Goal: Information Seeking & Learning: Learn about a topic

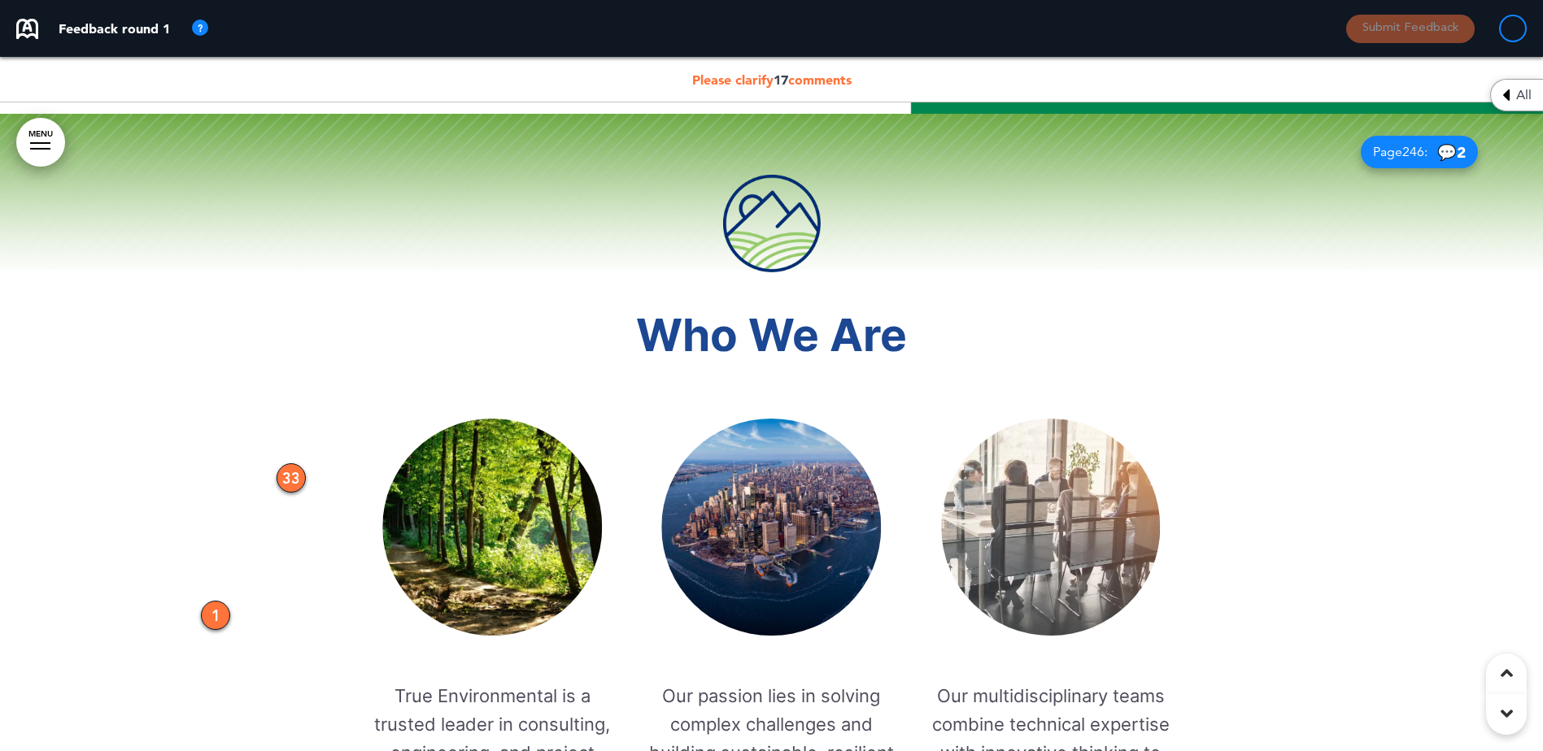
scroll to position [3497, 0]
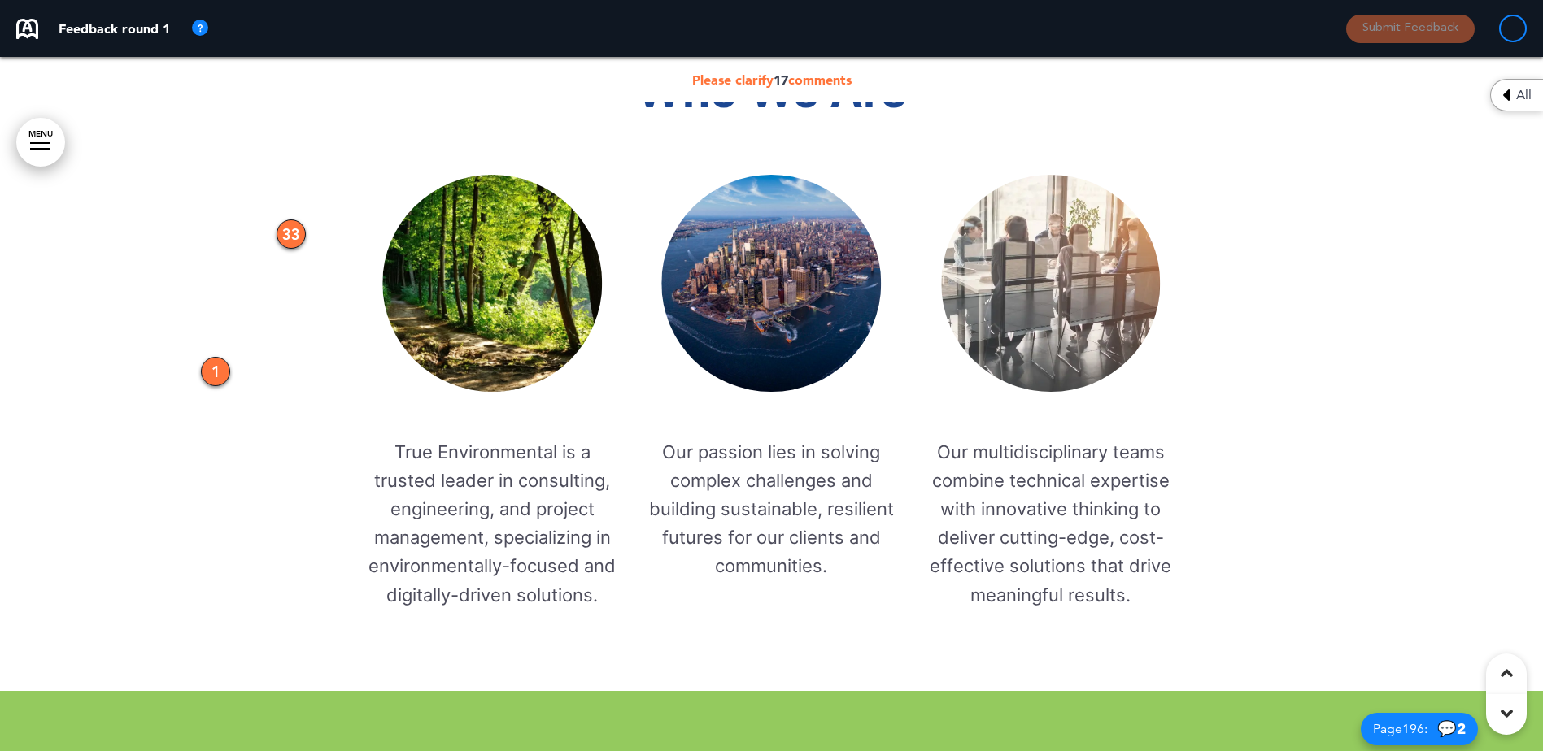
click at [294, 230] on div "33" at bounding box center [291, 234] width 29 height 29
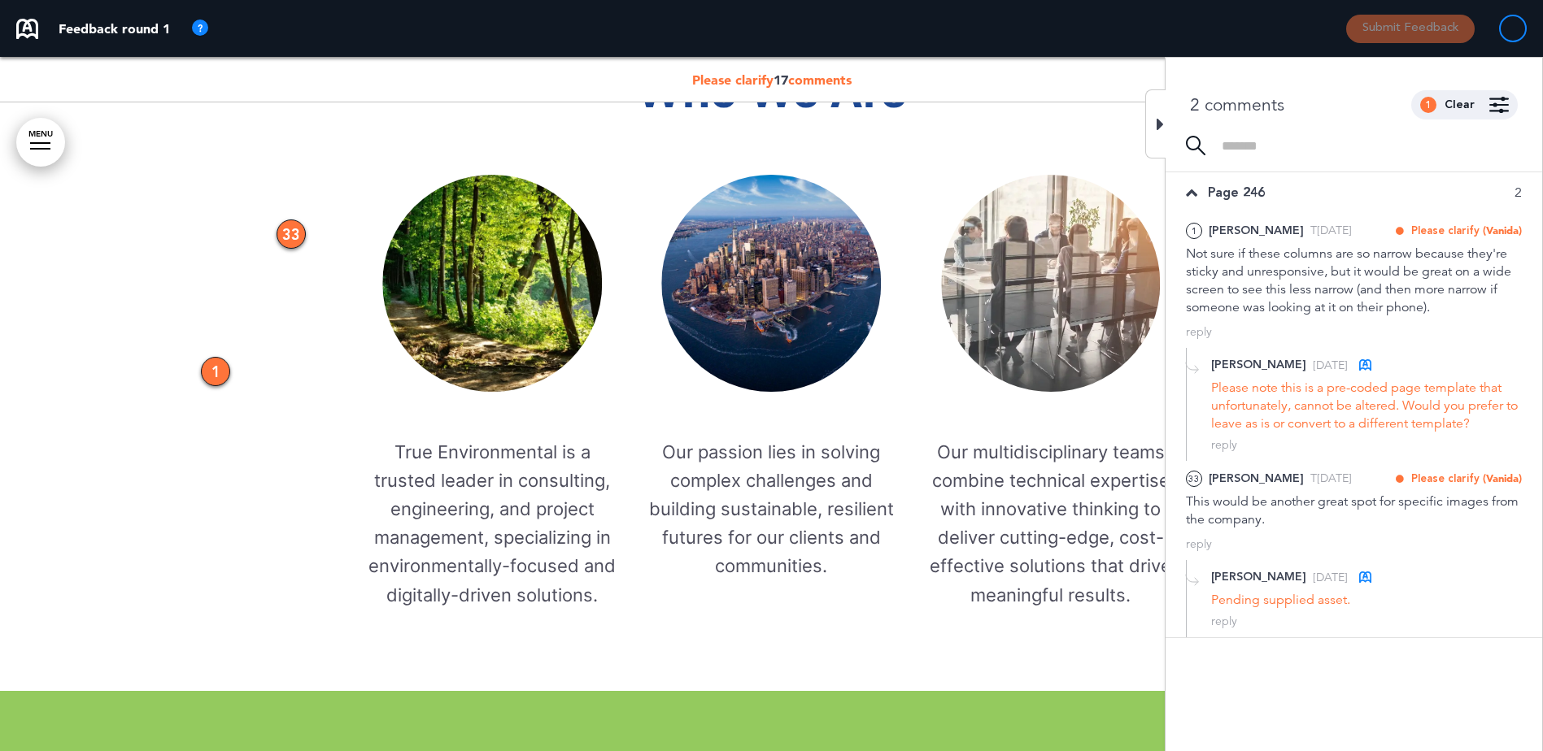
click at [215, 372] on div "1" at bounding box center [215, 371] width 29 height 29
click at [238, 481] on div at bounding box center [771, 280] width 1543 height 821
click at [1161, 124] on icon at bounding box center [1159, 125] width 7 height 20
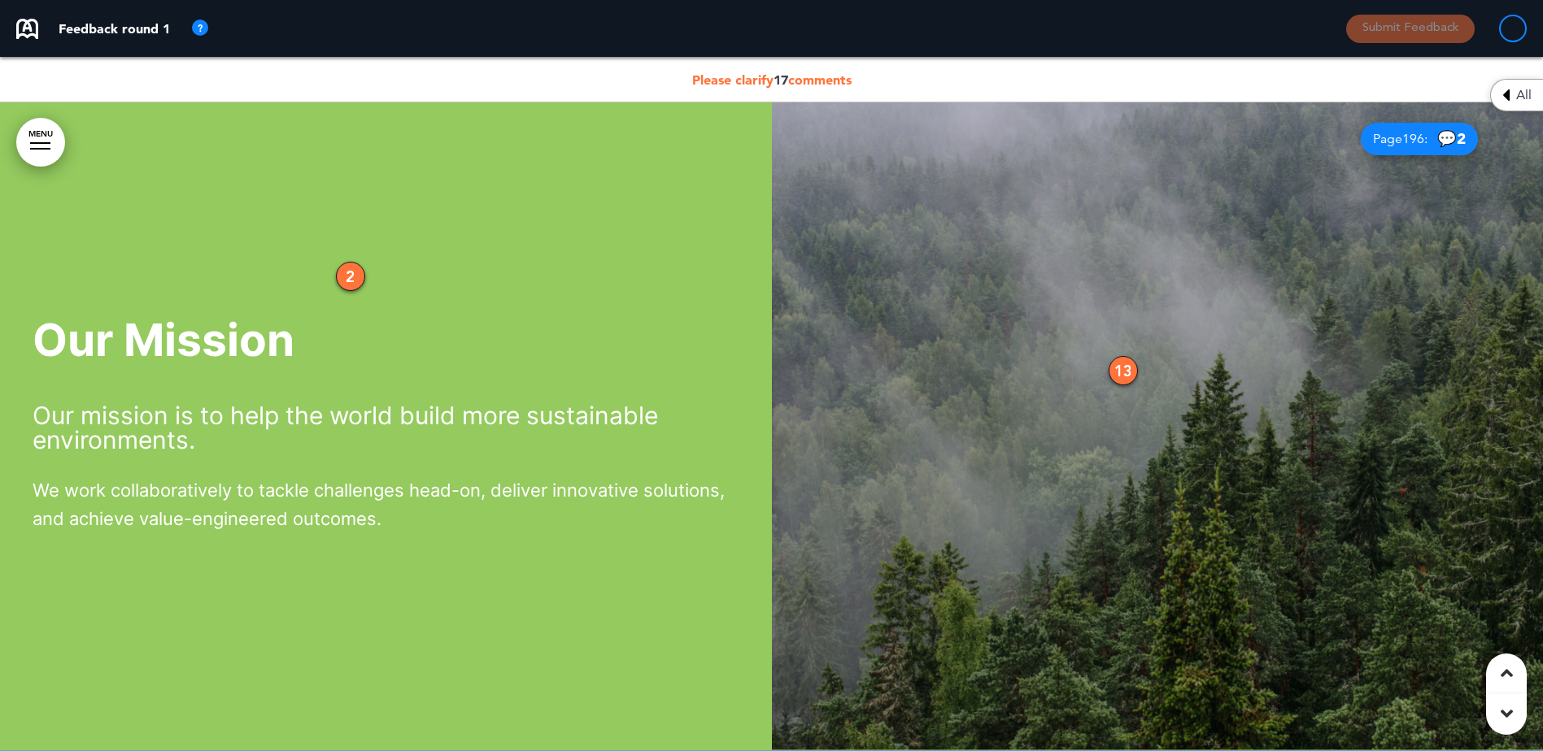
scroll to position [4229, 0]
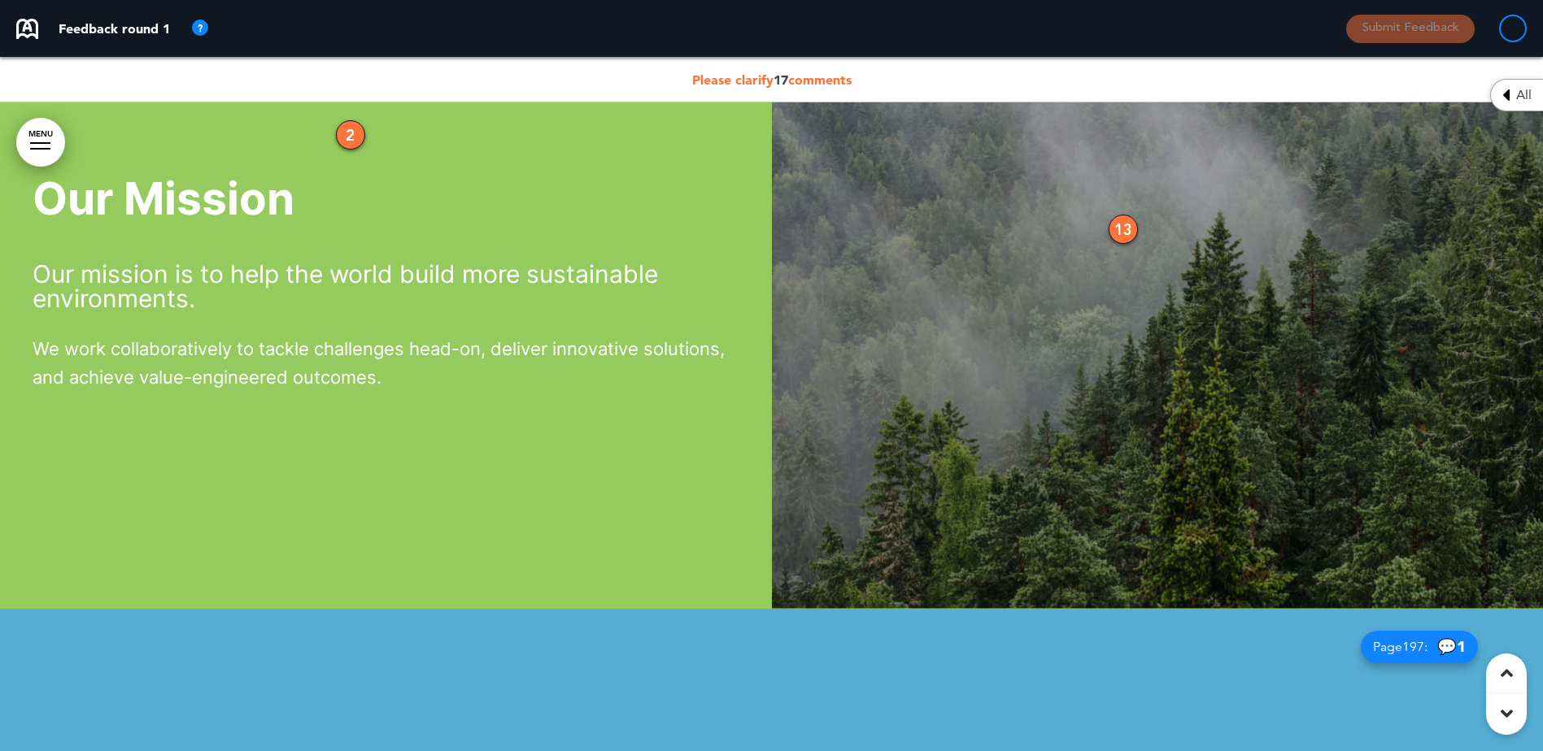
click at [1124, 226] on div "13" at bounding box center [1123, 229] width 29 height 29
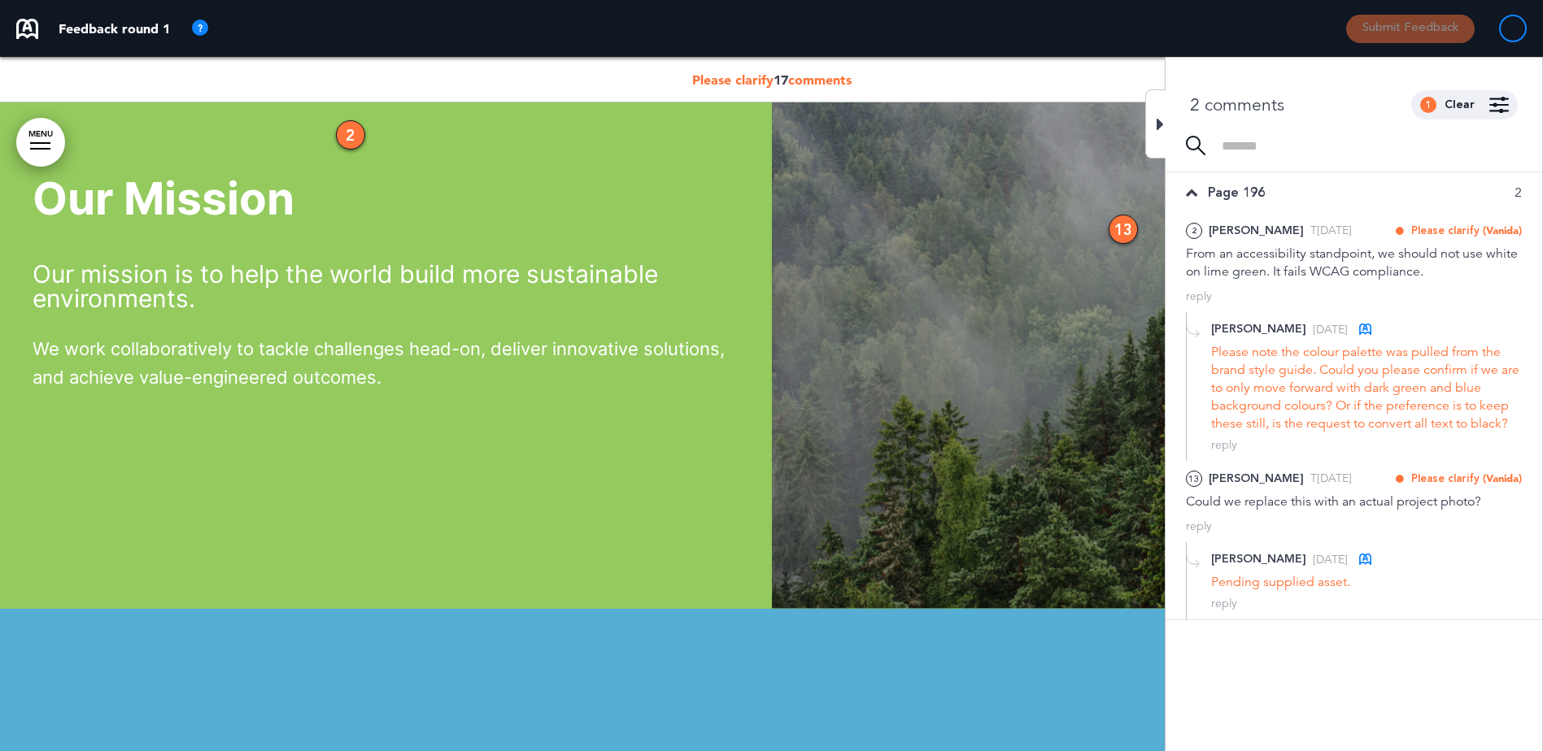
click at [1165, 125] on div "2 comments 1 Clear Made by... Any one All [PERSON_NAME] ( [EMAIL_ADDRESS][DOMAI…" at bounding box center [1353, 97] width 377 height 78
click at [1161, 121] on icon at bounding box center [1159, 125] width 7 height 20
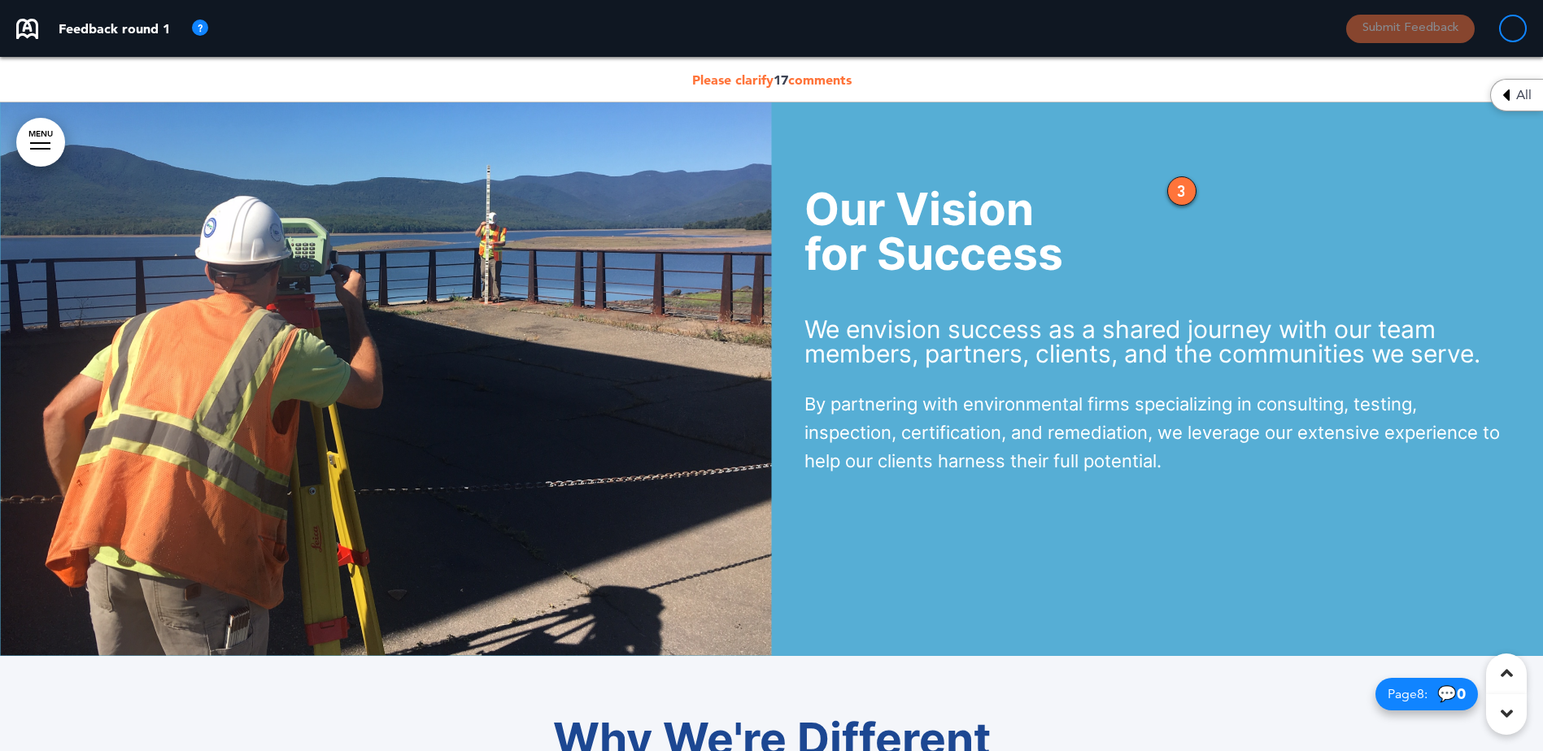
scroll to position [4880, 0]
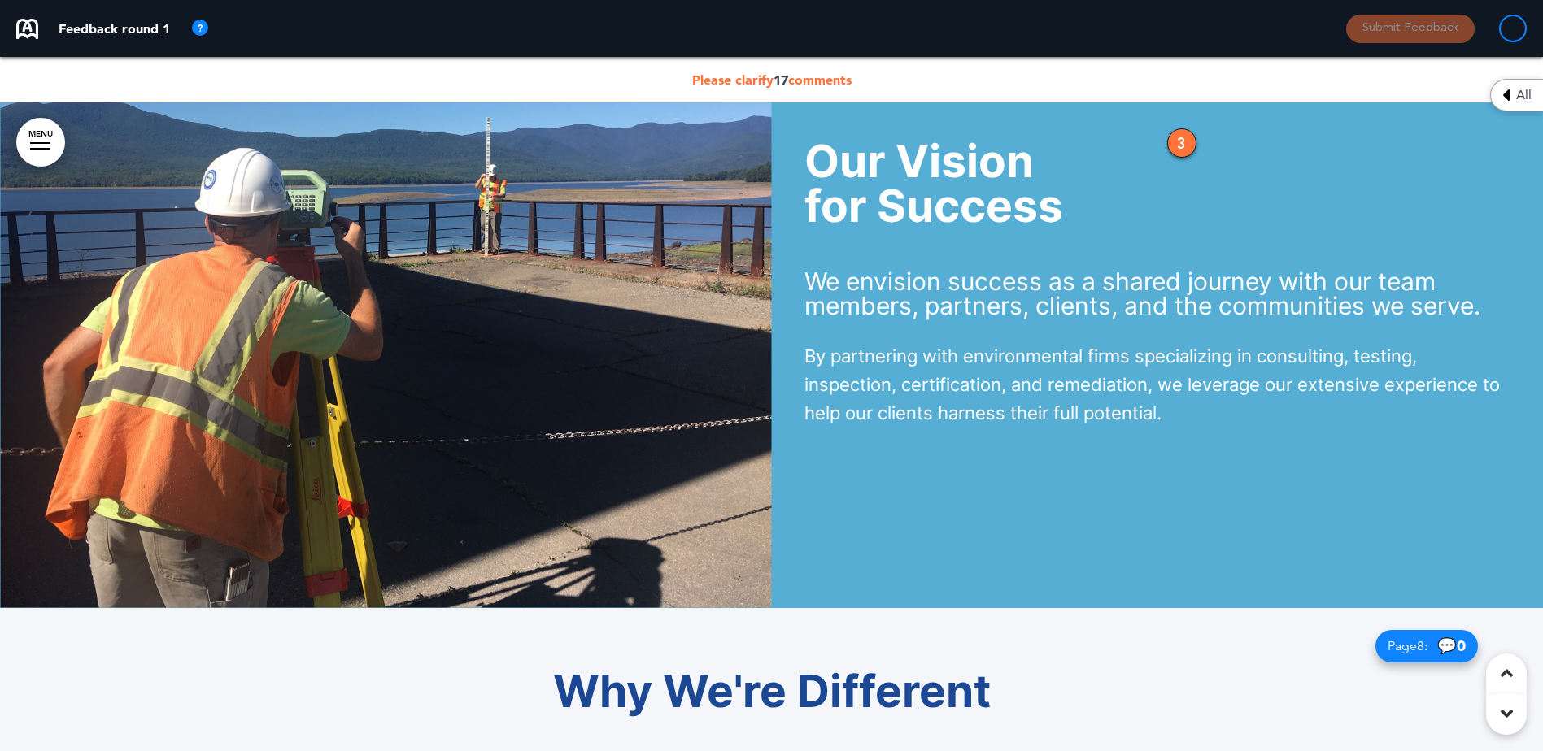
click at [1192, 142] on div "3" at bounding box center [1181, 142] width 29 height 29
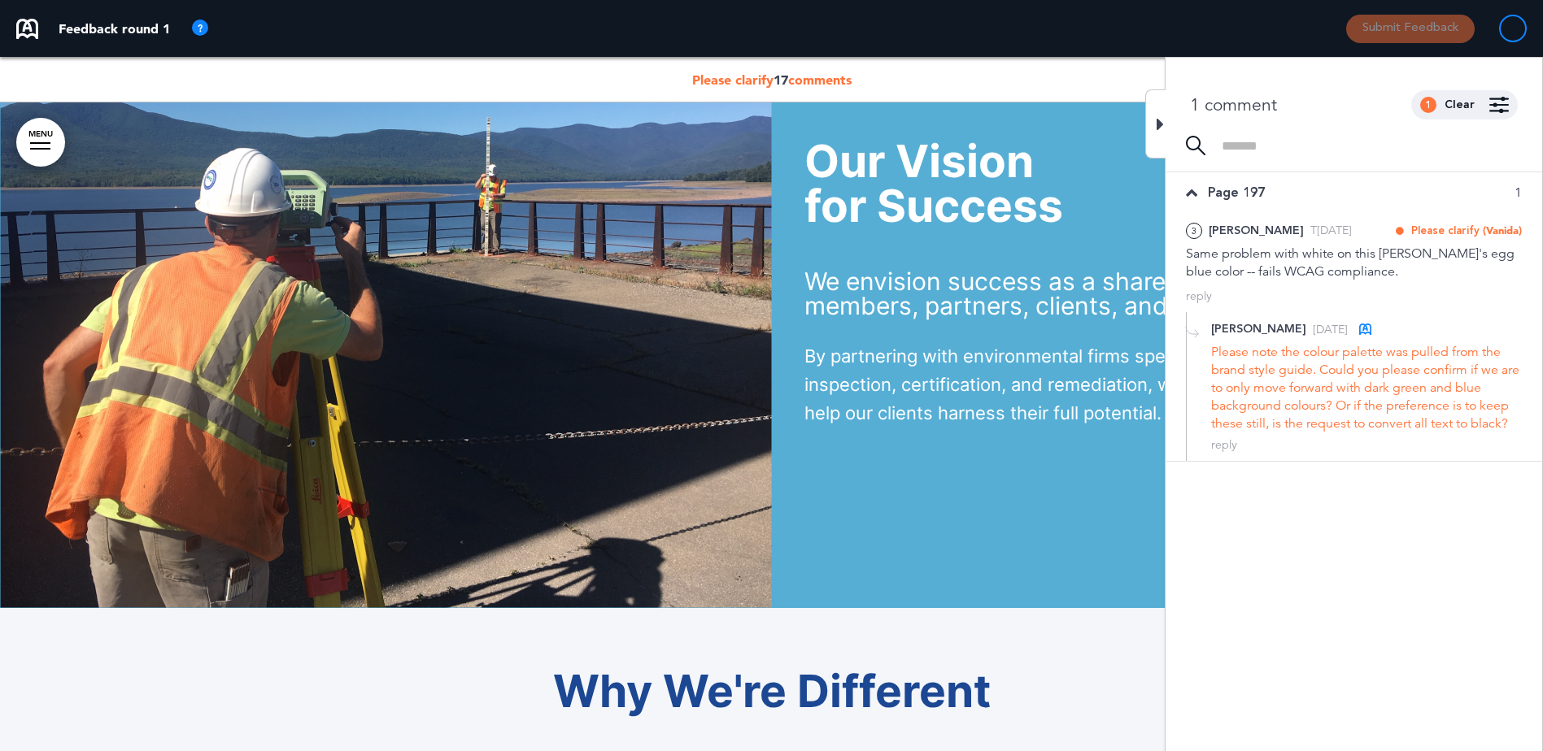
drag, startPoint x: 1189, startPoint y: 137, endPoint x: 1195, endPoint y: 120, distance: 18.8
click at [1191, 136] on img at bounding box center [1196, 146] width 20 height 20
click at [1157, 119] on icon at bounding box center [1159, 125] width 7 height 20
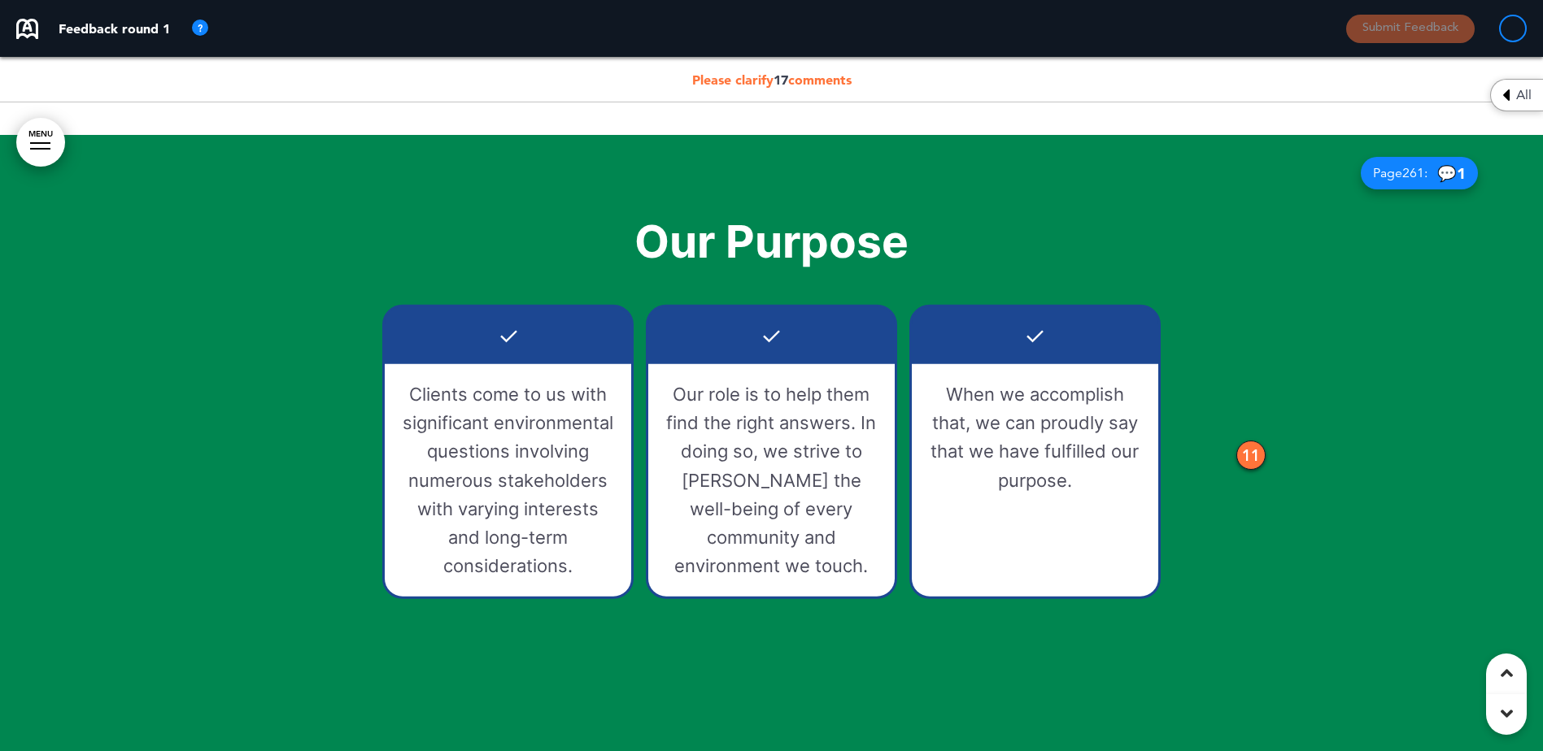
scroll to position [8458, 0]
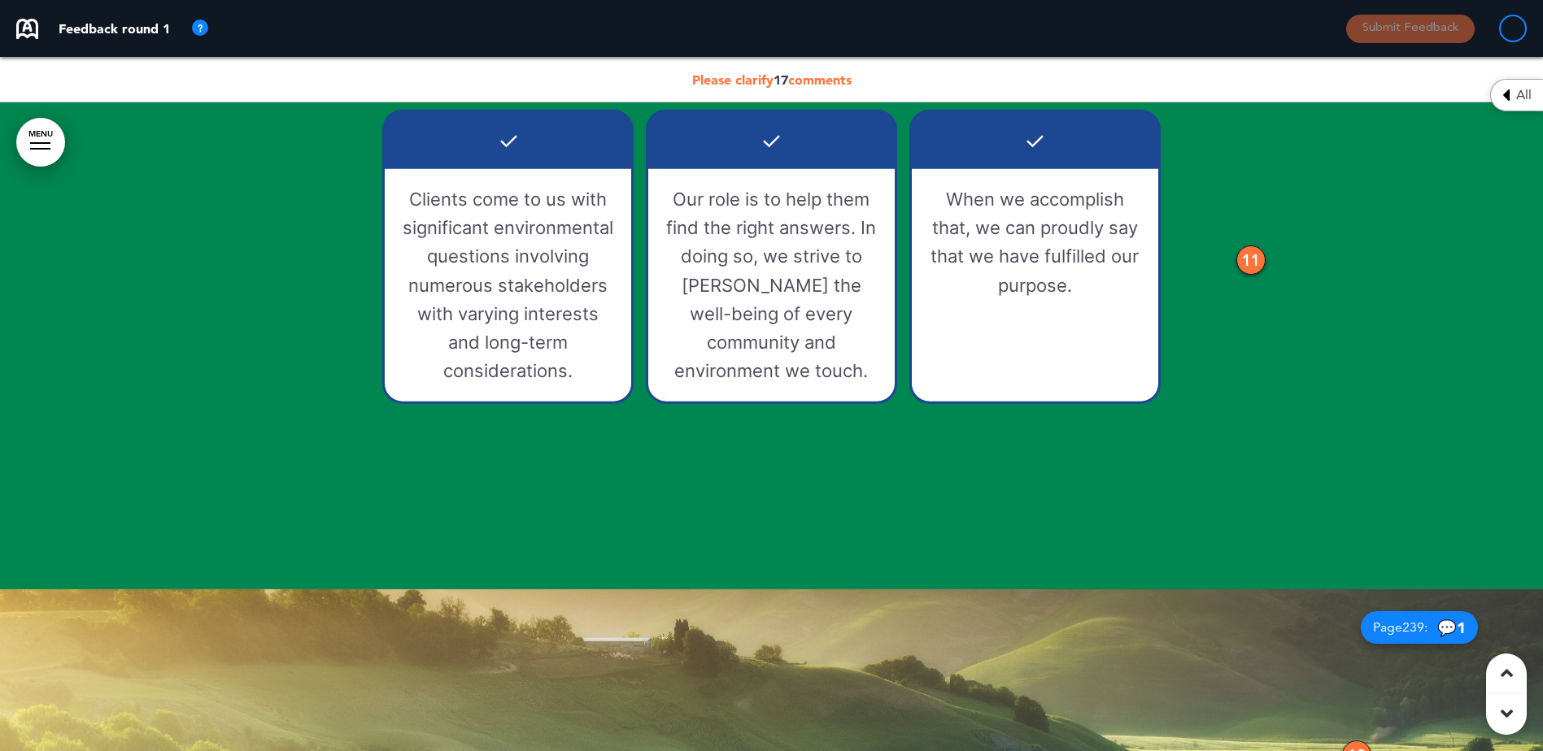
click at [1256, 265] on div "11" at bounding box center [1250, 260] width 29 height 29
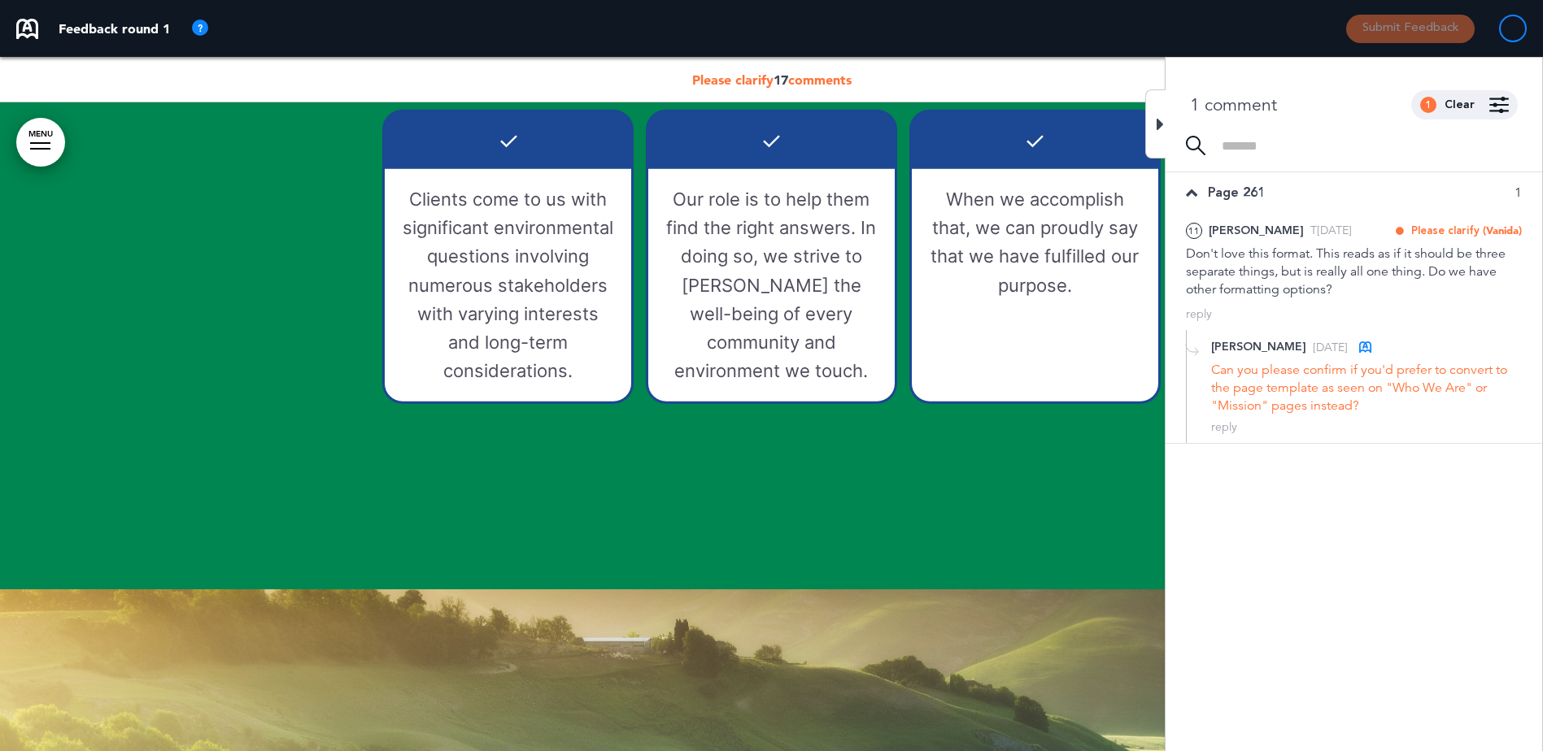
click at [1150, 127] on div at bounding box center [1155, 123] width 20 height 69
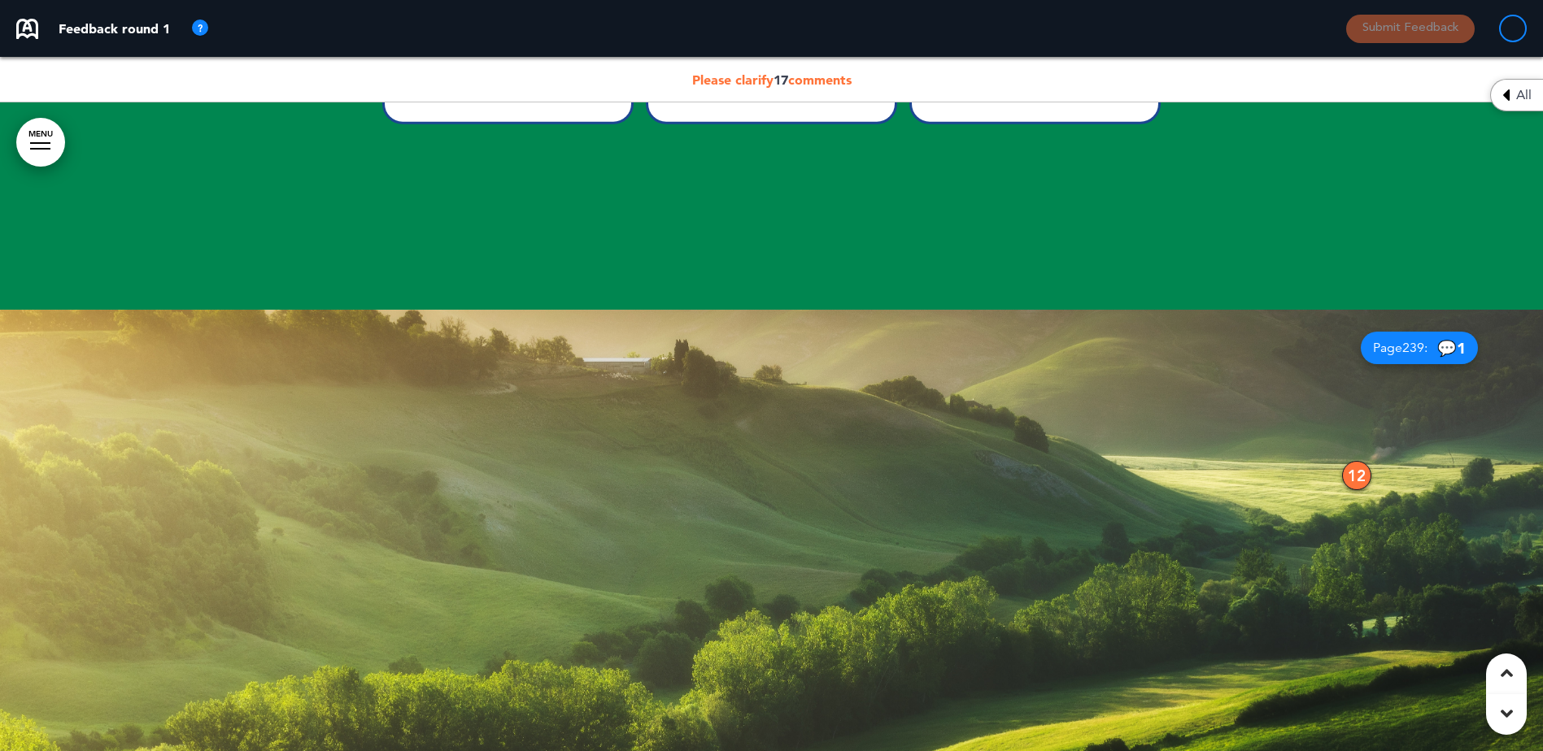
scroll to position [8865, 0]
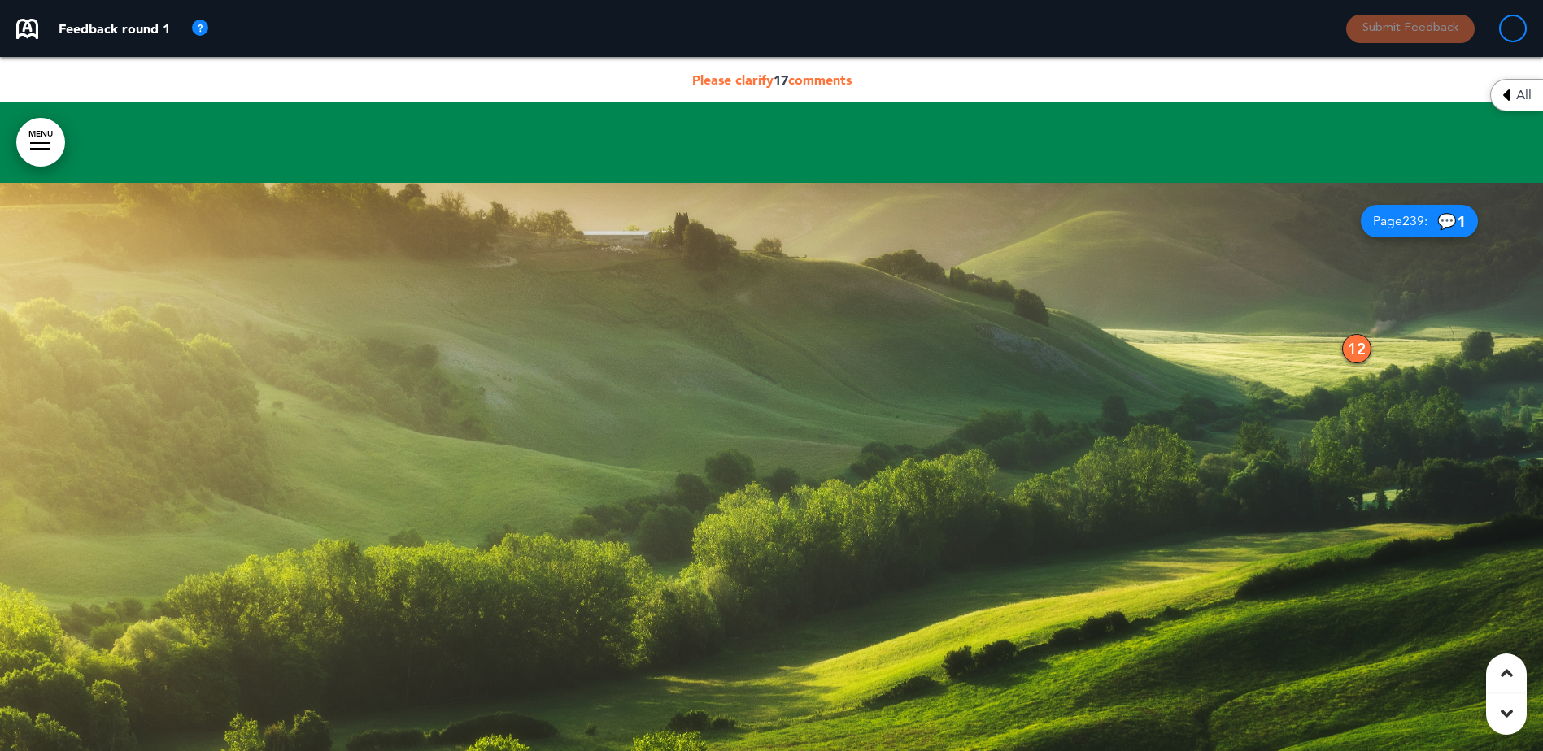
click at [1353, 351] on div "12" at bounding box center [1356, 348] width 29 height 29
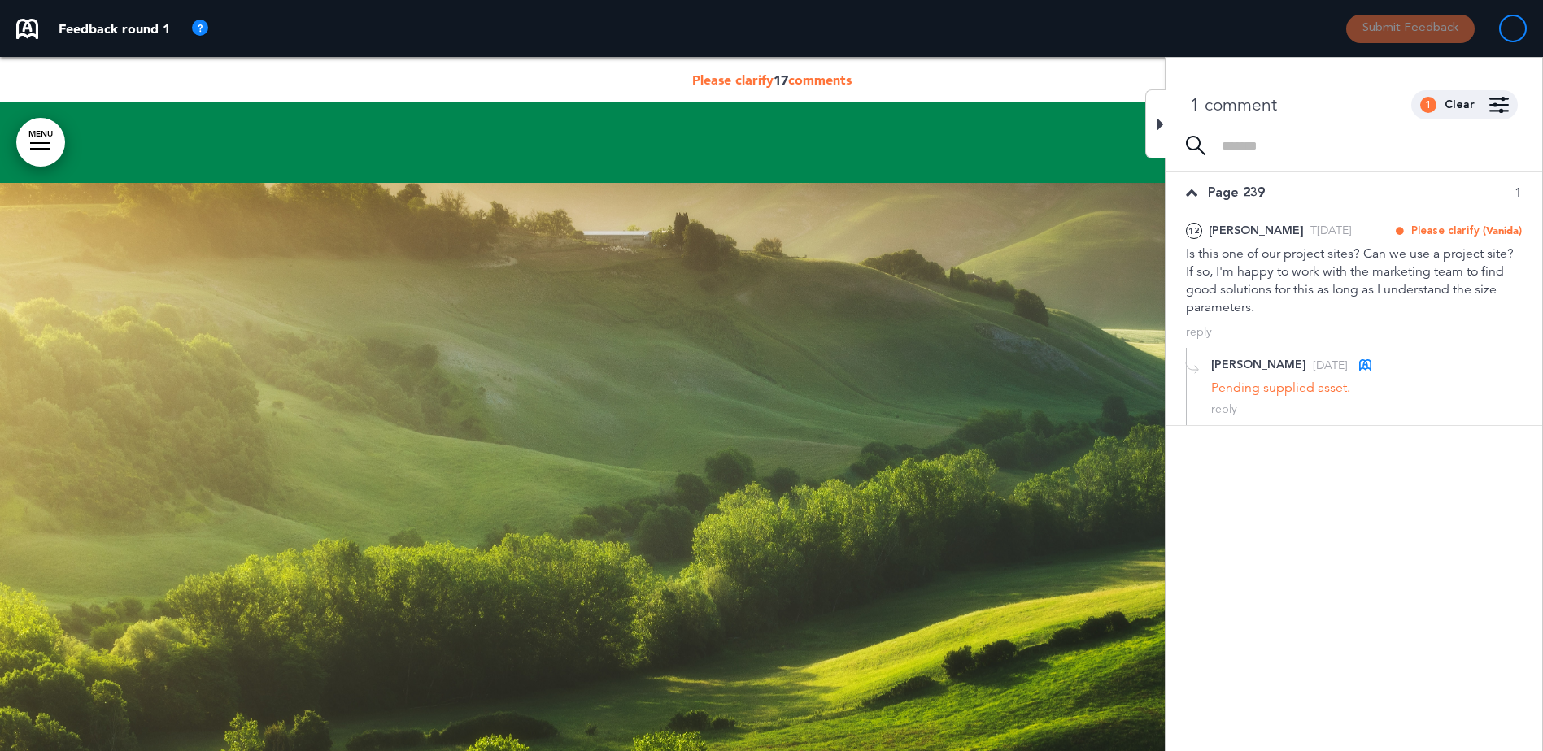
click at [1158, 118] on icon at bounding box center [1159, 125] width 7 height 20
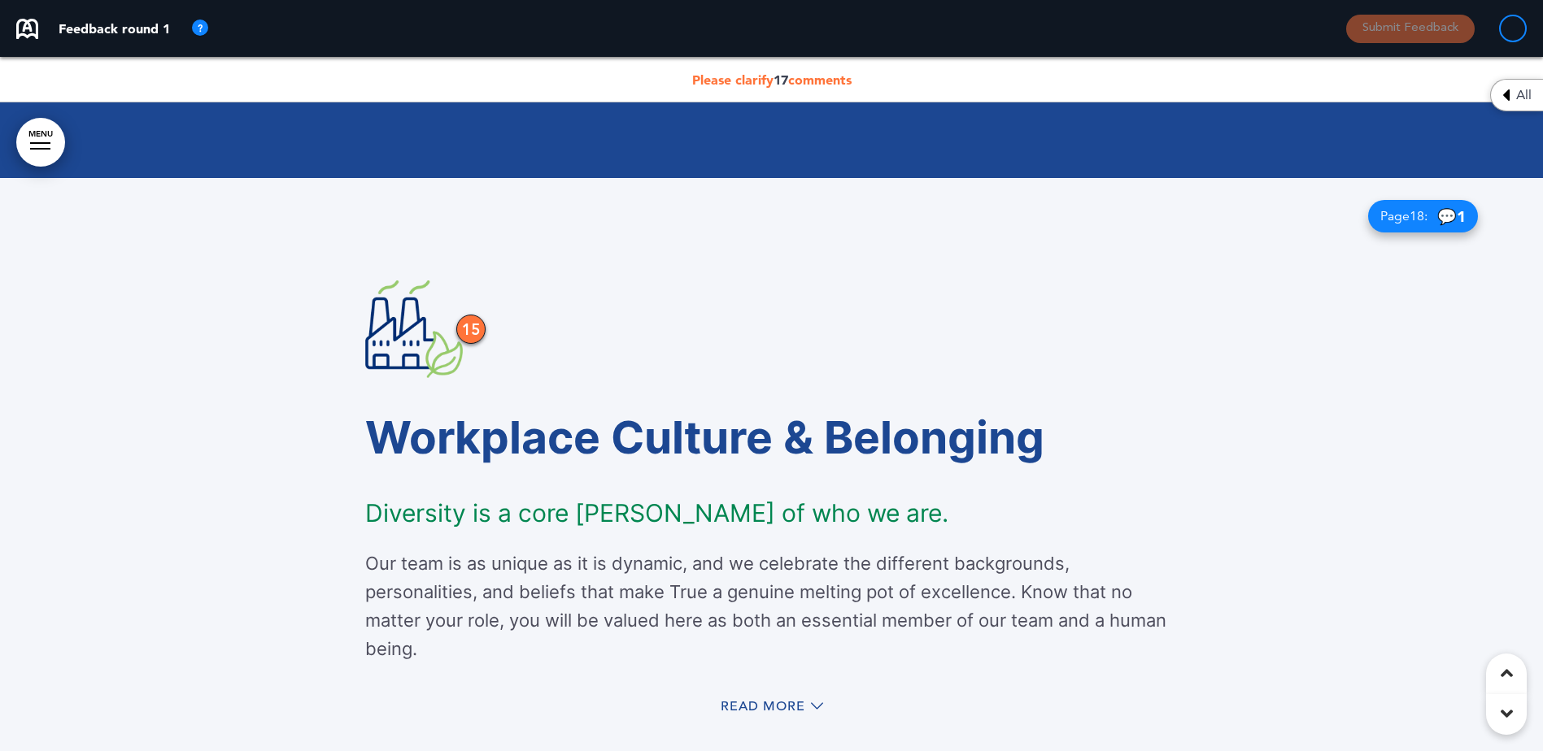
scroll to position [10898, 0]
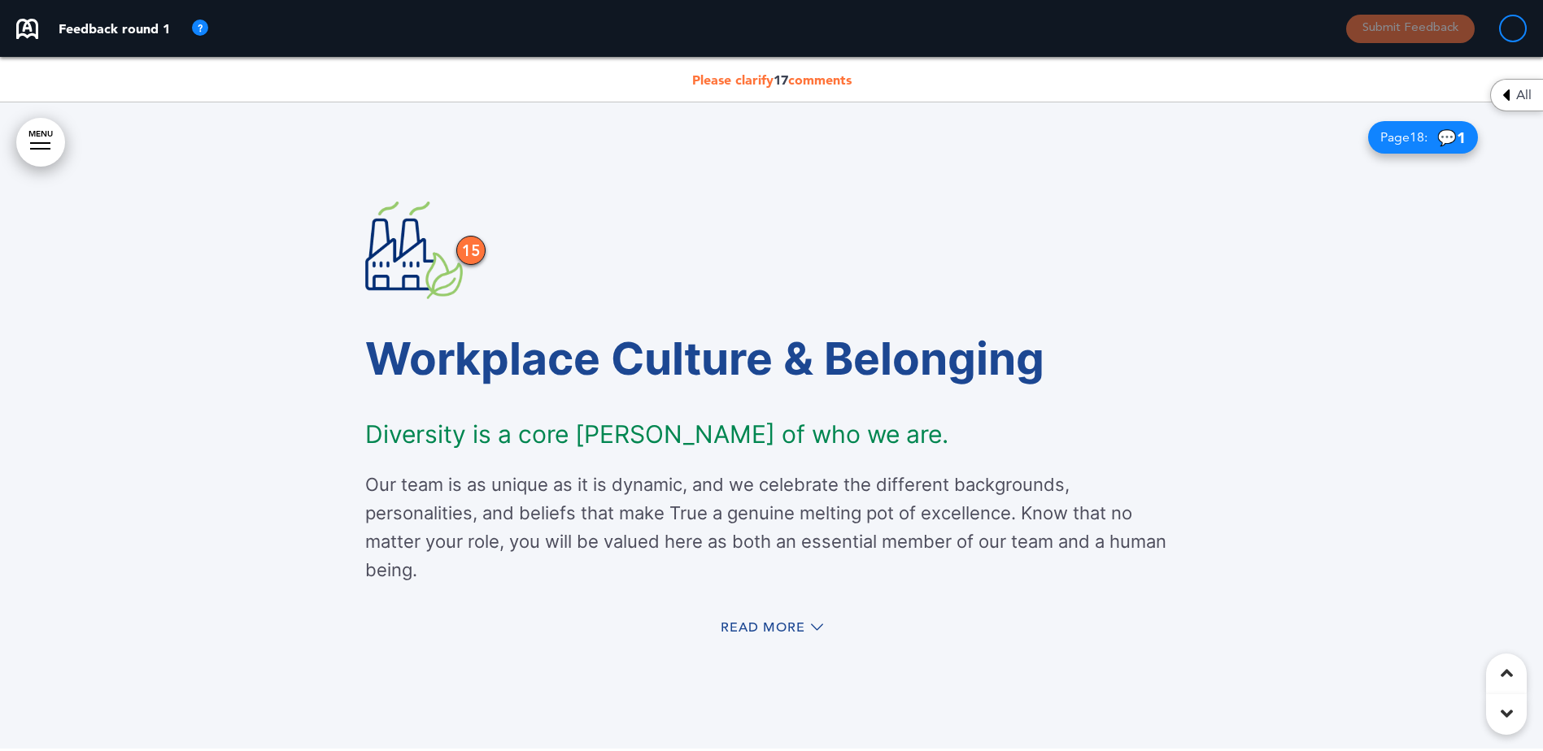
click at [468, 240] on div "15" at bounding box center [470, 250] width 29 height 29
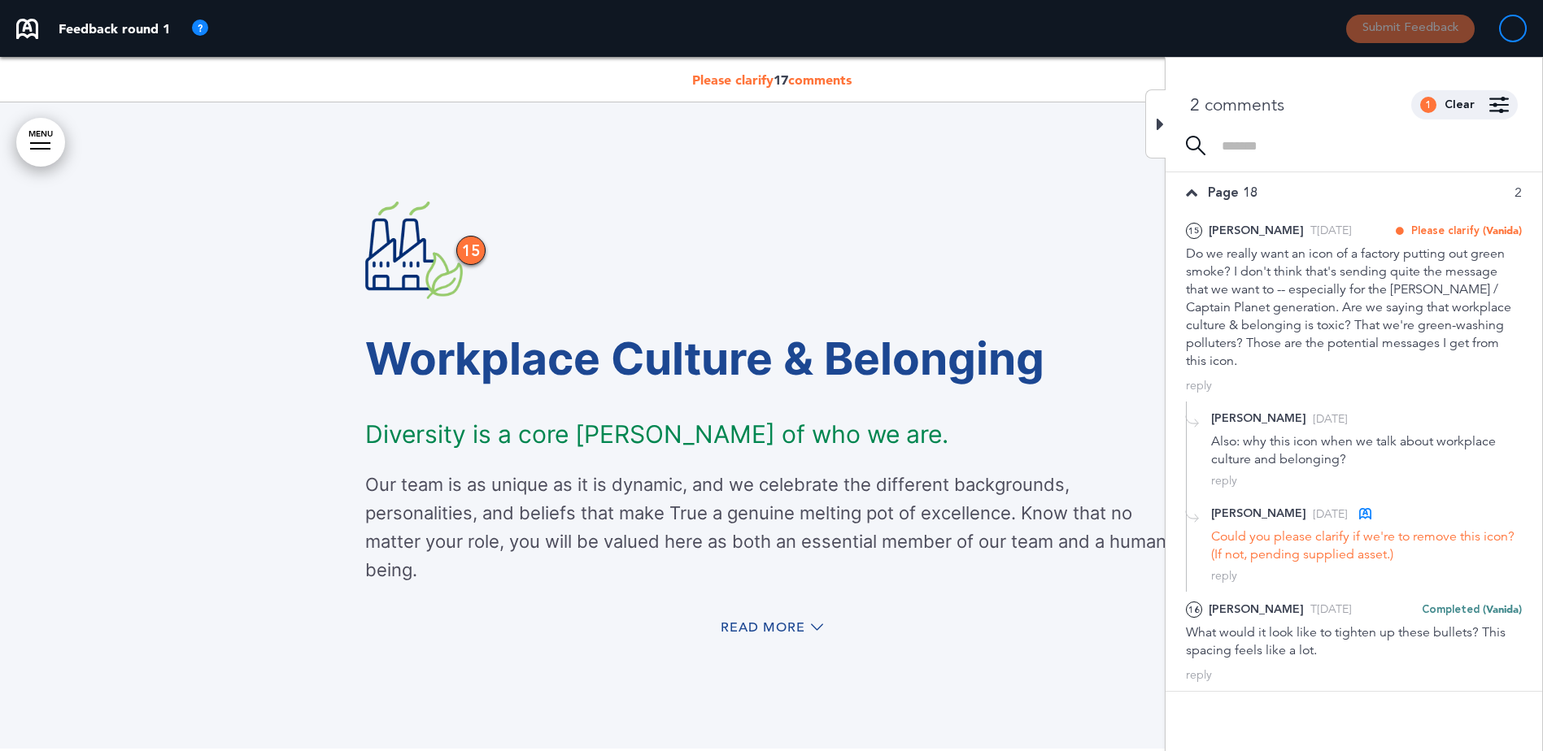
click at [1156, 125] on div at bounding box center [1155, 123] width 20 height 69
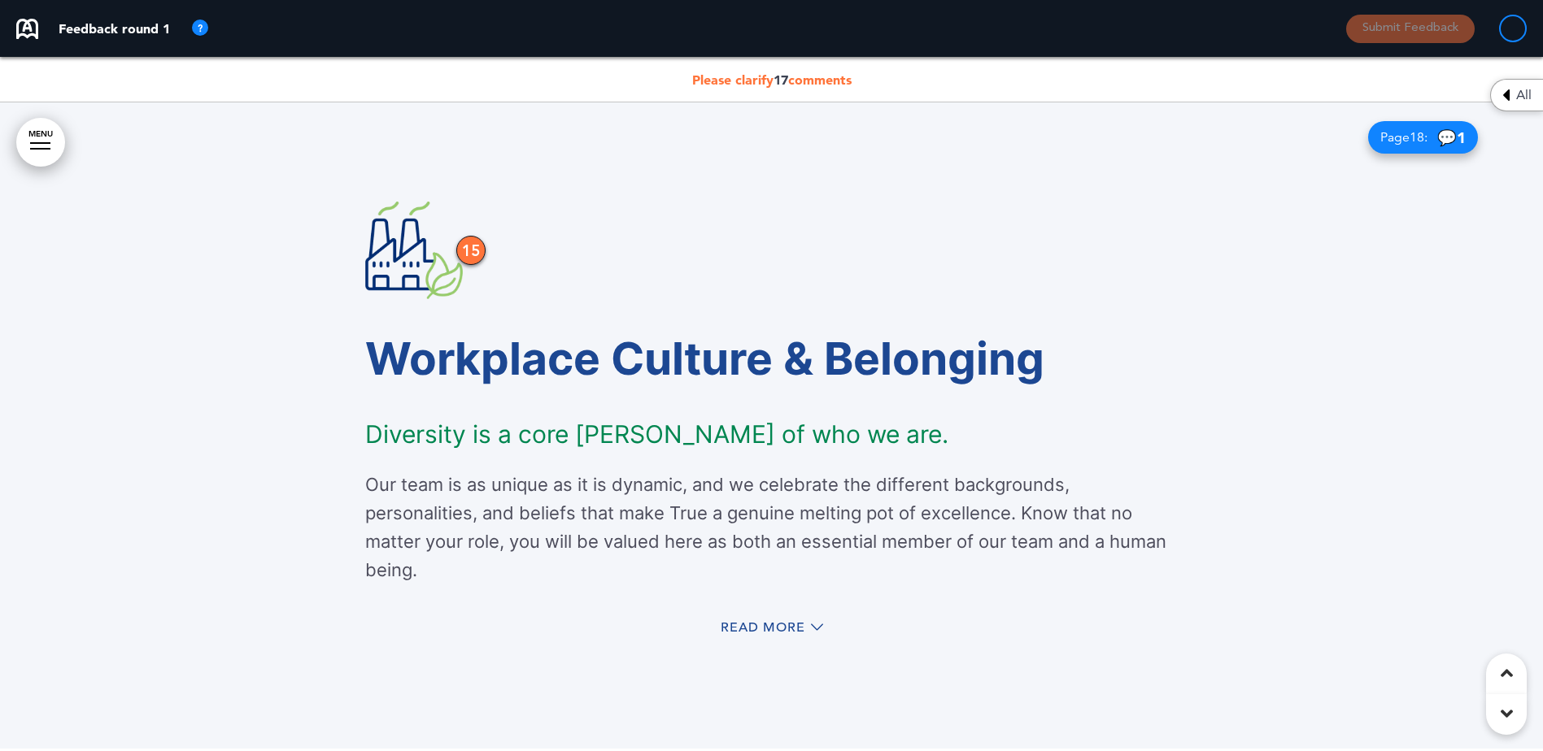
drag, startPoint x: 796, startPoint y: 619, endPoint x: 808, endPoint y: 613, distance: 12.7
click at [796, 618] on div "Read More" at bounding box center [771, 629] width 813 height 33
click at [783, 633] on span "Read More" at bounding box center [763, 627] width 85 height 13
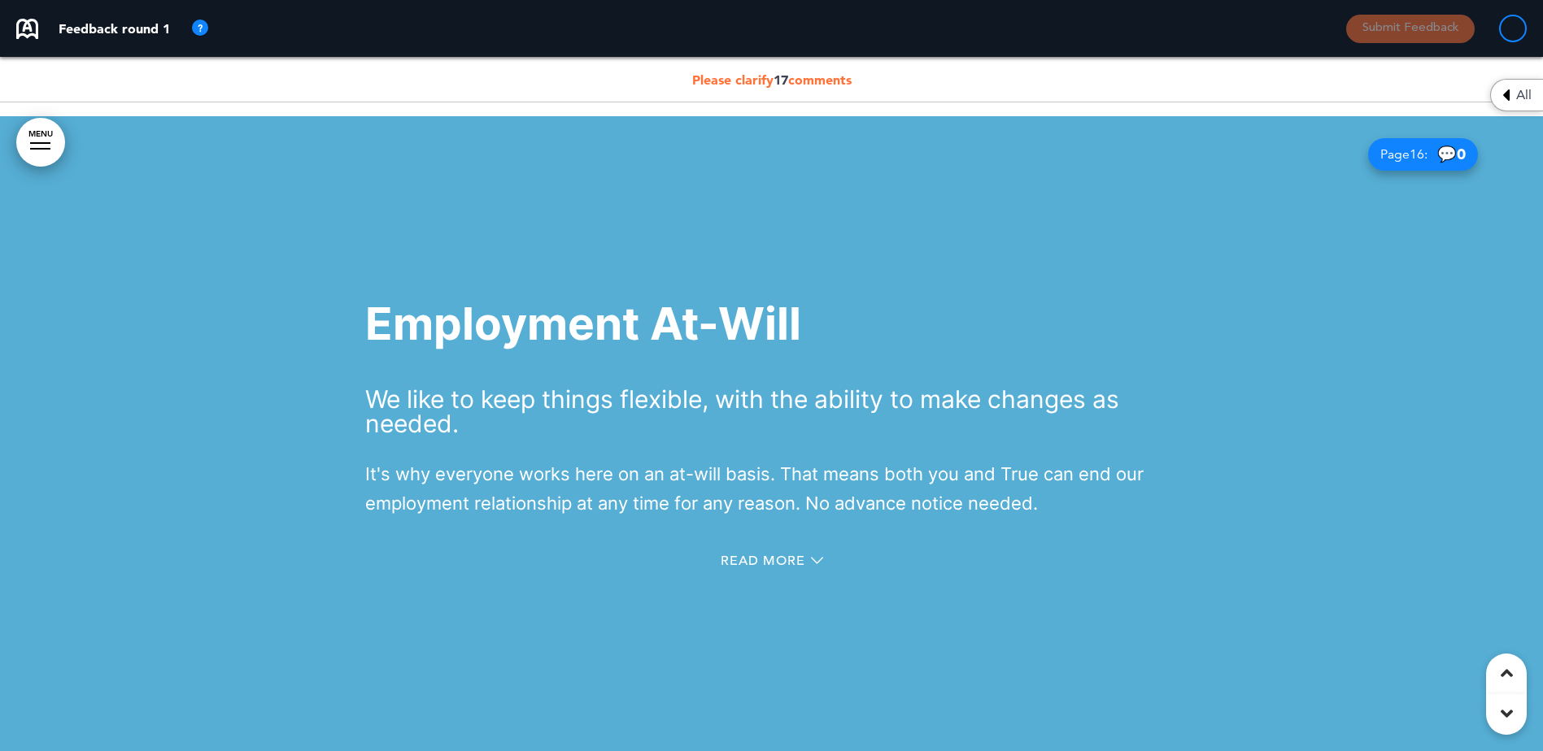
scroll to position [12850, 0]
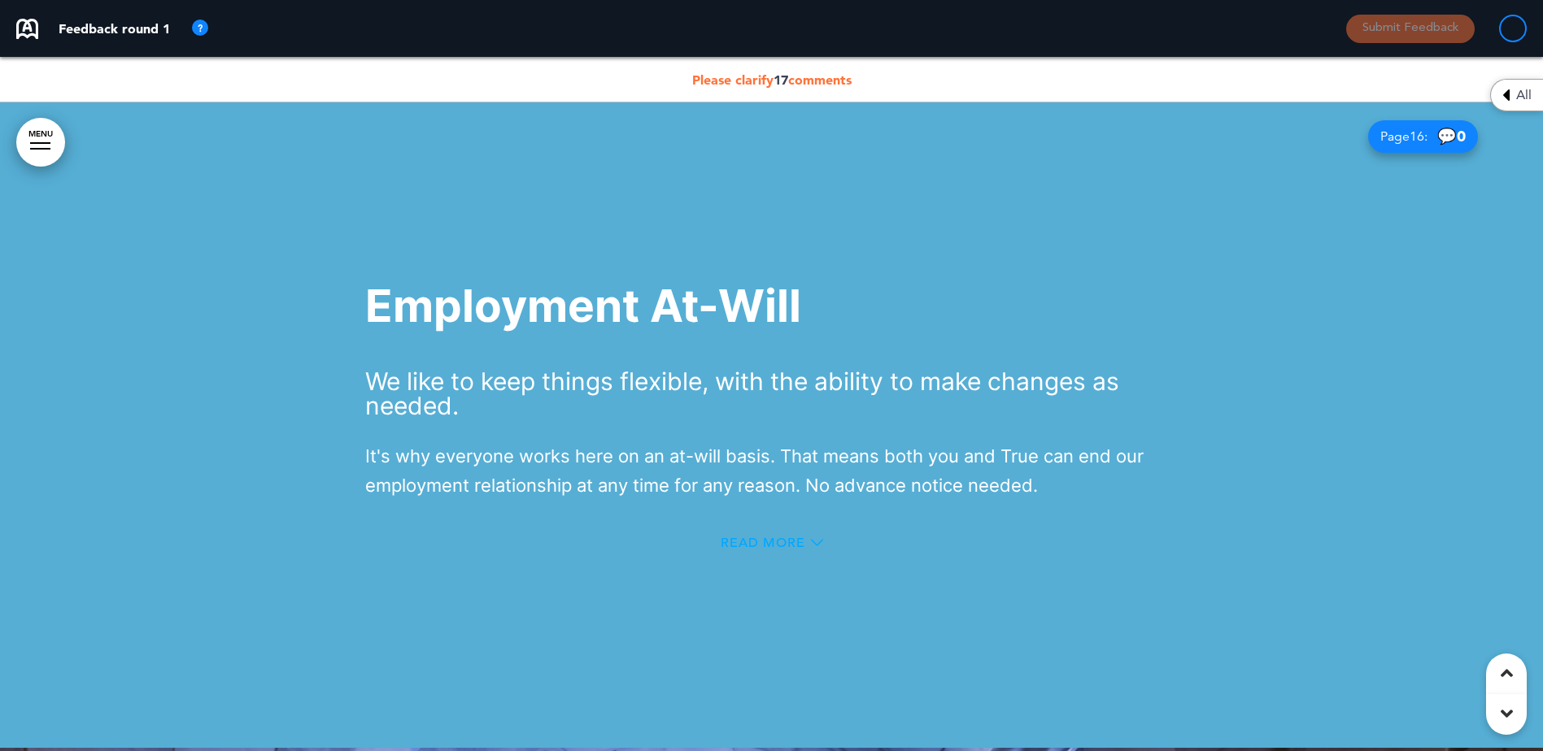
click at [799, 539] on span "Read More" at bounding box center [763, 543] width 85 height 13
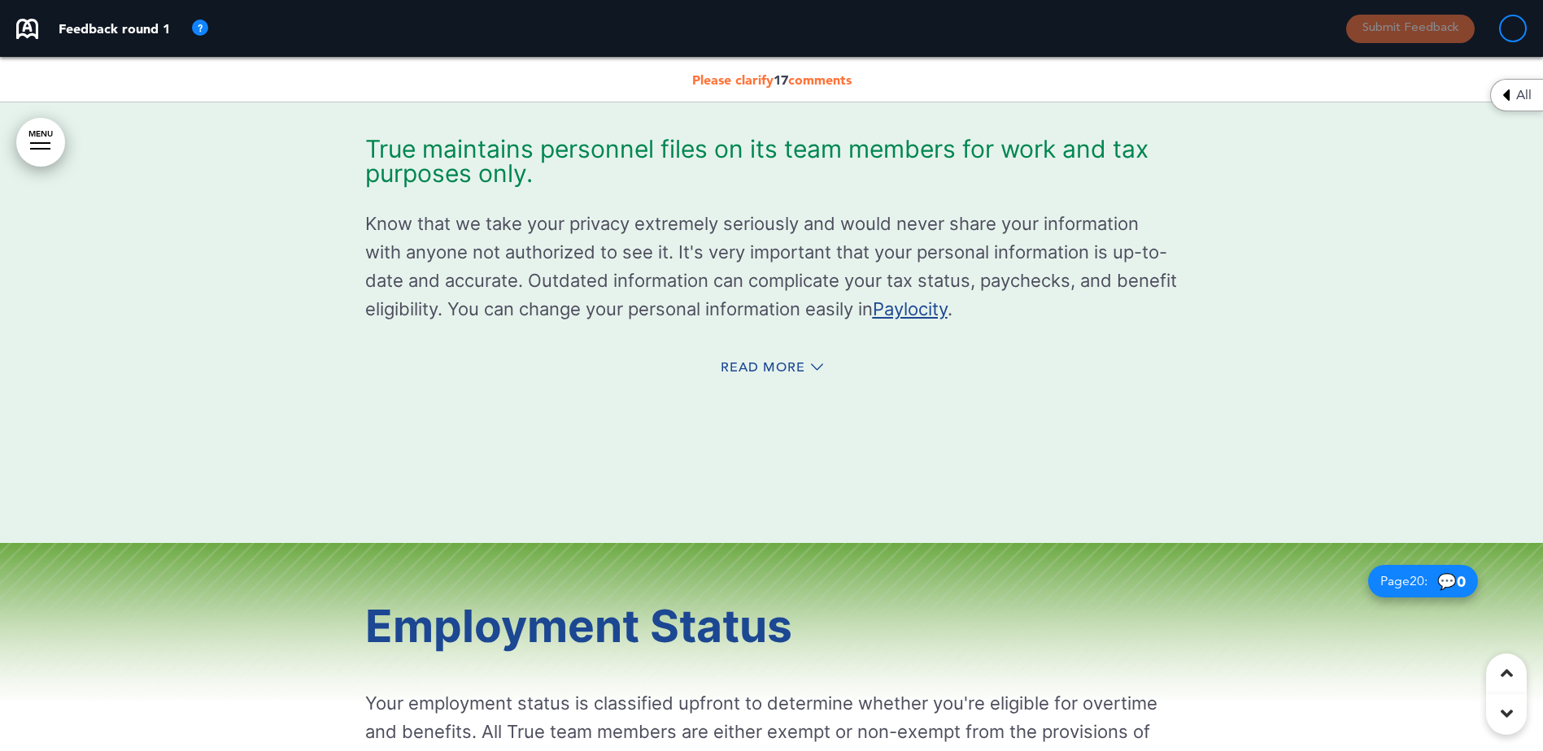
scroll to position [15127, 0]
click at [763, 365] on span "Read More" at bounding box center [763, 365] width 85 height 13
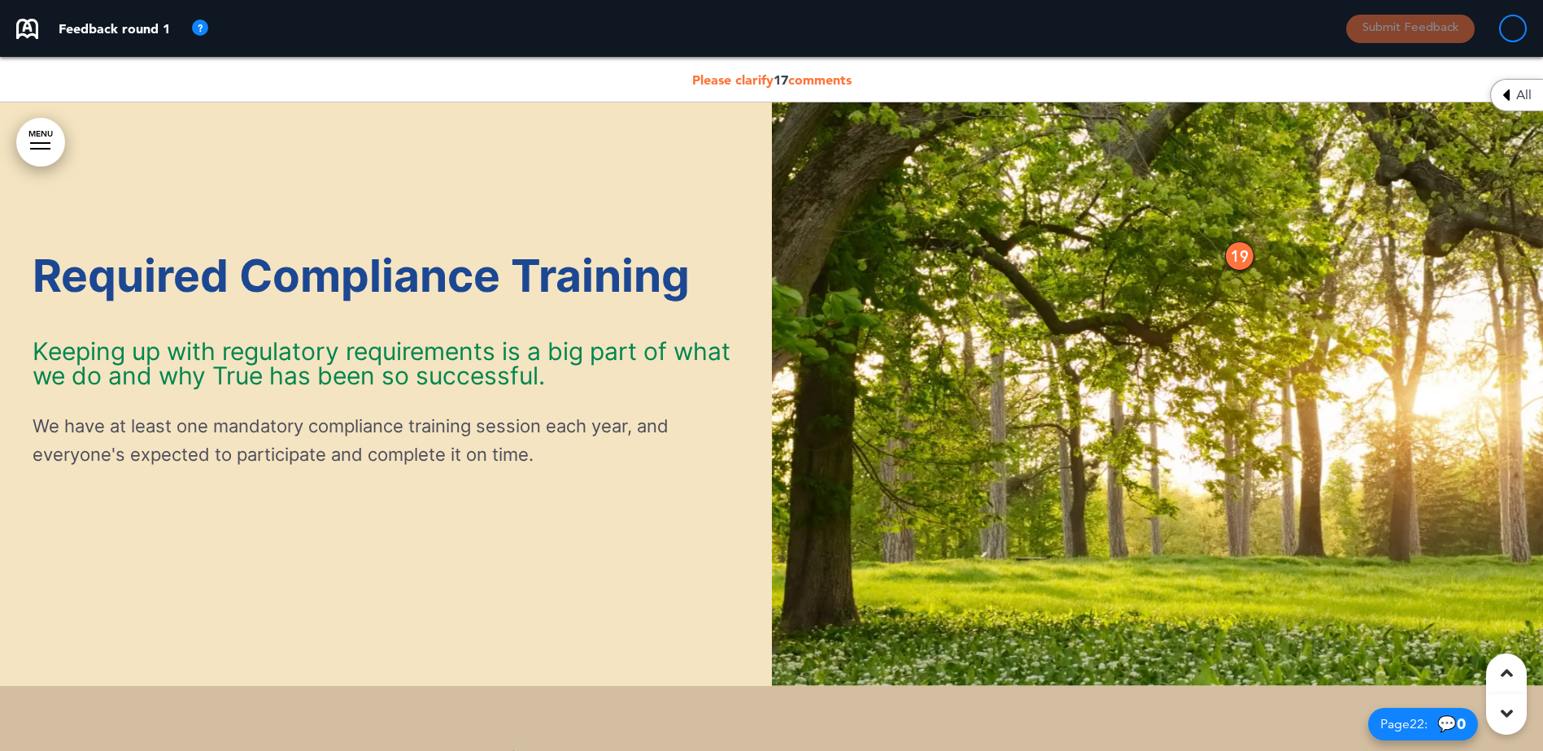
scroll to position [17074, 0]
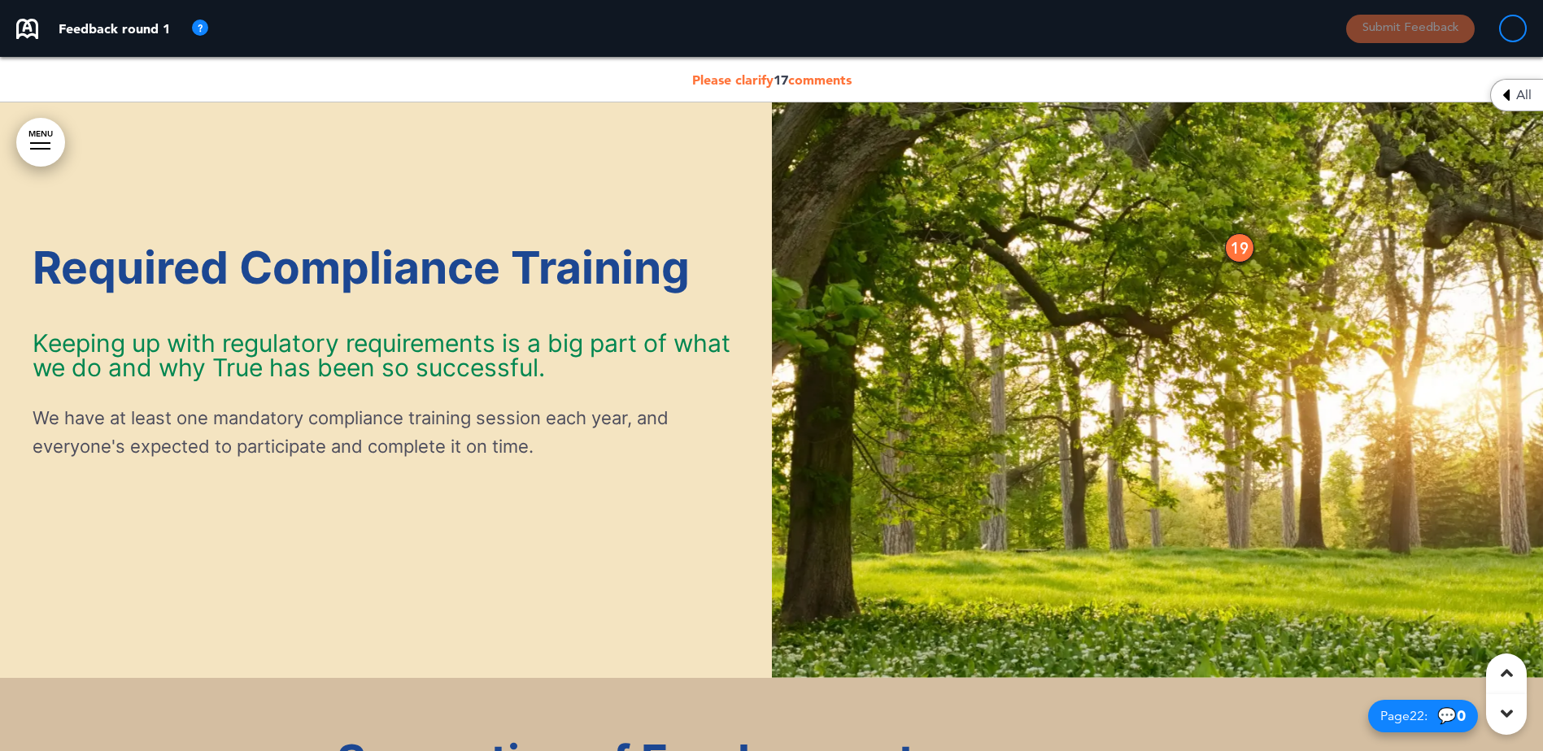
click at [1239, 242] on div "19" at bounding box center [1239, 247] width 29 height 29
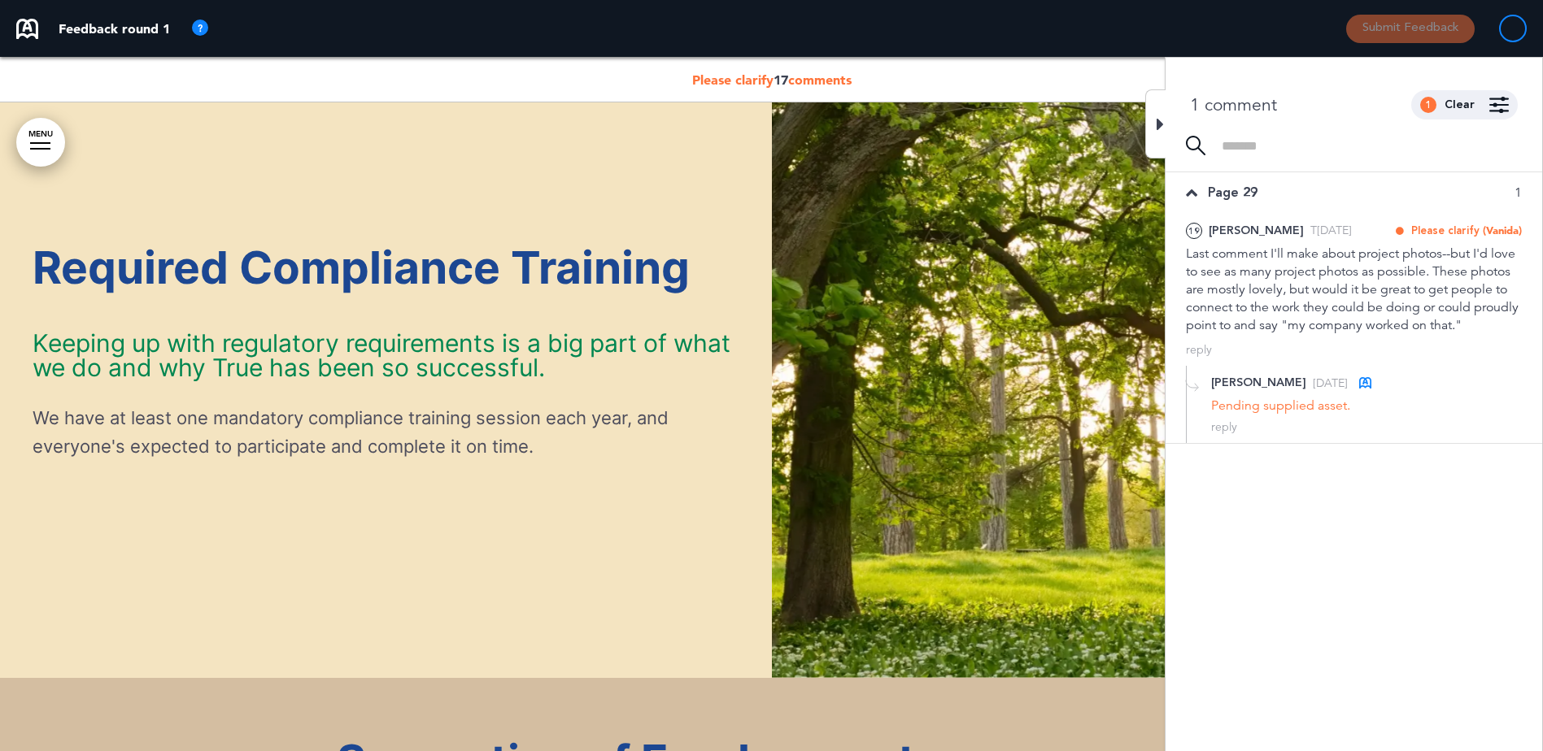
click at [1160, 134] on div at bounding box center [1155, 123] width 20 height 69
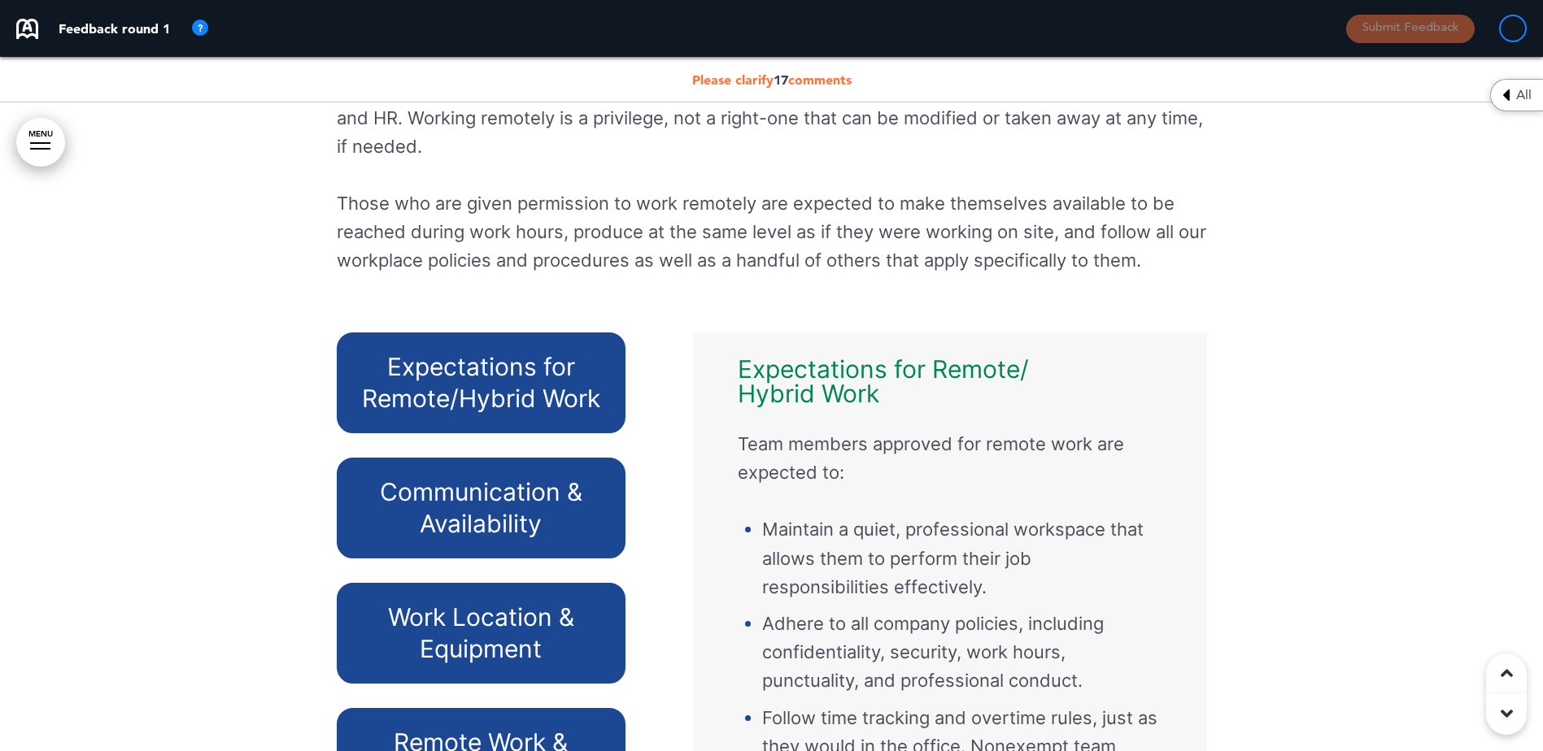
scroll to position [22035, 0]
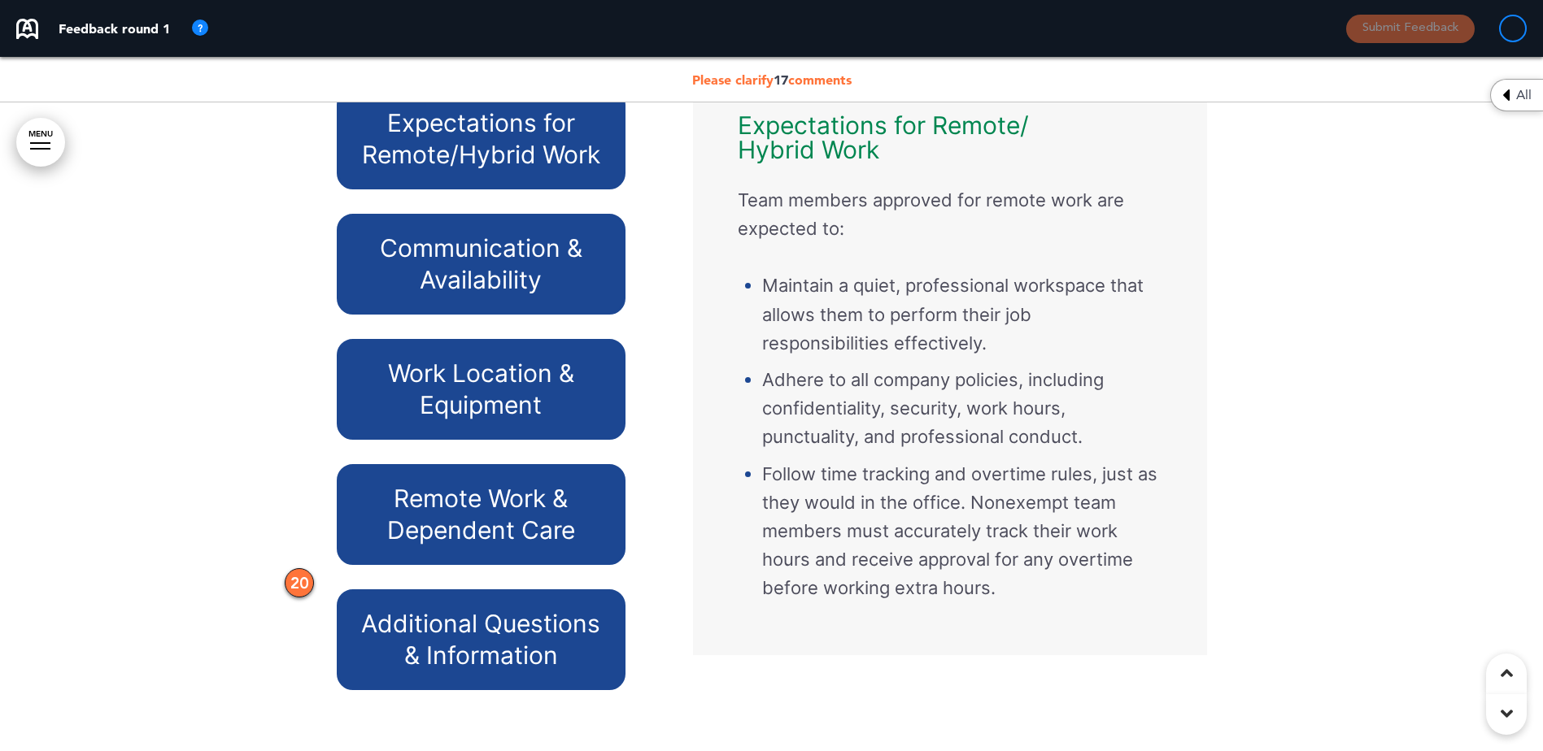
click at [296, 598] on div "20" at bounding box center [299, 582] width 29 height 29
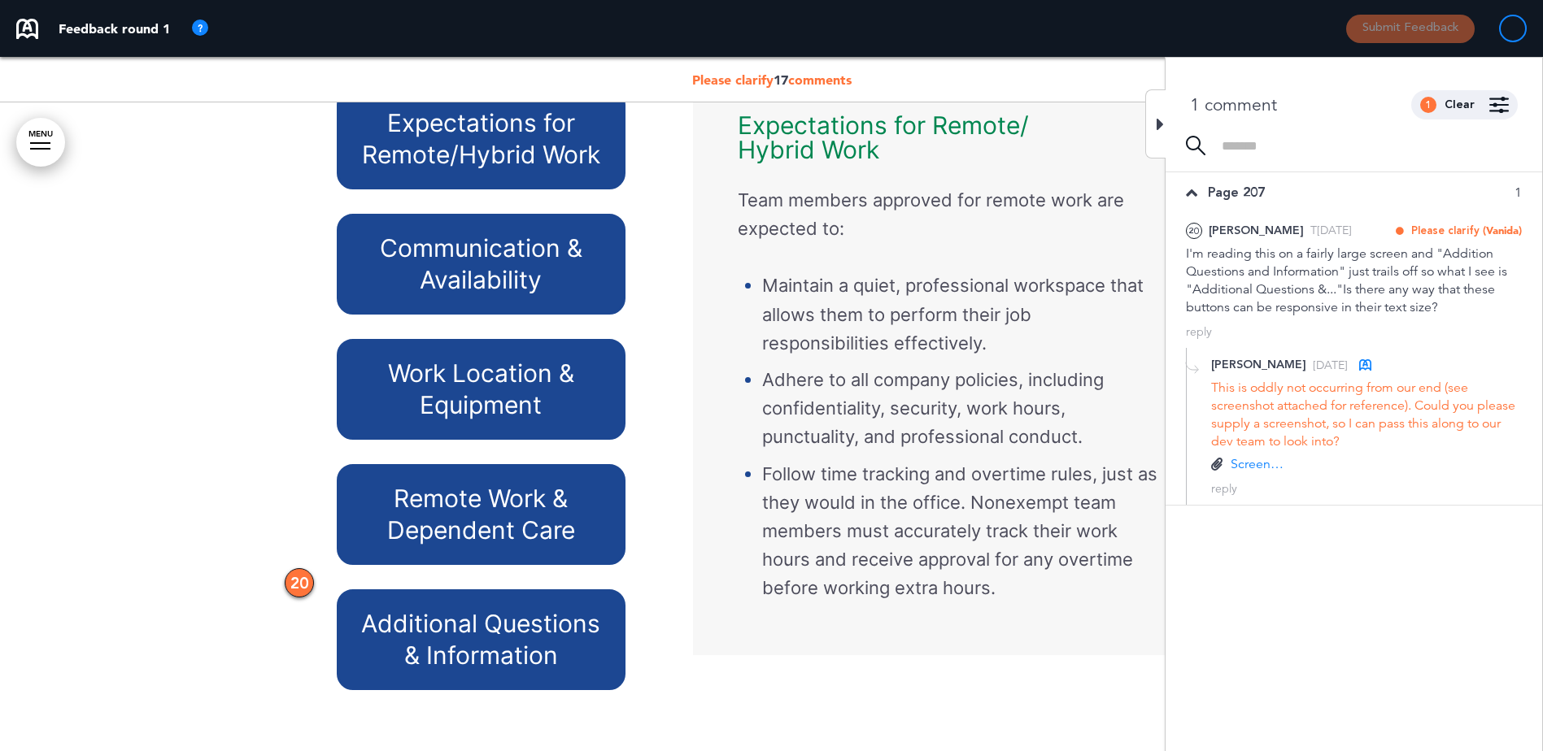
click at [1254, 464] on p "Screenshot [DATE] at 3.06.03â¯PM.png" at bounding box center [1258, 464] width 57 height 18
click at [1161, 127] on icon at bounding box center [1159, 125] width 7 height 20
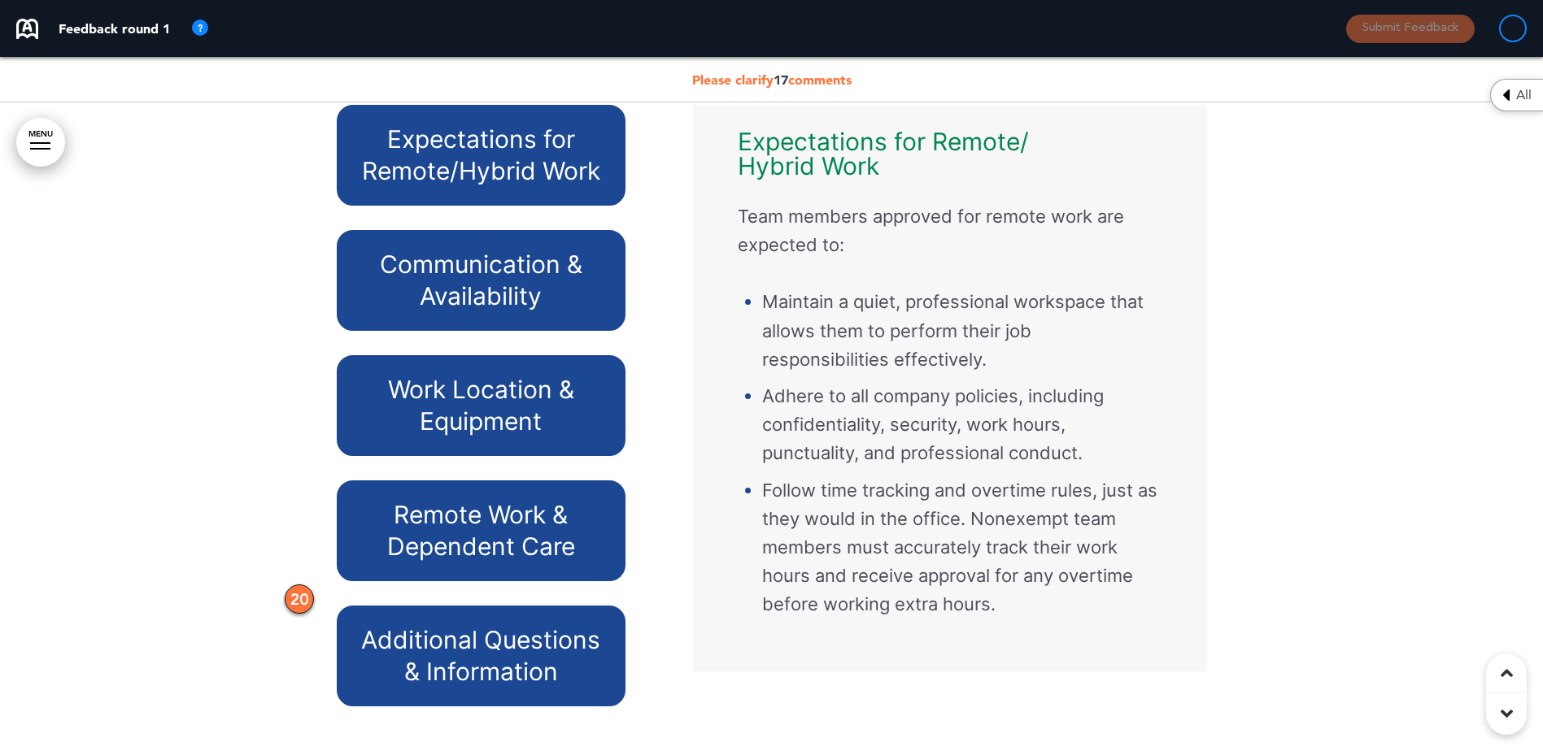
scroll to position [21954, 0]
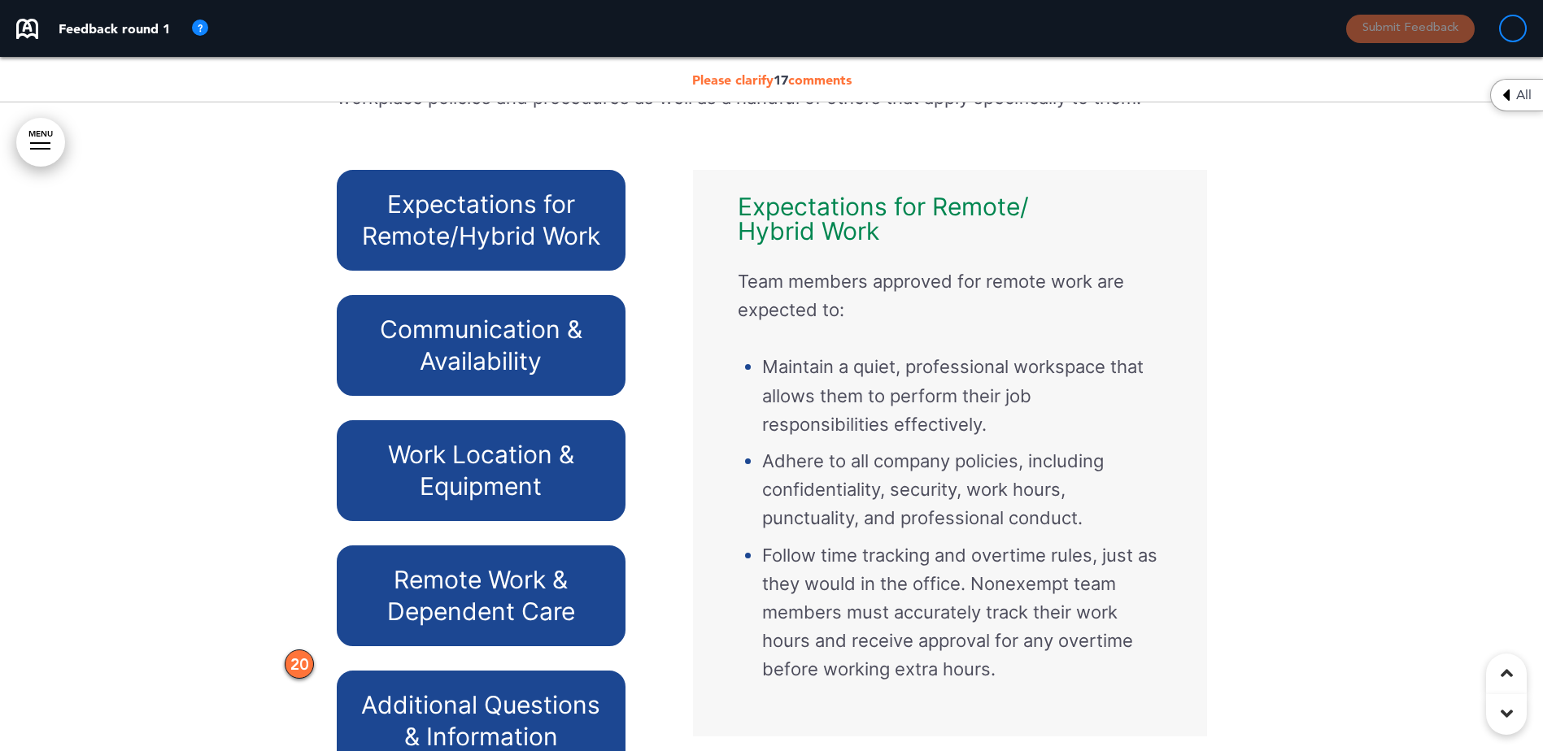
click at [477, 237] on h6 "Expectations for Remote/Hybrid Work" at bounding box center [481, 220] width 252 height 63
click at [474, 350] on h6 "Communication & Availability" at bounding box center [481, 345] width 252 height 63
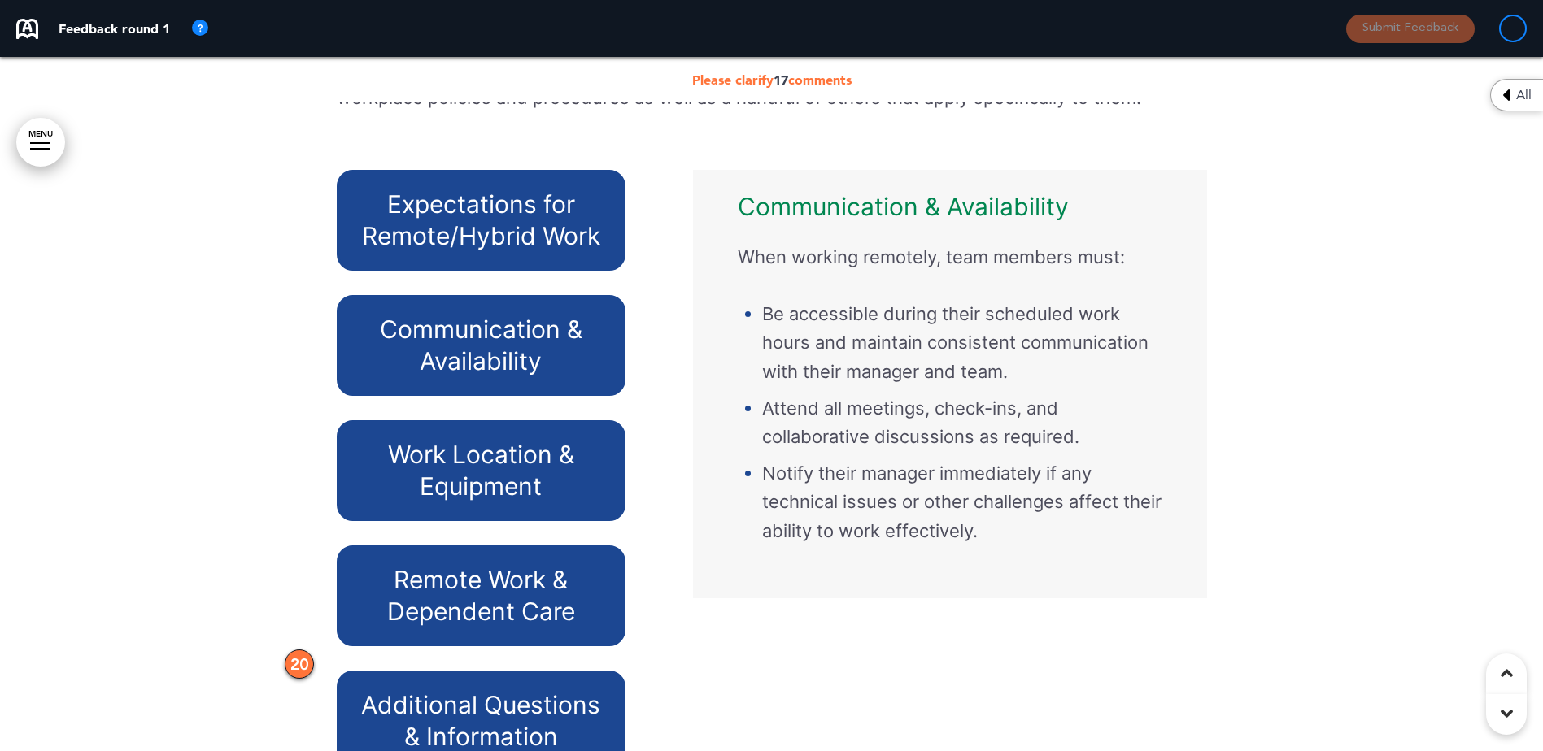
click at [469, 496] on h6 "Work Location & Equipment" at bounding box center [481, 470] width 252 height 63
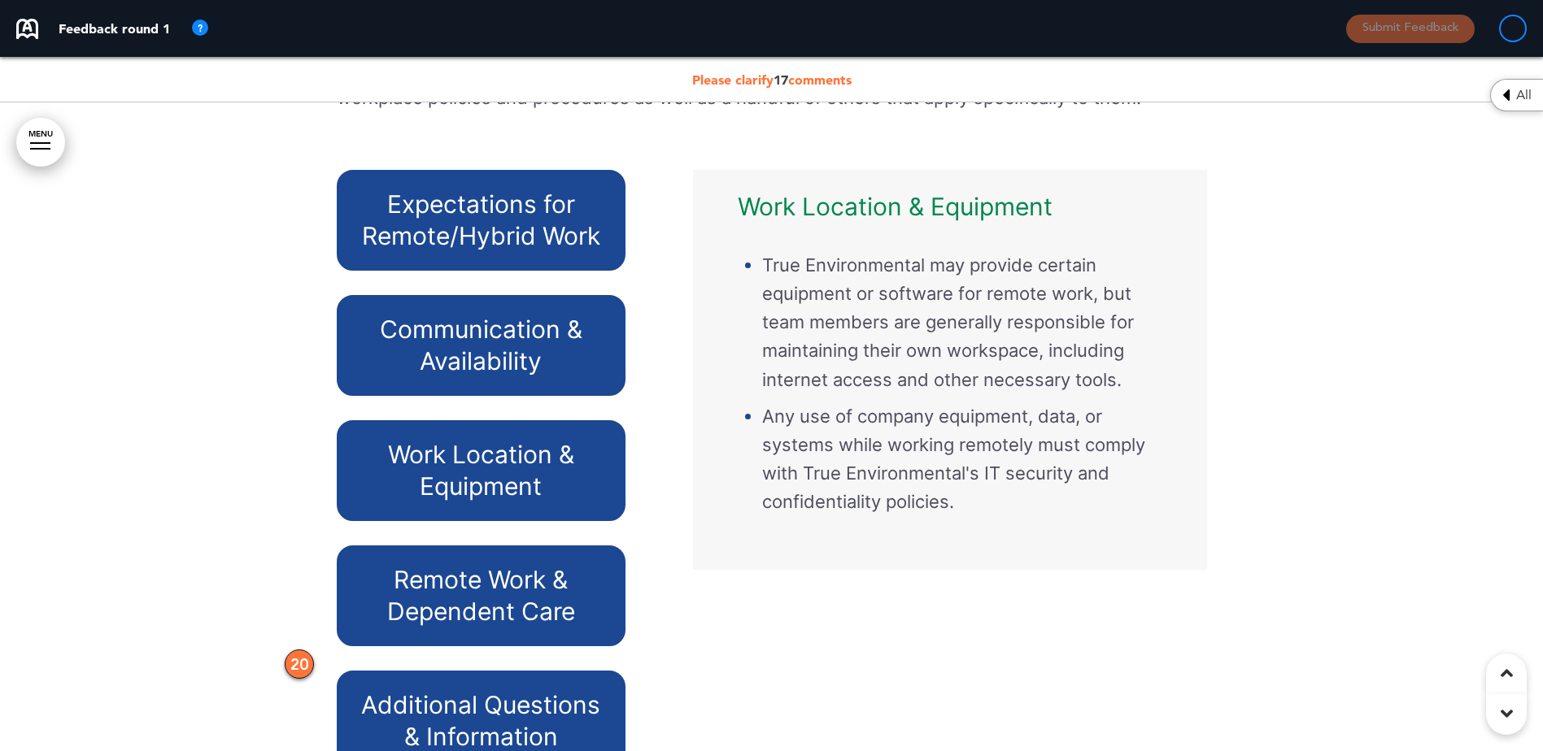
click at [478, 598] on h6 "Remote Work & Dependent Care" at bounding box center [481, 595] width 252 height 63
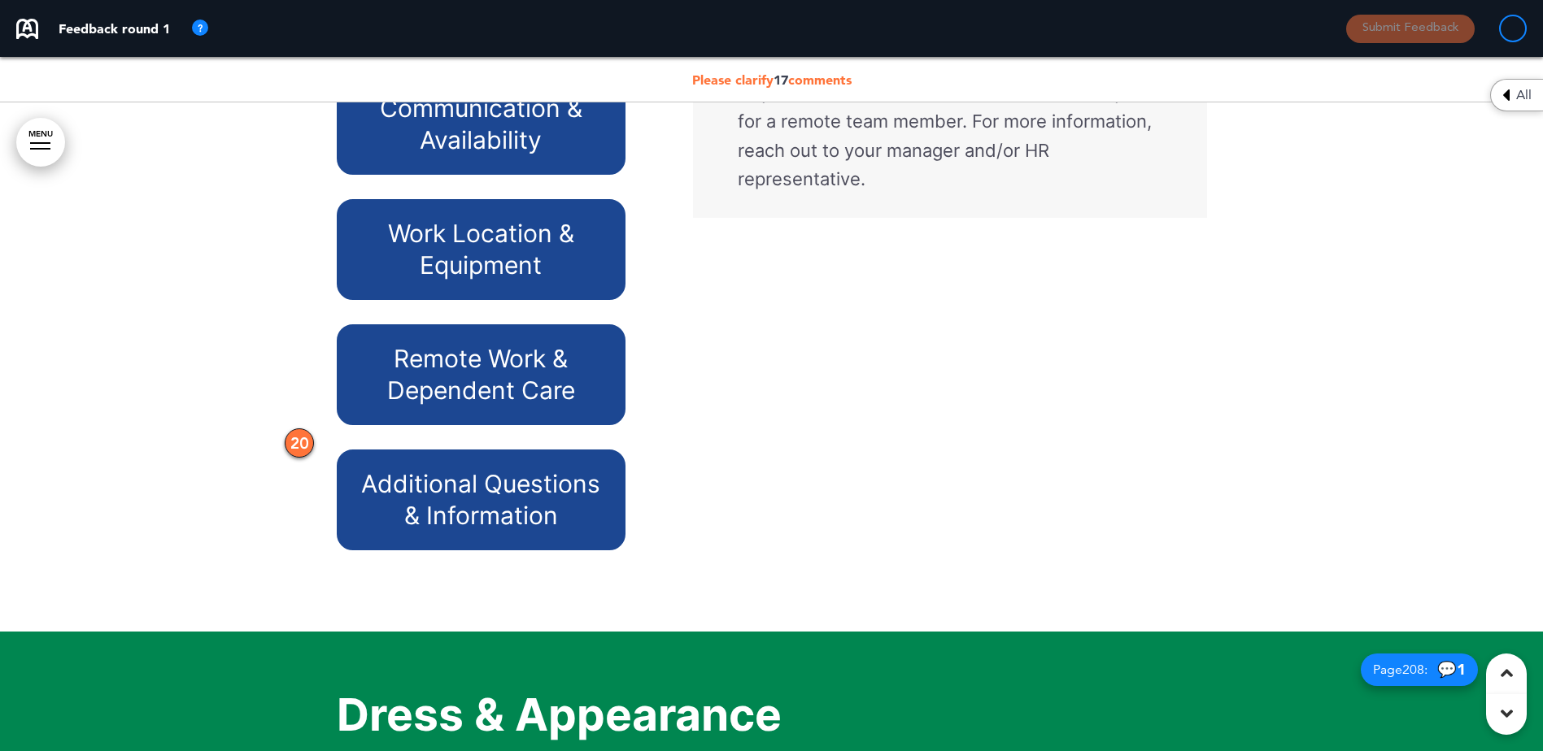
scroll to position [22198, 0]
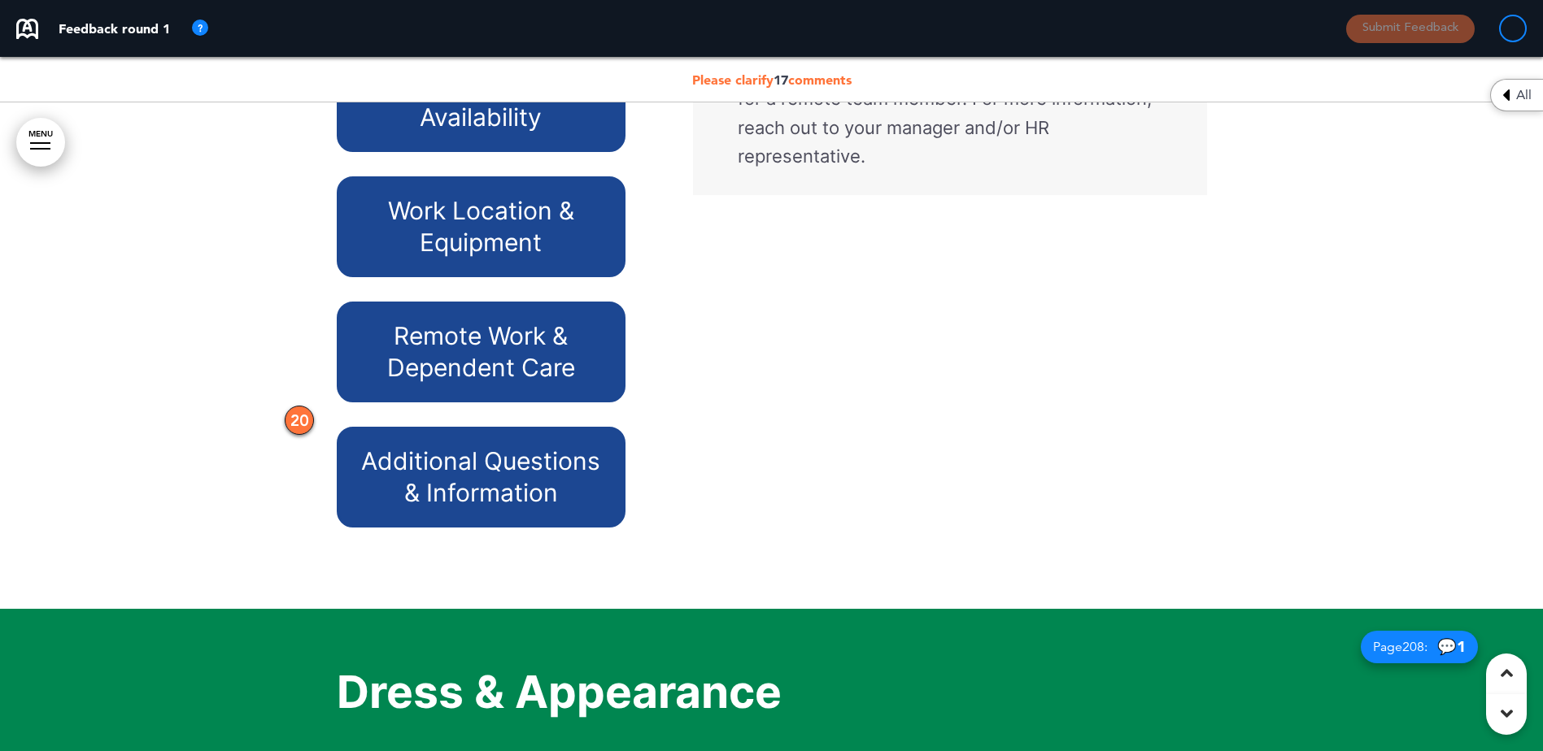
click at [495, 499] on h6 "Additional Questions & Information" at bounding box center [481, 477] width 252 height 63
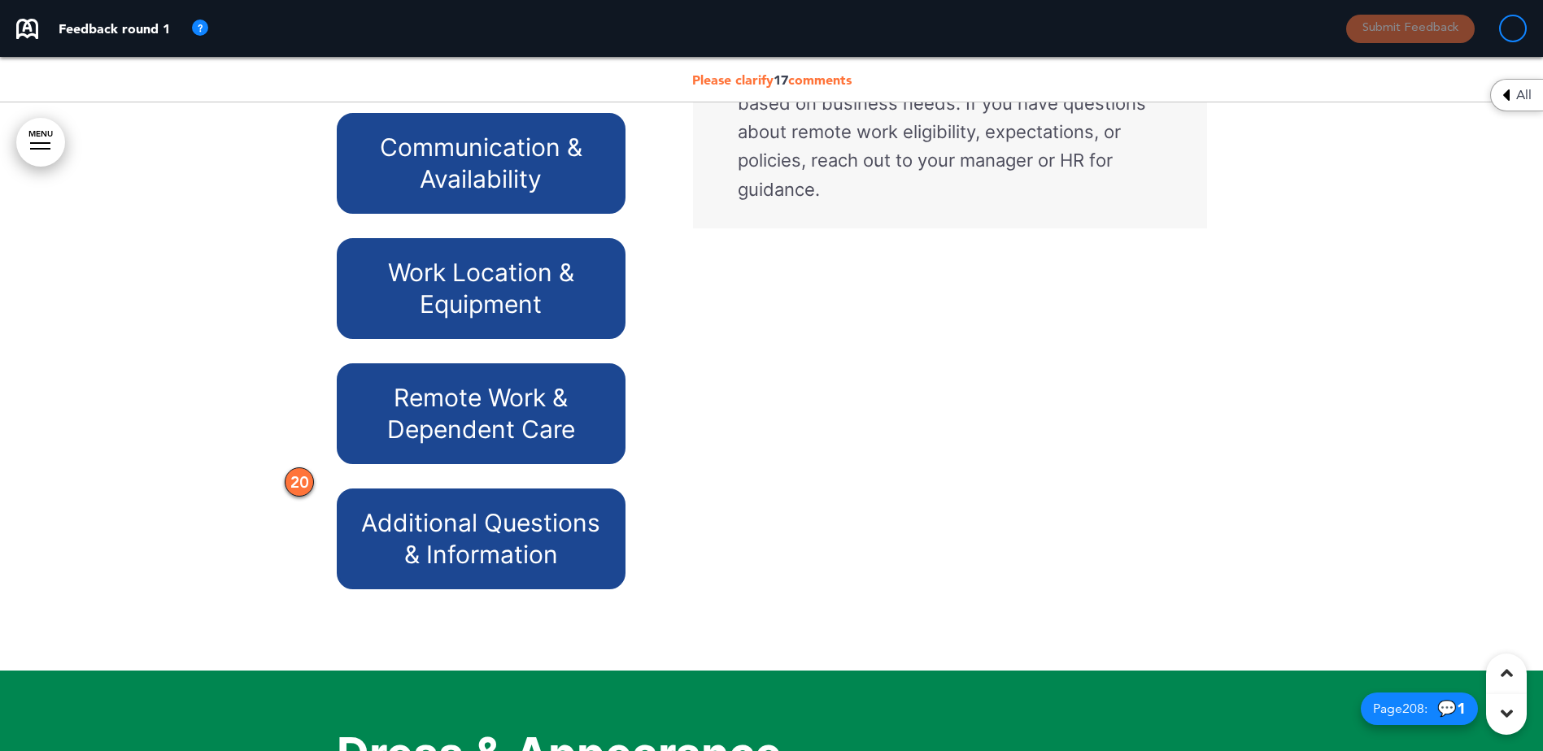
scroll to position [22035, 0]
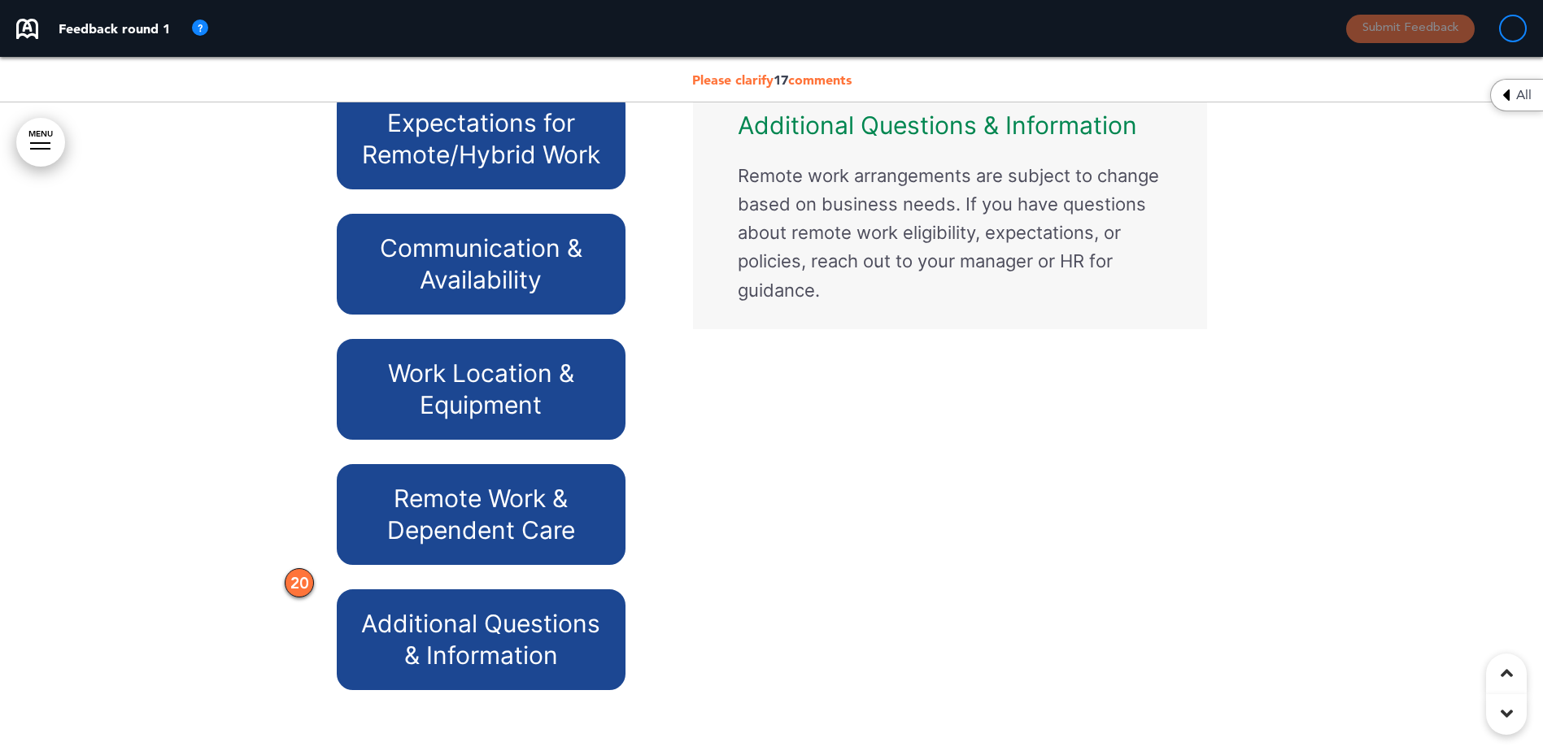
click at [562, 171] on h6 "Expectations for Remote/Hybrid Work" at bounding box center [481, 138] width 252 height 63
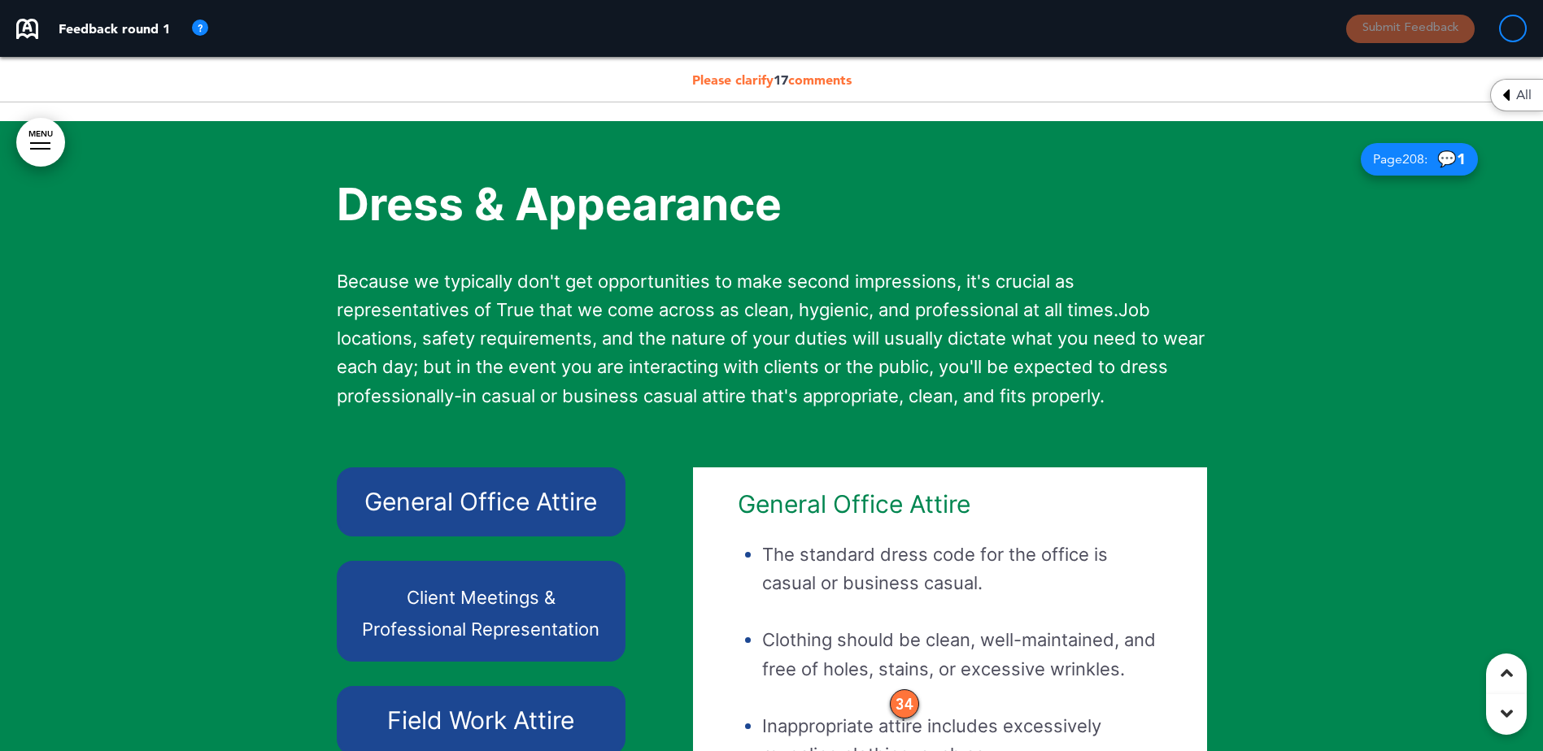
scroll to position [22848, 0]
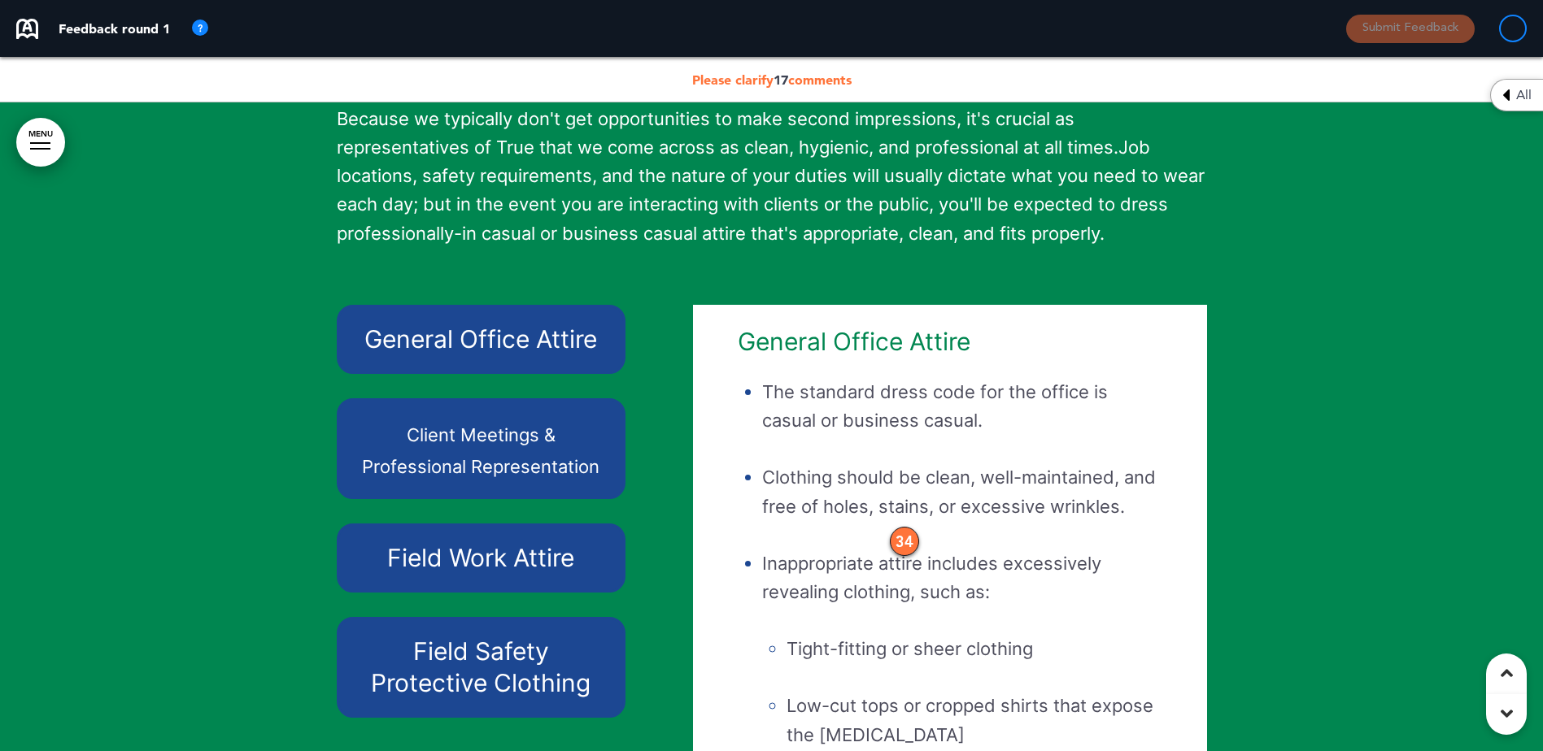
click at [899, 556] on div "34" at bounding box center [904, 541] width 29 height 29
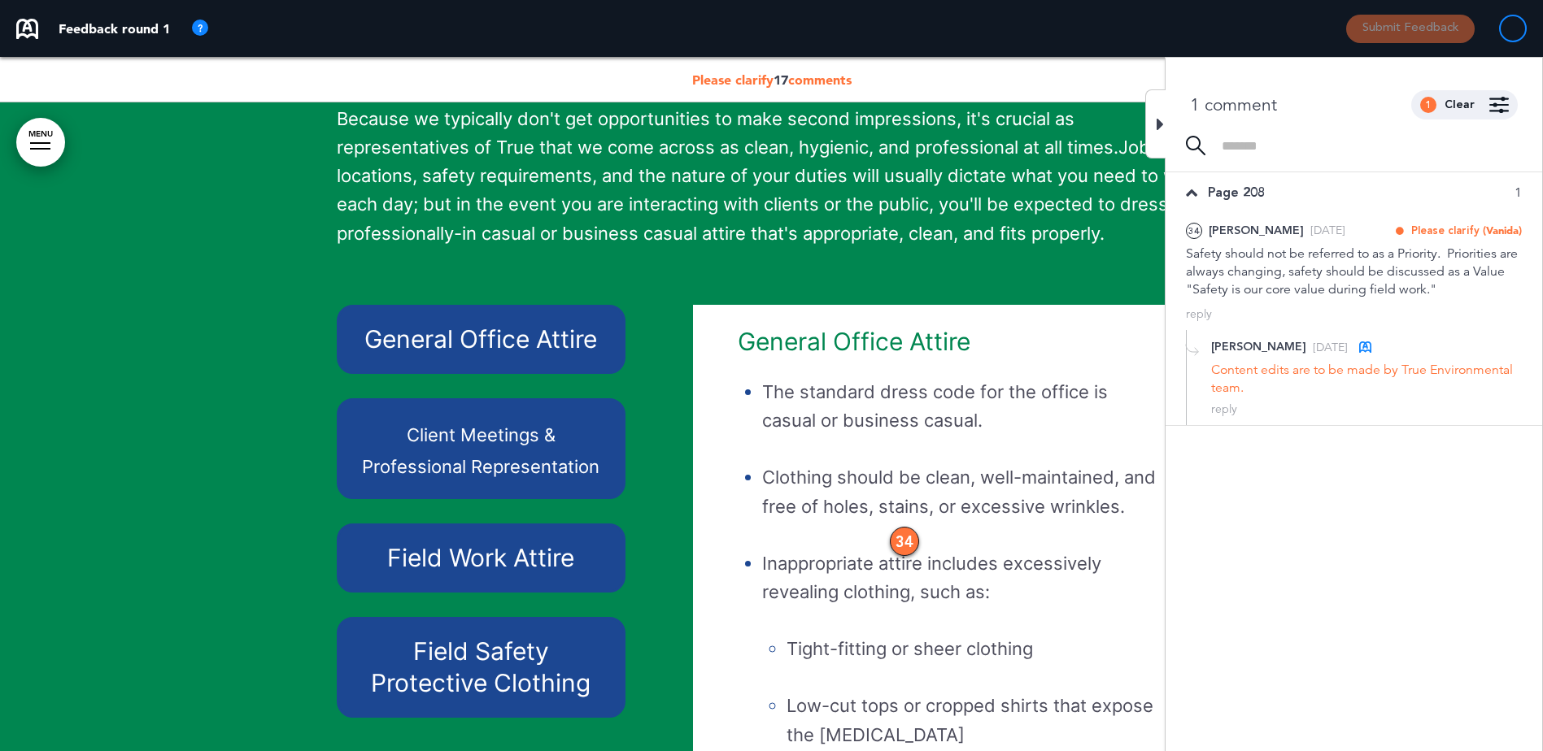
scroll to position [22930, 0]
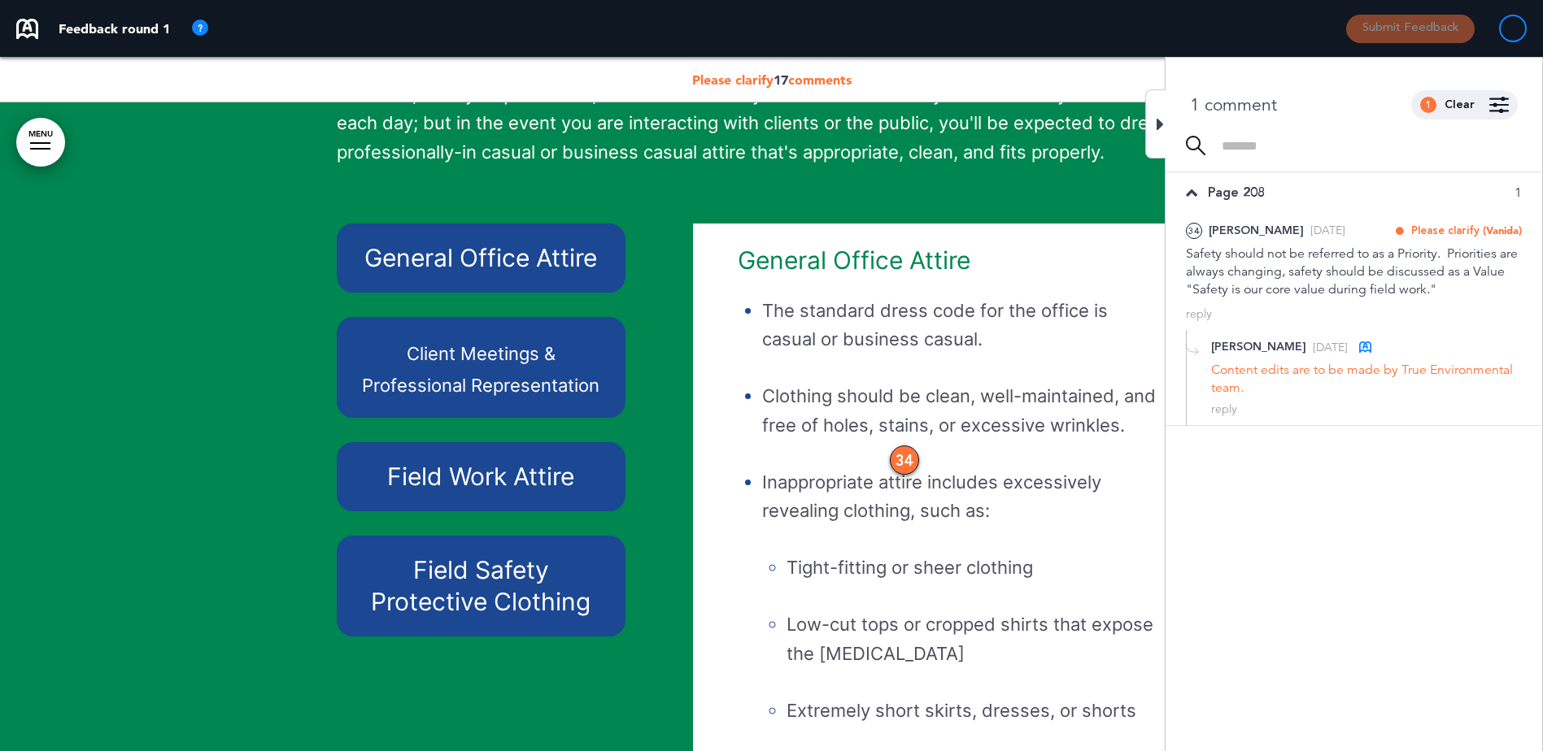
click at [497, 394] on h6 "Client Meetings & Professional Representation" at bounding box center [481, 367] width 252 height 63
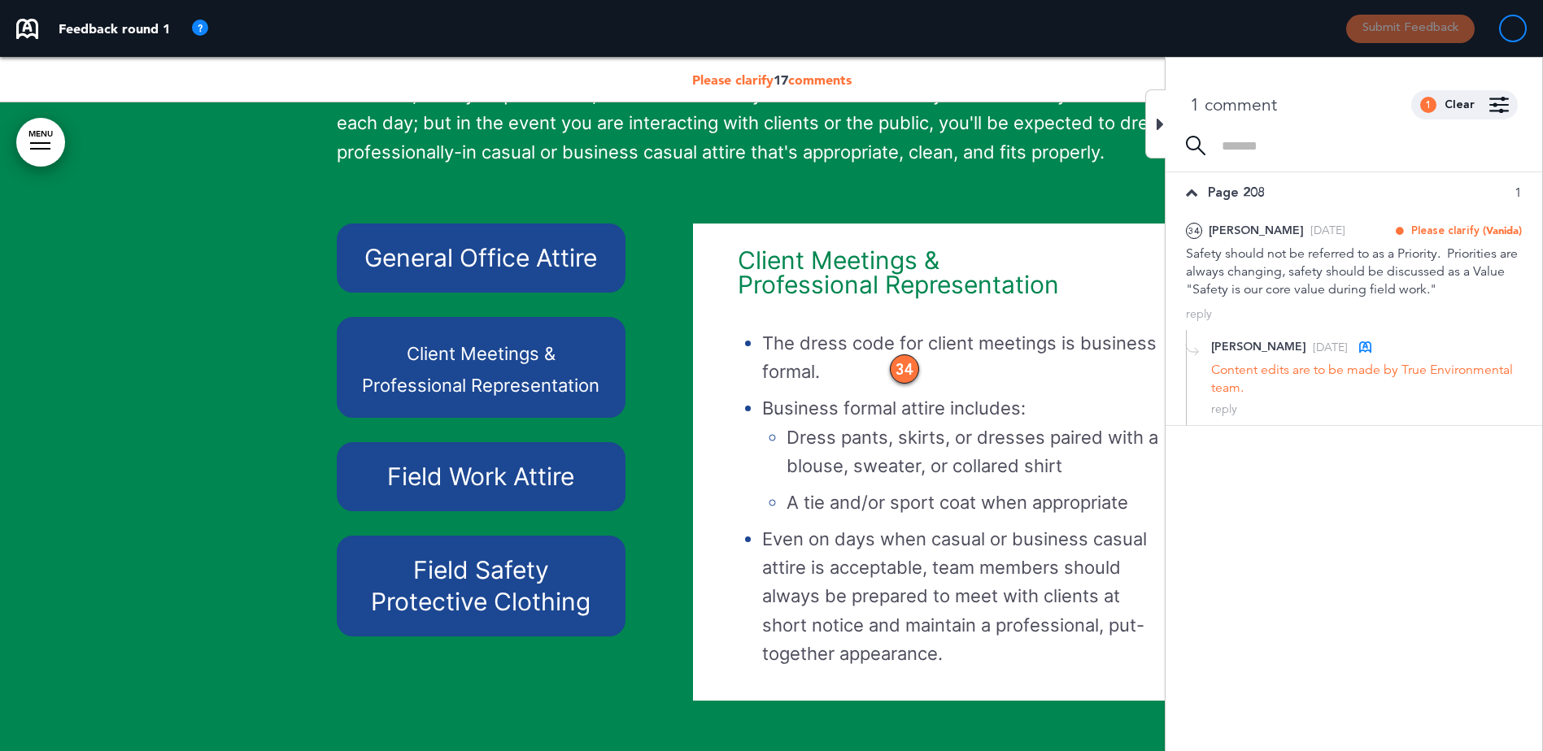
click at [539, 493] on h6 "Field Work Attire" at bounding box center [481, 477] width 252 height 32
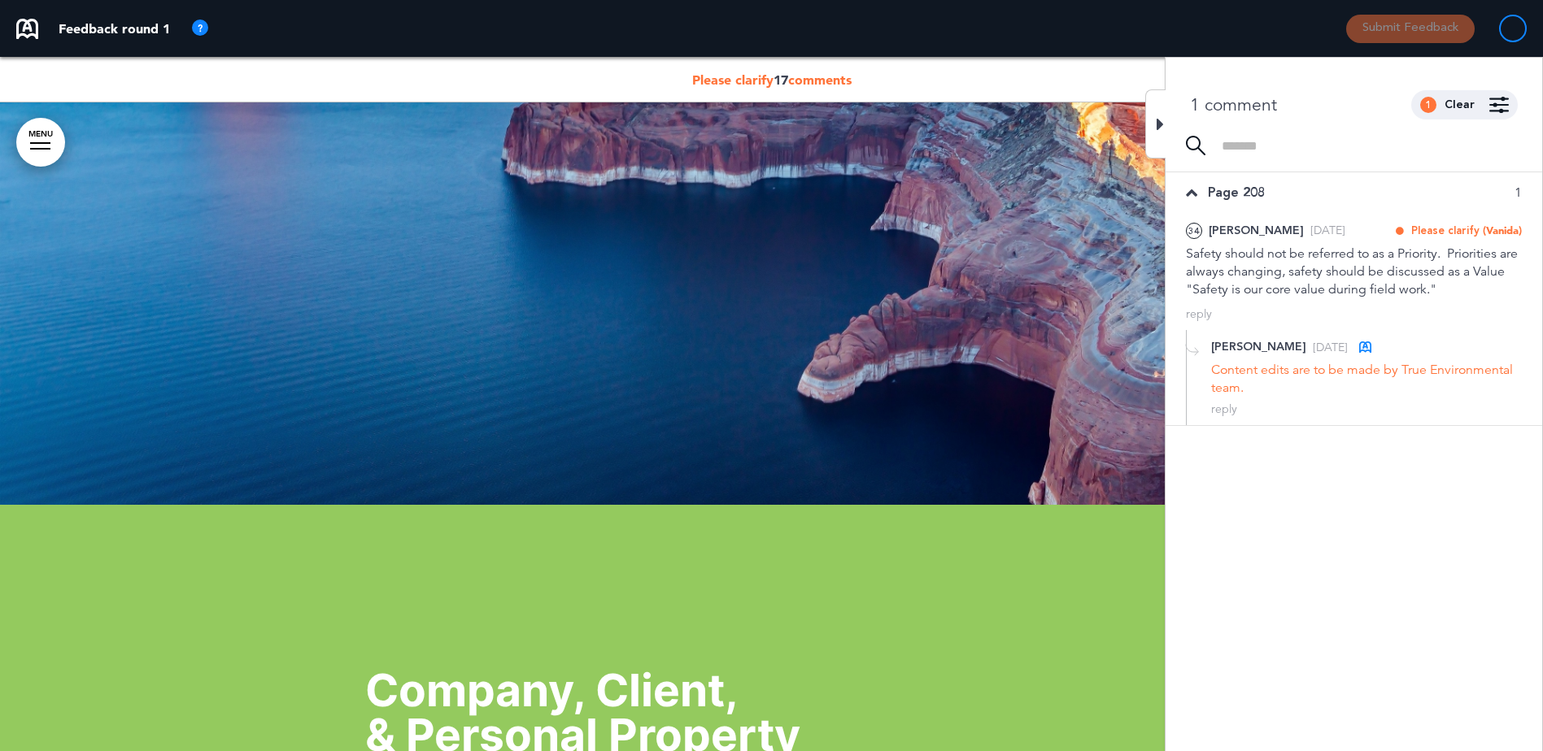
scroll to position [24150, 0]
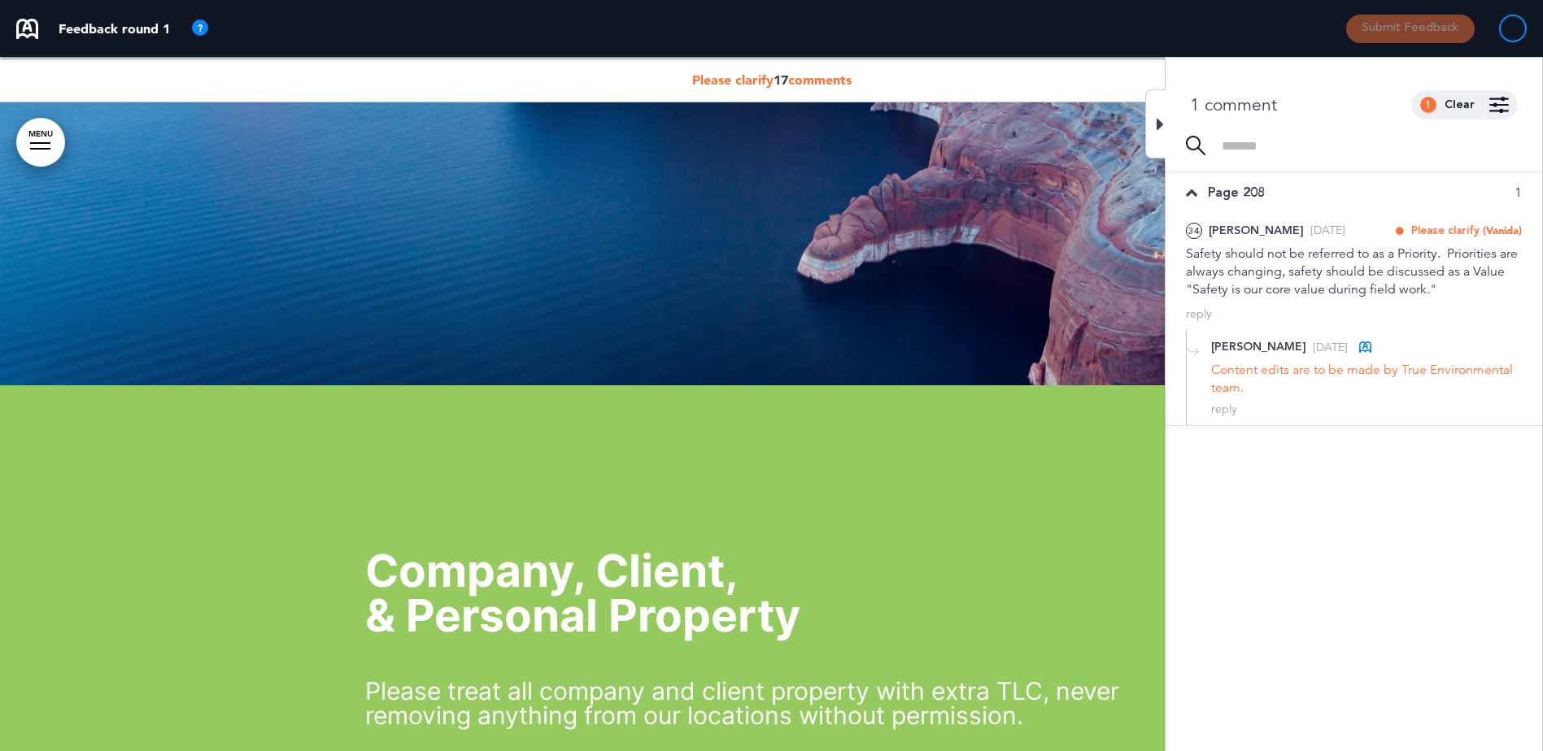
click at [1160, 118] on icon at bounding box center [1159, 125] width 7 height 20
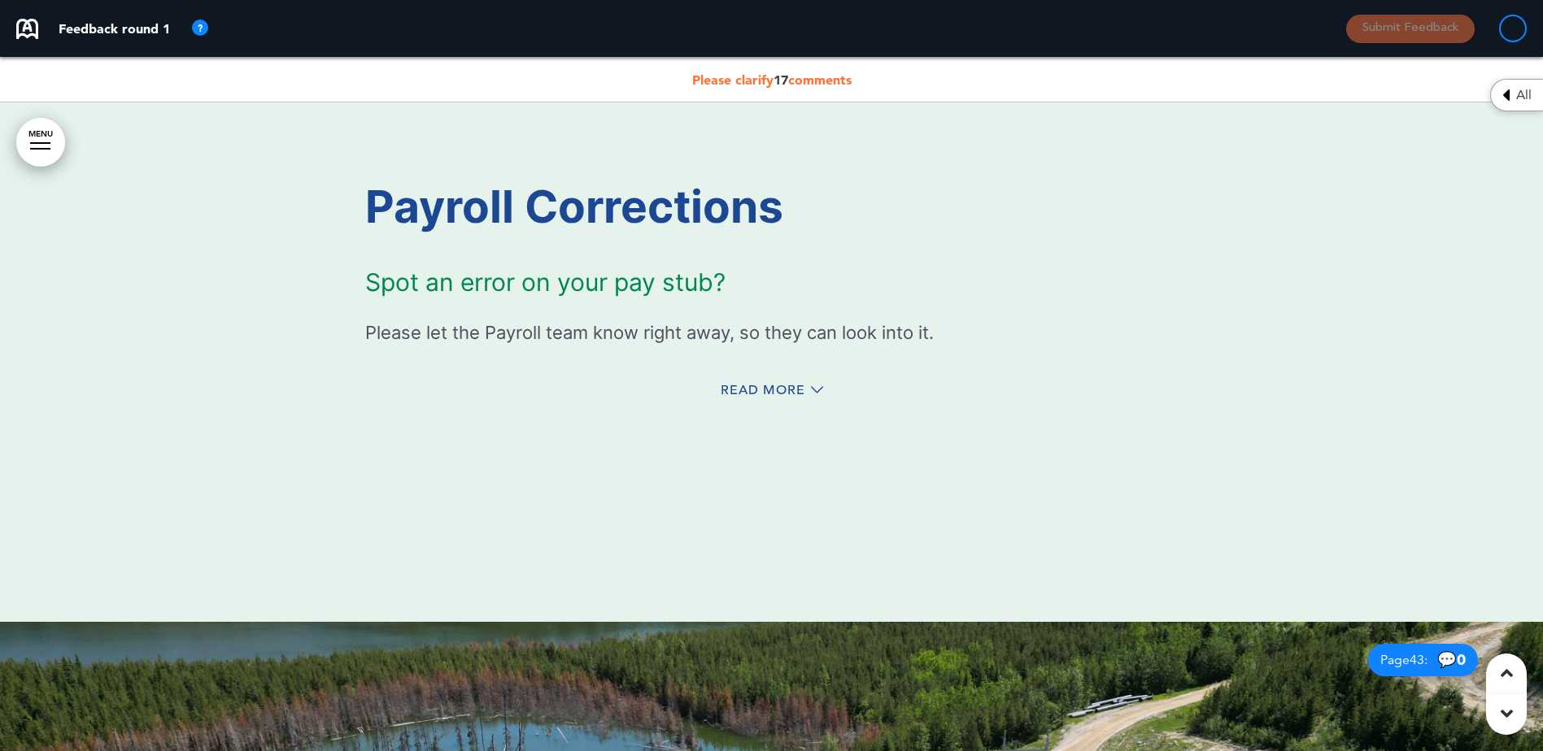
scroll to position [35129, 0]
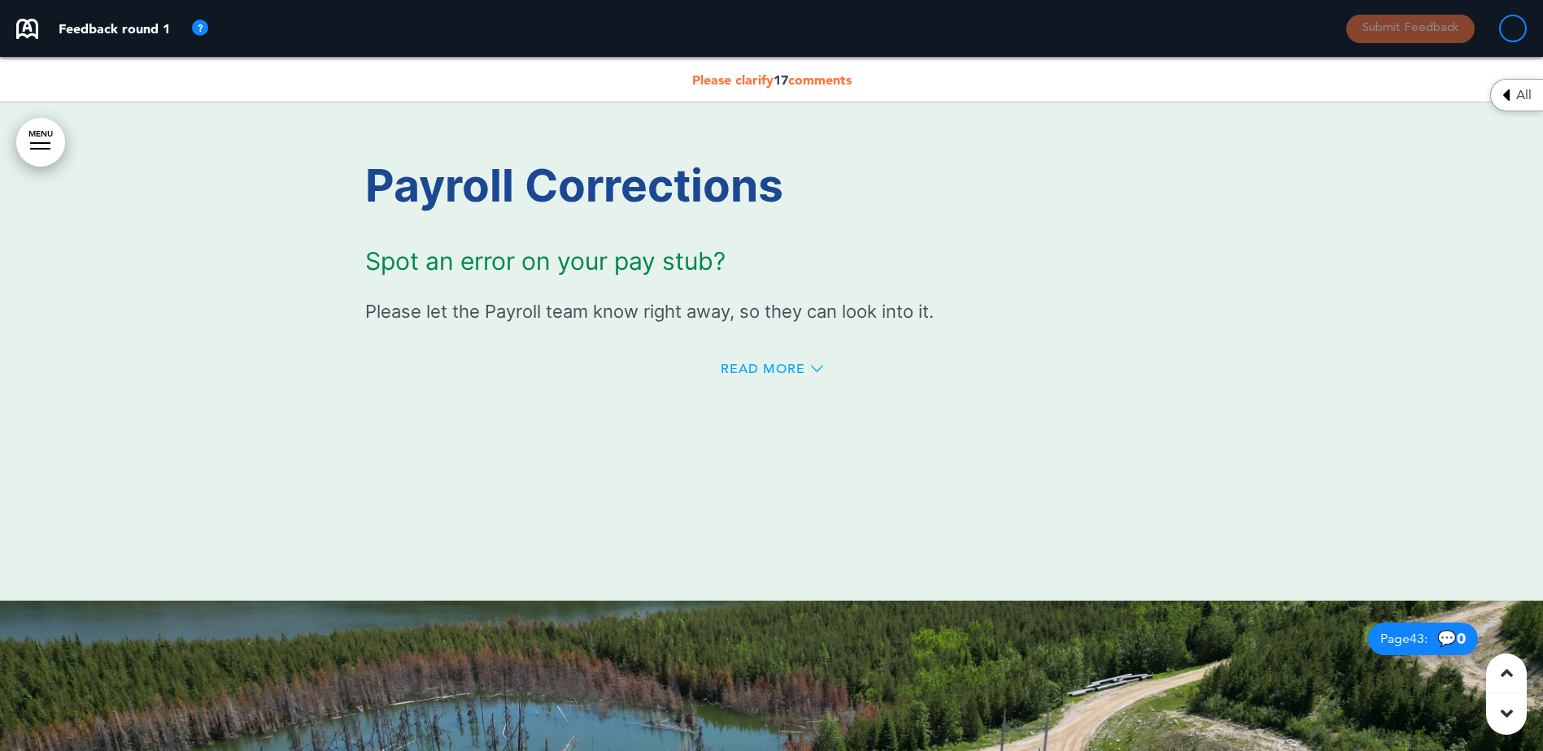
click at [764, 376] on span "Read More" at bounding box center [763, 369] width 85 height 13
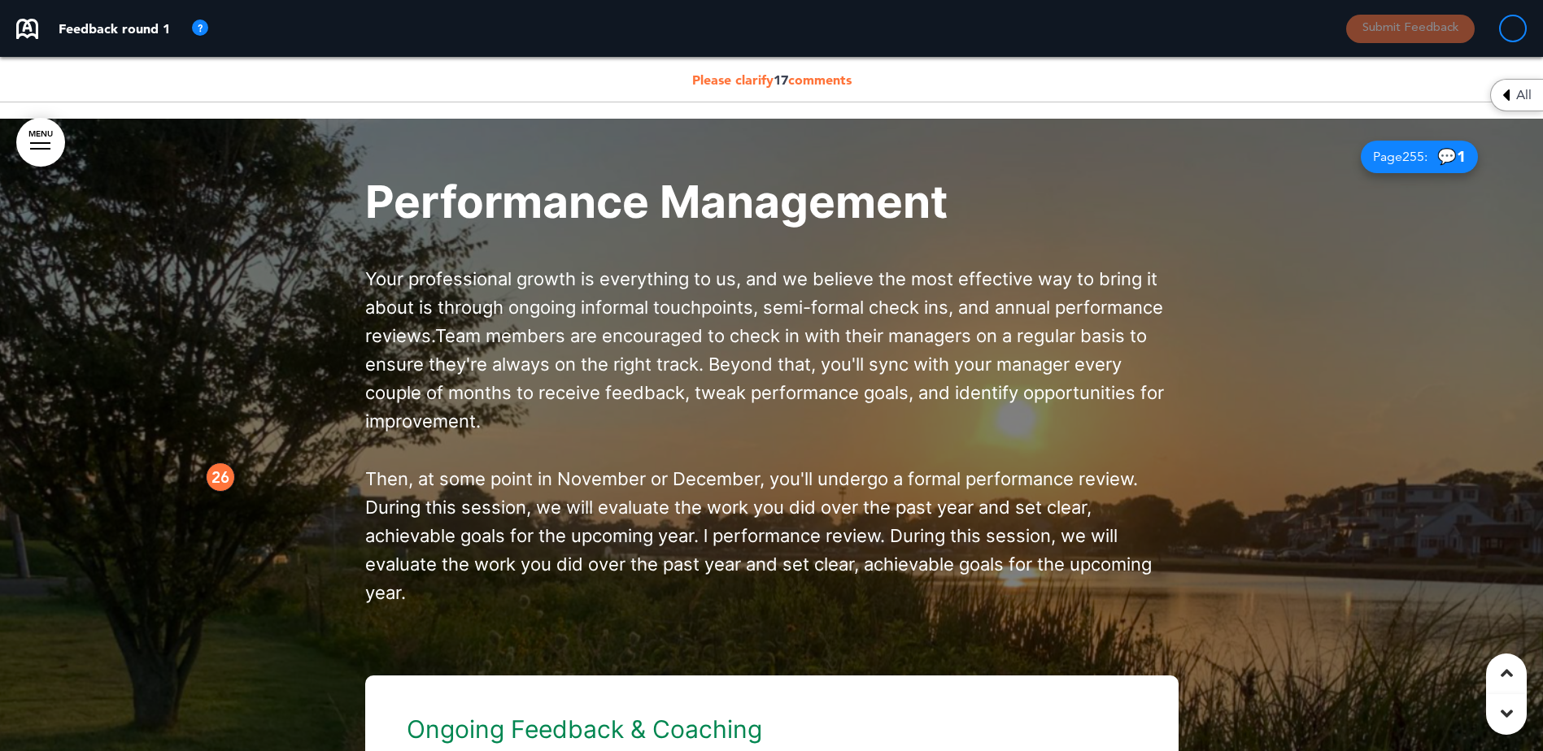
scroll to position [42948, 0]
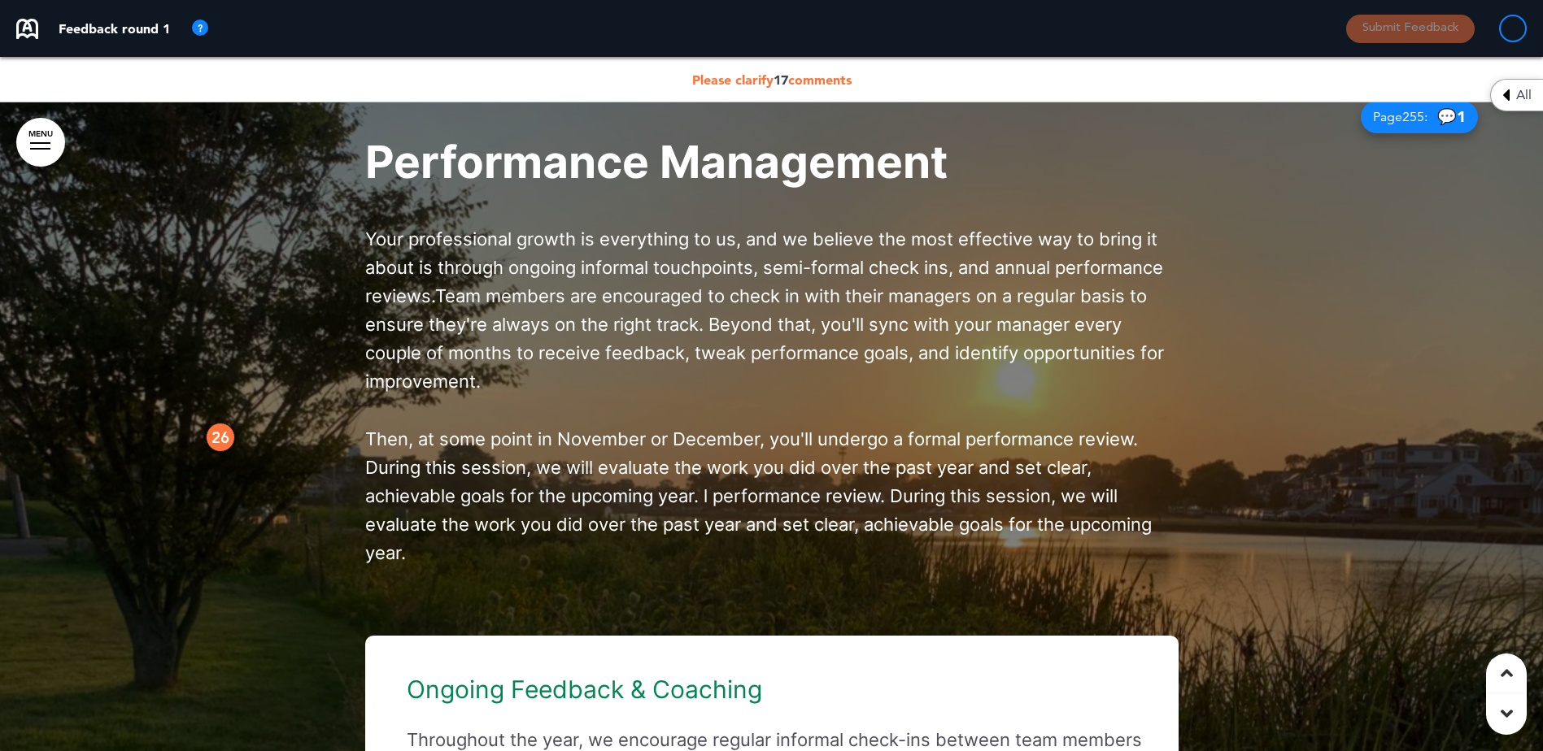
click at [218, 452] on div "26" at bounding box center [220, 437] width 29 height 29
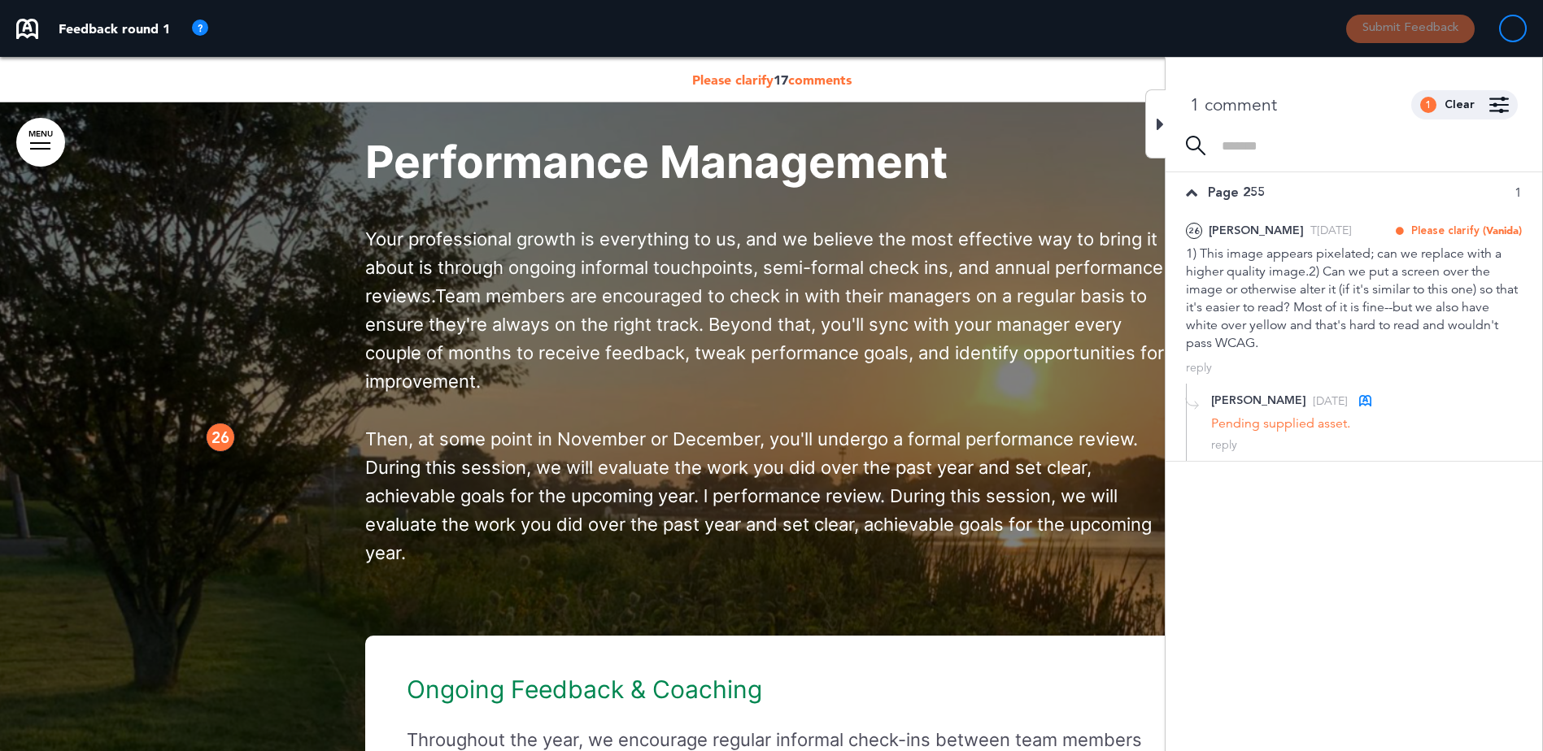
click at [1161, 125] on icon at bounding box center [1159, 125] width 7 height 20
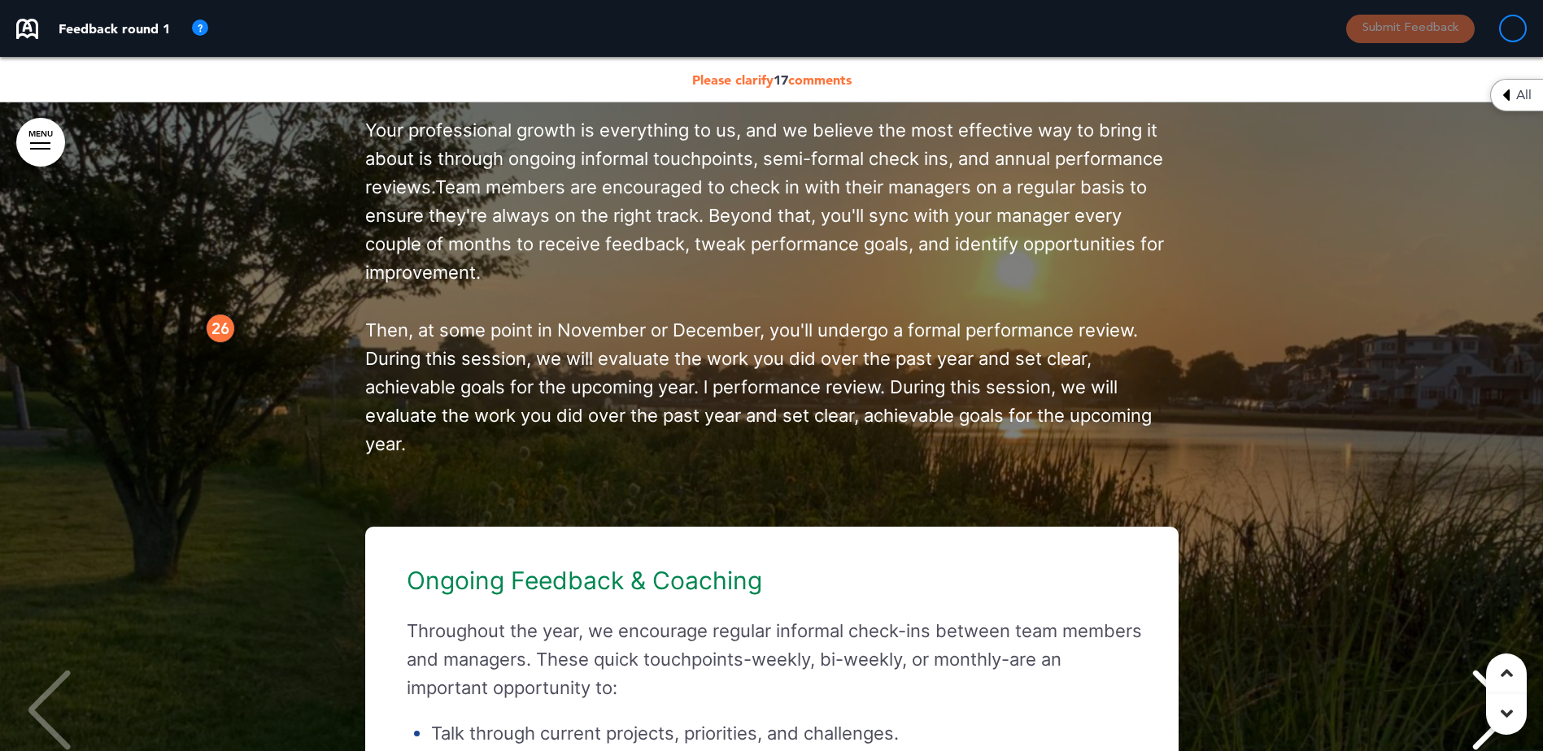
scroll to position [43029, 0]
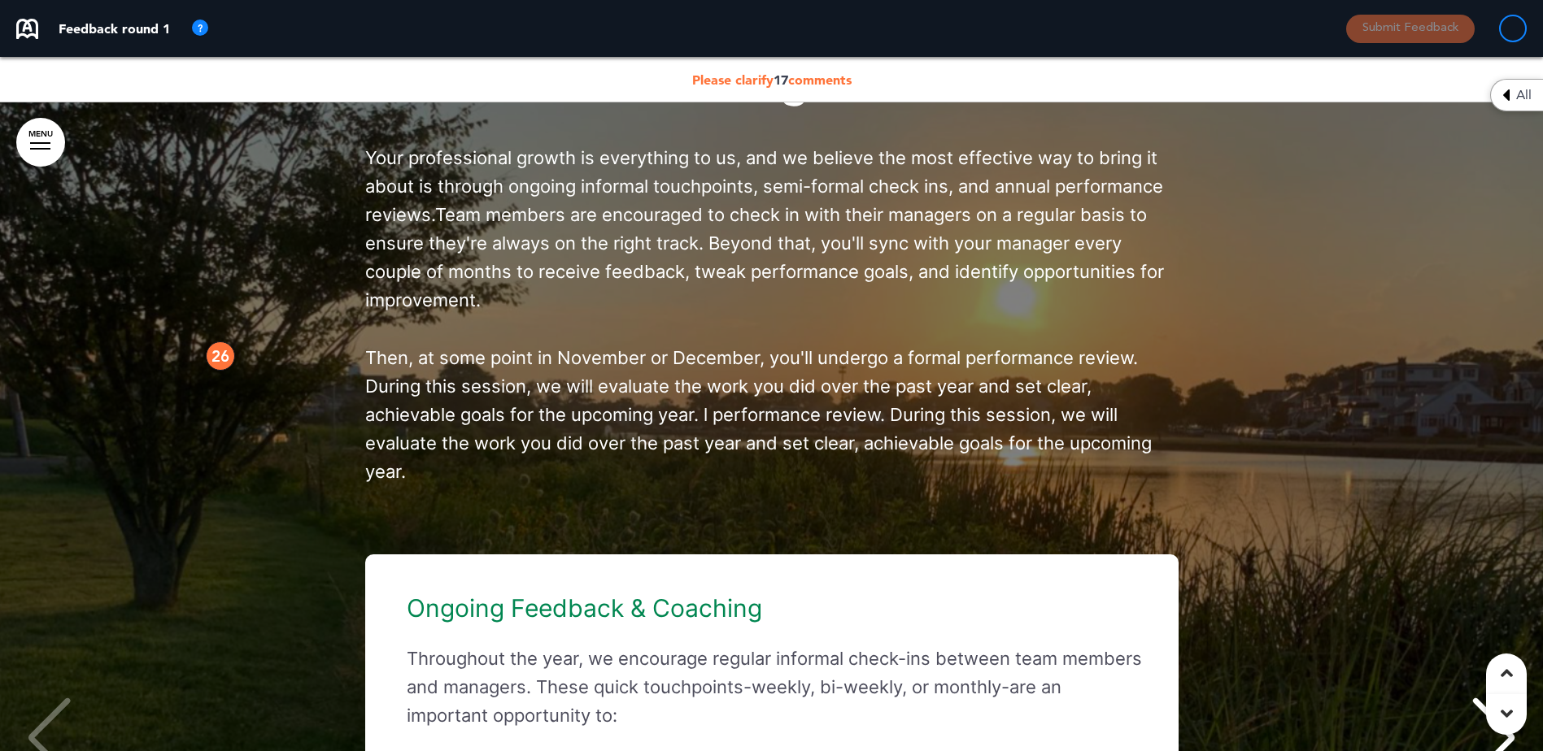
click at [812, 78] on span "Please clarify 17 comments" at bounding box center [771, 80] width 159 height 16
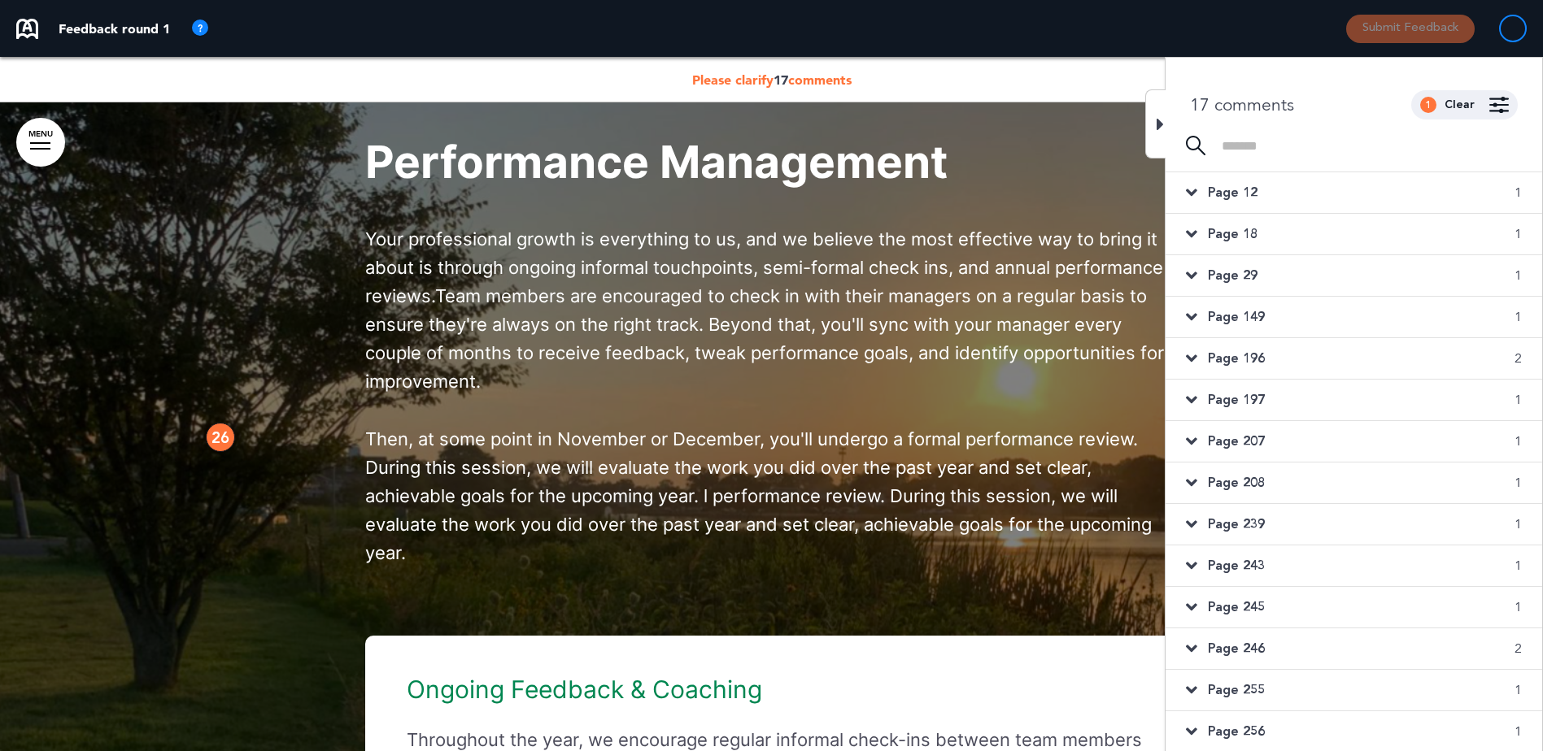
click at [1232, 191] on span "Page 12" at bounding box center [1233, 193] width 50 height 18
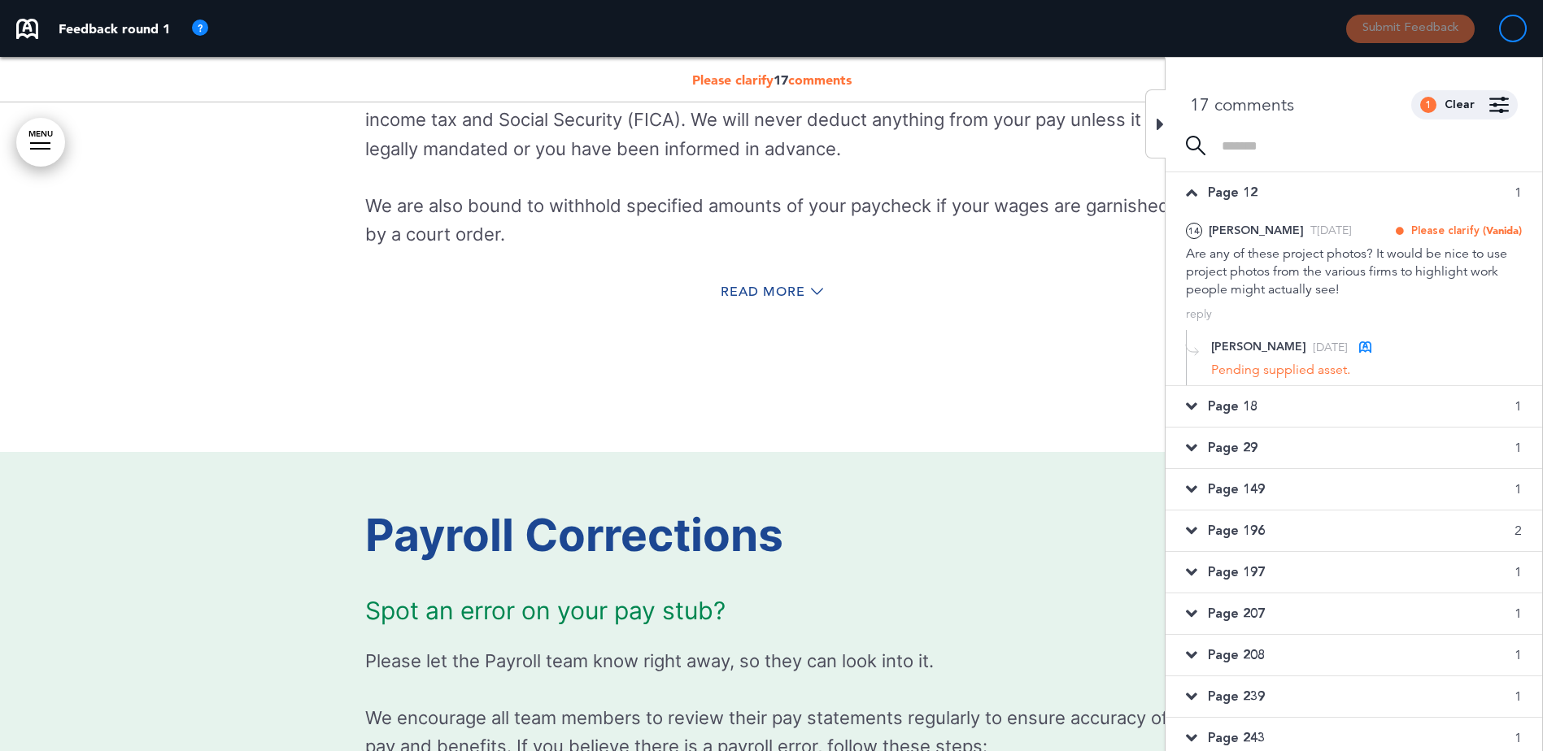
scroll to position [650, 0]
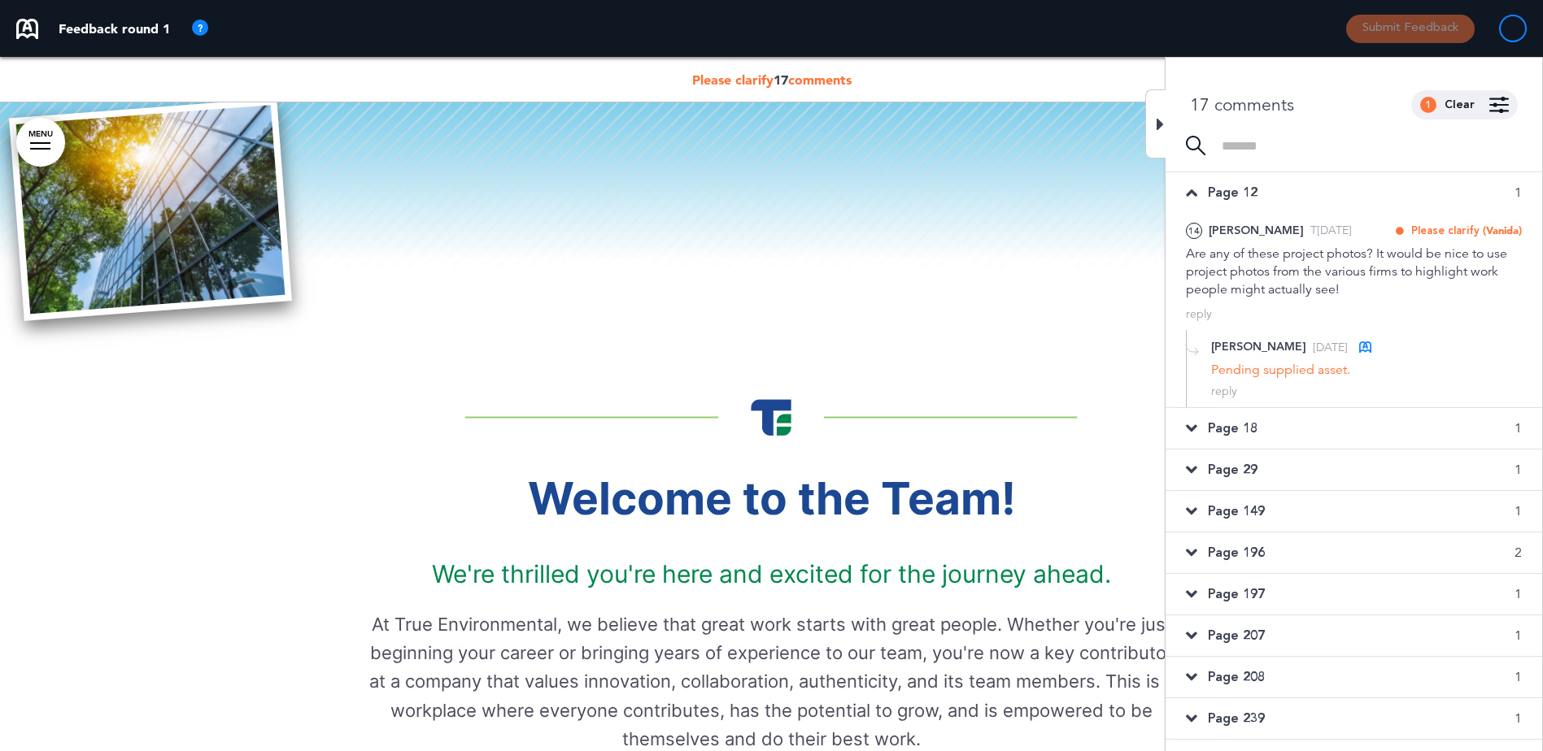
click at [1234, 429] on span "Page 18" at bounding box center [1233, 429] width 50 height 18
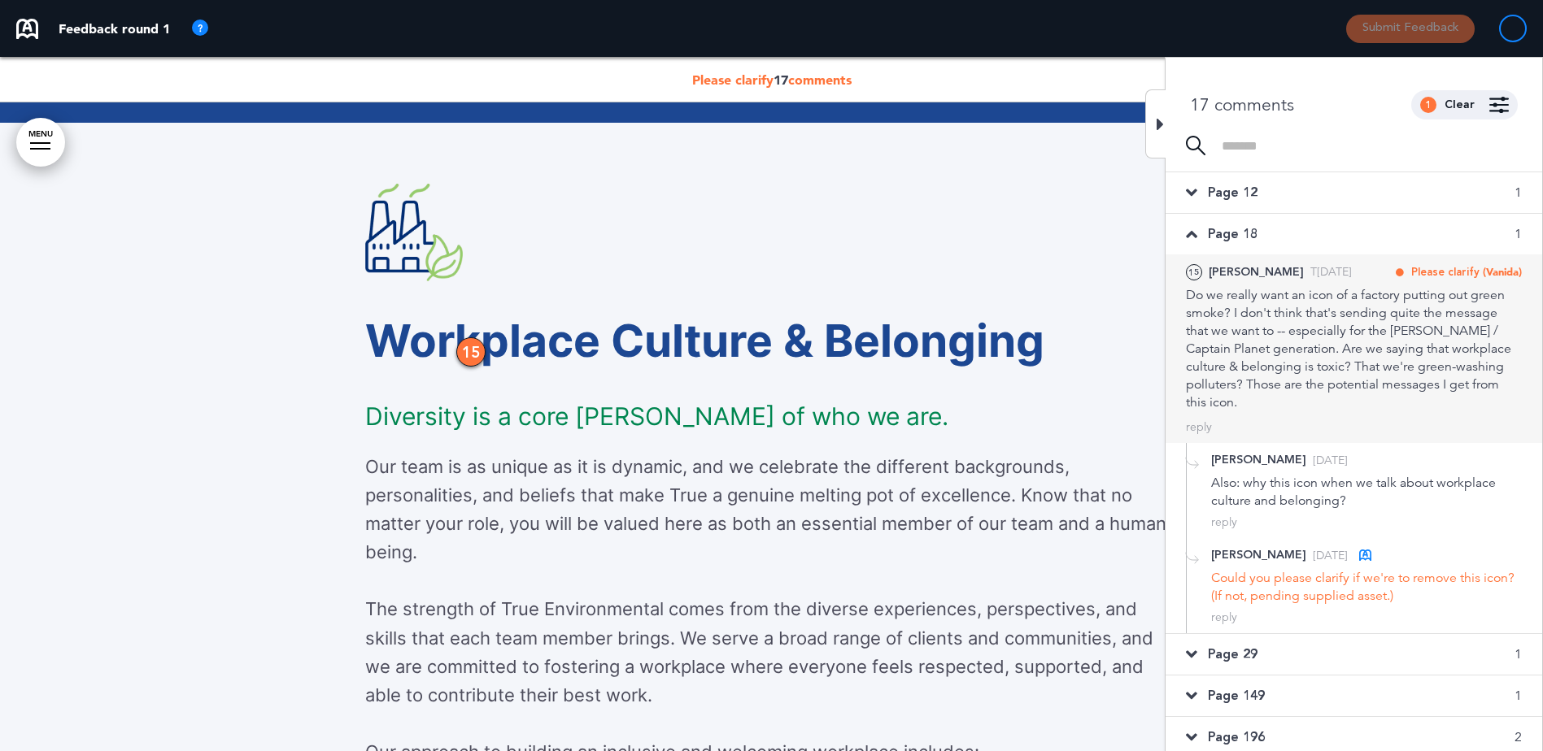
scroll to position [10895, 0]
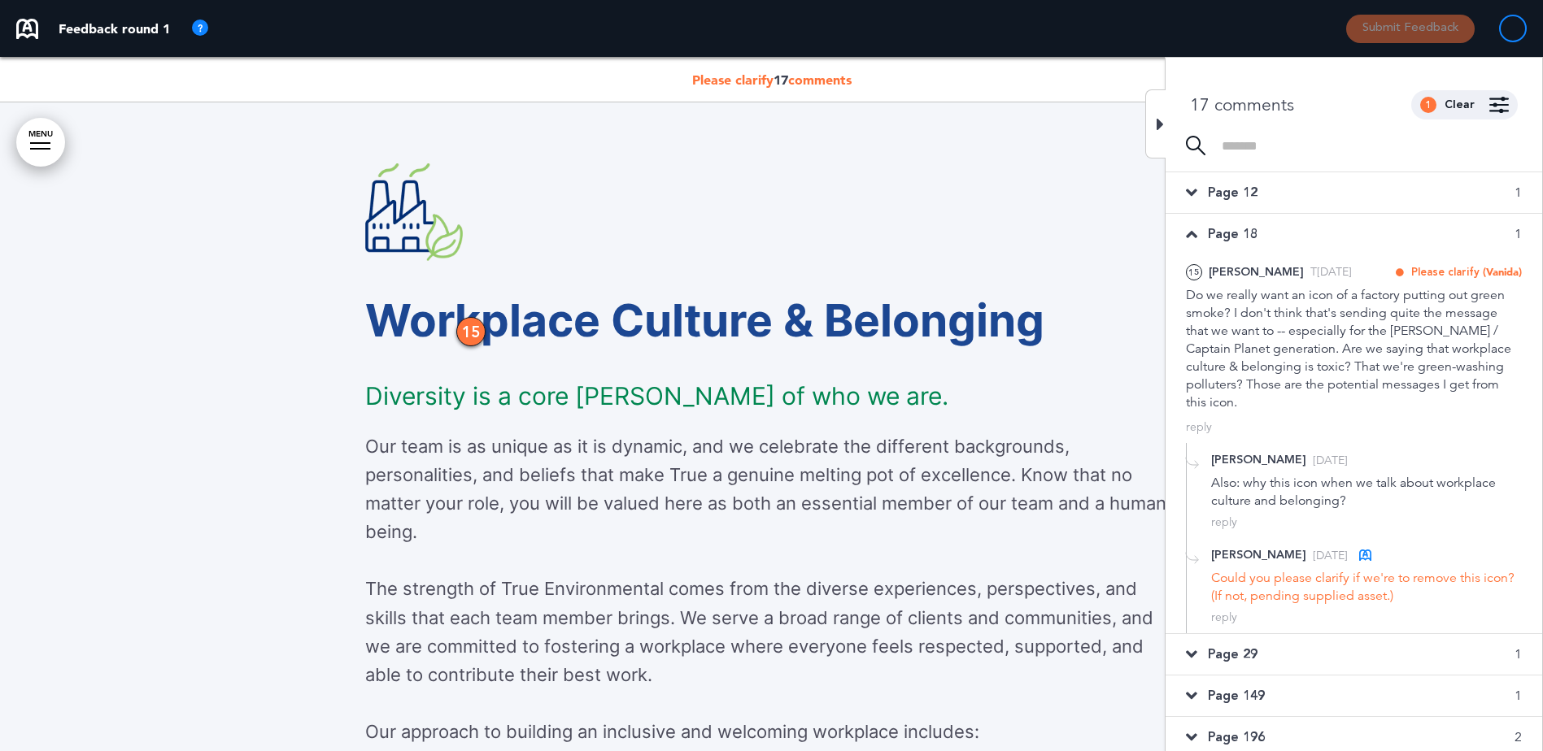
click at [1194, 236] on icon at bounding box center [1191, 234] width 11 height 18
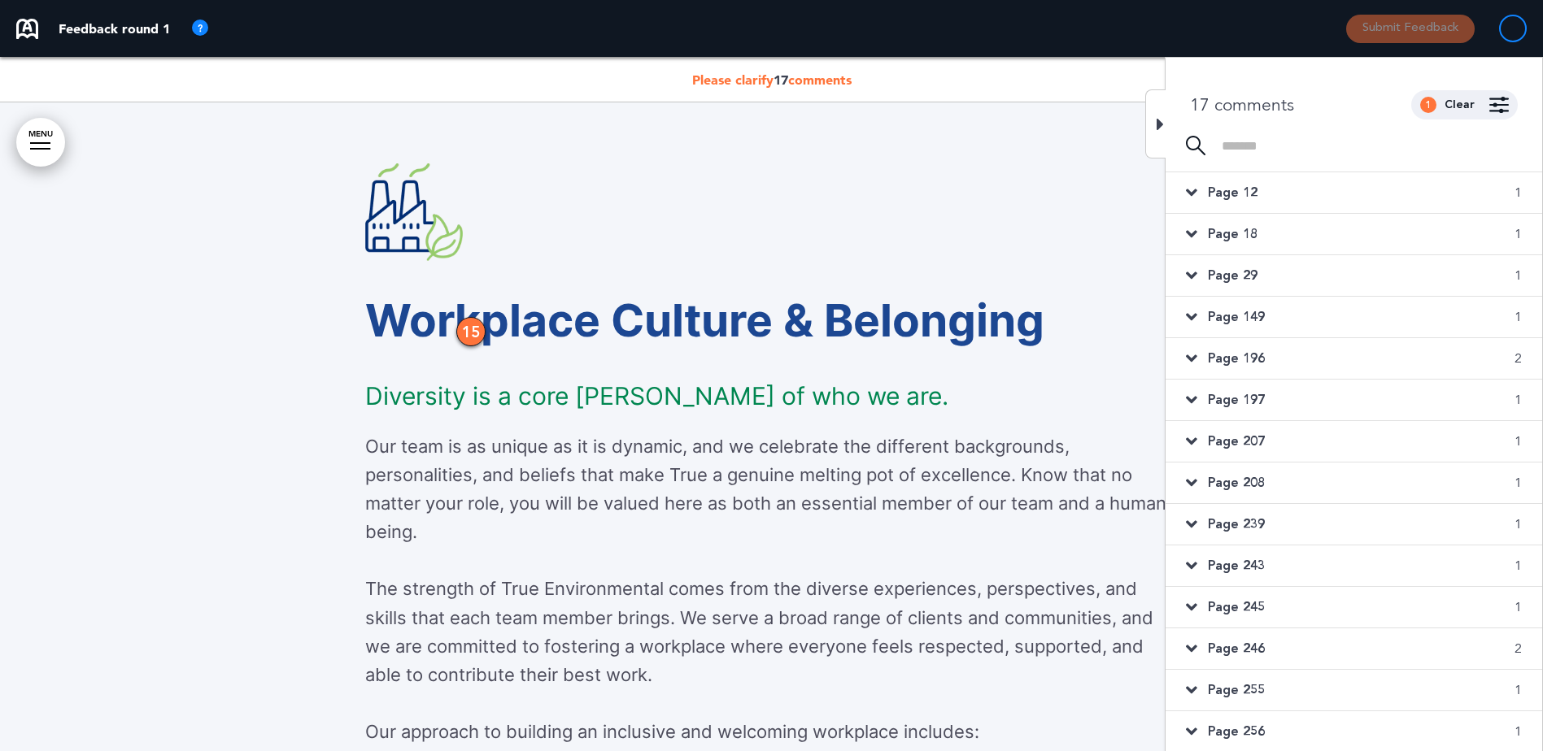
click at [1227, 275] on span "Page 29" at bounding box center [1233, 276] width 50 height 18
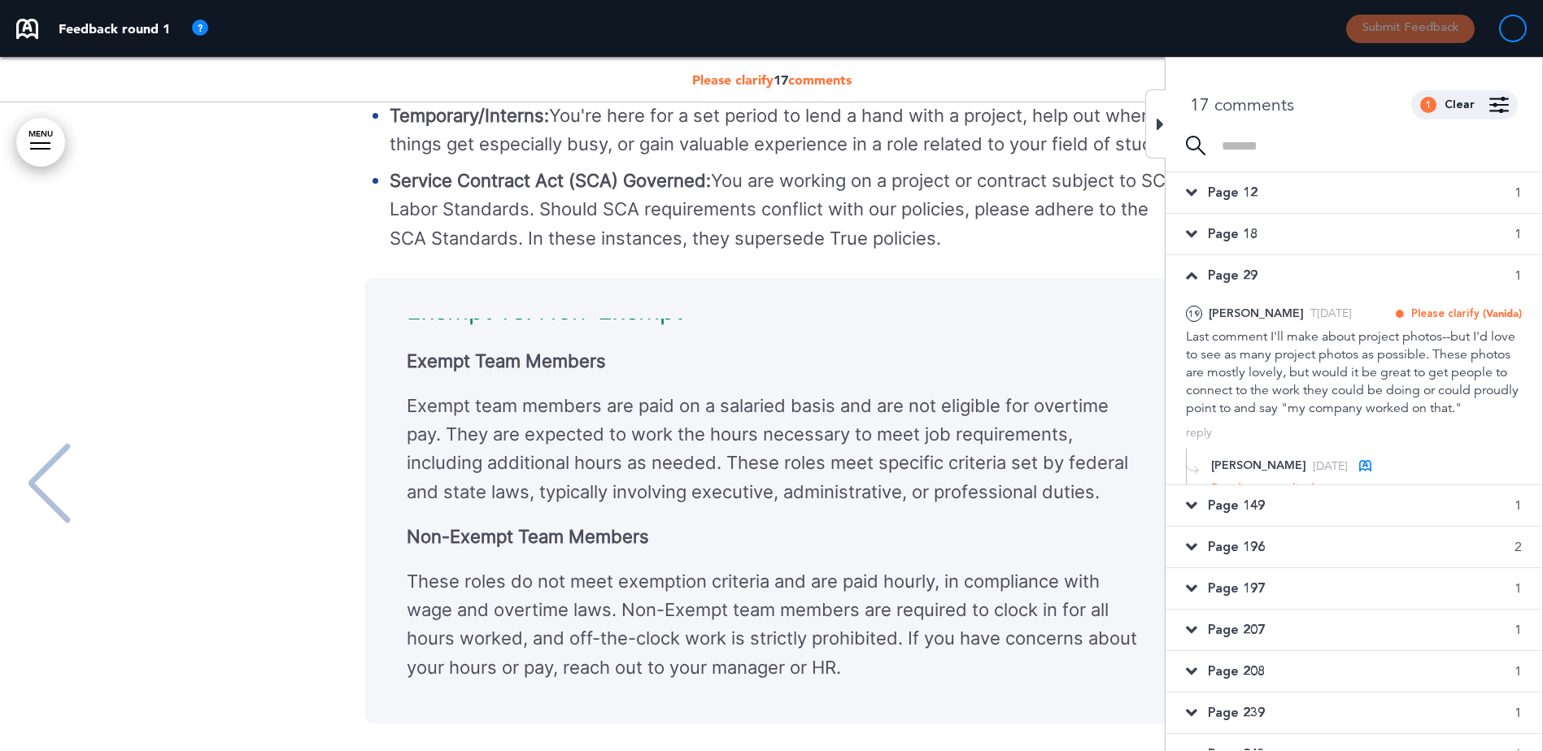
scroll to position [16993, 0]
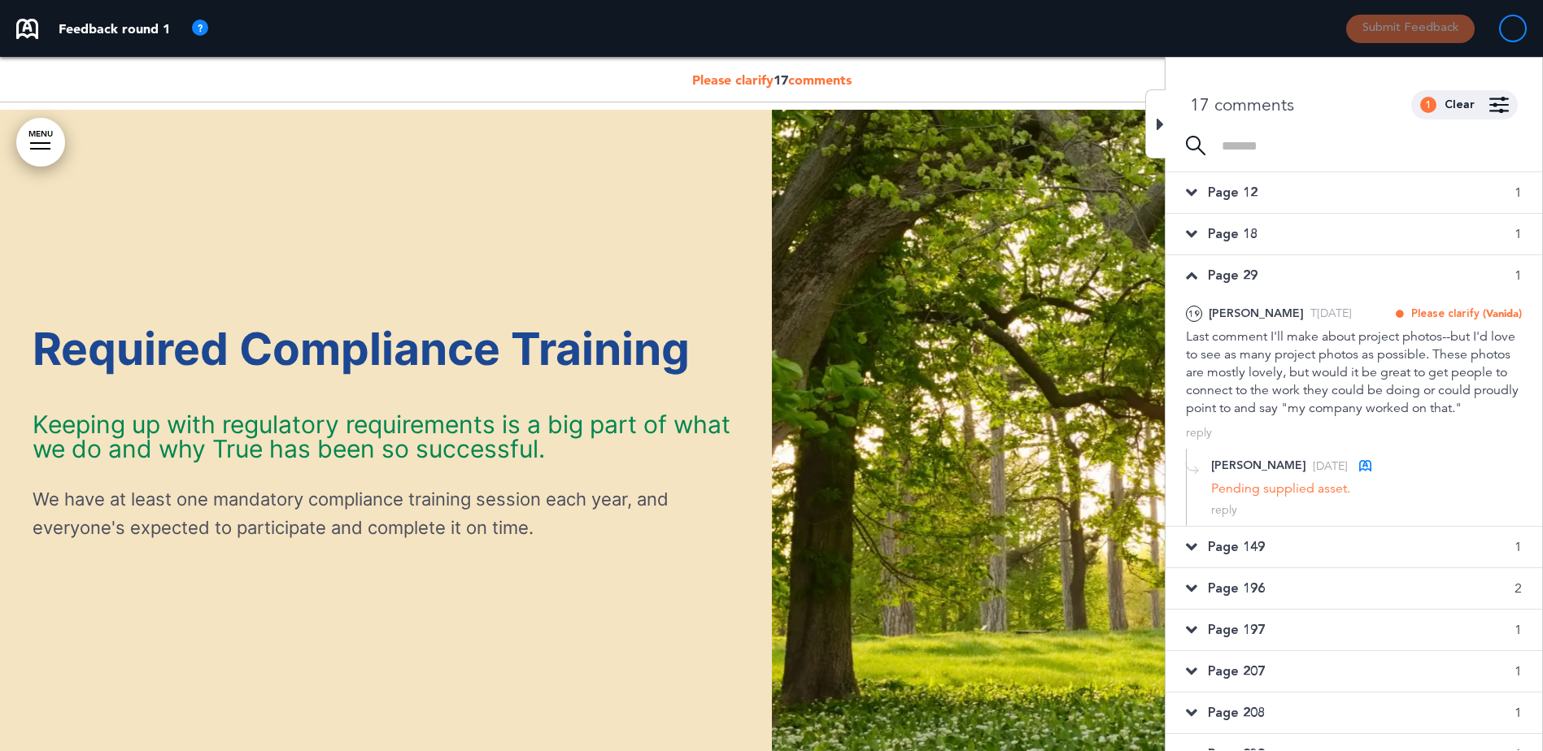
click at [1196, 272] on icon at bounding box center [1191, 276] width 11 height 18
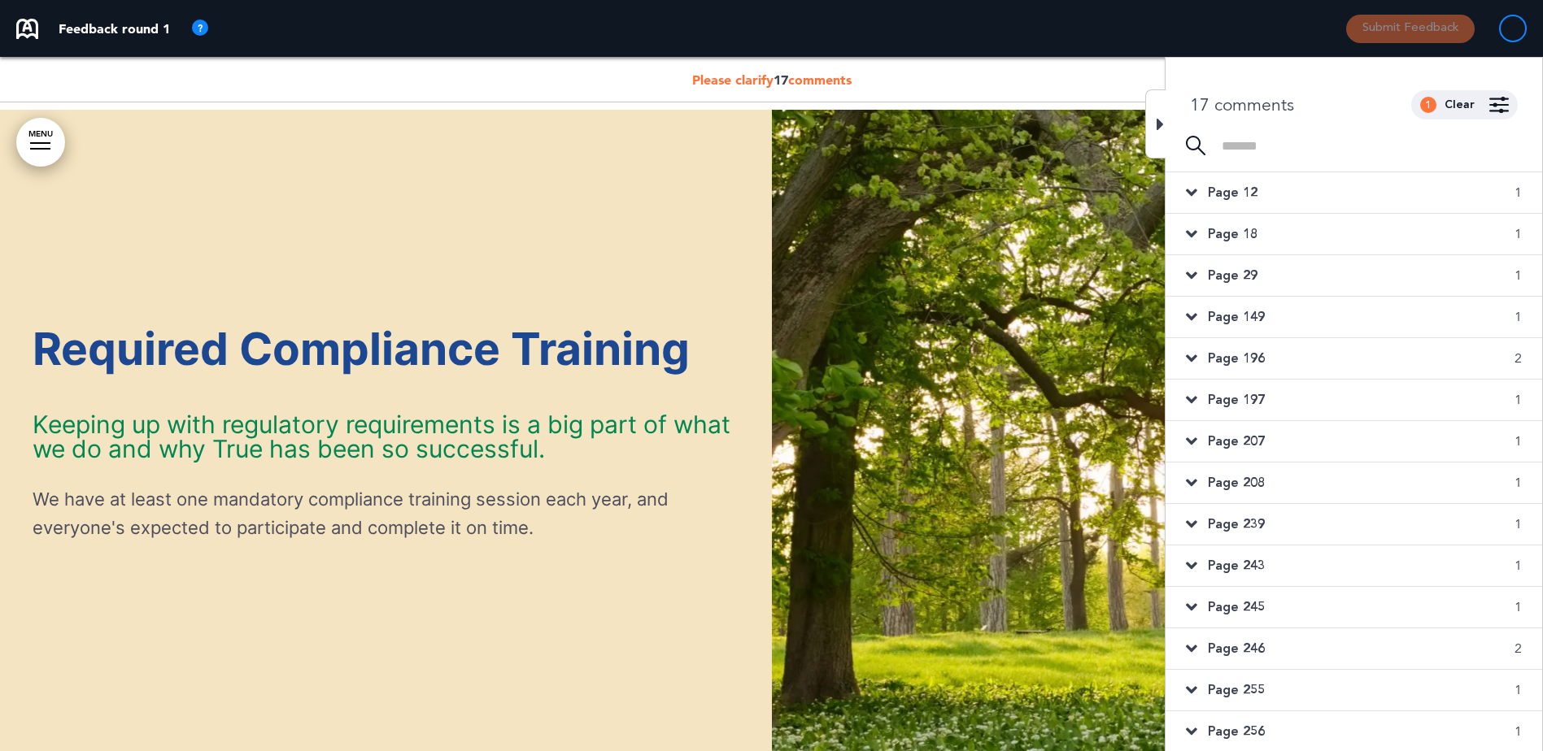
click at [1195, 192] on icon at bounding box center [1191, 193] width 11 height 18
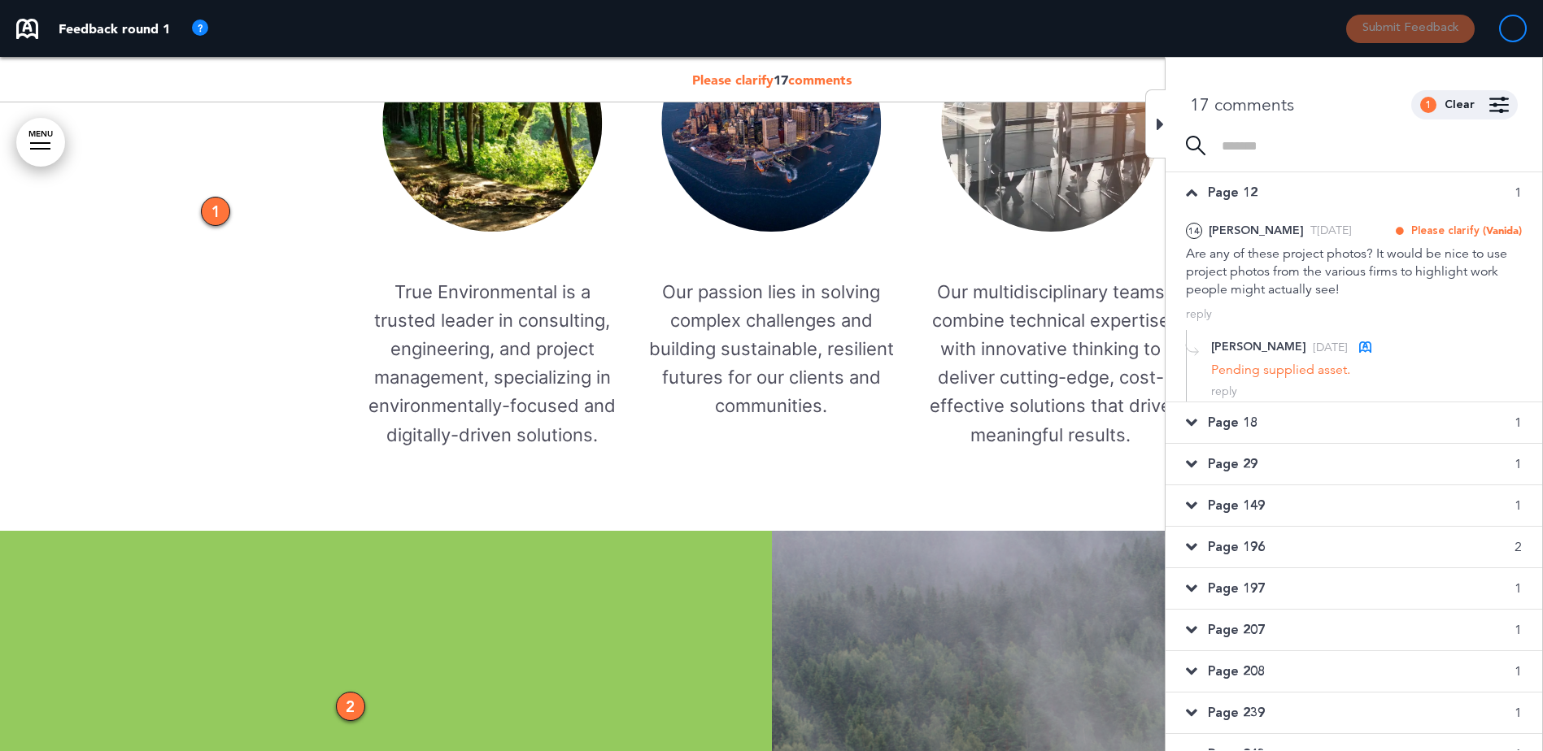
scroll to position [650, 0]
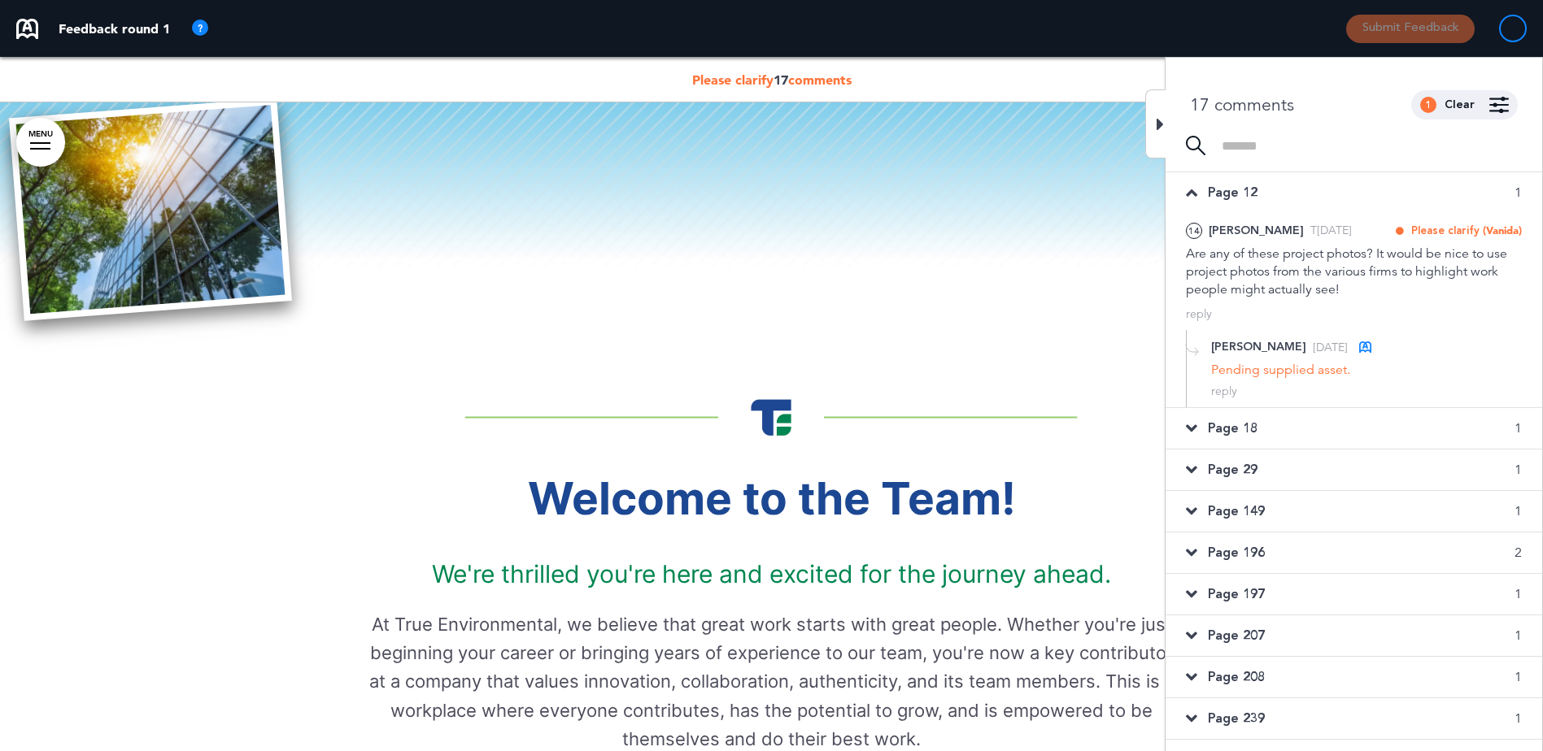
click at [1195, 191] on icon at bounding box center [1191, 193] width 11 height 18
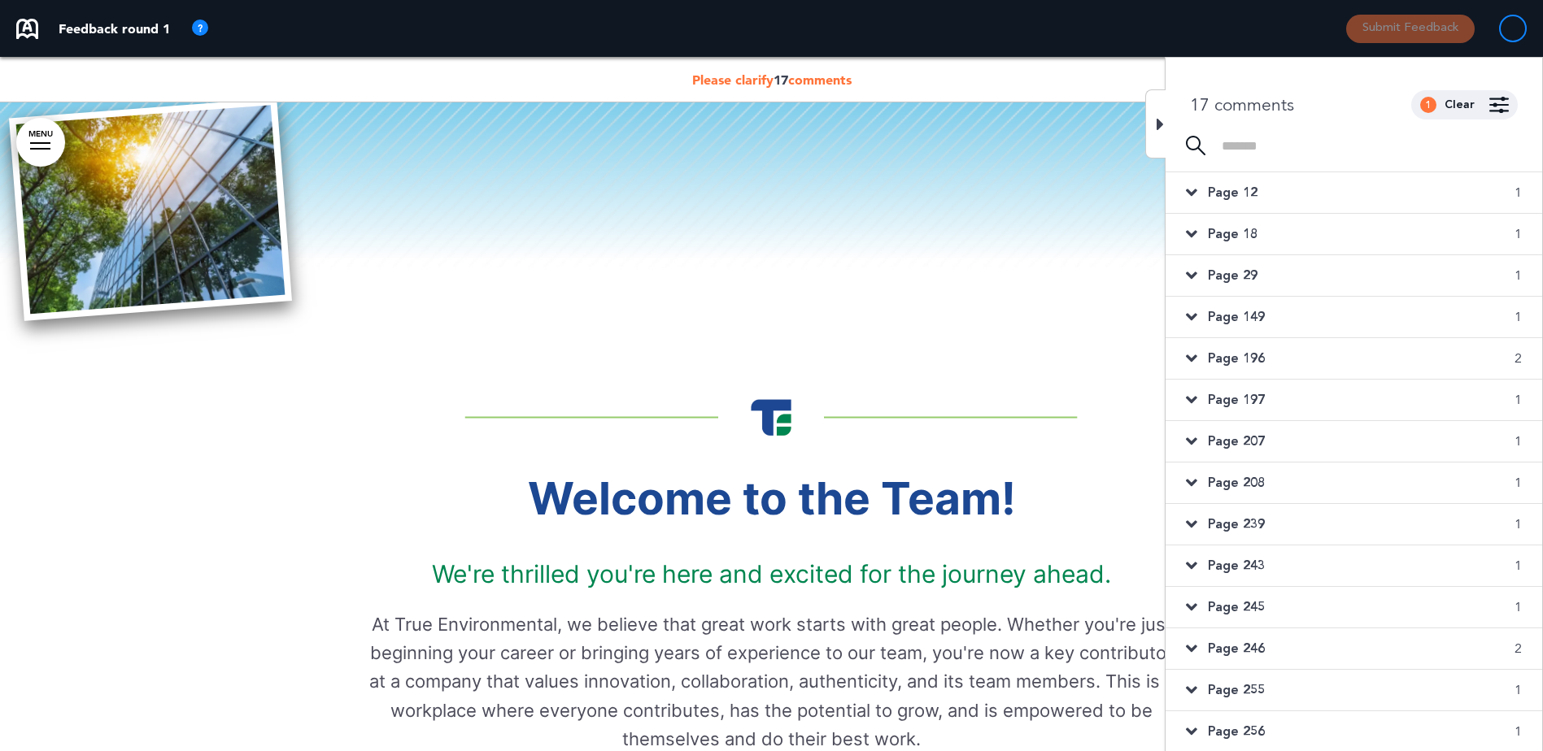
click at [1196, 227] on icon at bounding box center [1191, 234] width 11 height 18
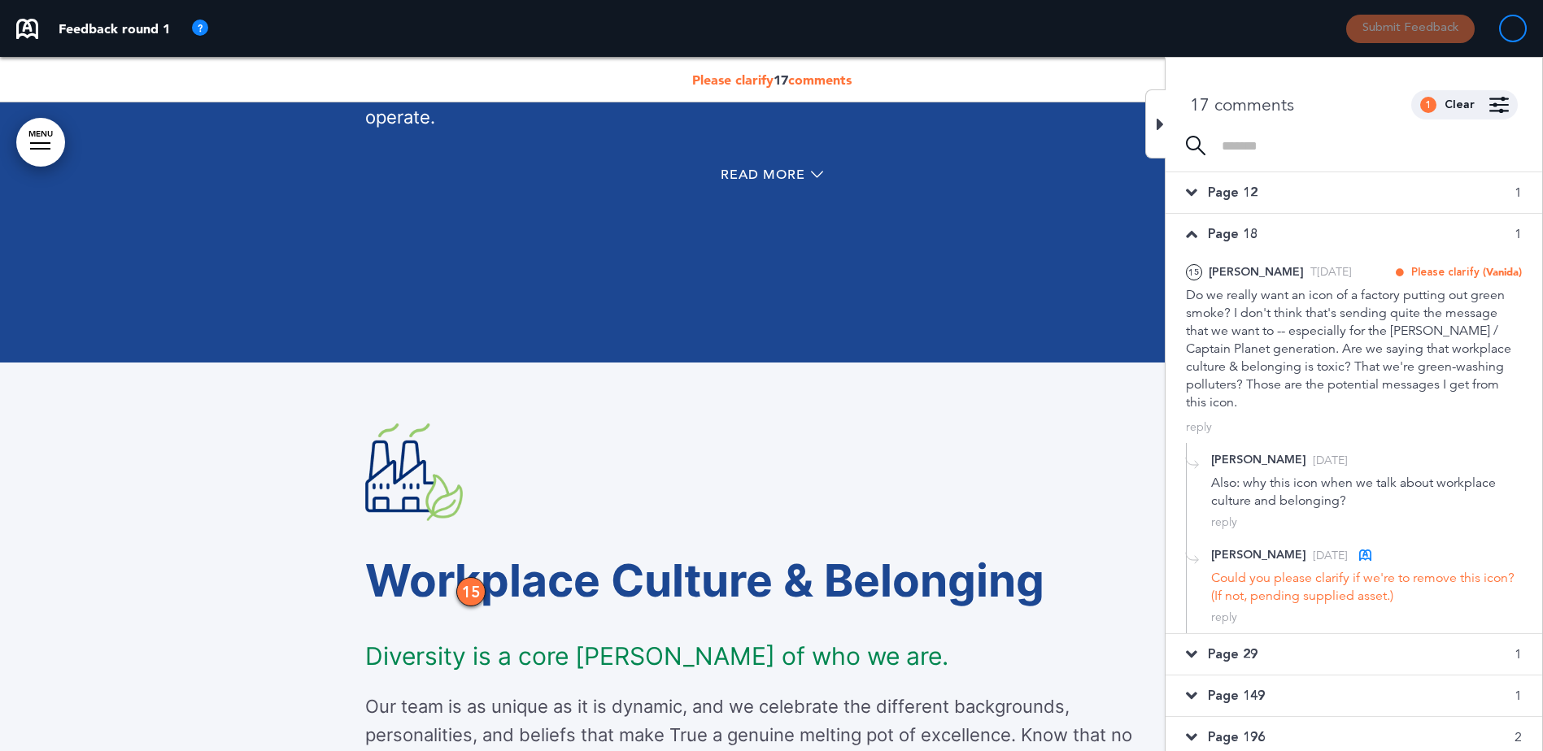
scroll to position [10895, 0]
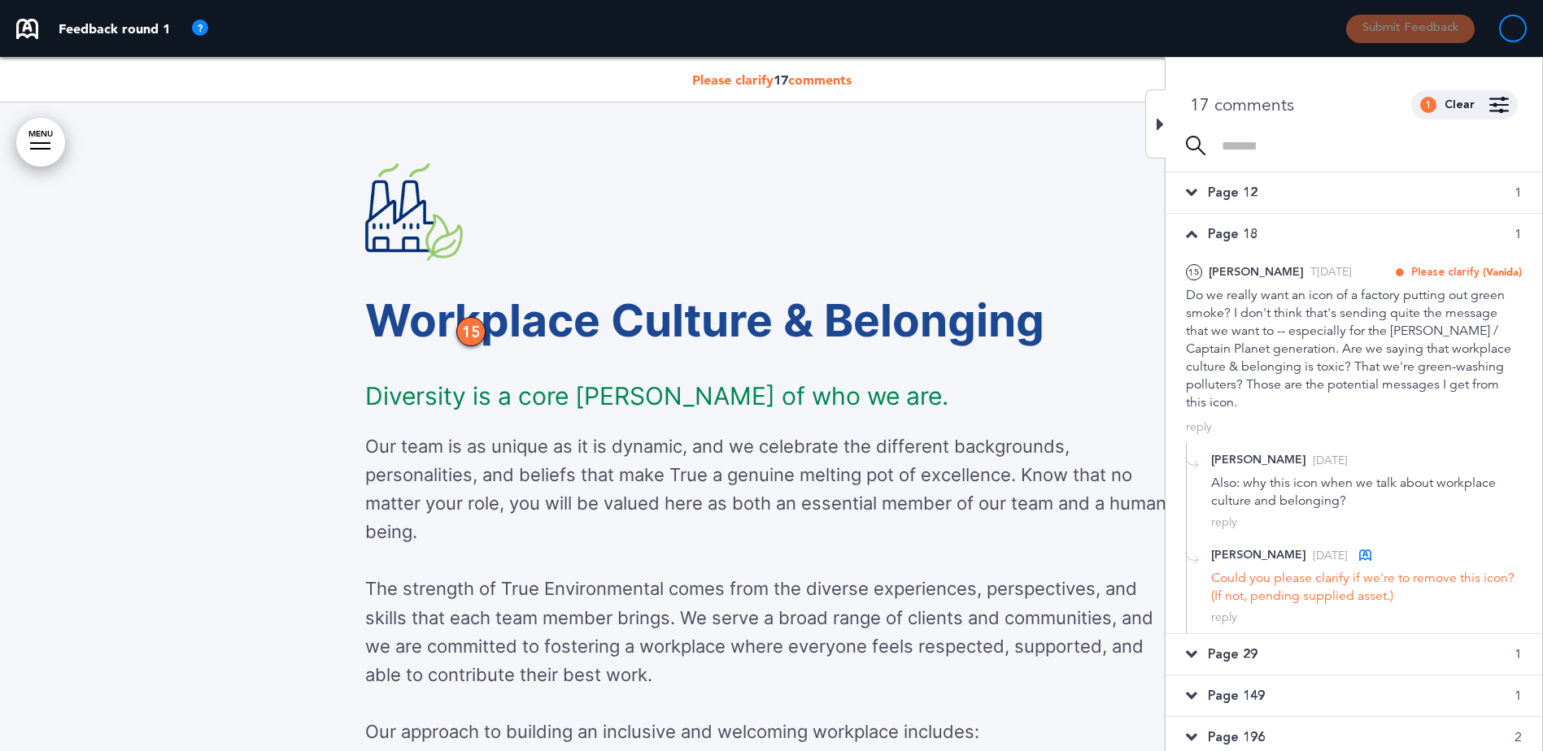
click at [1196, 227] on icon at bounding box center [1191, 234] width 11 height 18
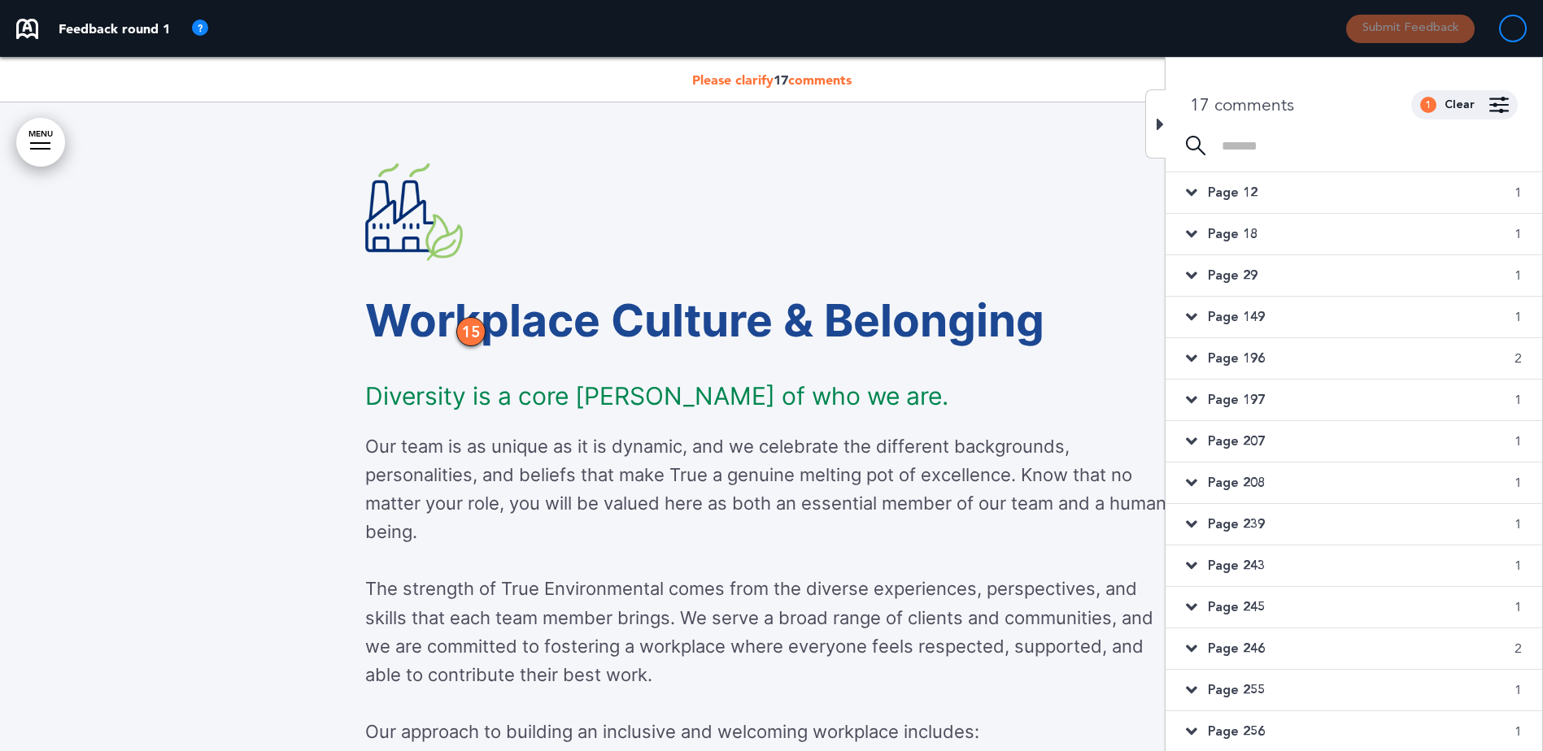
click at [1195, 268] on icon at bounding box center [1191, 276] width 11 height 18
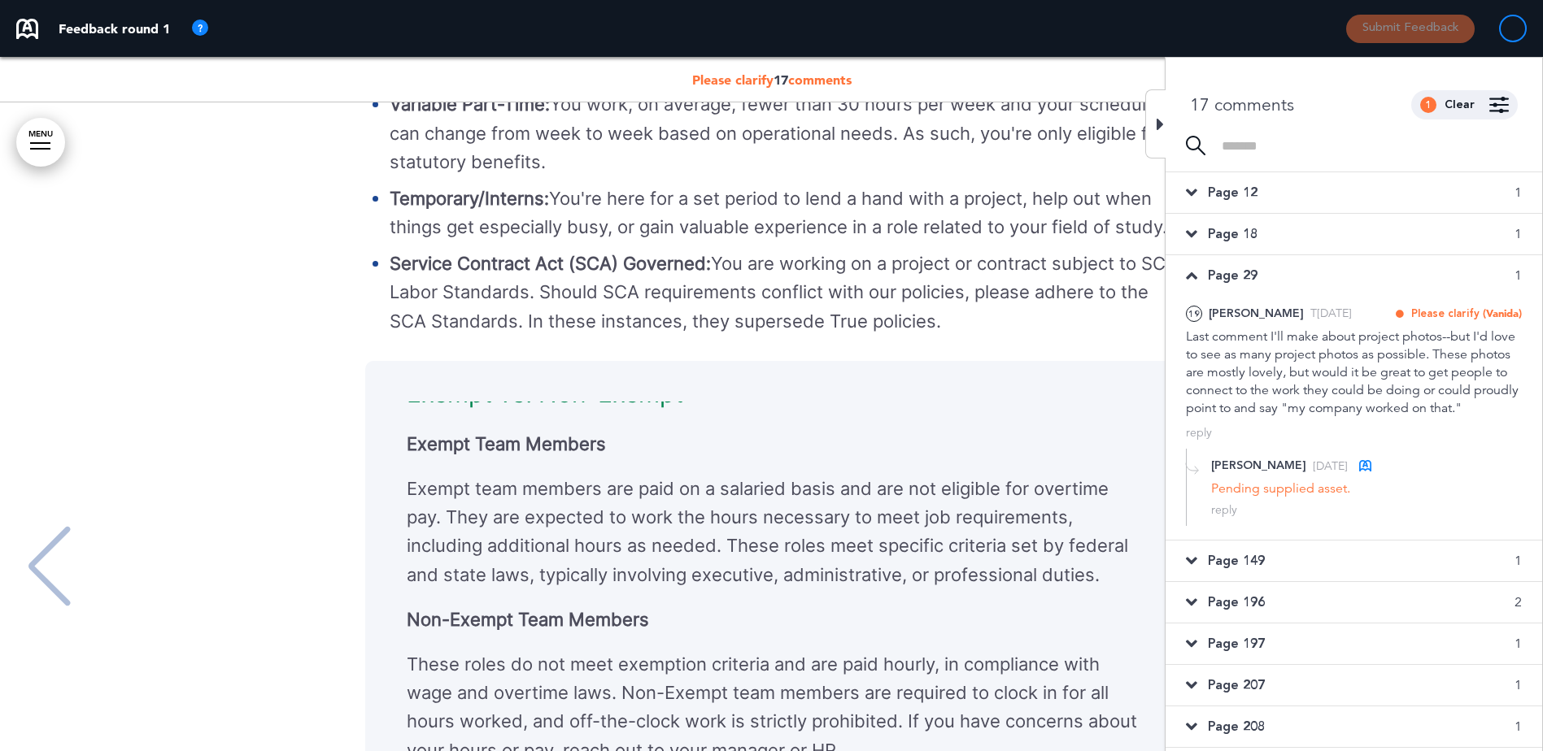
scroll to position [16993, 0]
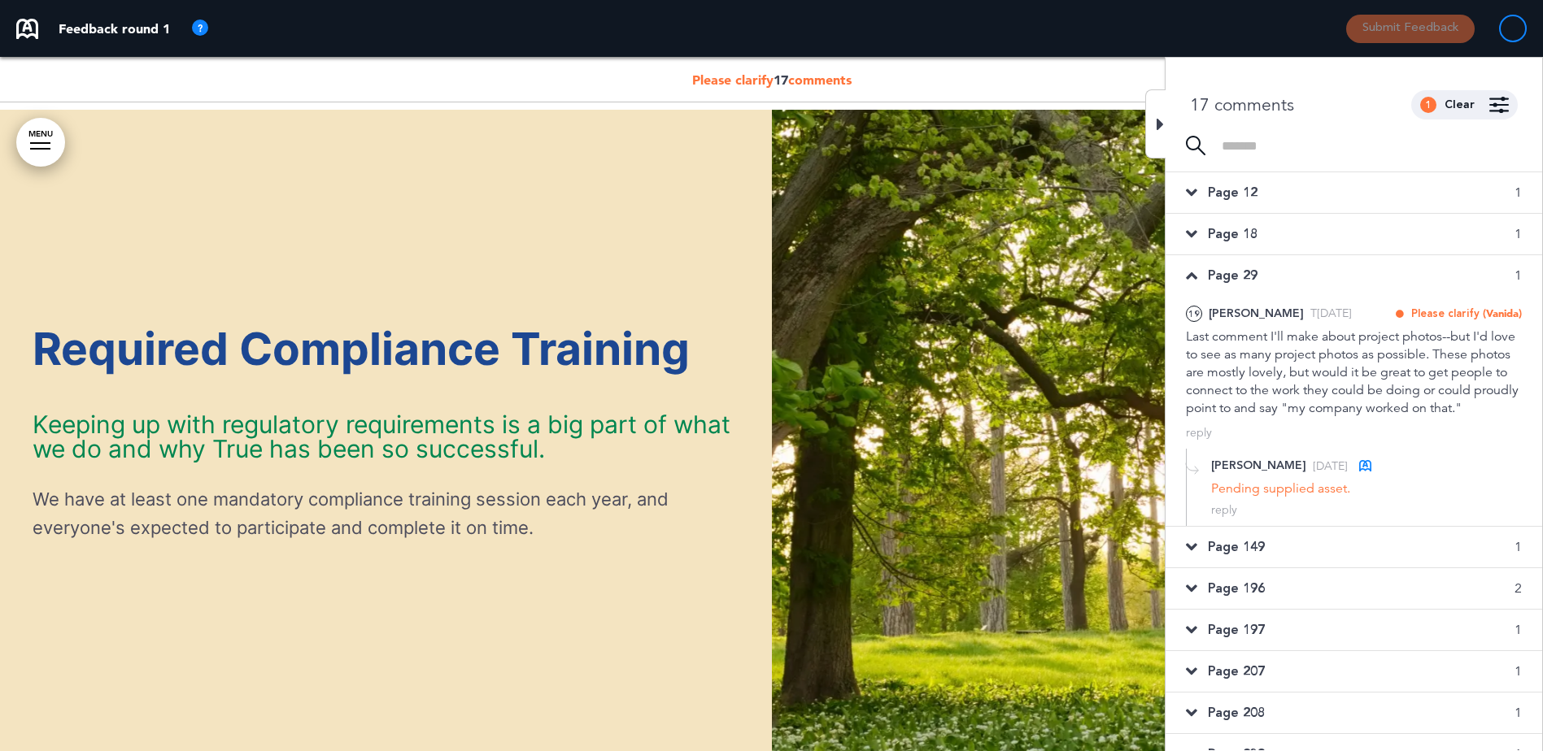
click at [1195, 268] on icon at bounding box center [1191, 276] width 11 height 18
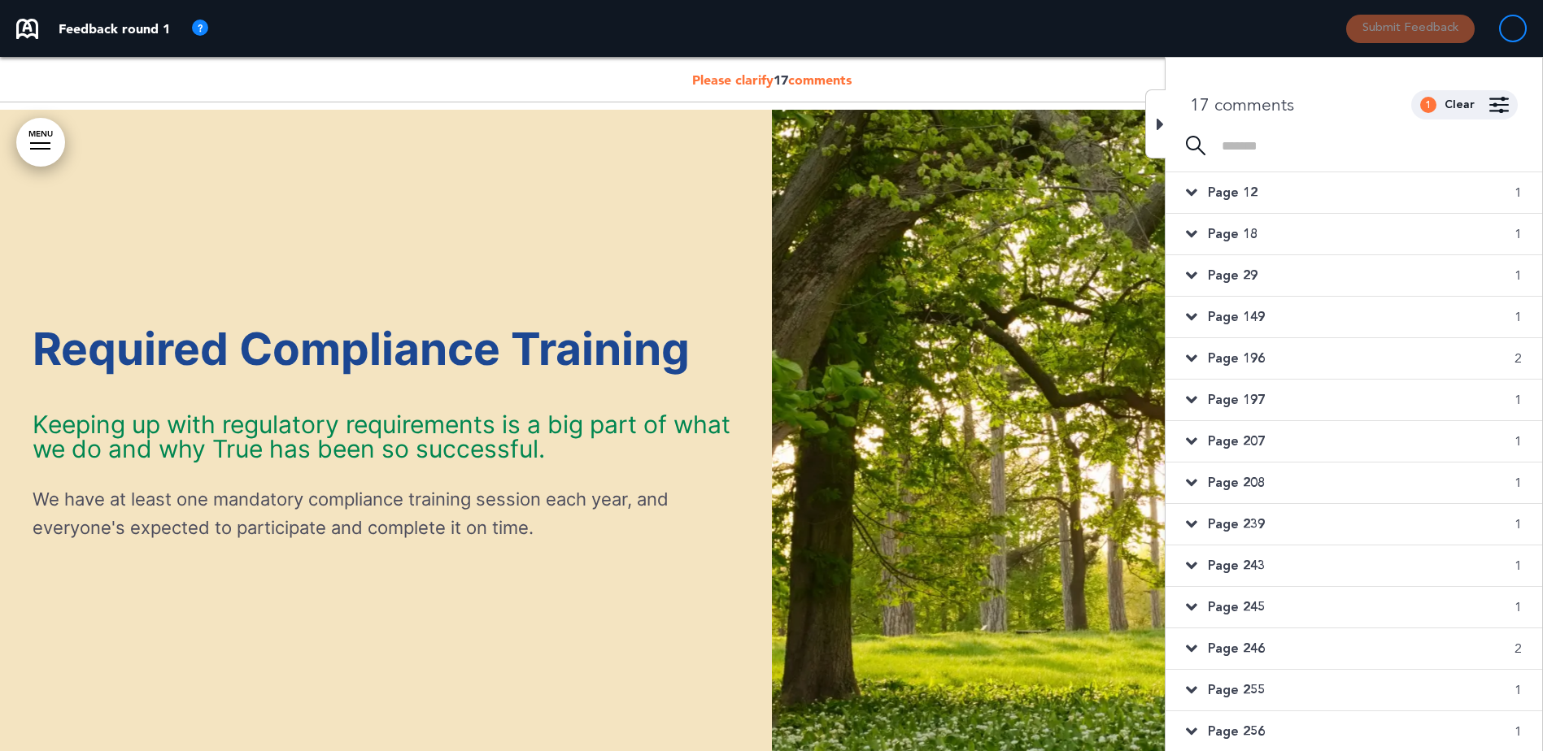
click at [1194, 312] on icon at bounding box center [1191, 317] width 11 height 18
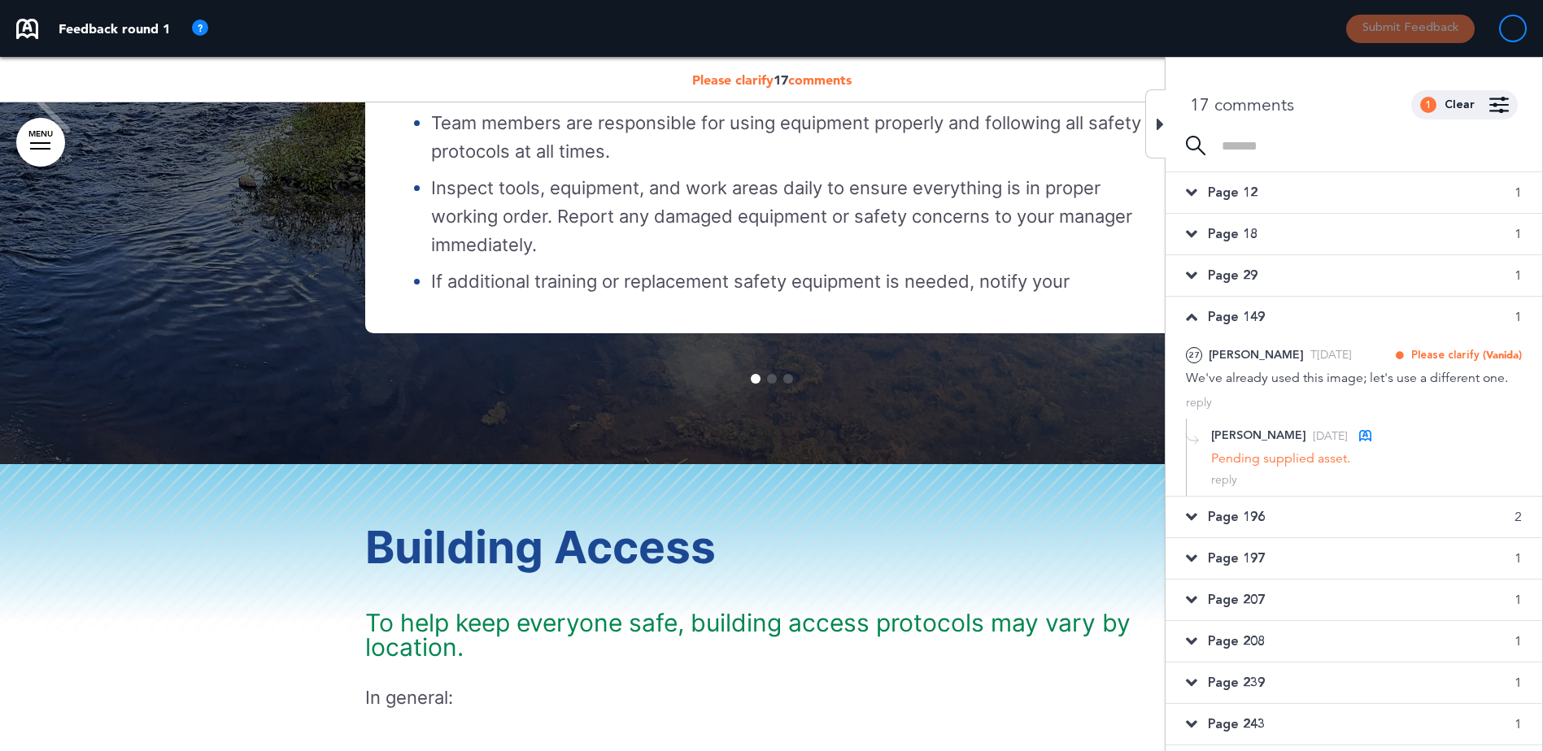
scroll to position [48601, 0]
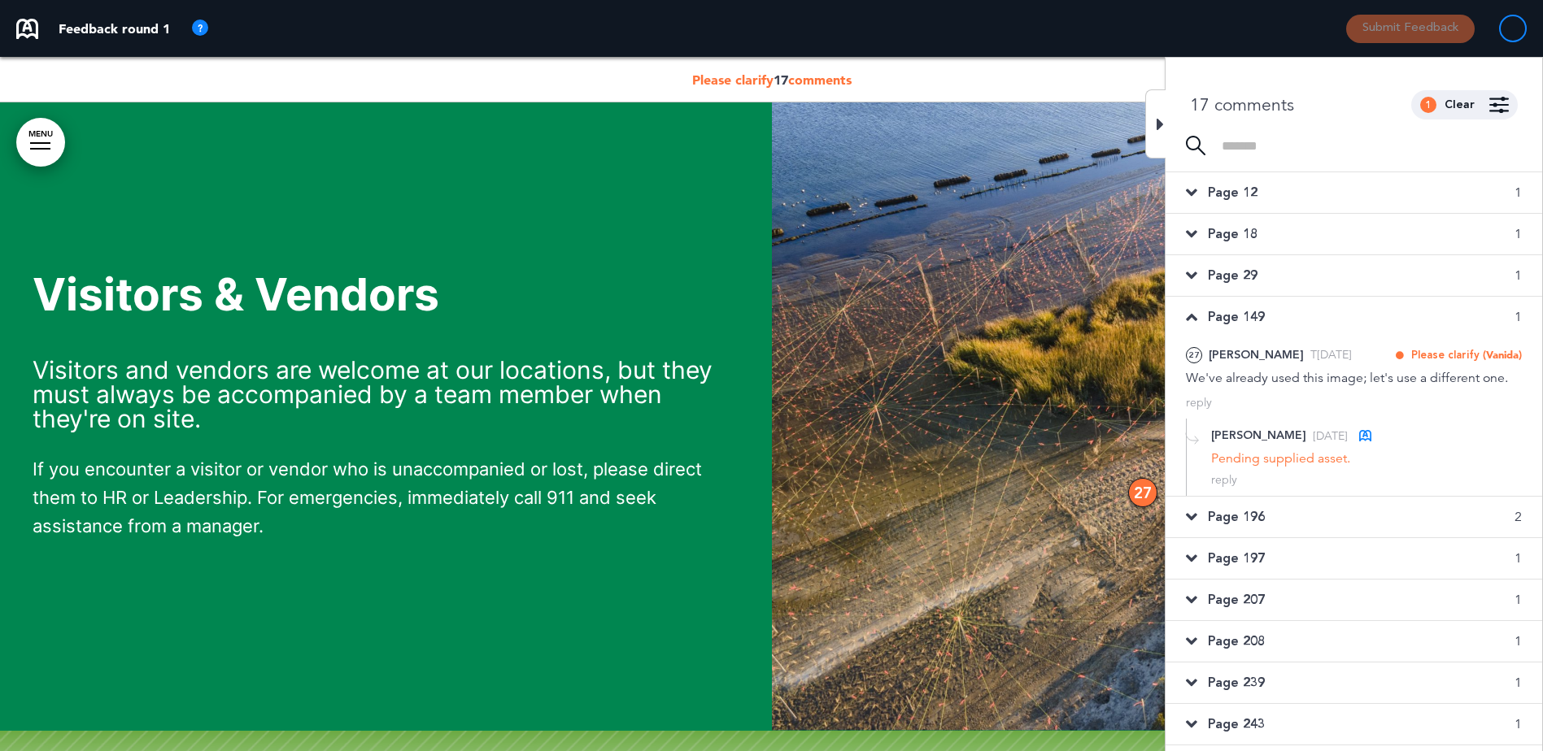
click at [1160, 124] on icon at bounding box center [1159, 125] width 7 height 20
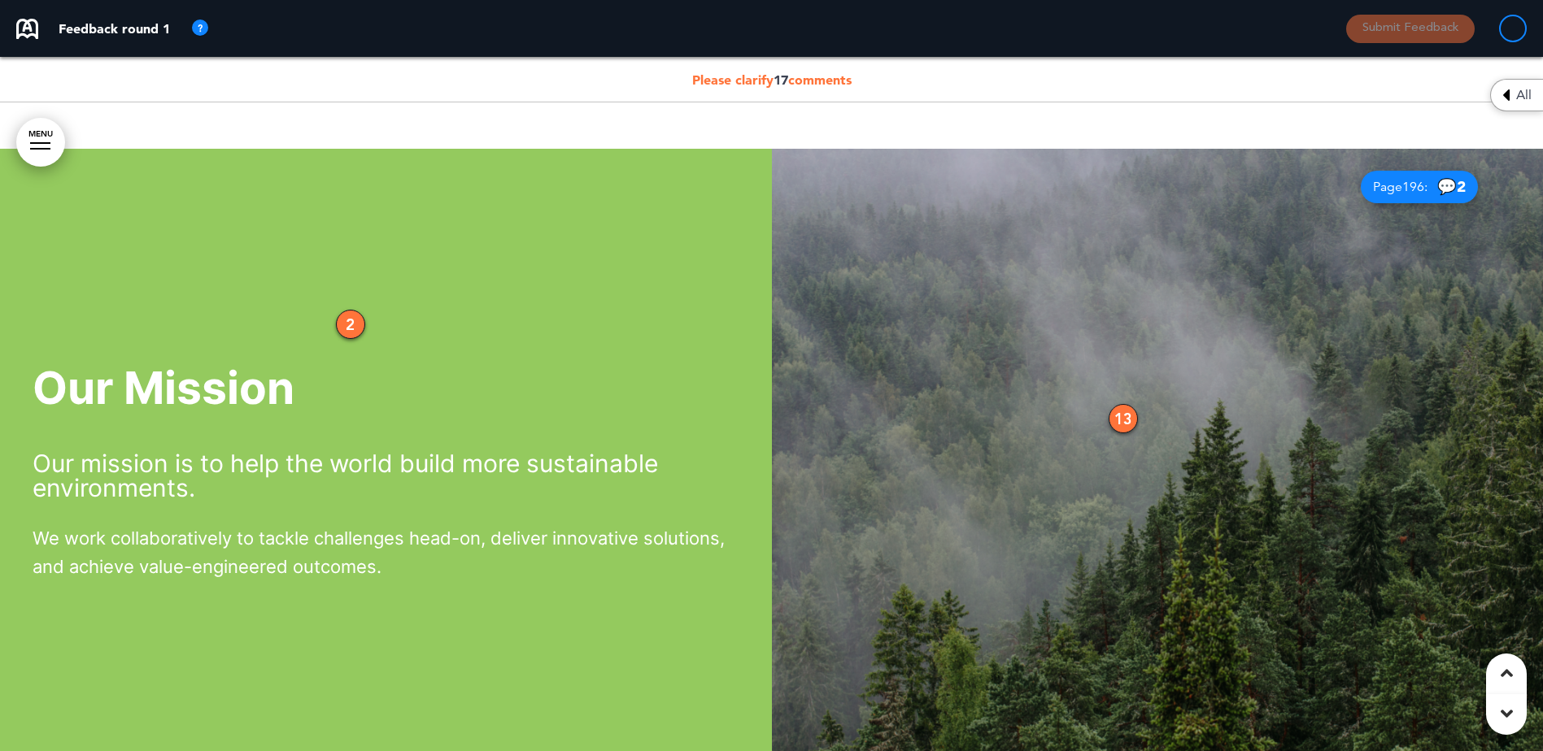
scroll to position [4066, 0]
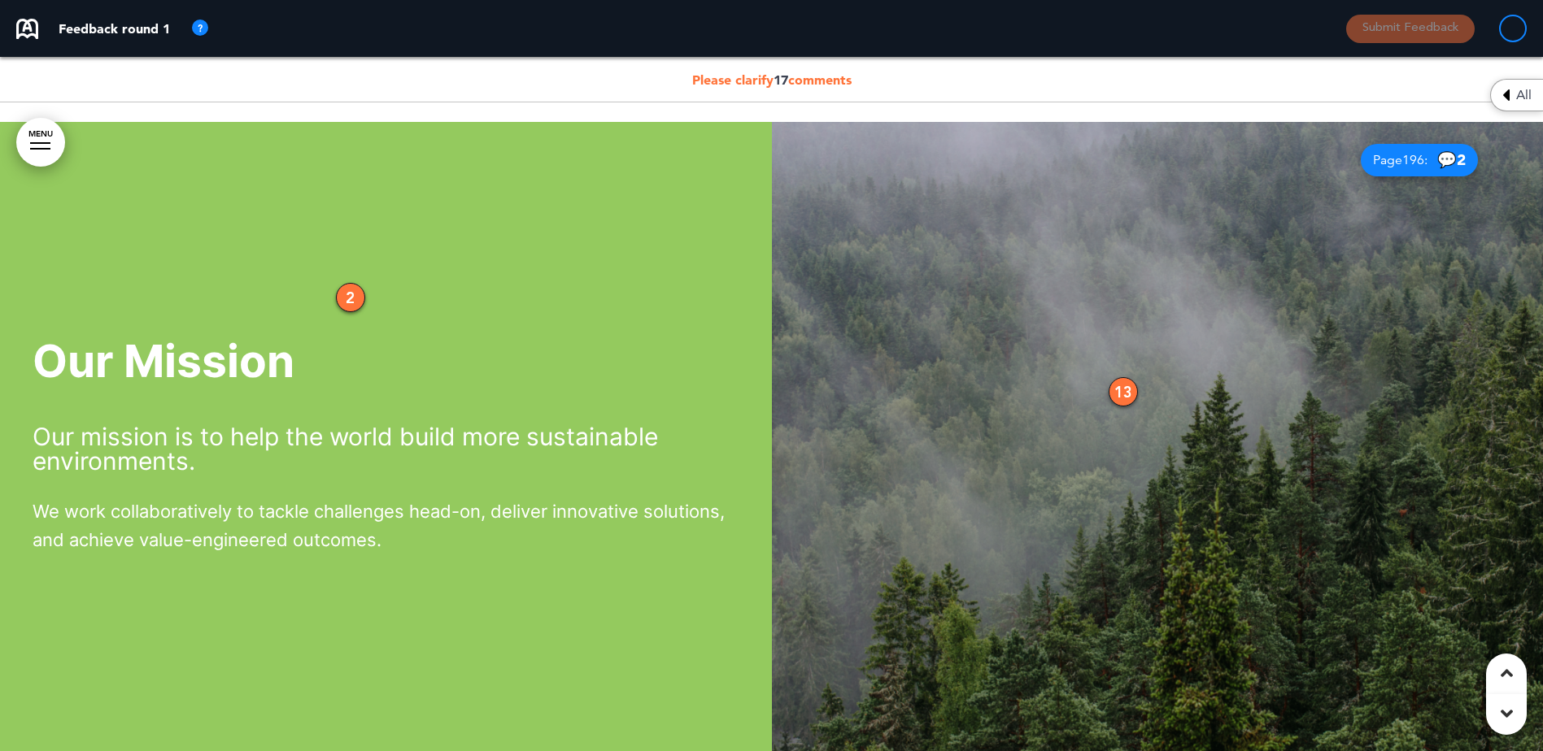
click at [346, 296] on div "2" at bounding box center [350, 297] width 29 height 29
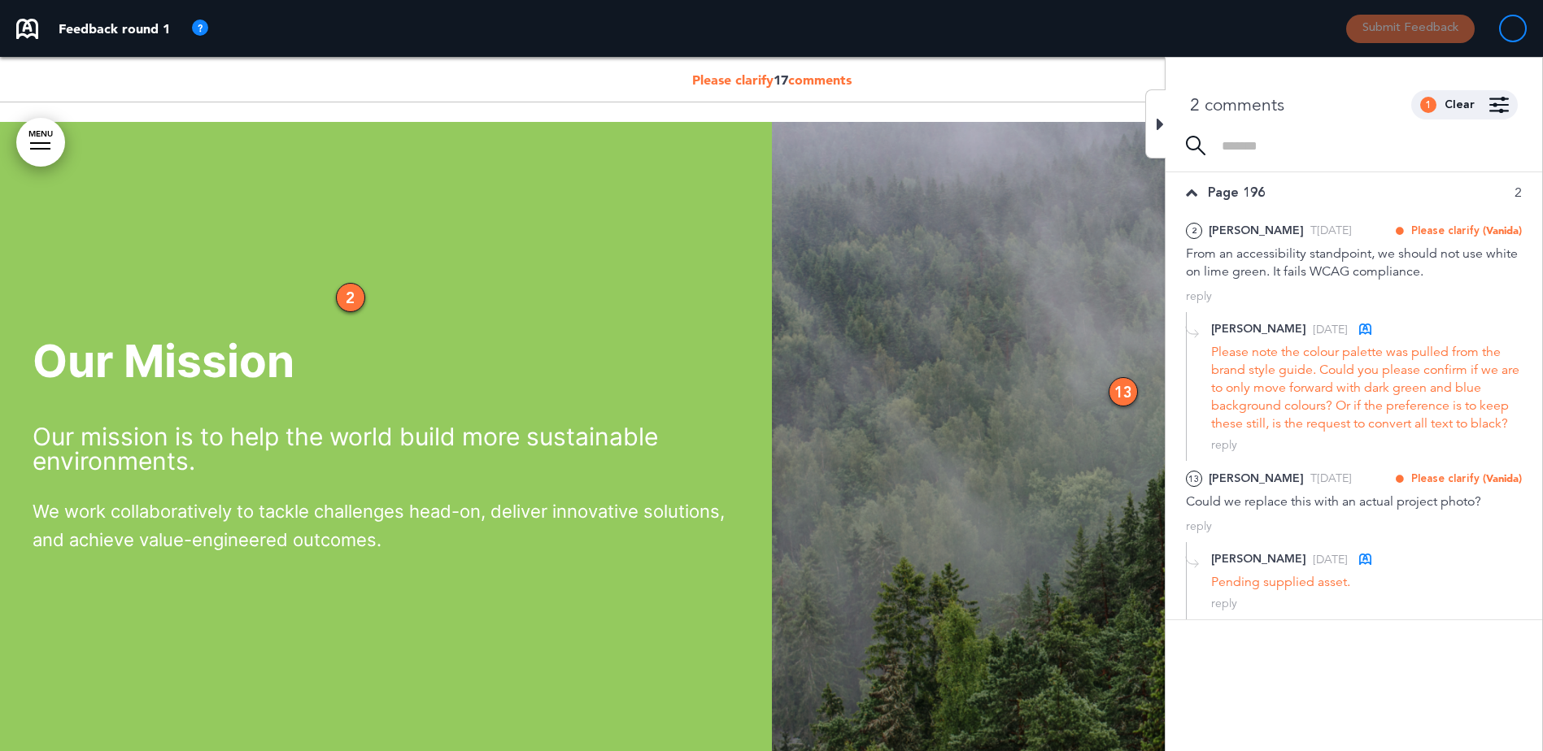
click at [1159, 124] on icon at bounding box center [1159, 125] width 7 height 20
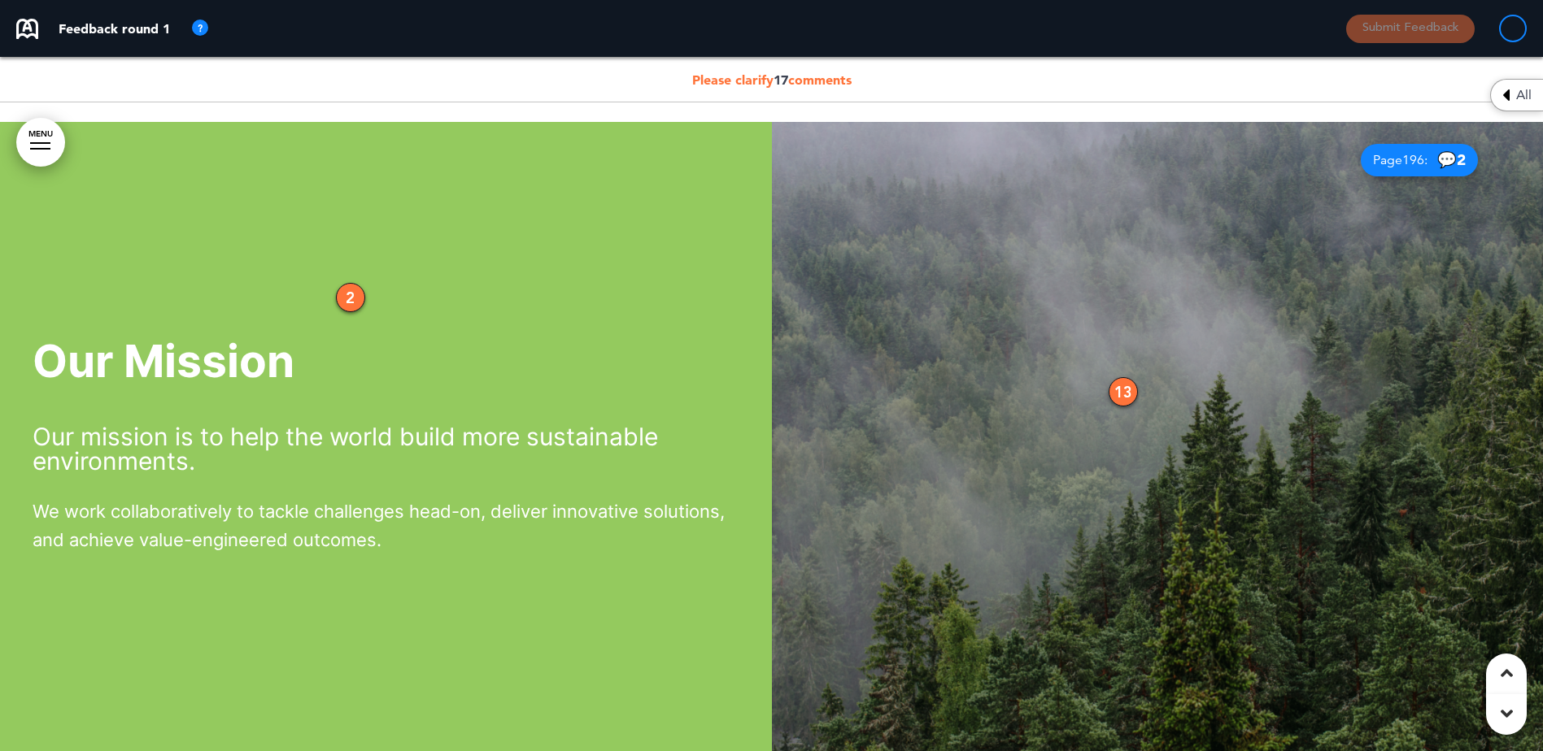
click at [1127, 383] on div "13" at bounding box center [1123, 391] width 29 height 29
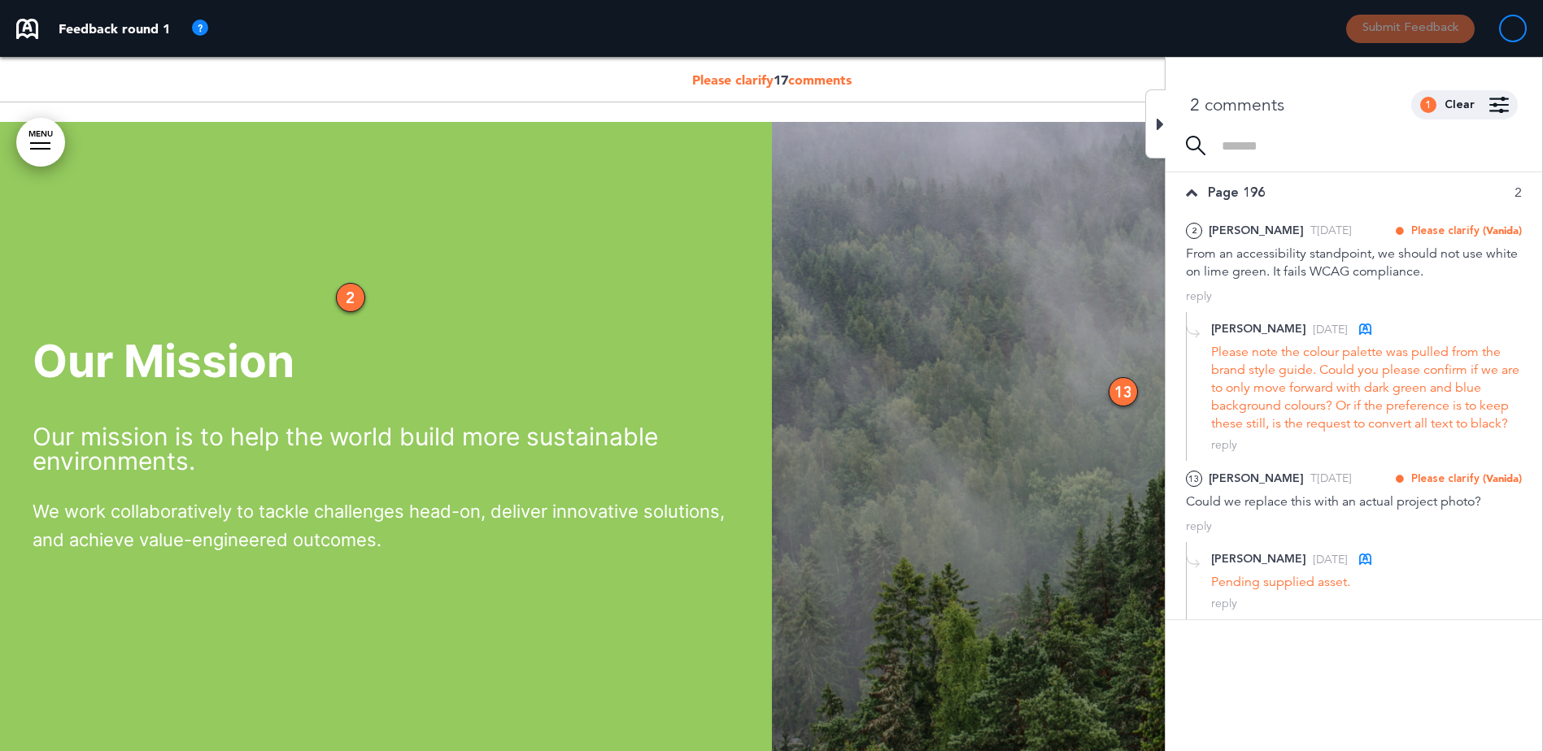
click at [820, 81] on span "Please clarify 17 comments" at bounding box center [771, 80] width 159 height 16
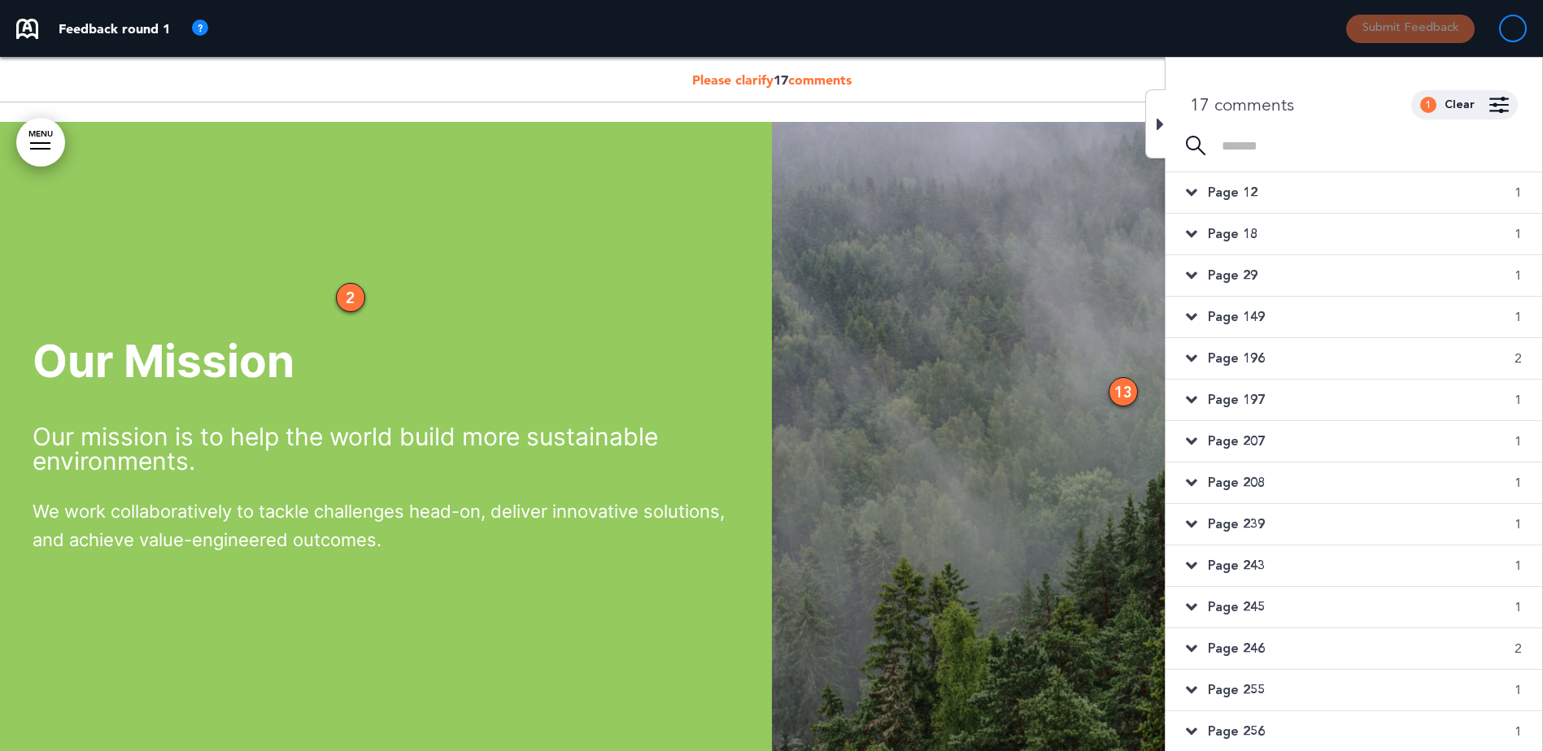
click at [1252, 395] on span "Page 197" at bounding box center [1236, 400] width 57 height 18
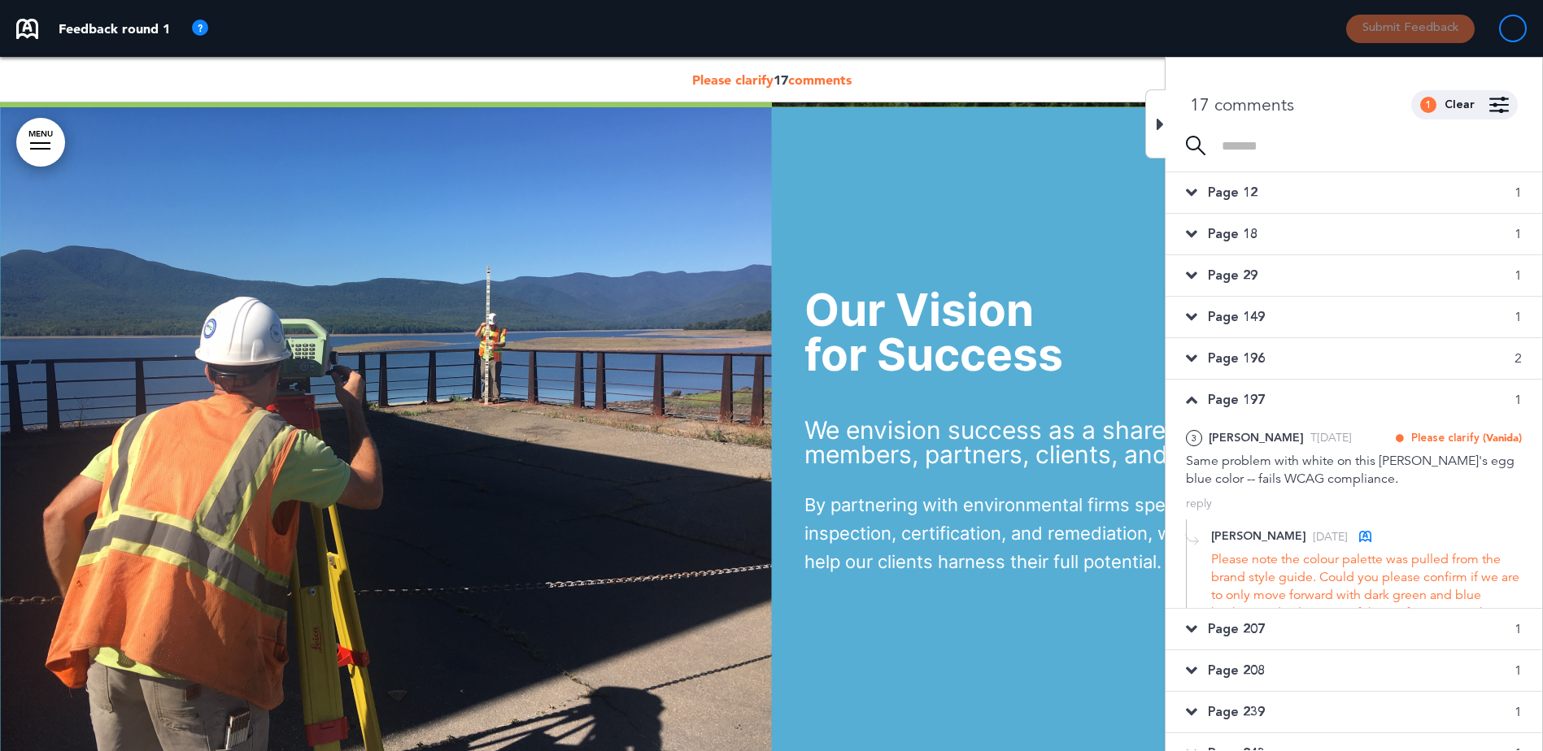
scroll to position [4736, 0]
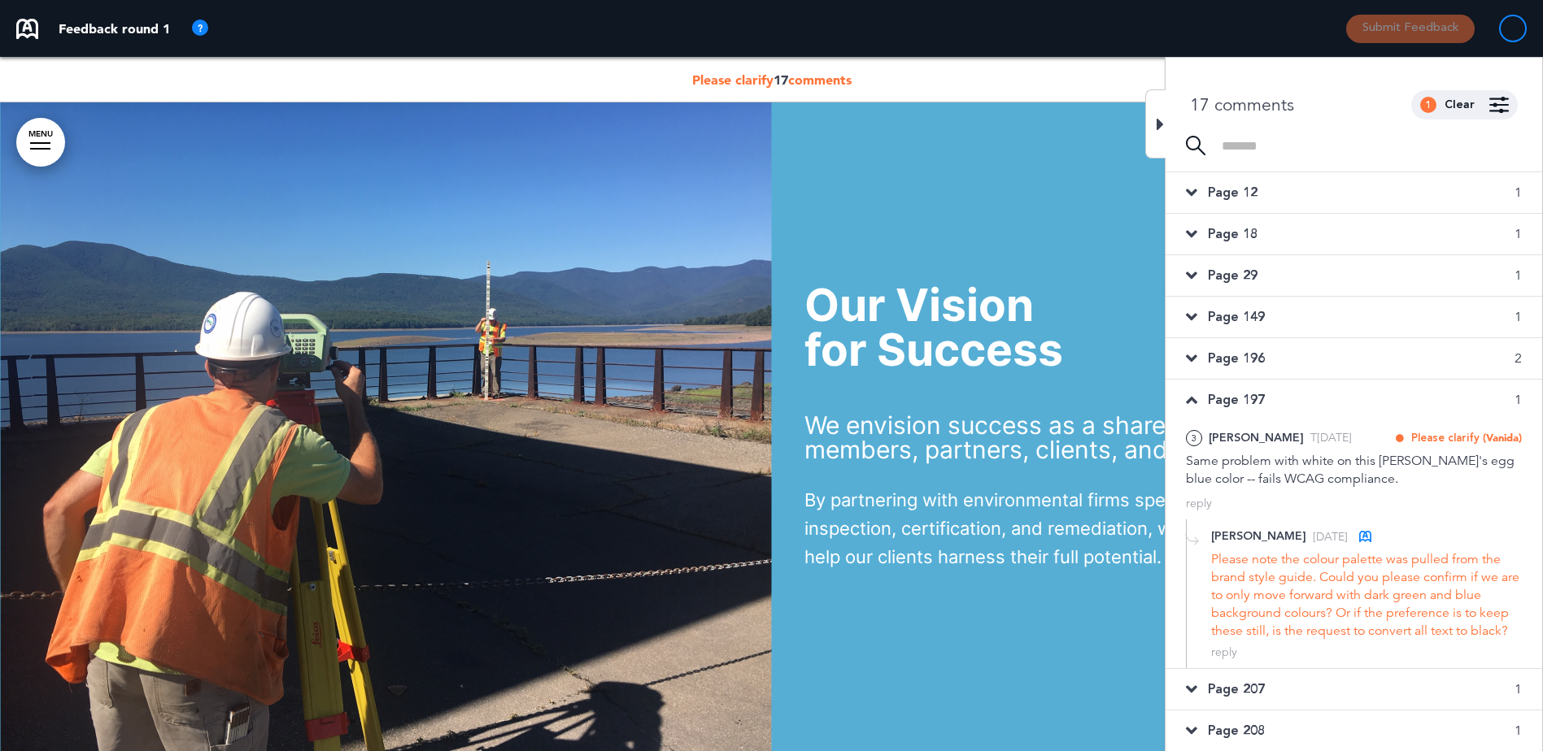
click at [1196, 396] on icon at bounding box center [1191, 400] width 11 height 18
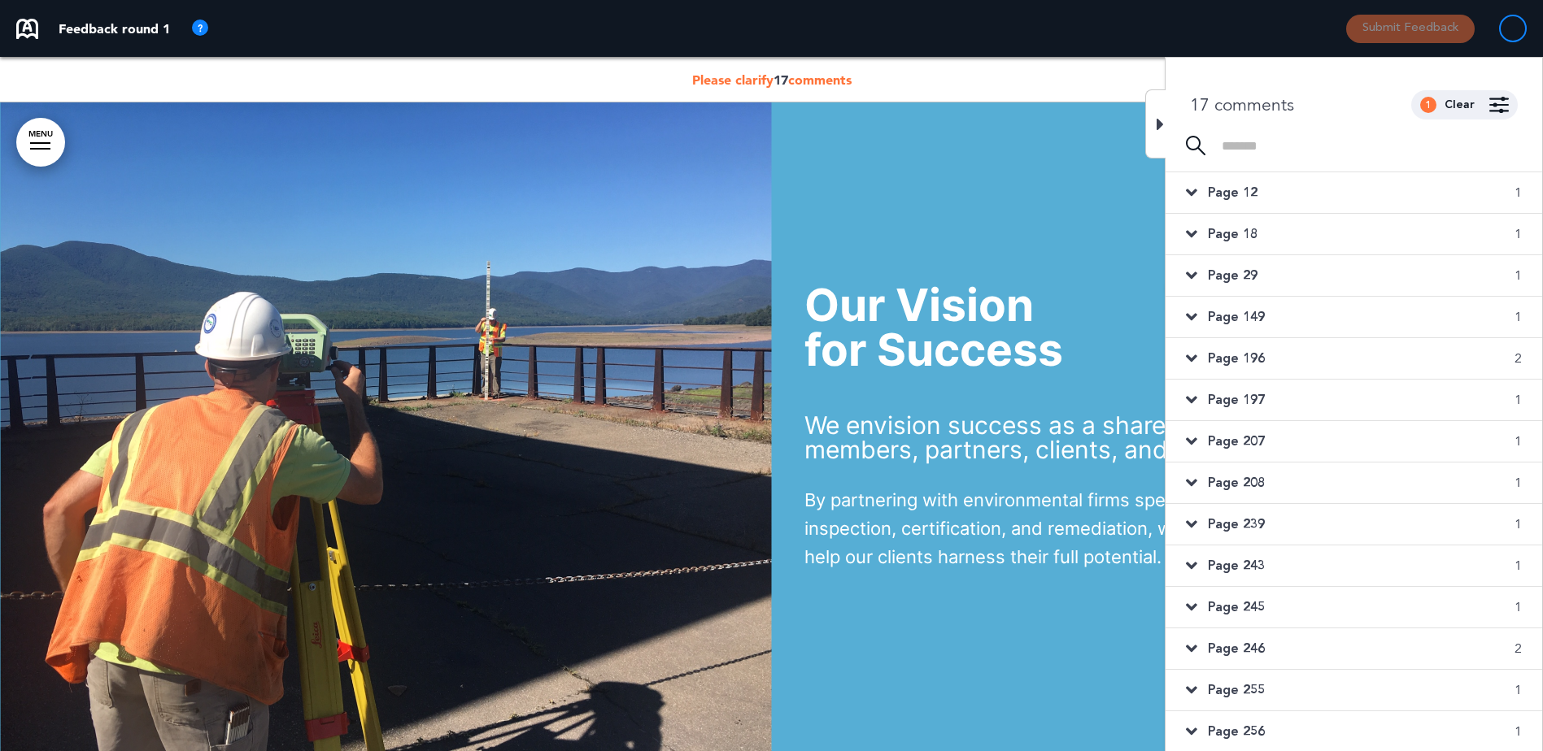
click at [1228, 438] on span "Page 207" at bounding box center [1236, 442] width 57 height 18
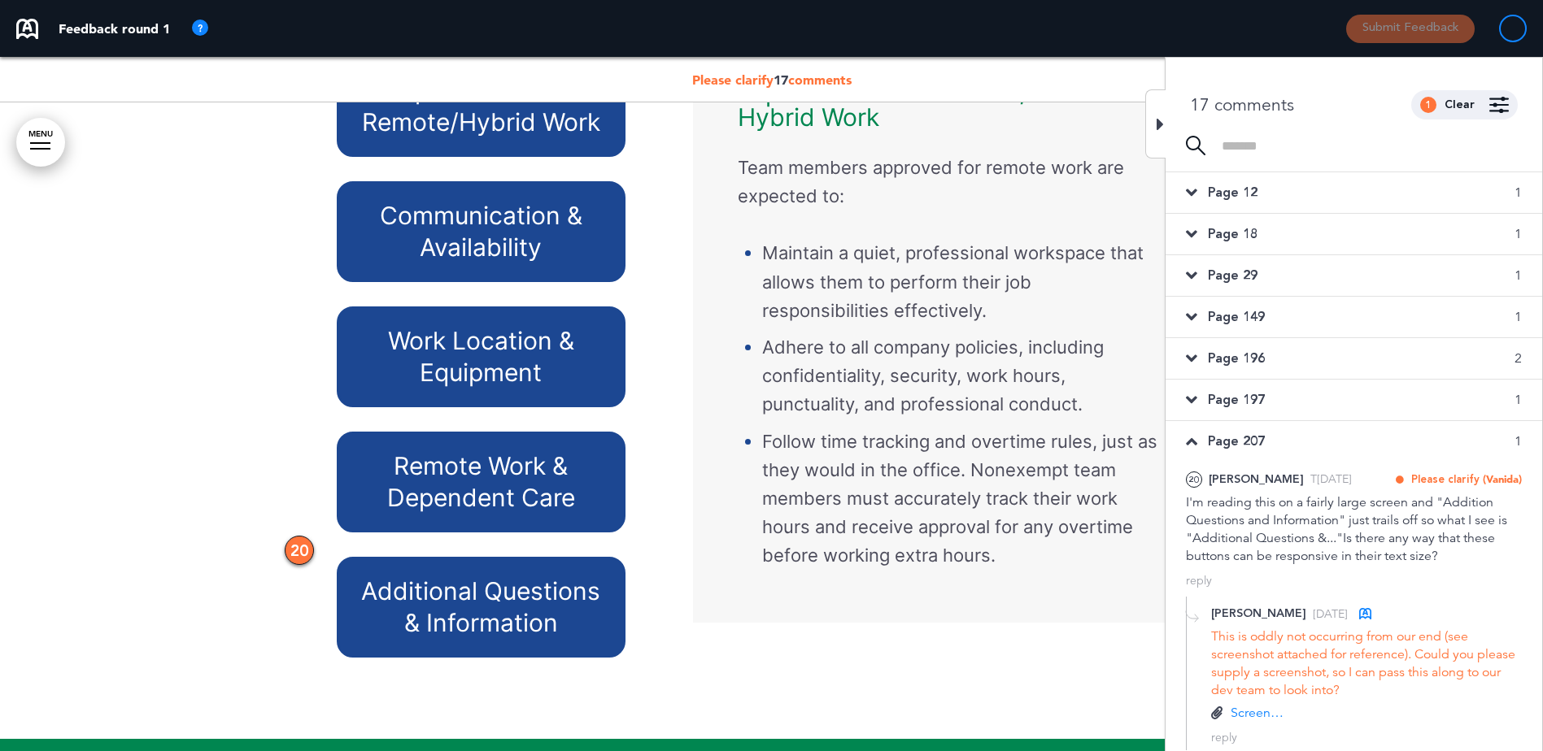
scroll to position [22074, 0]
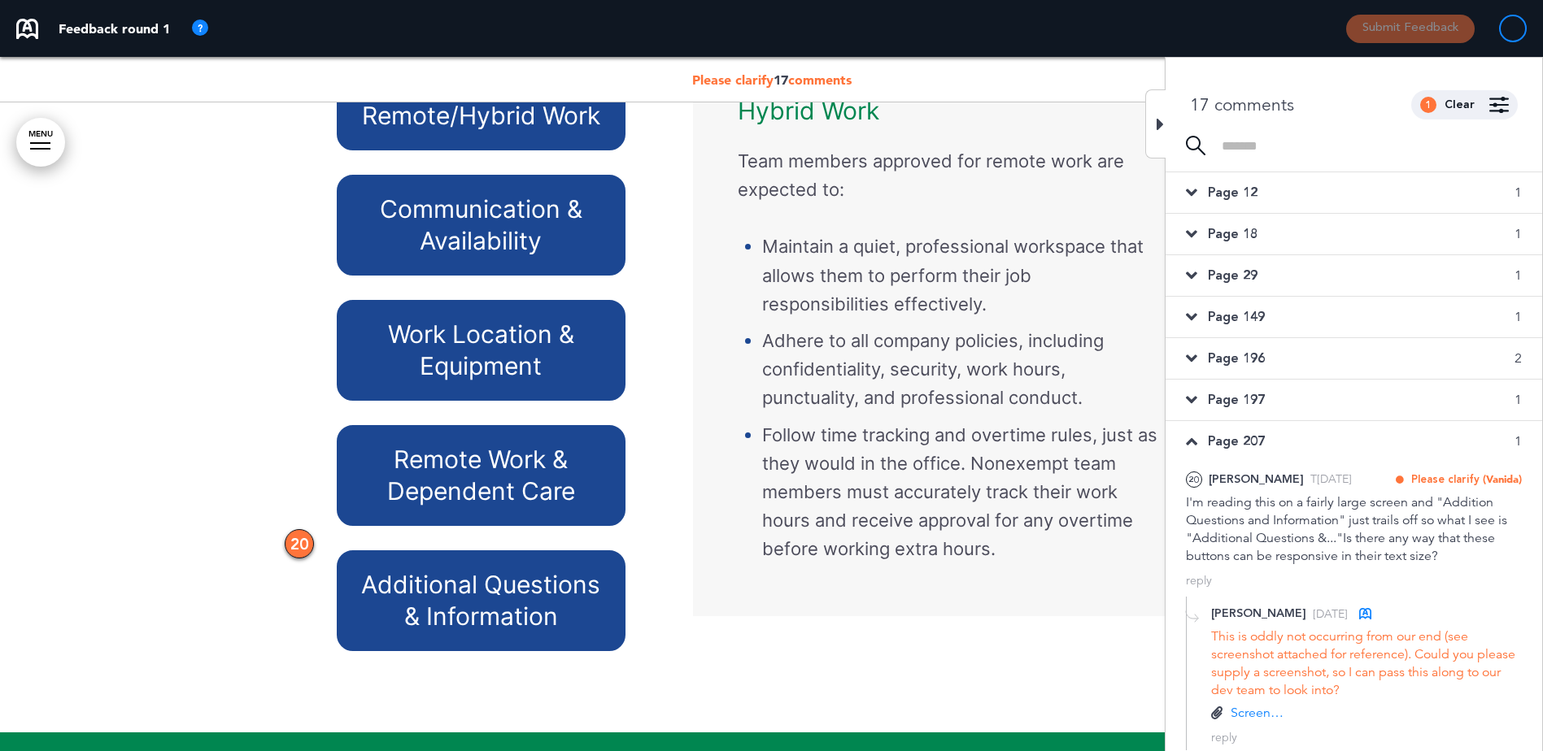
click at [1200, 437] on div "Page 207 1" at bounding box center [1353, 441] width 377 height 41
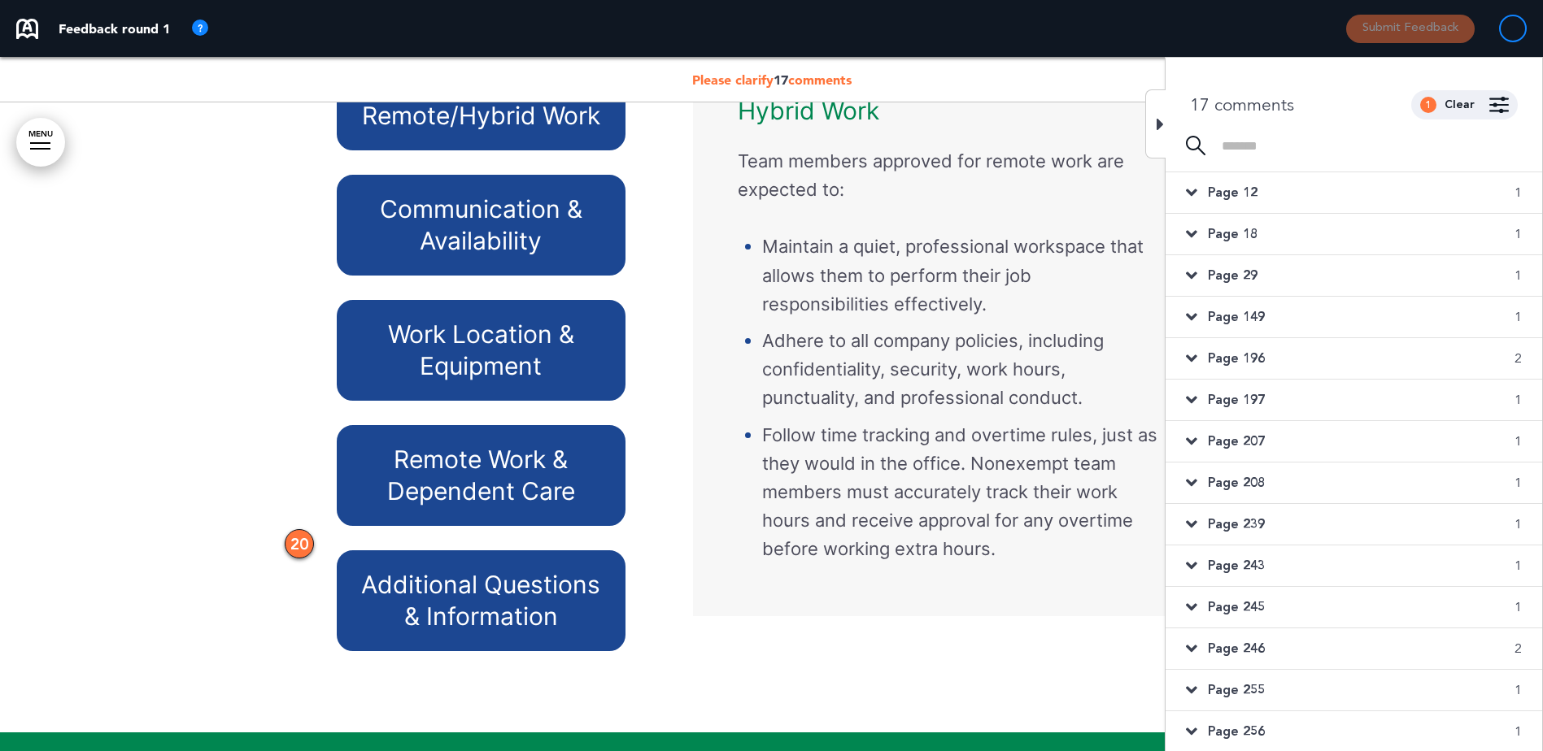
click at [1230, 480] on span "Page 208" at bounding box center [1236, 483] width 57 height 18
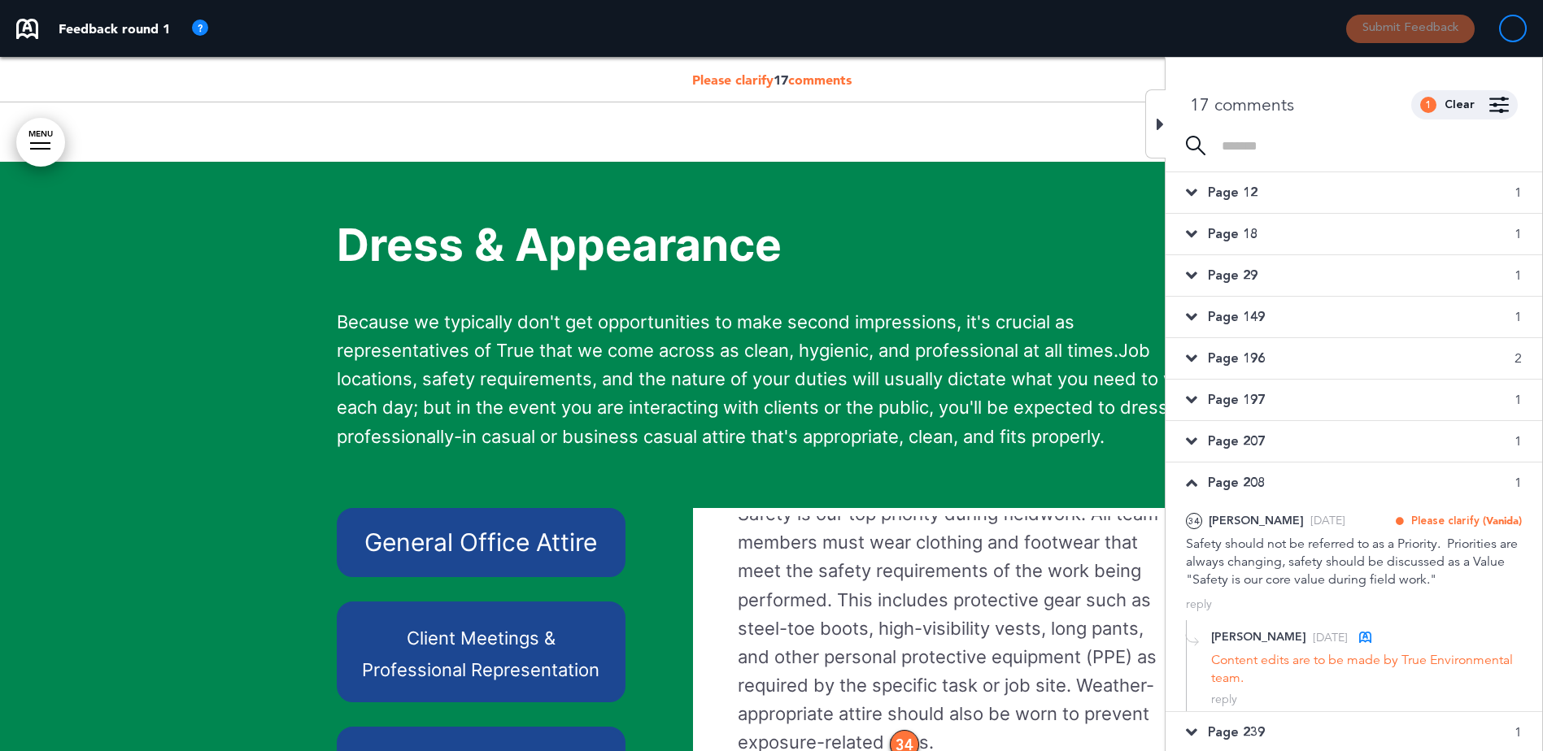
scroll to position [22725, 0]
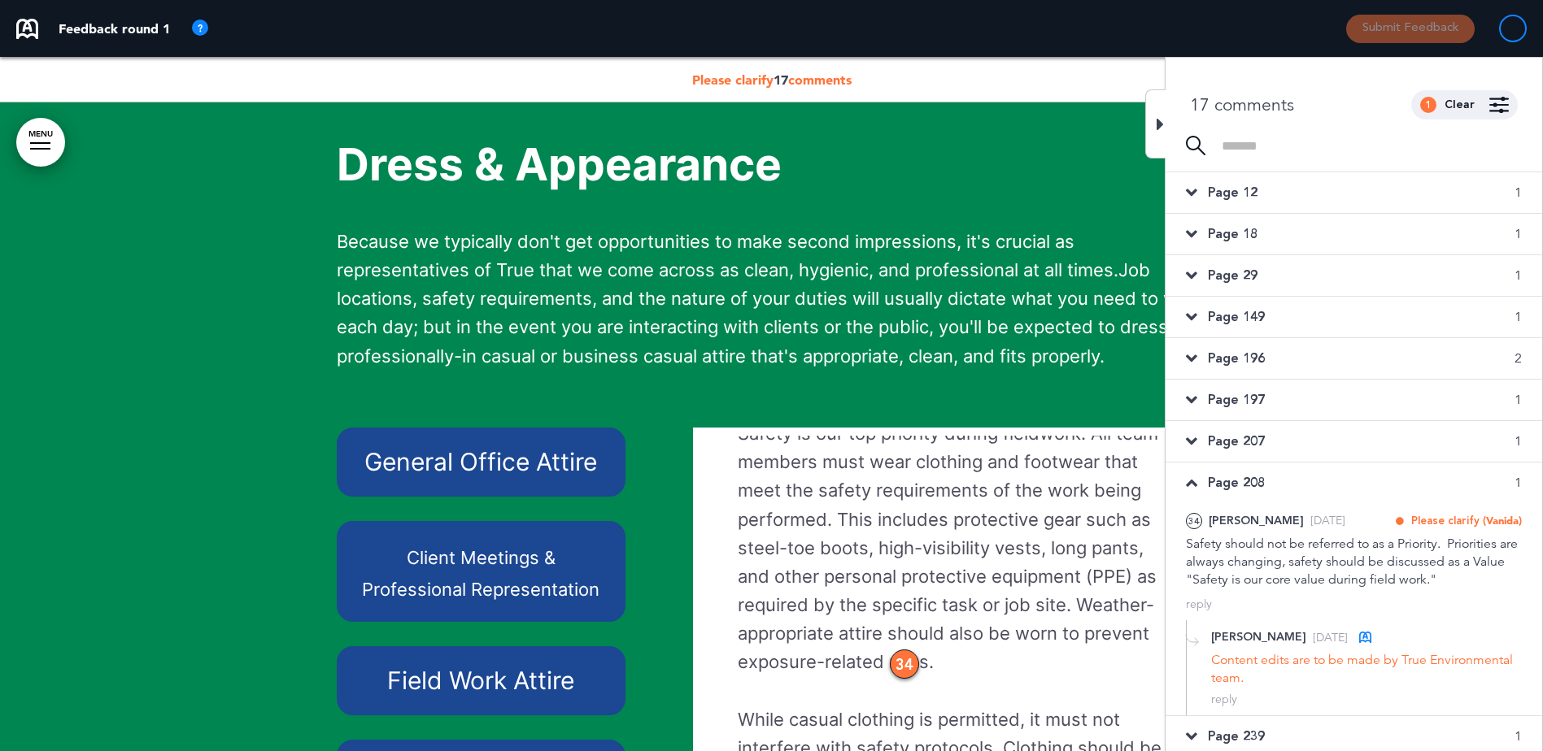
click at [1196, 473] on div "Page 208 1" at bounding box center [1353, 483] width 377 height 41
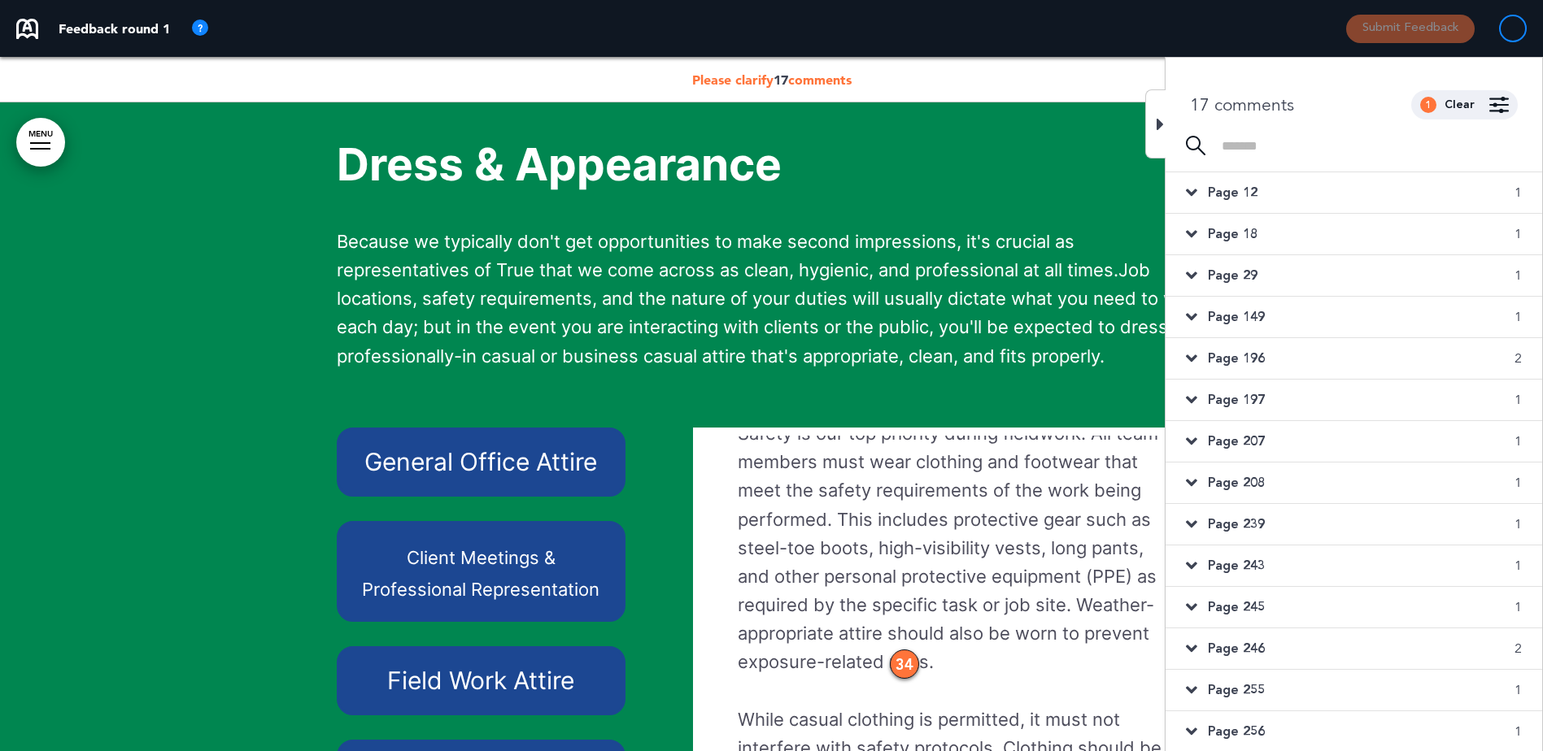
click at [1231, 526] on span "Page 239" at bounding box center [1236, 525] width 57 height 18
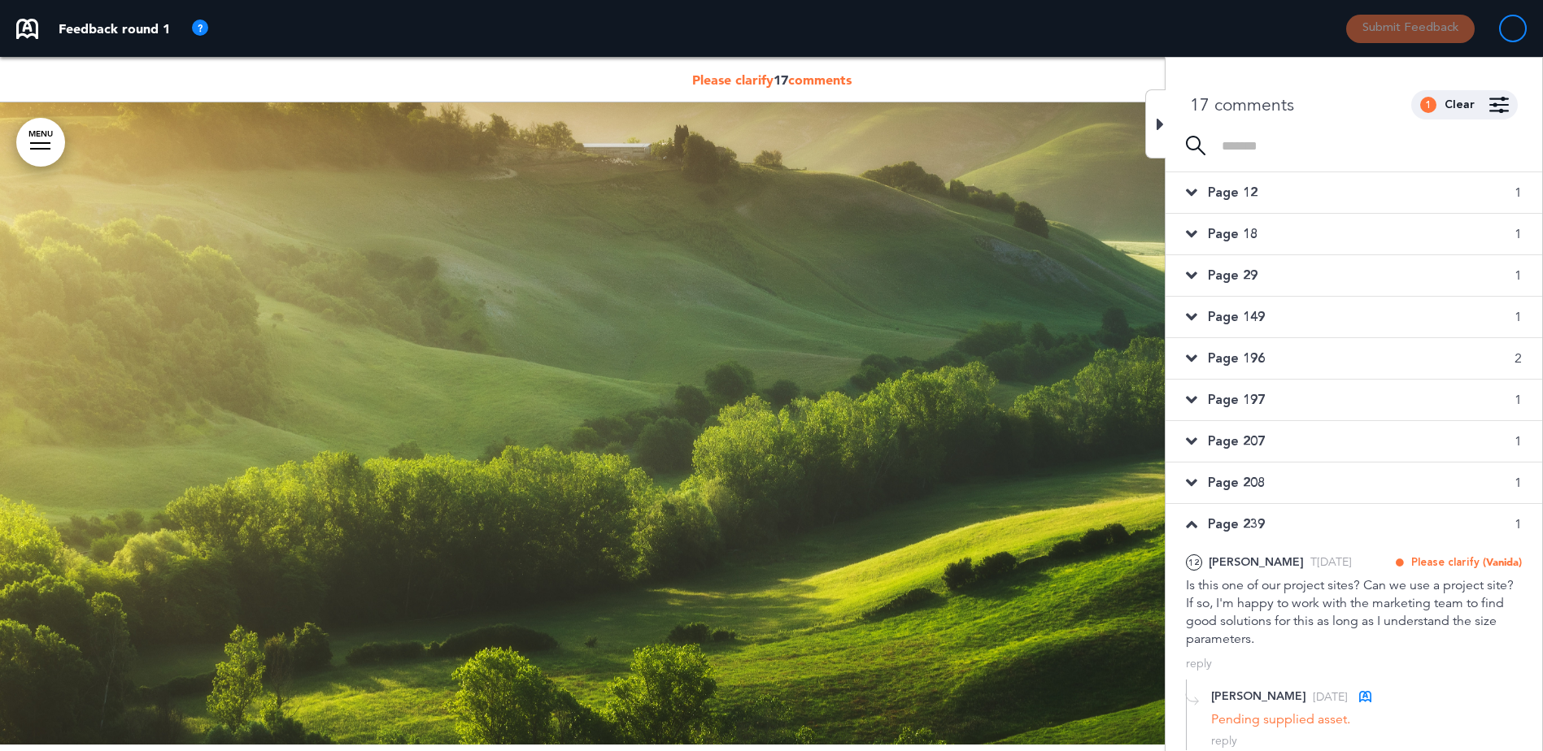
scroll to position [8945, 0]
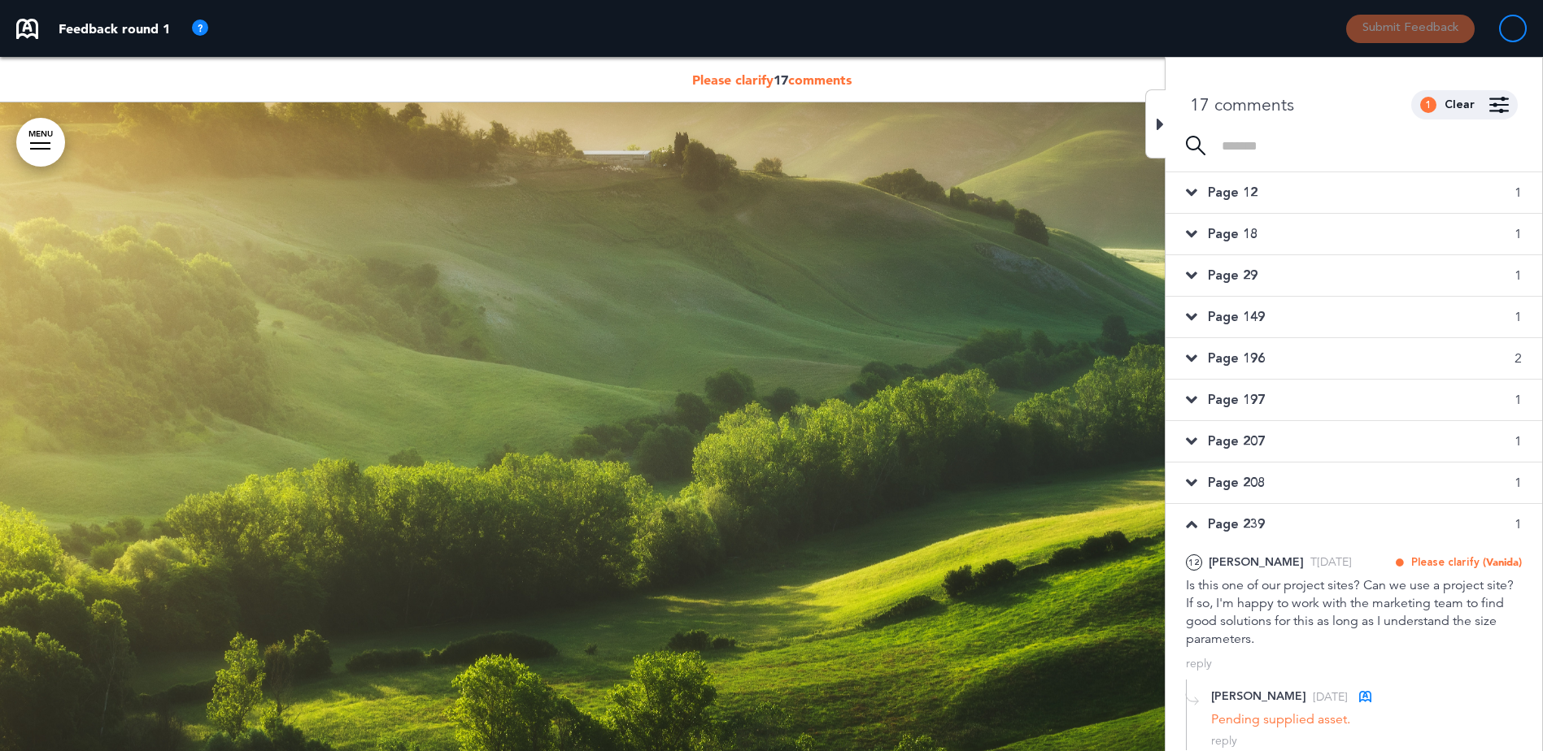
click at [1197, 521] on div "Page 239 1" at bounding box center [1353, 524] width 377 height 41
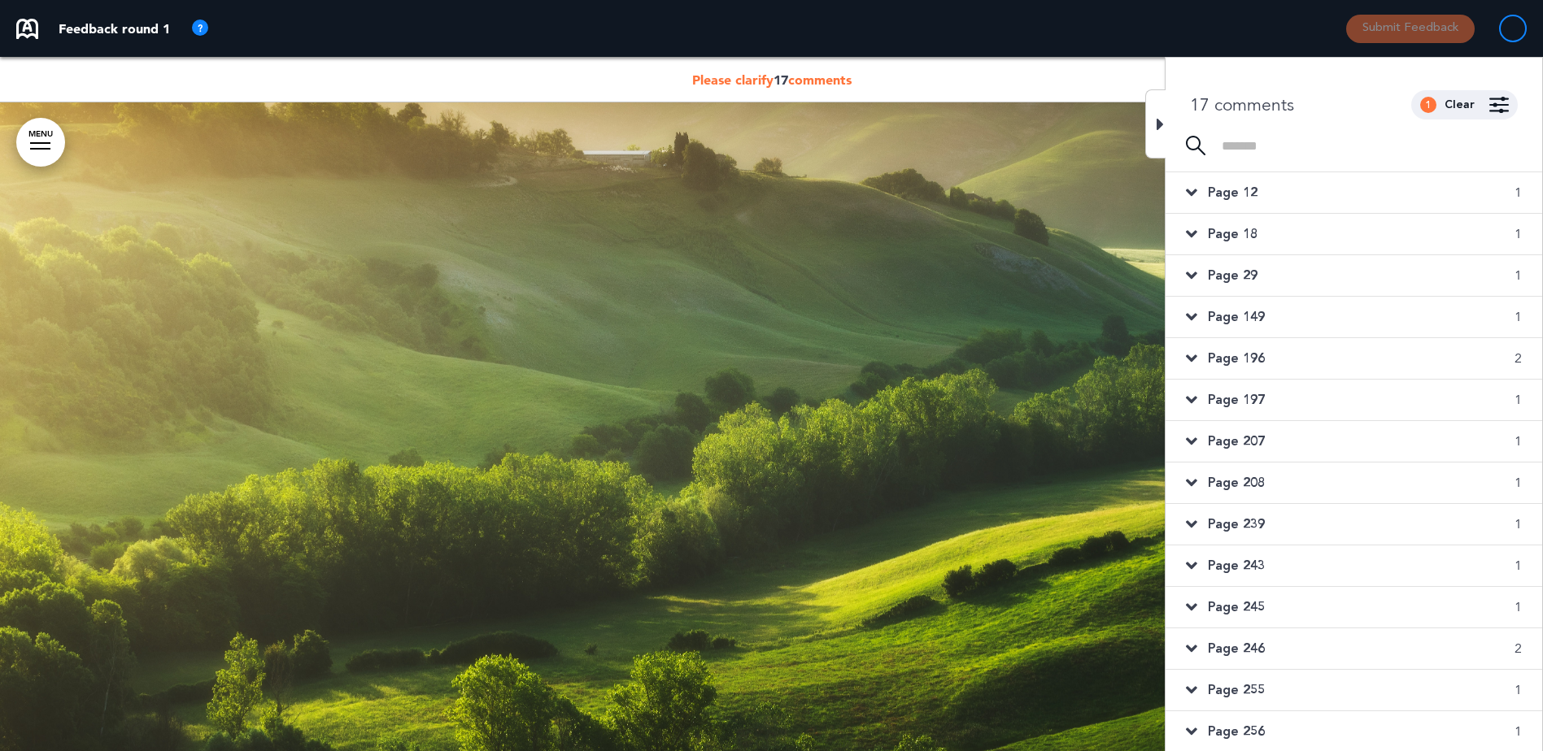
click at [1188, 560] on icon at bounding box center [1191, 566] width 11 height 18
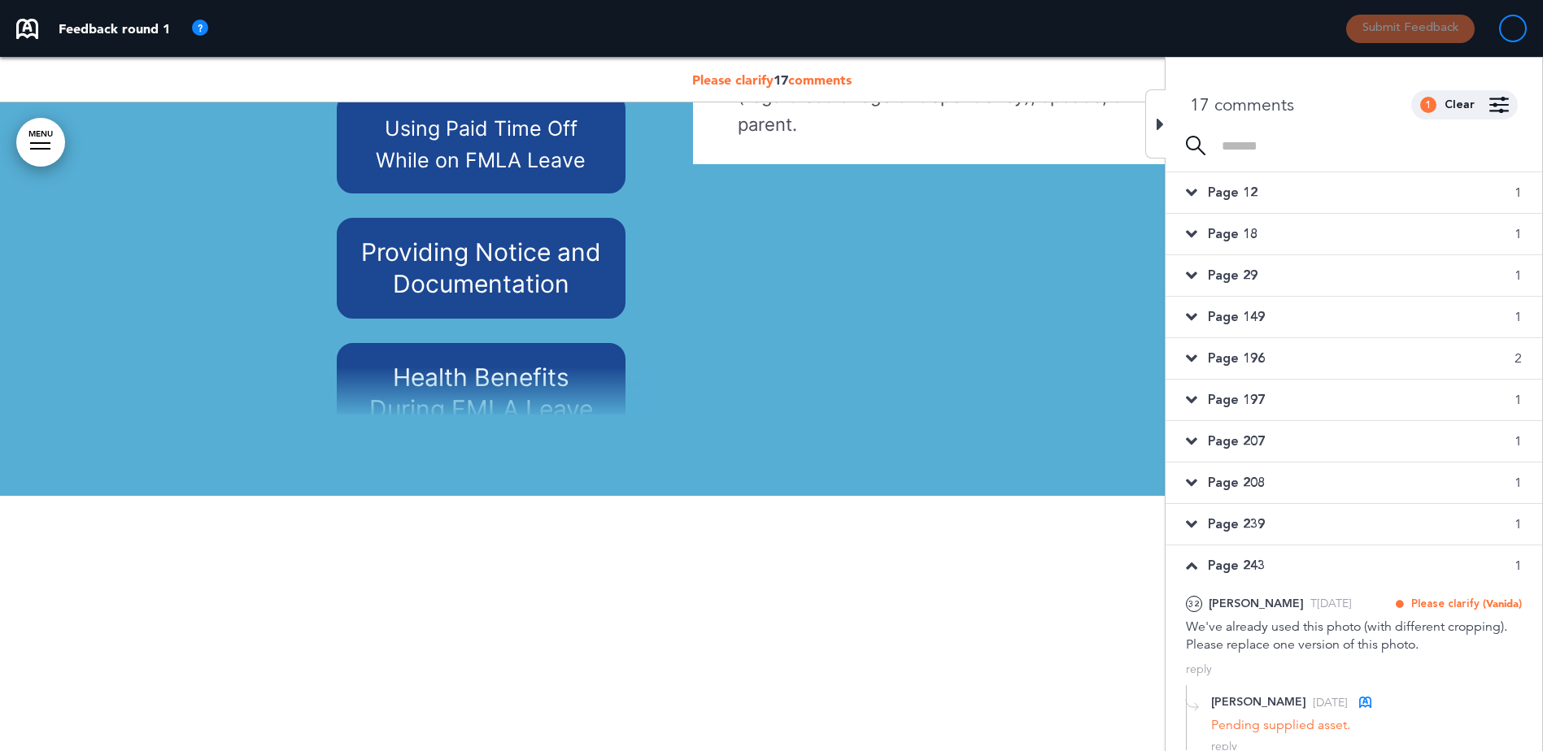
scroll to position [57000, 0]
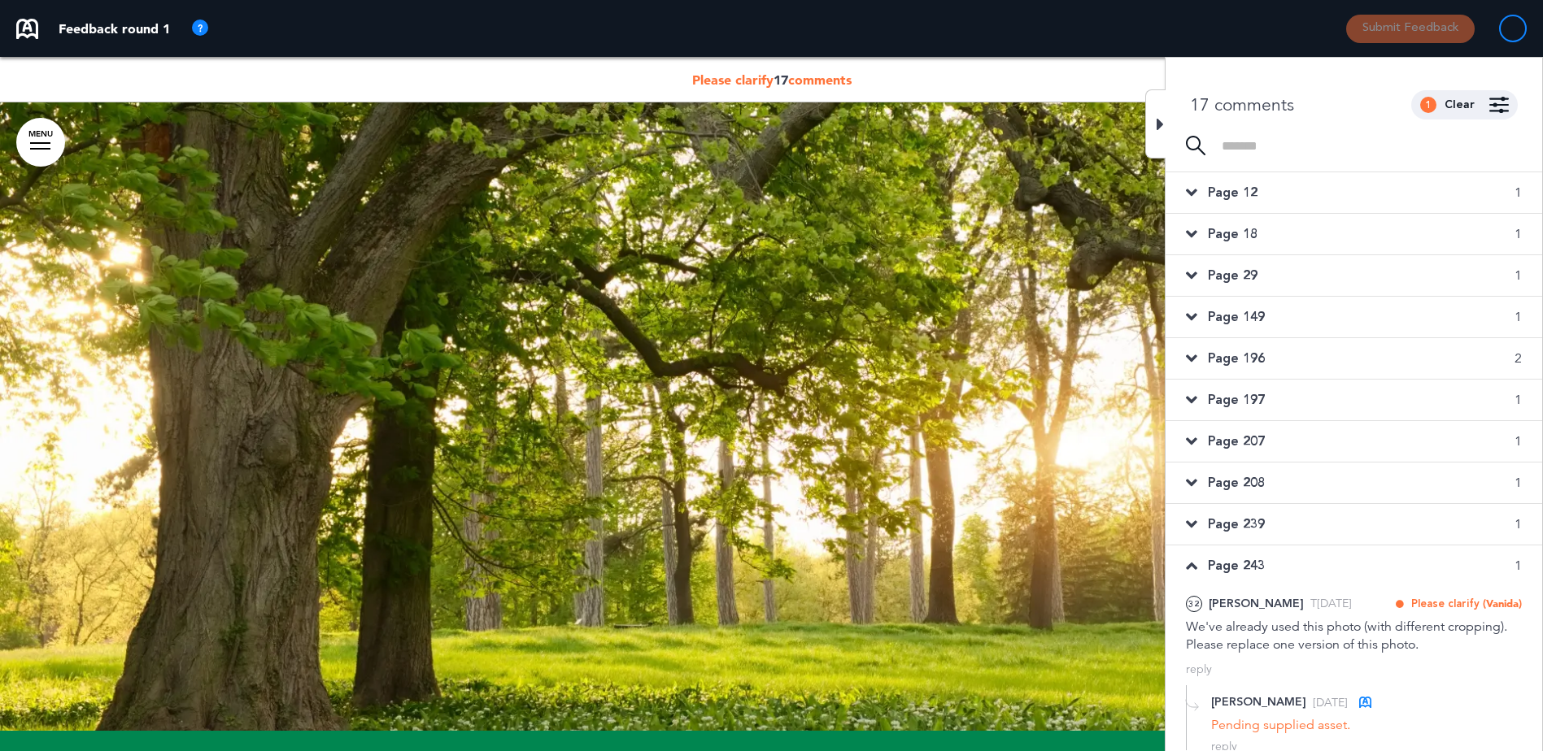
click at [1186, 561] on icon at bounding box center [1191, 566] width 11 height 18
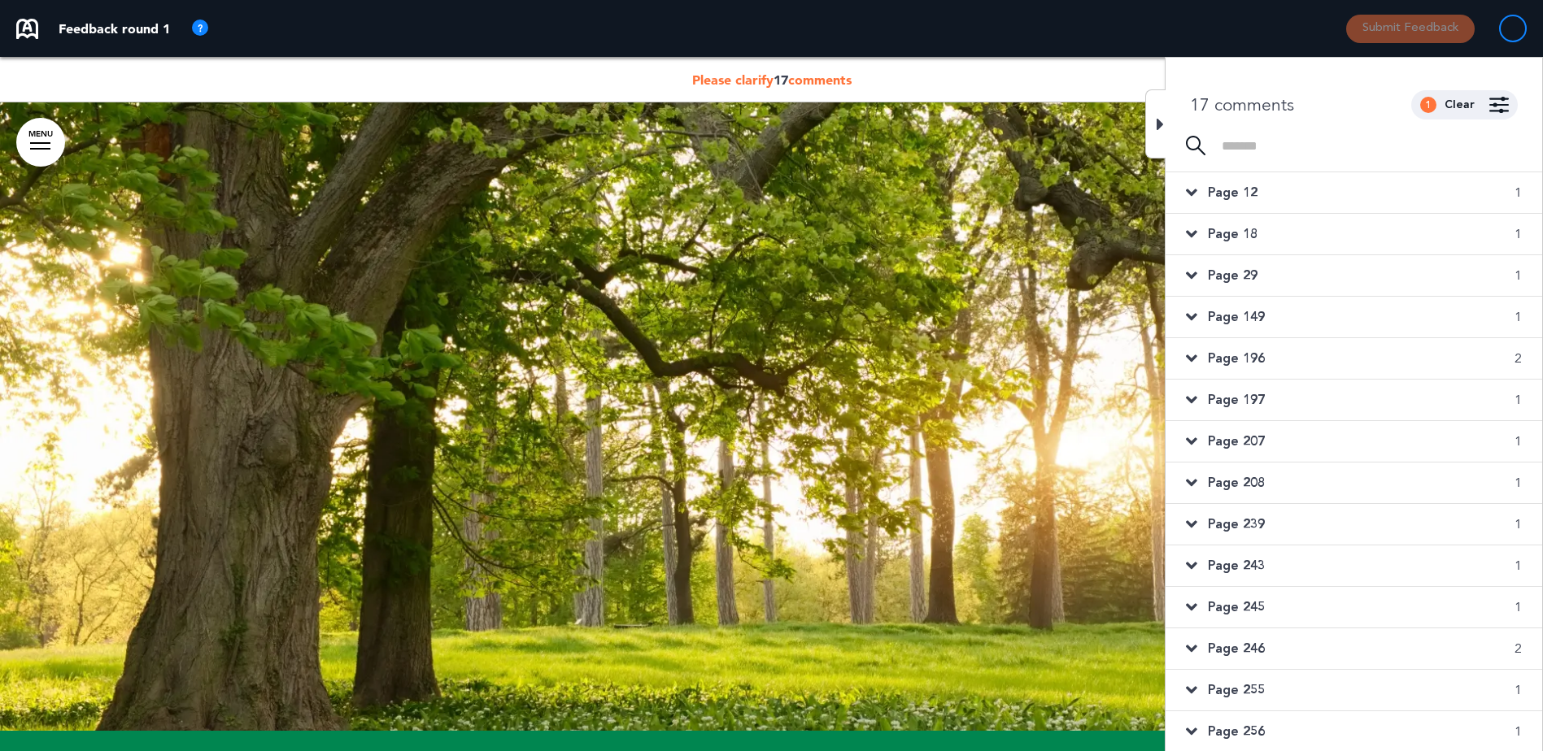
click at [1193, 604] on icon at bounding box center [1191, 608] width 11 height 18
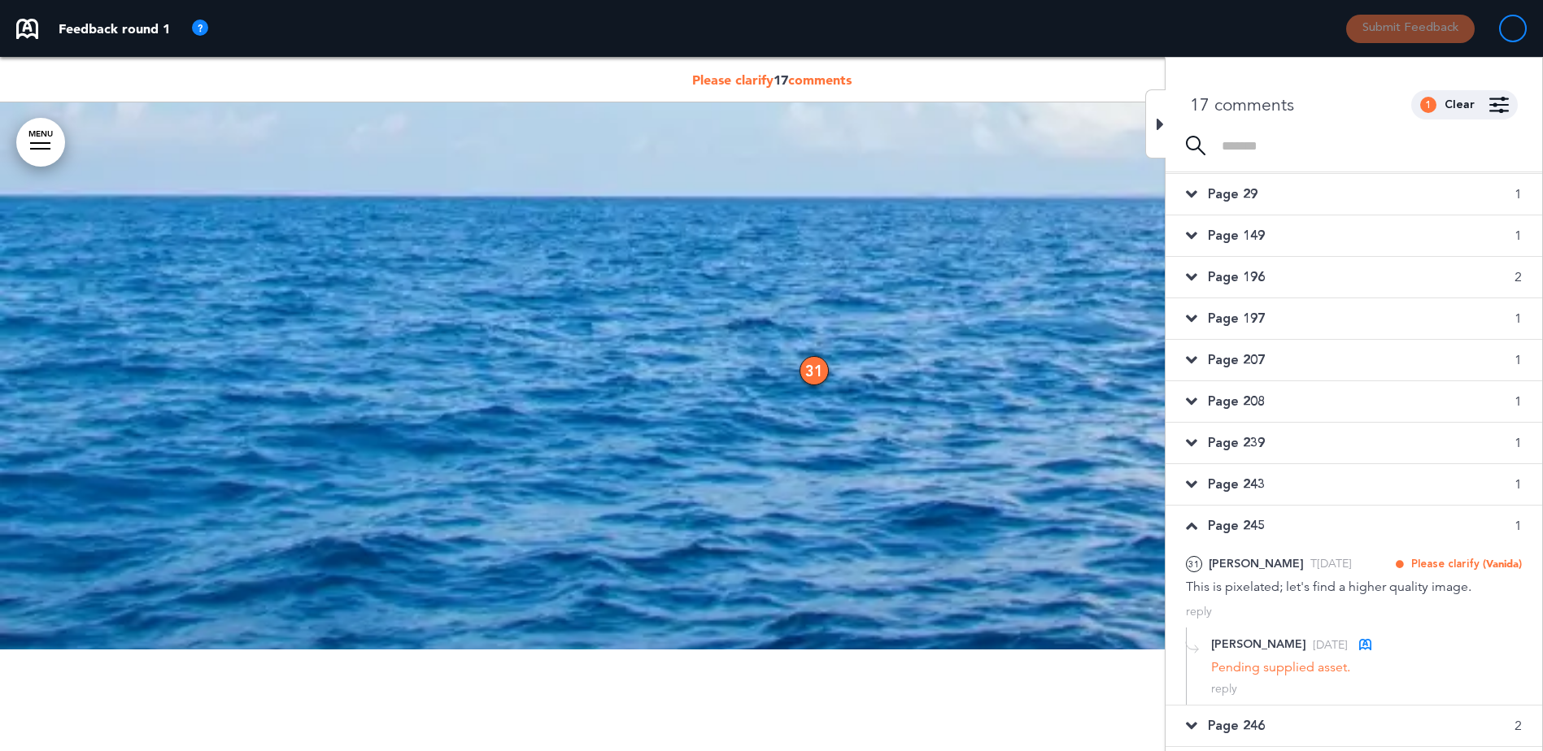
scroll to position [63281, 0]
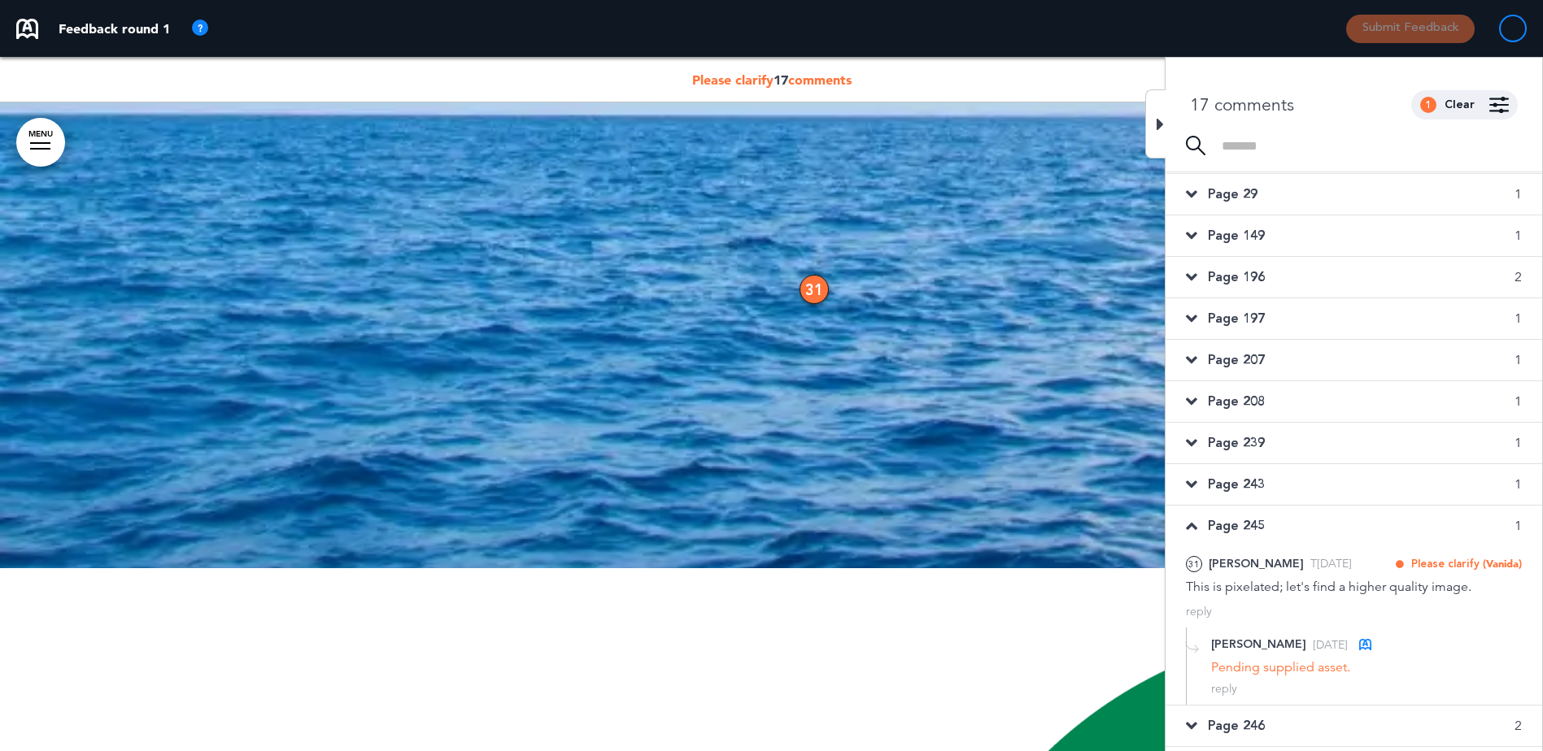
click at [1191, 526] on icon at bounding box center [1191, 526] width 11 height 18
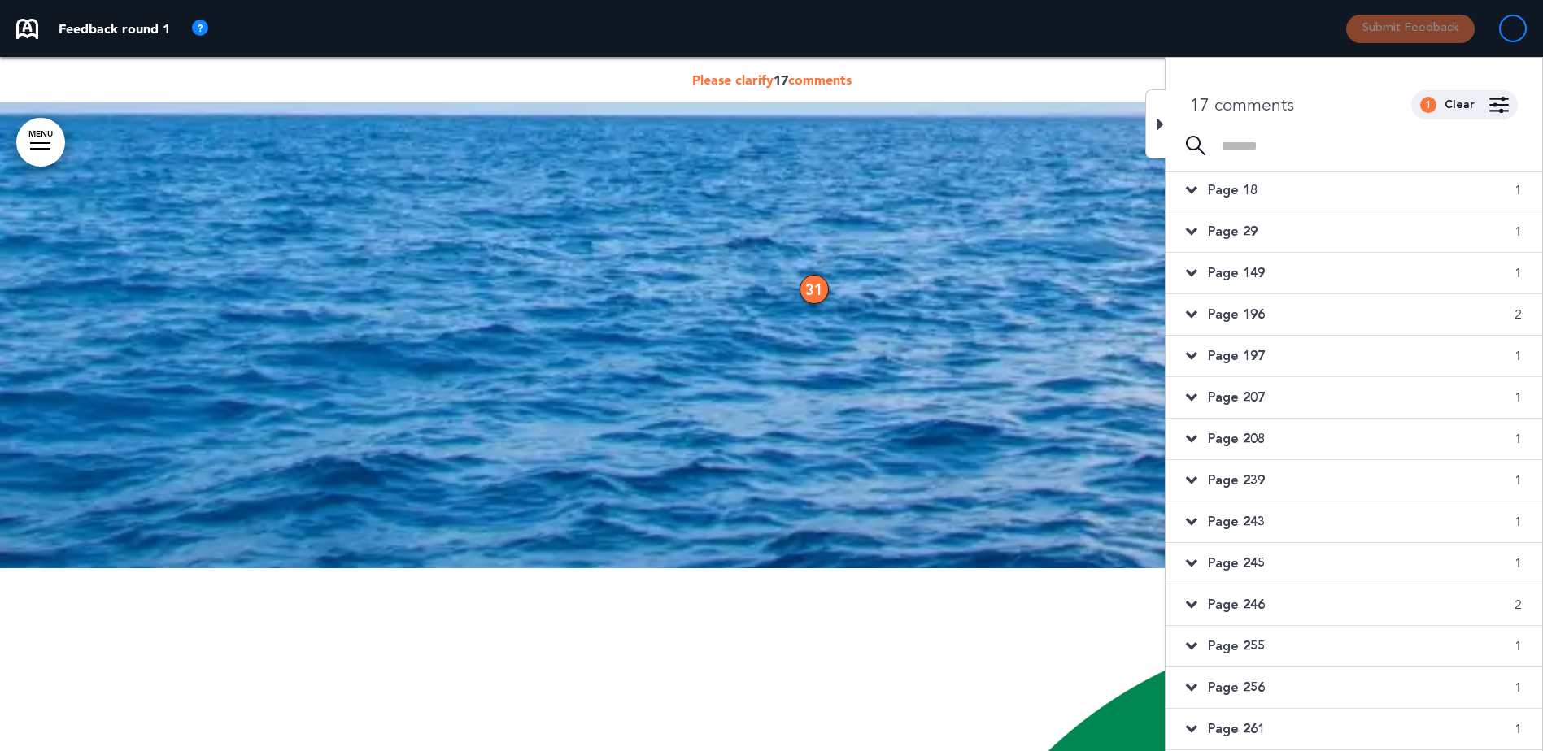
scroll to position [44, 0]
click at [1255, 602] on span "Page 246" at bounding box center [1236, 605] width 57 height 18
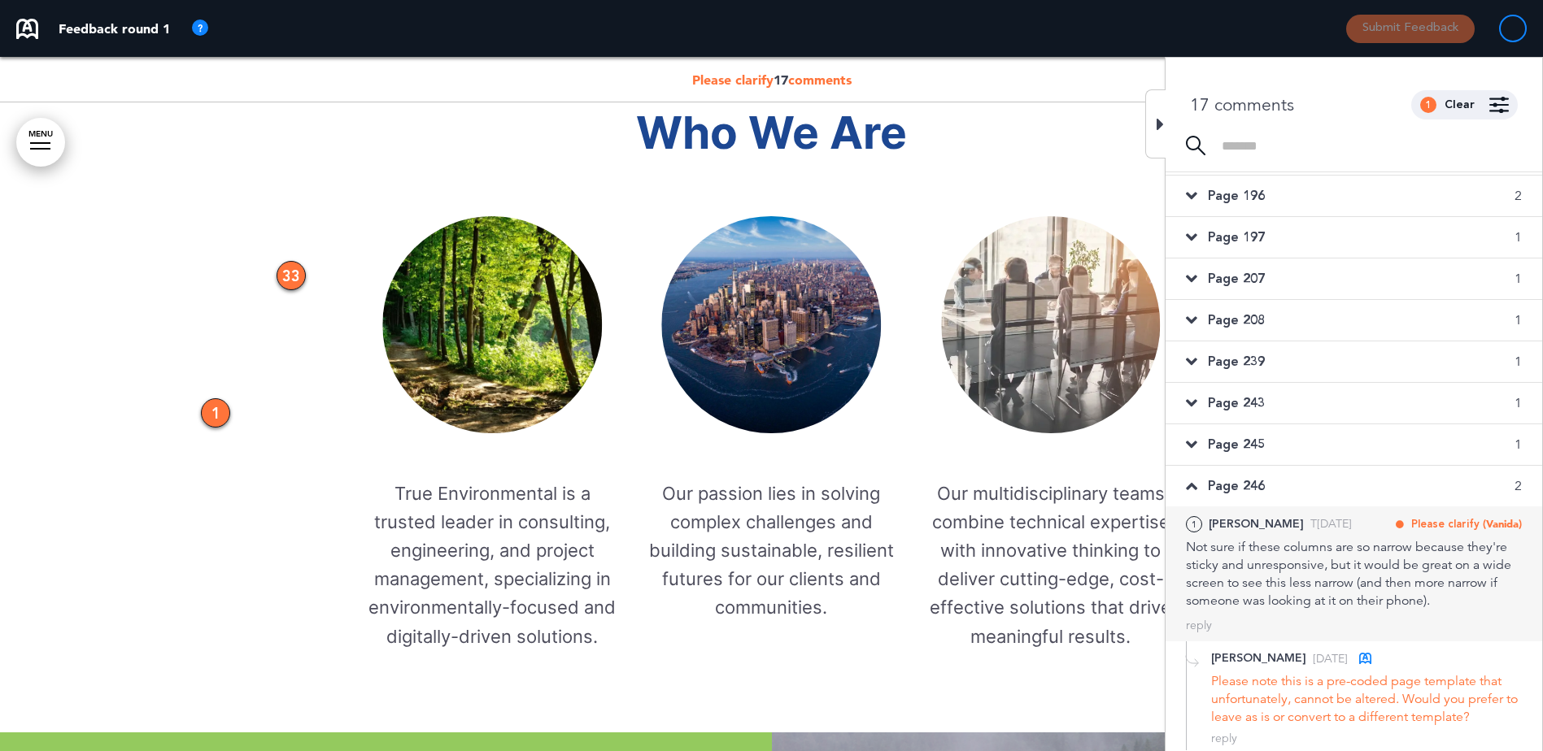
scroll to position [3427, 0]
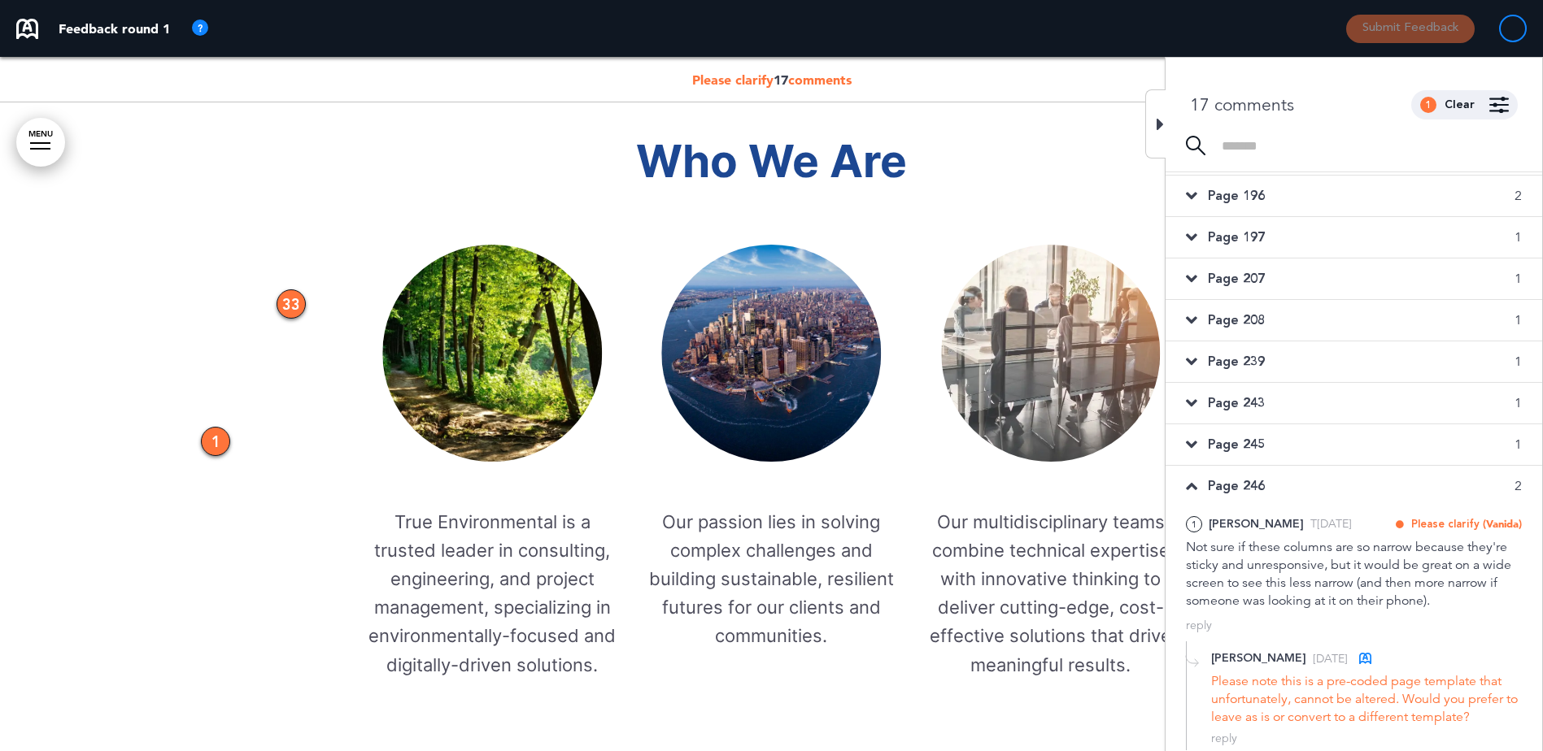
click at [1191, 481] on icon at bounding box center [1191, 486] width 11 height 18
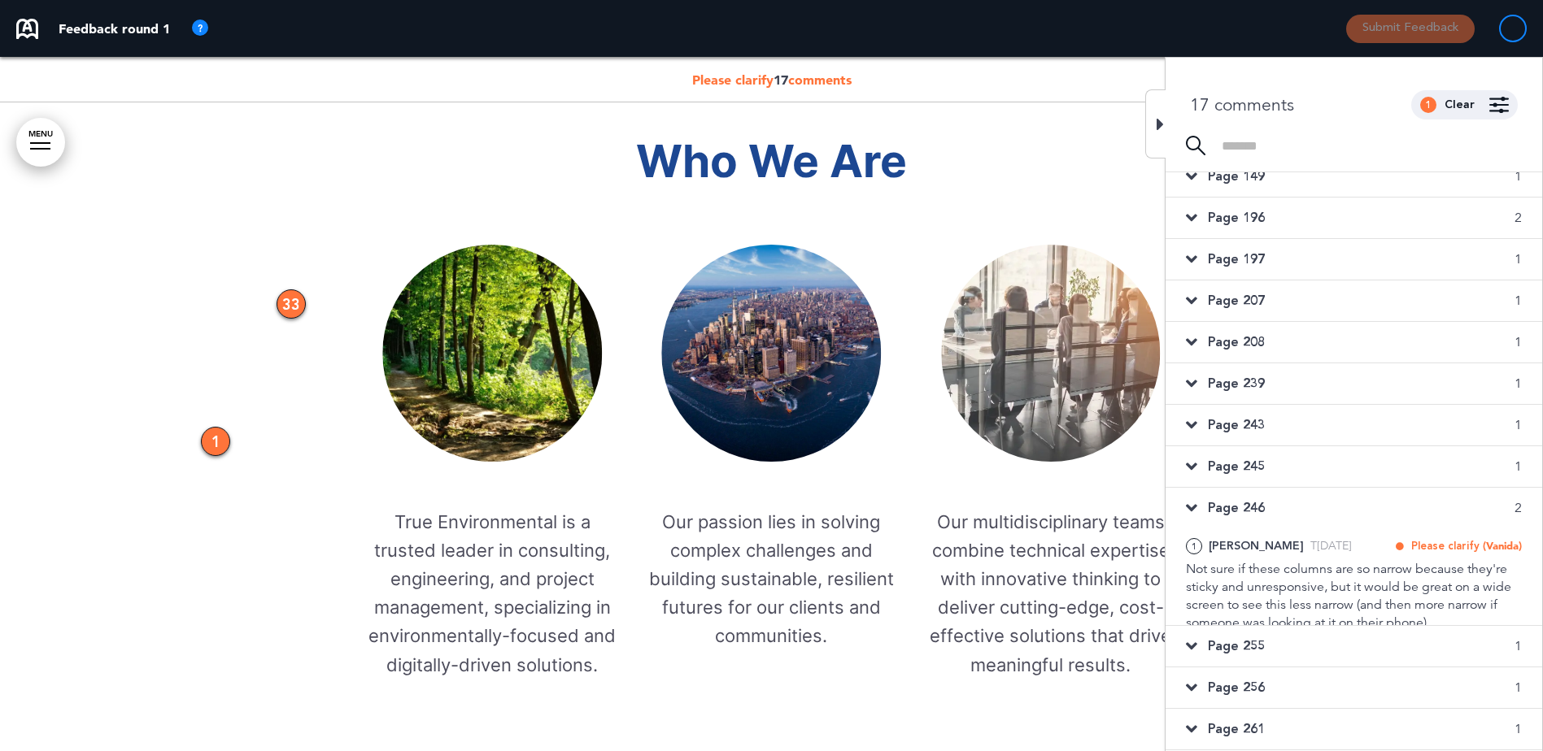
scroll to position [44, 0]
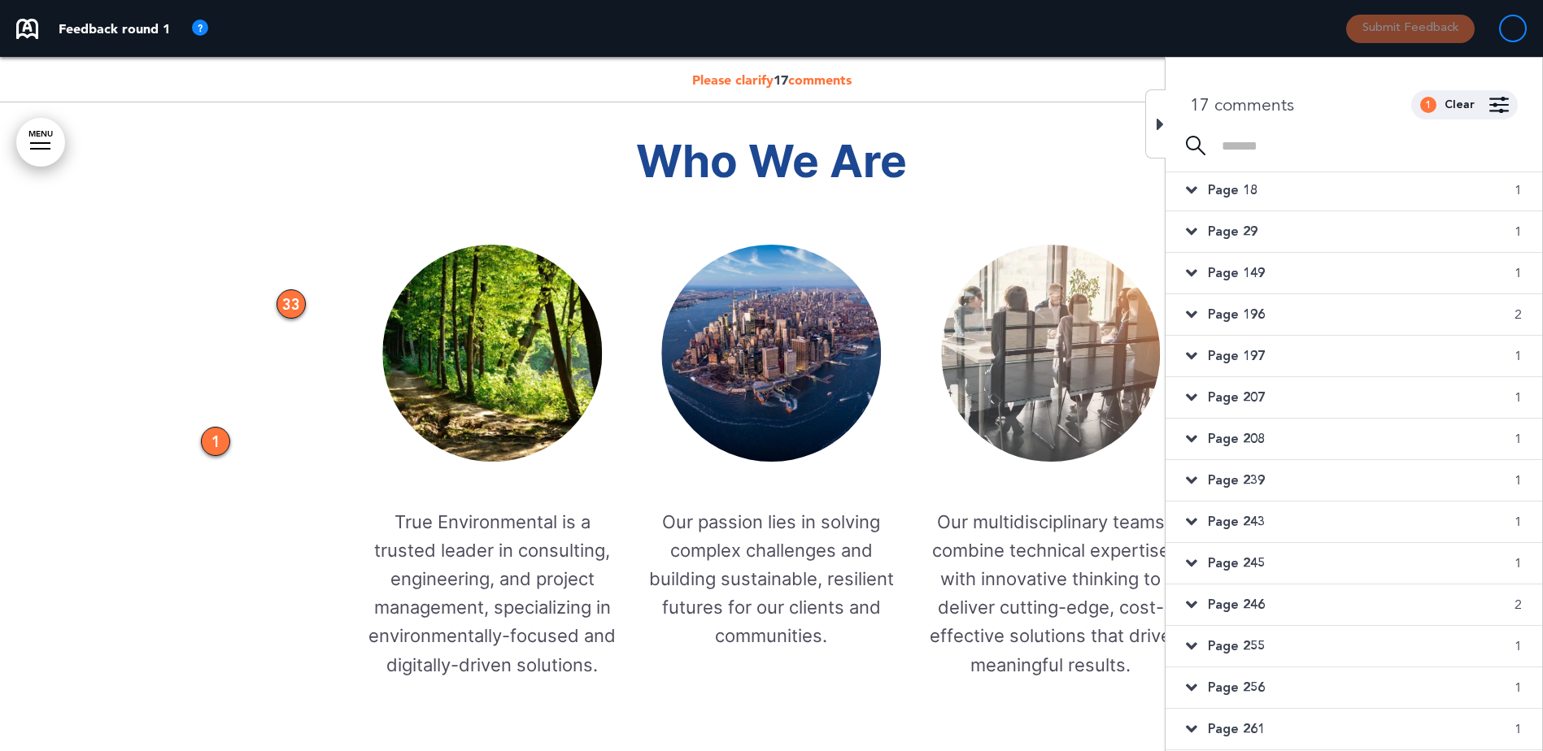
click at [1238, 643] on span "Page 255" at bounding box center [1236, 647] width 57 height 18
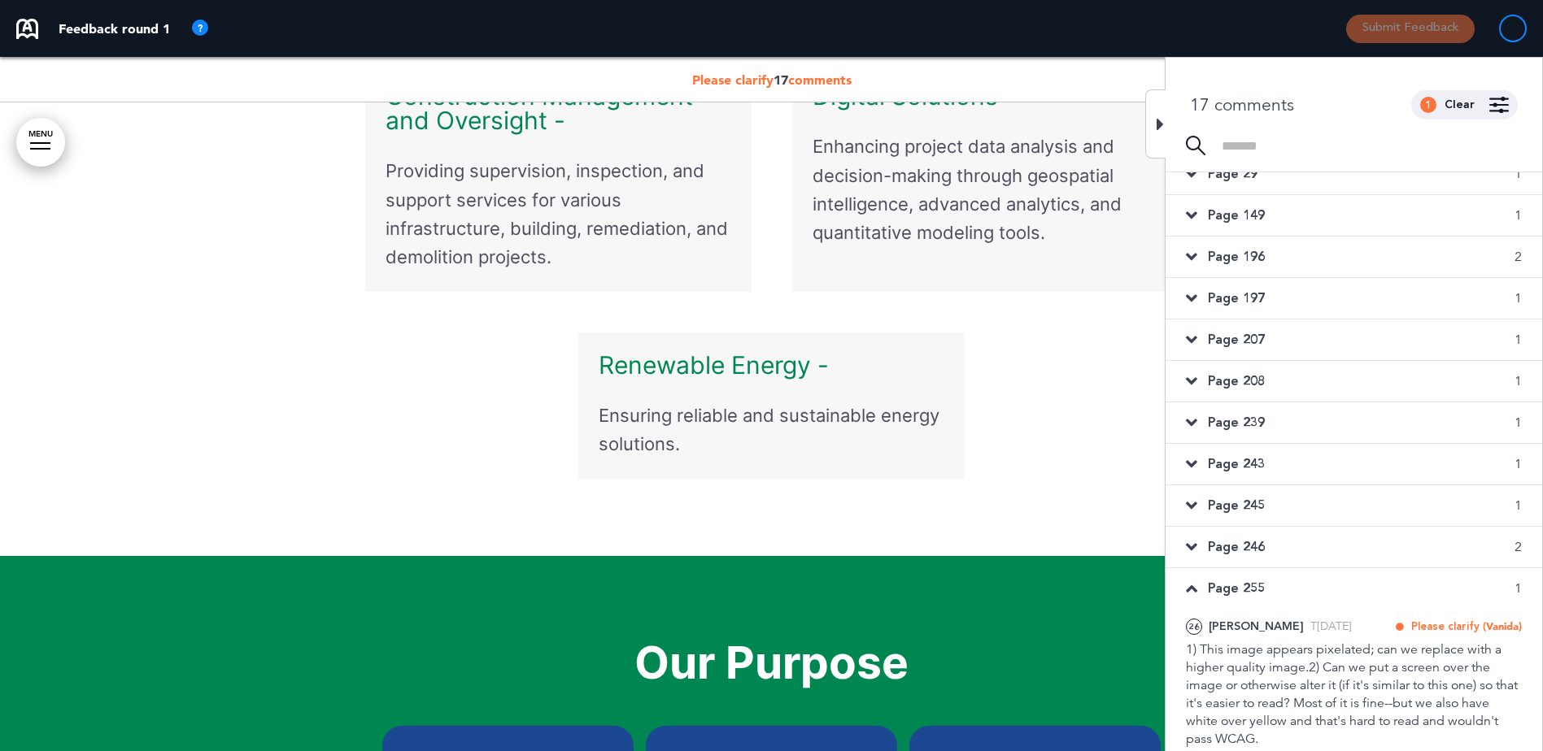
scroll to position [163, 0]
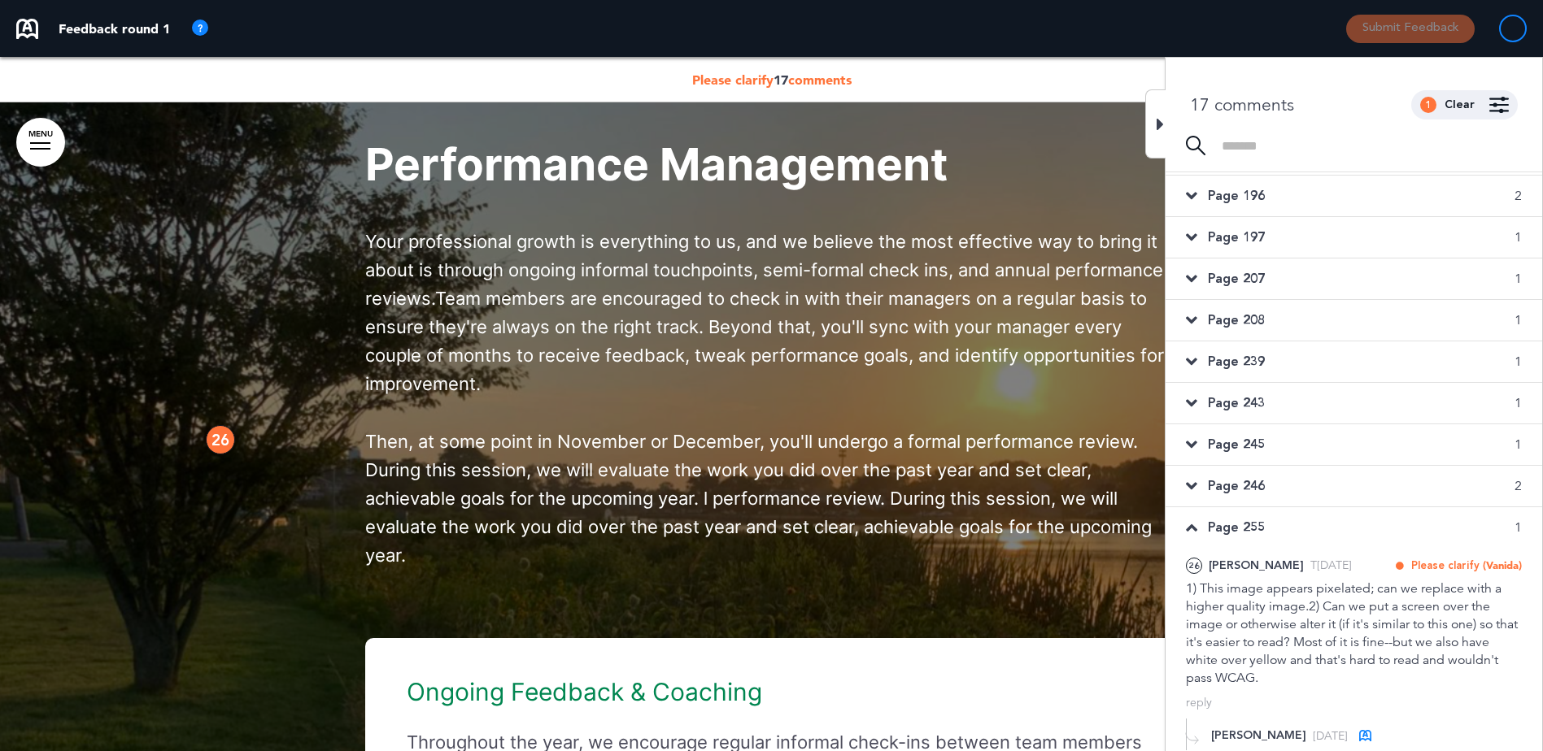
click at [1196, 527] on icon at bounding box center [1191, 528] width 11 height 18
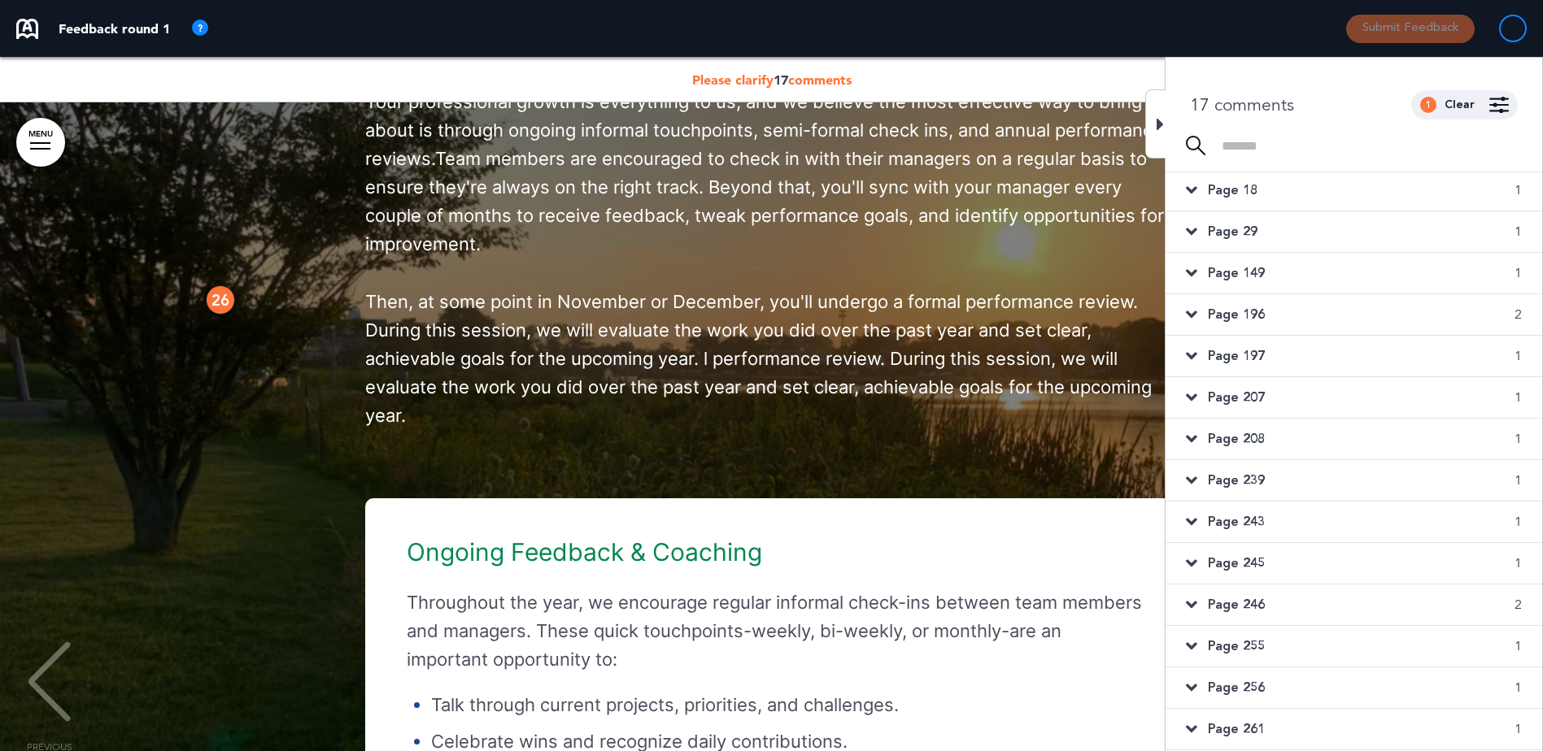
scroll to position [43189, 0]
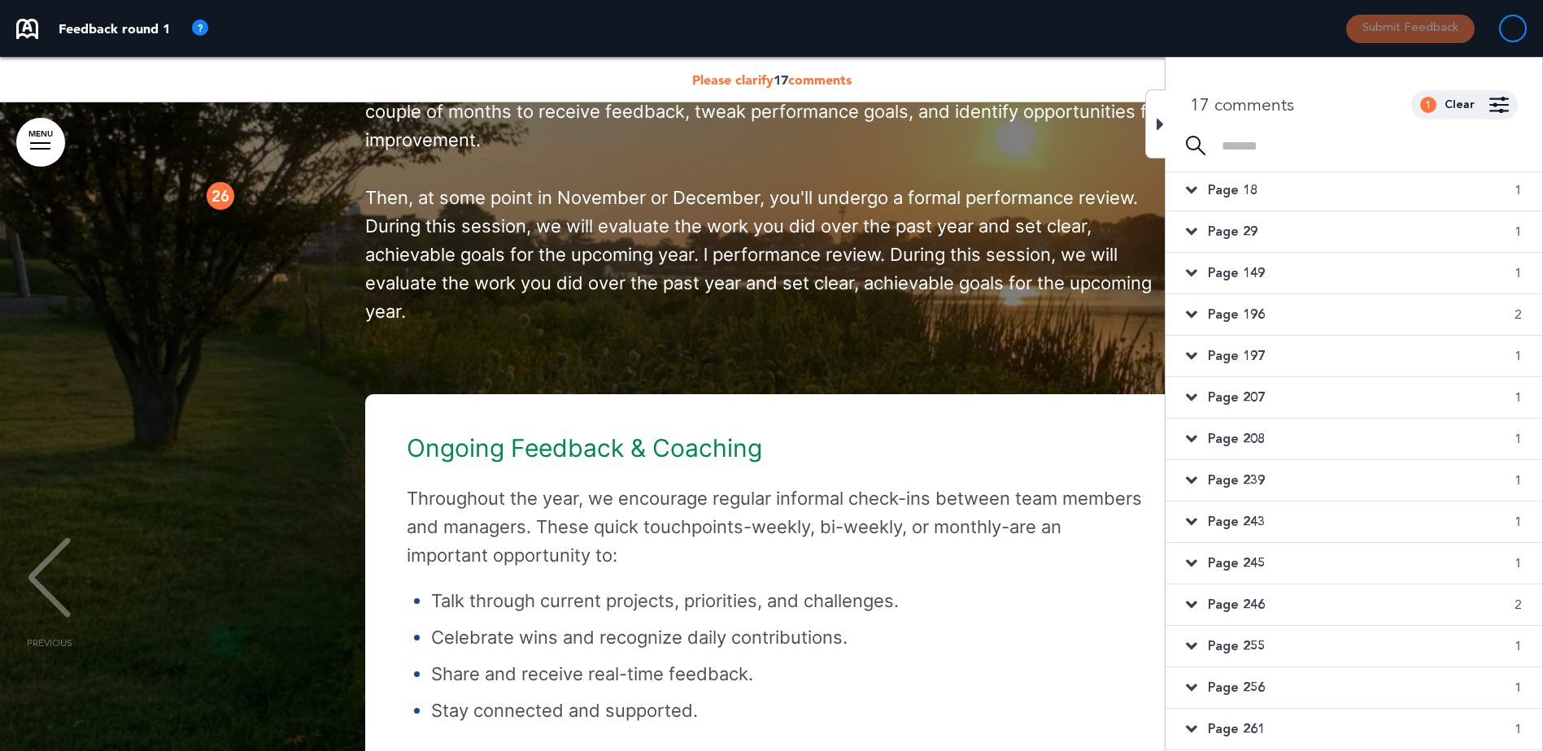
click at [1236, 686] on span "Page 256" at bounding box center [1236, 688] width 57 height 18
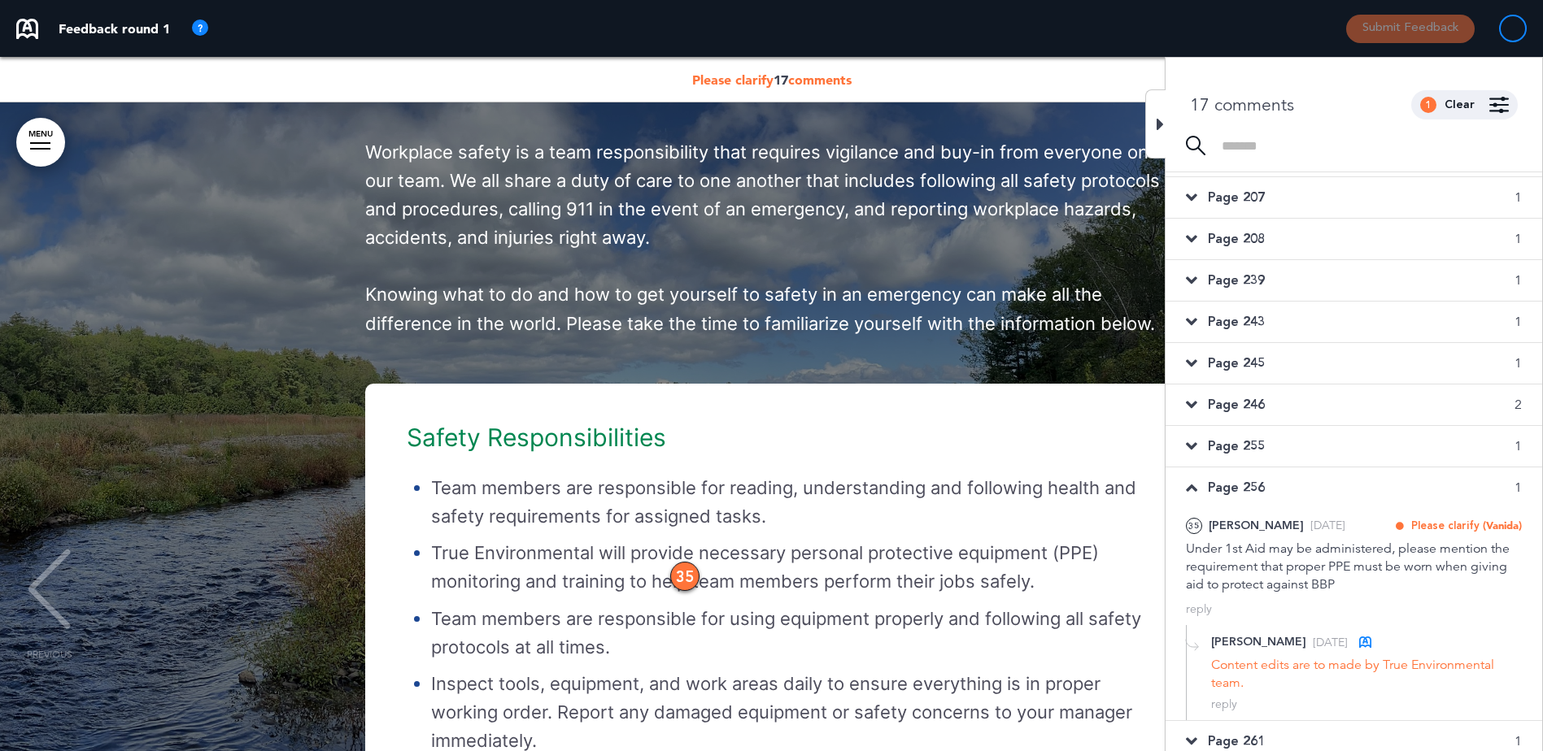
scroll to position [46862, 0]
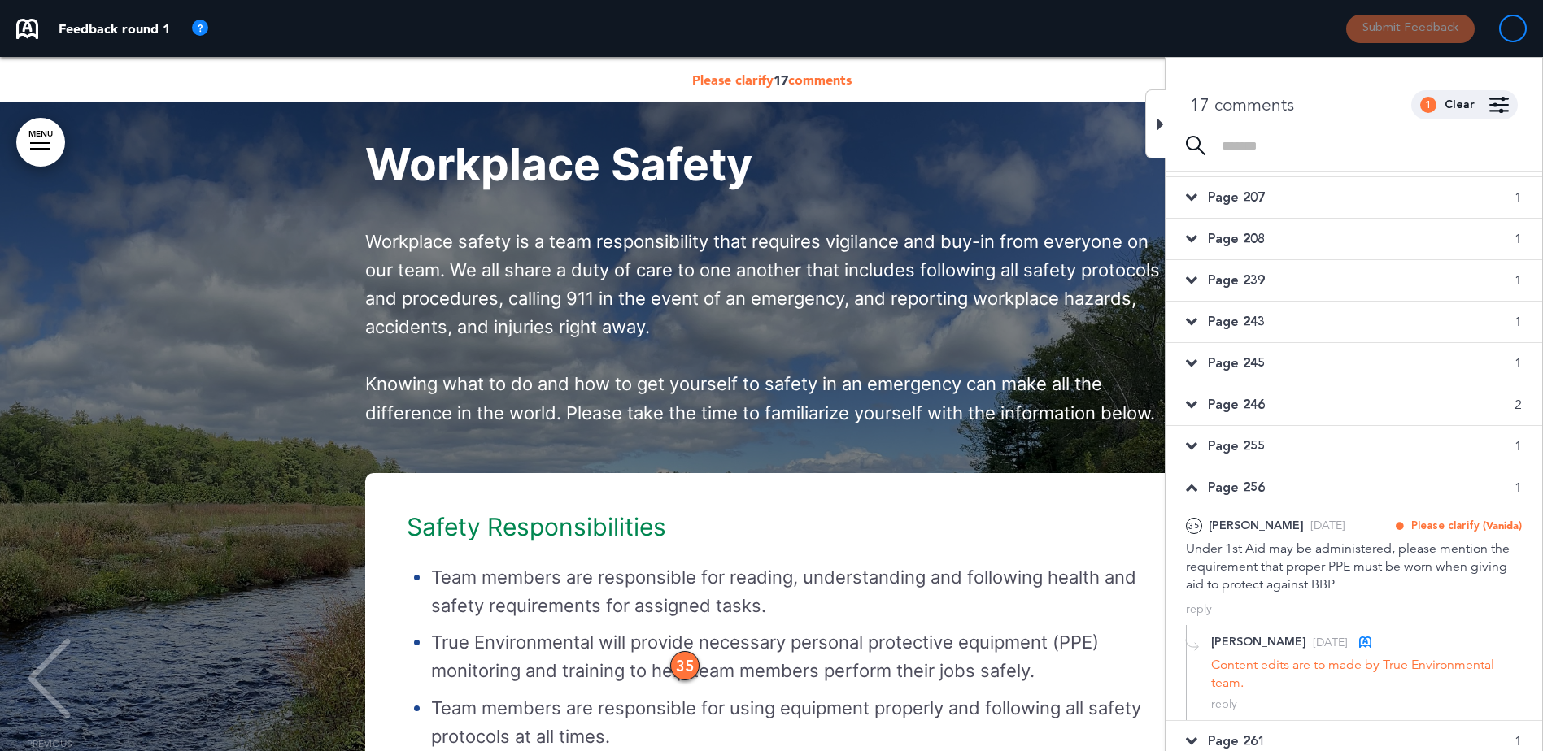
click at [1193, 486] on icon at bounding box center [1191, 488] width 11 height 18
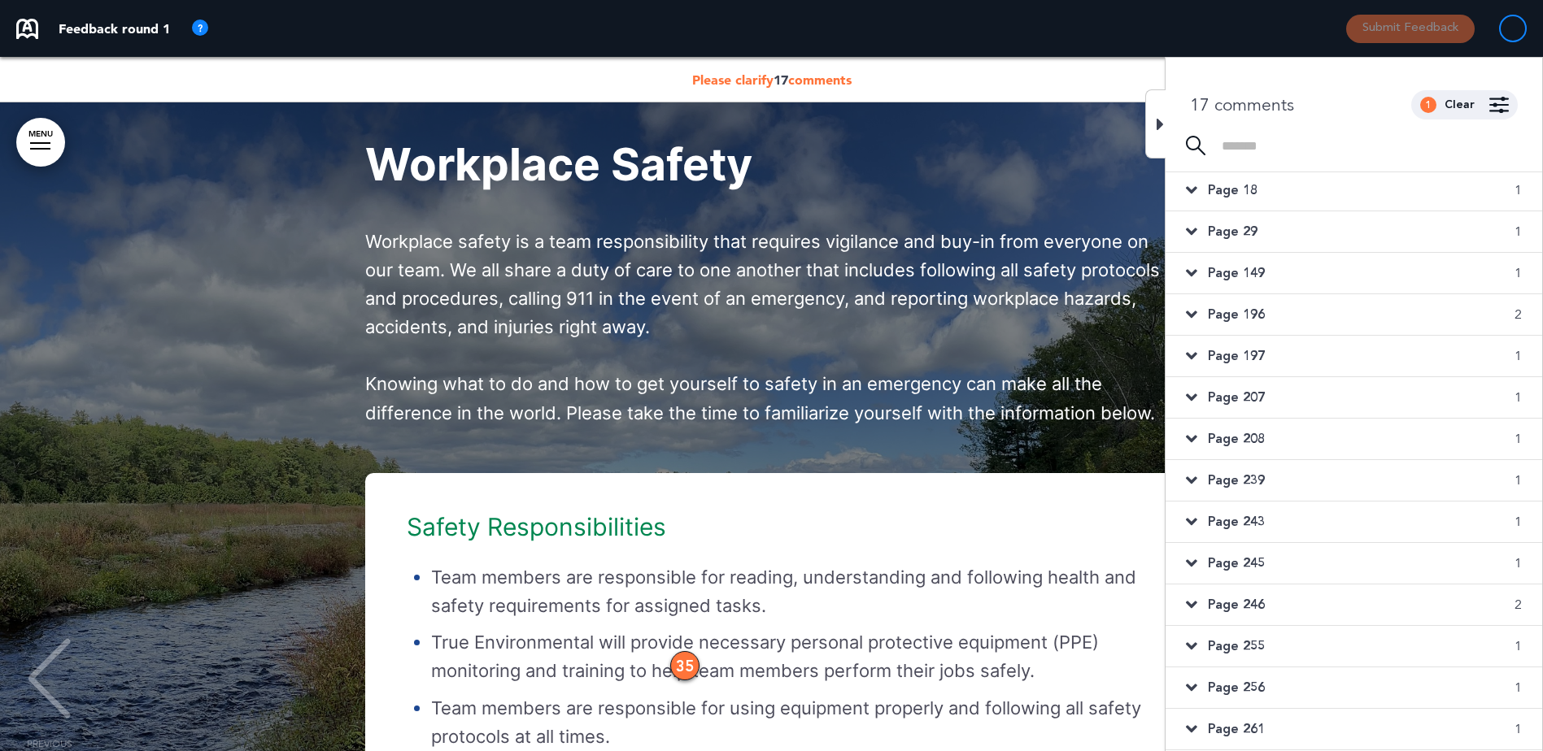
scroll to position [46943, 0]
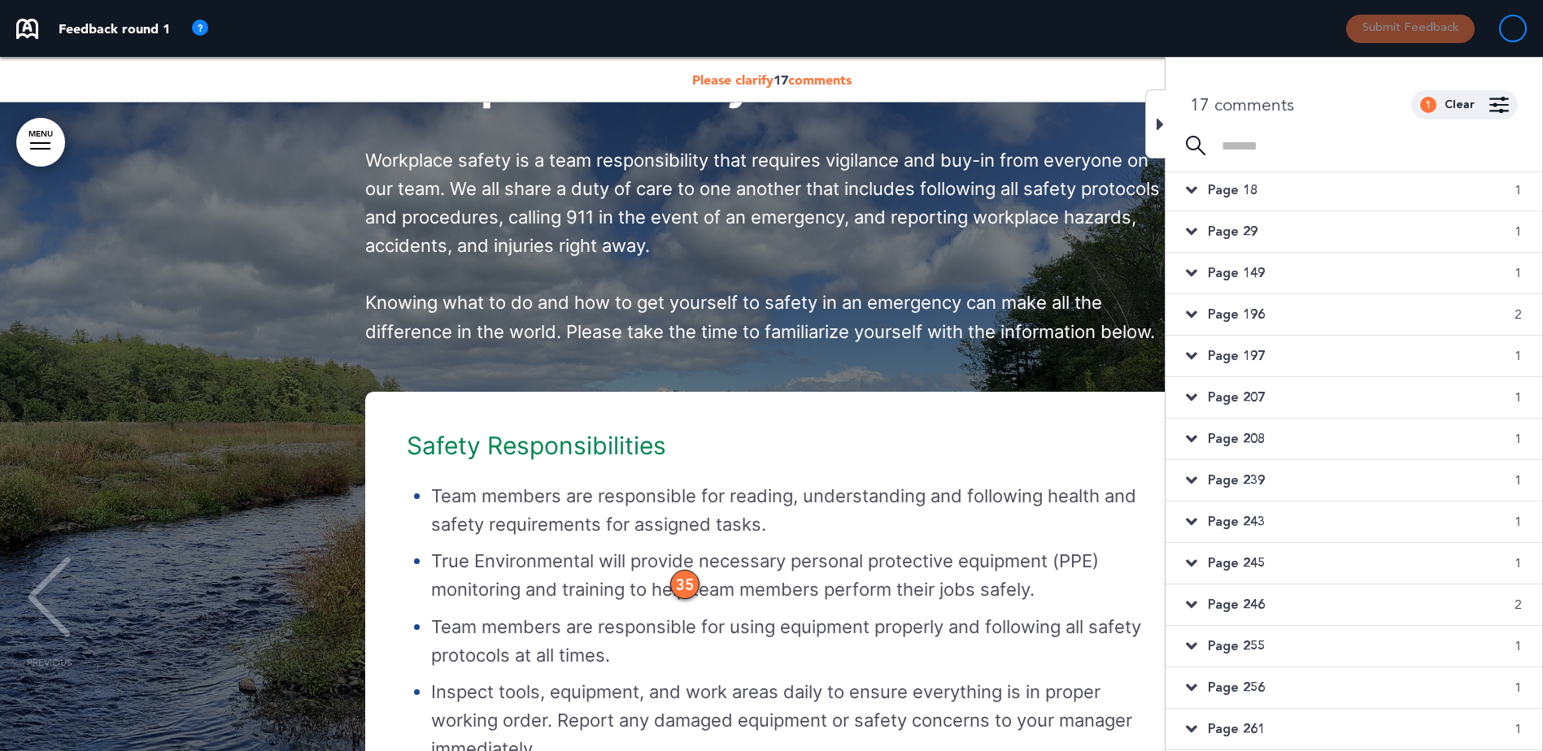
drag, startPoint x: 1531, startPoint y: 427, endPoint x: 1537, endPoint y: 438, distance: 12.7
click at [1537, 438] on div "Page 208 1" at bounding box center [1353, 439] width 377 height 41
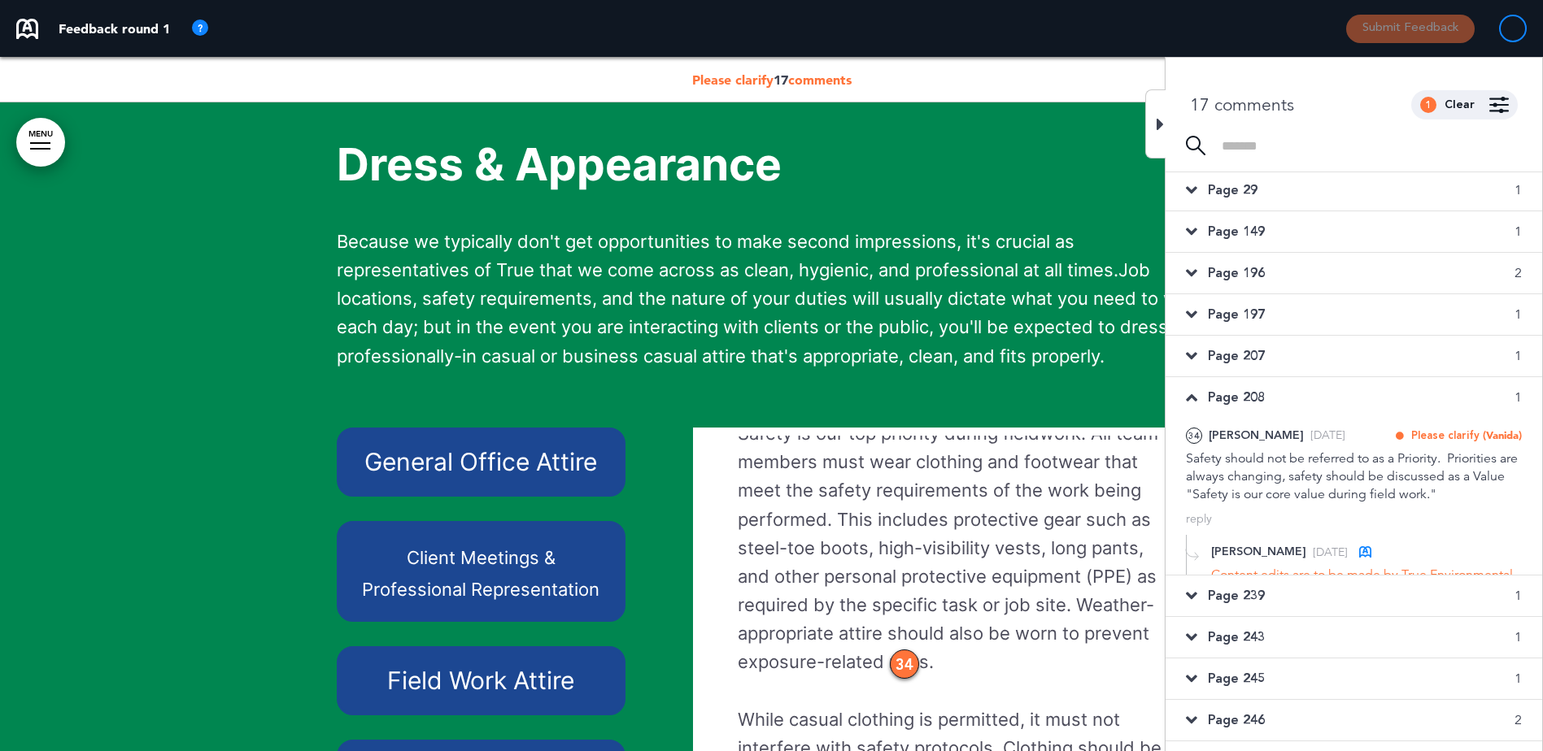
scroll to position [244, 0]
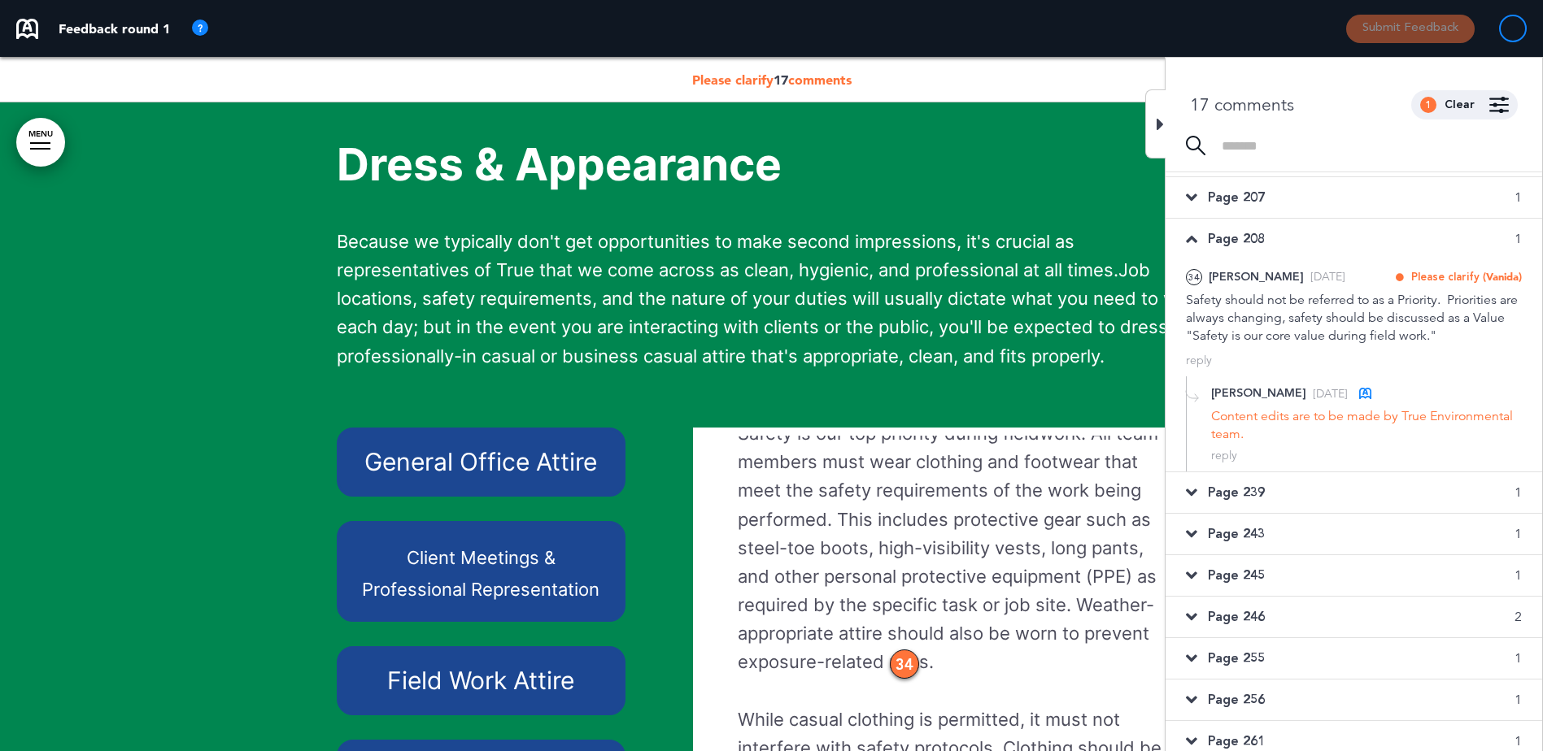
click at [1257, 699] on span "Page 256" at bounding box center [1236, 700] width 57 height 18
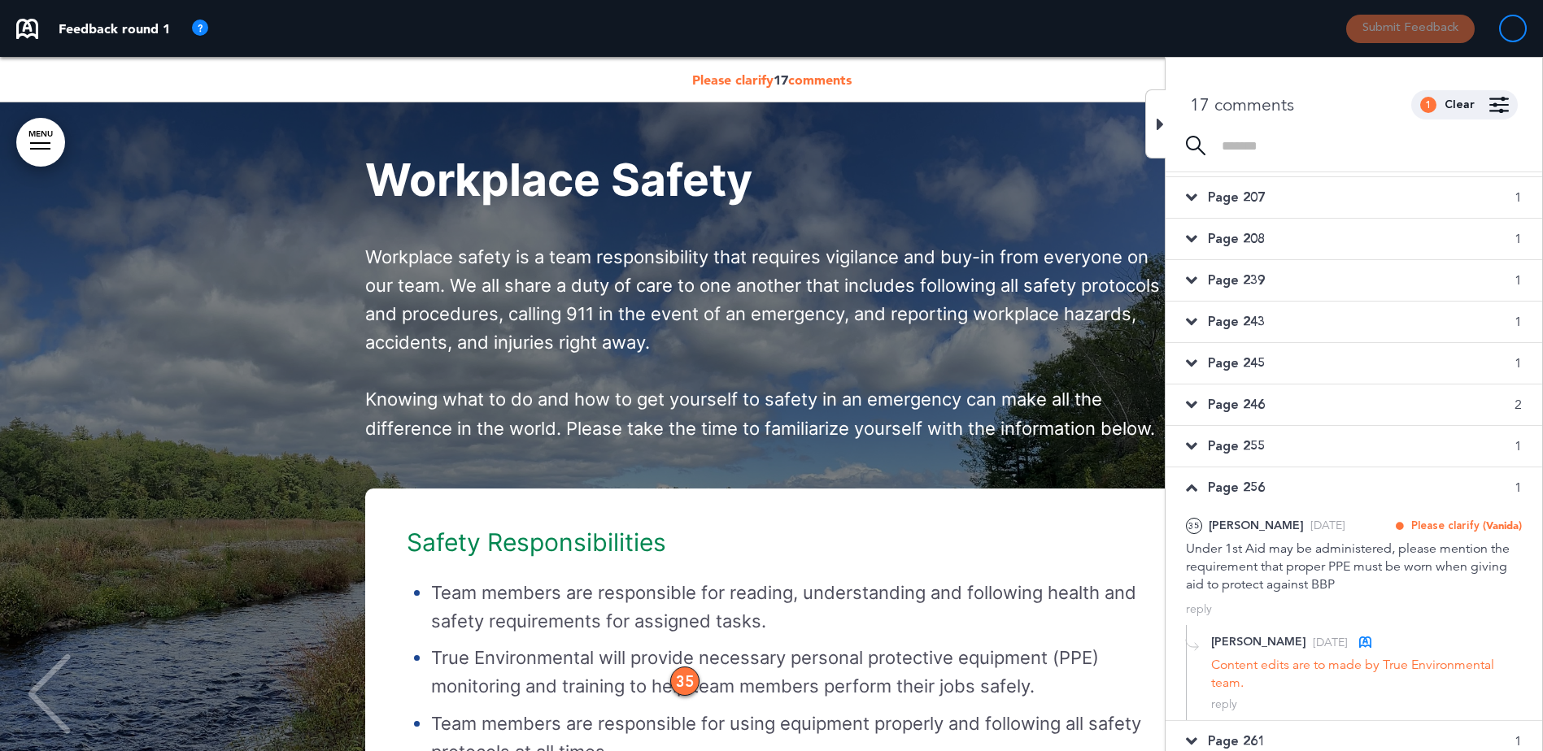
scroll to position [46862, 0]
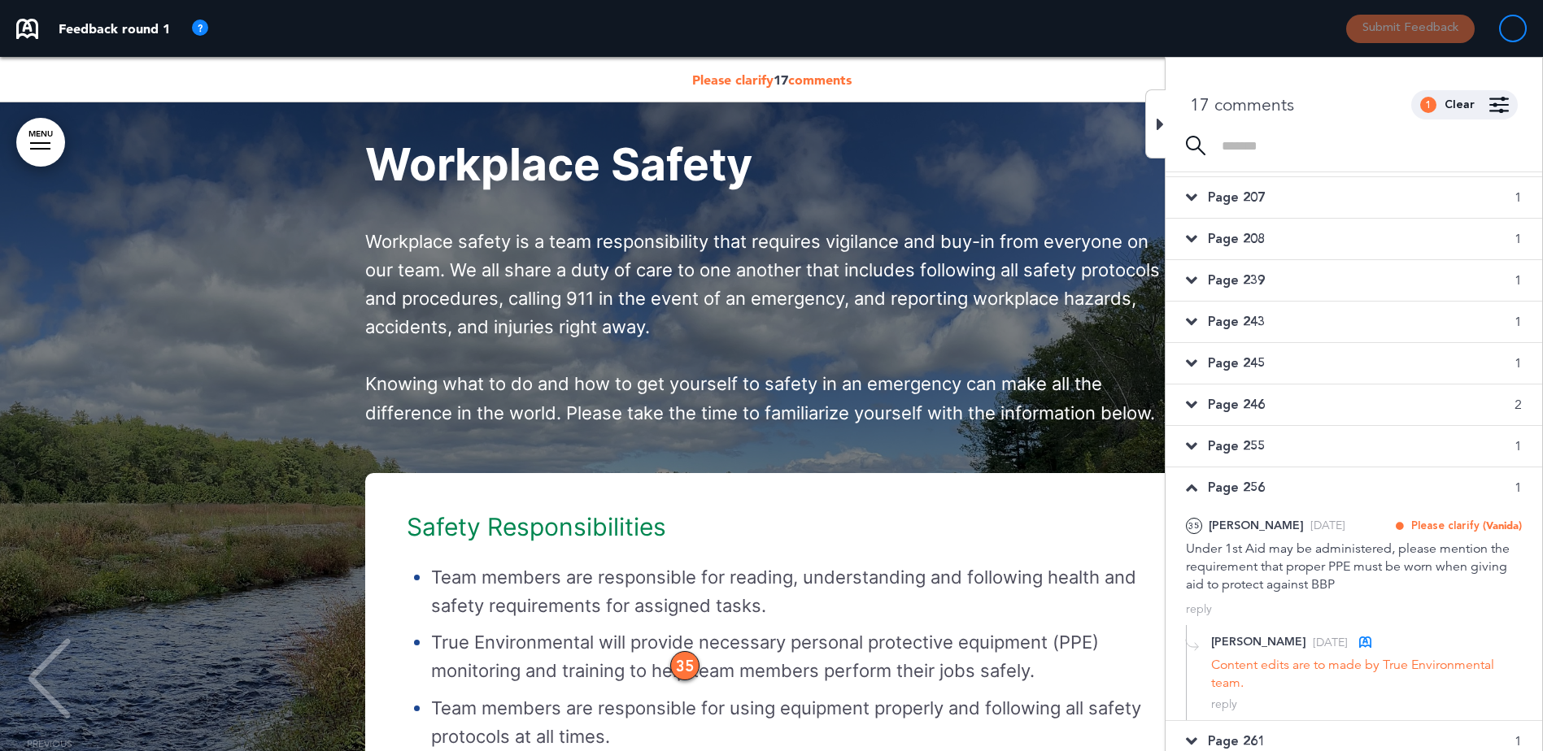
click at [1184, 493] on div "Page 256 1" at bounding box center [1353, 488] width 377 height 41
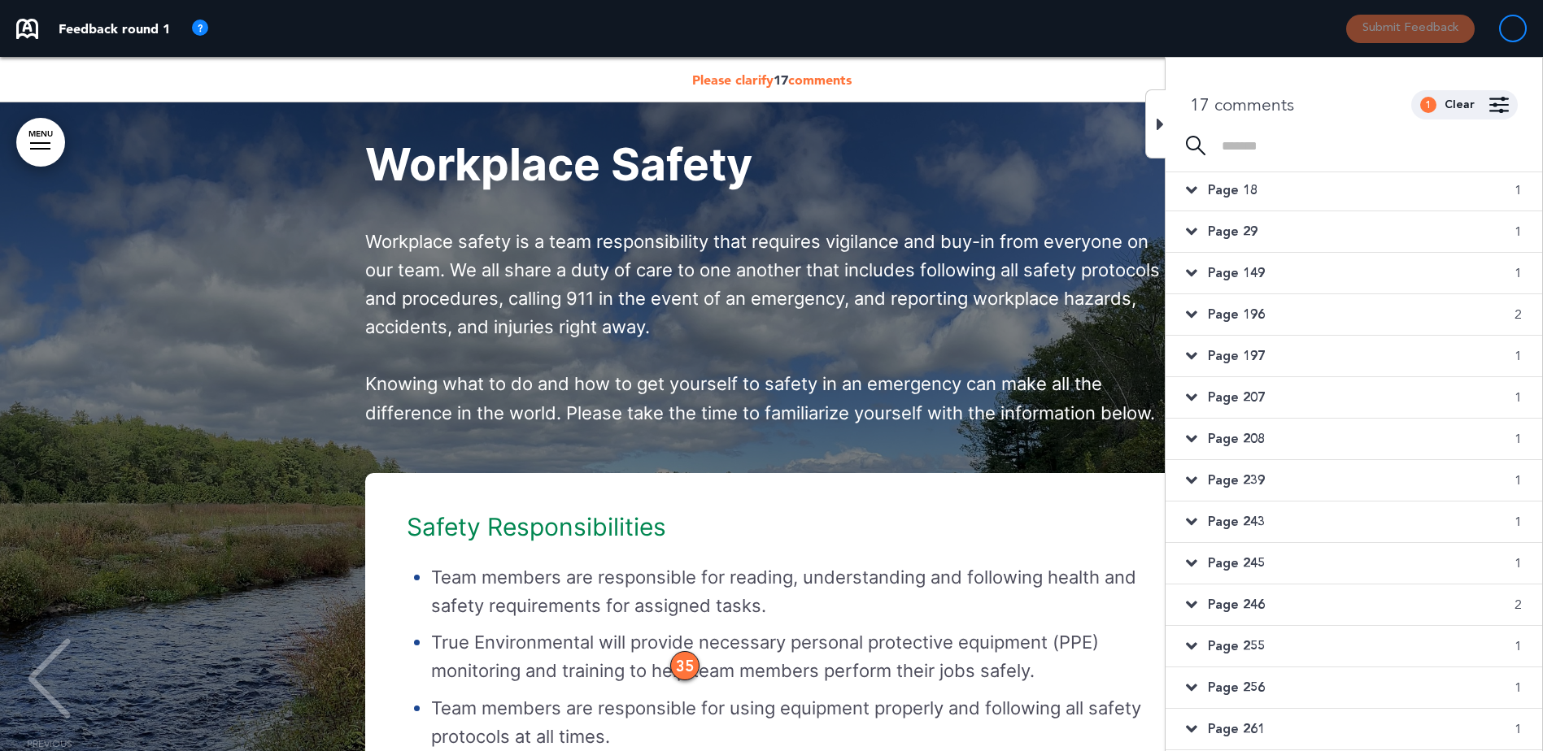
scroll to position [44, 0]
click at [1234, 728] on span "Page 261" at bounding box center [1236, 730] width 57 height 18
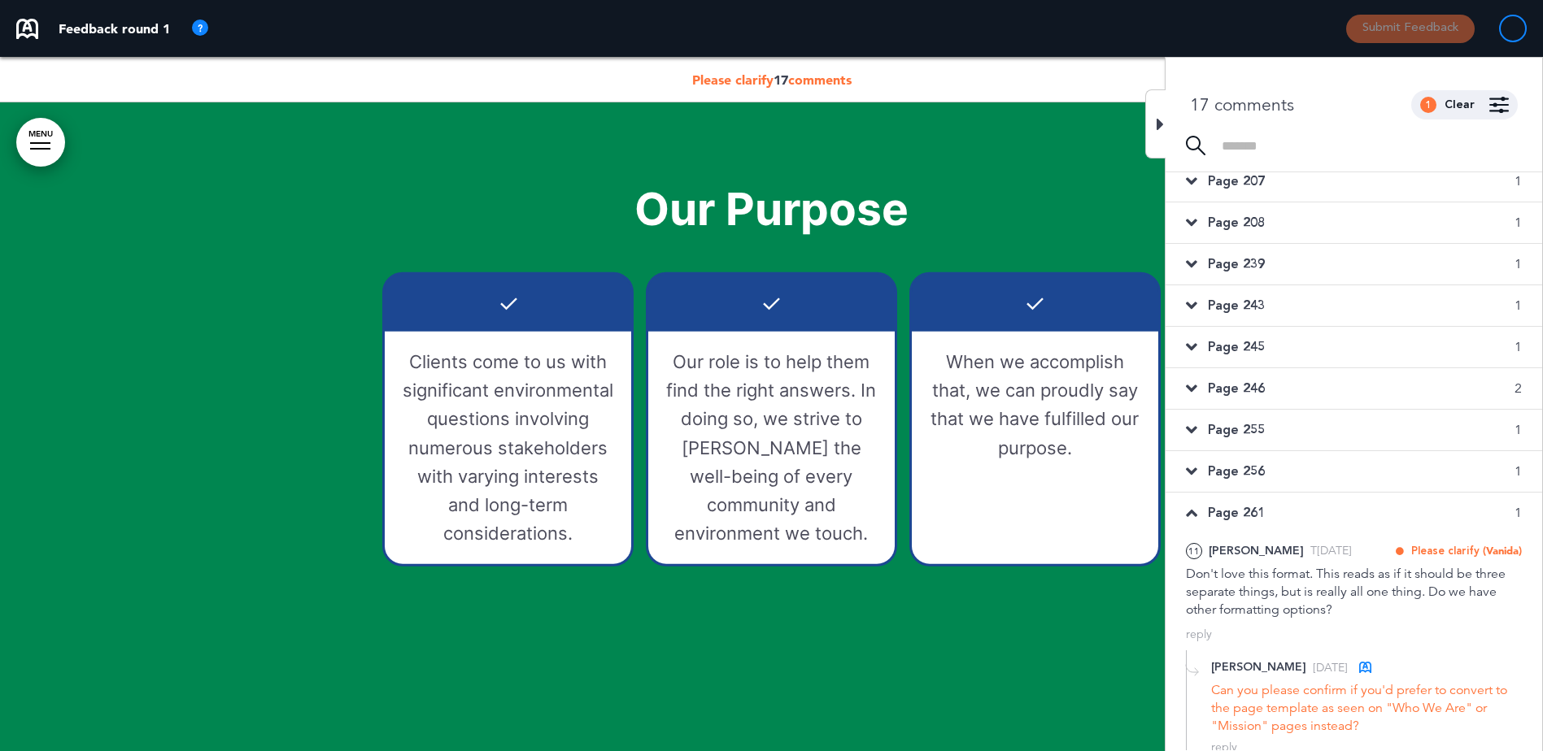
scroll to position [273, 0]
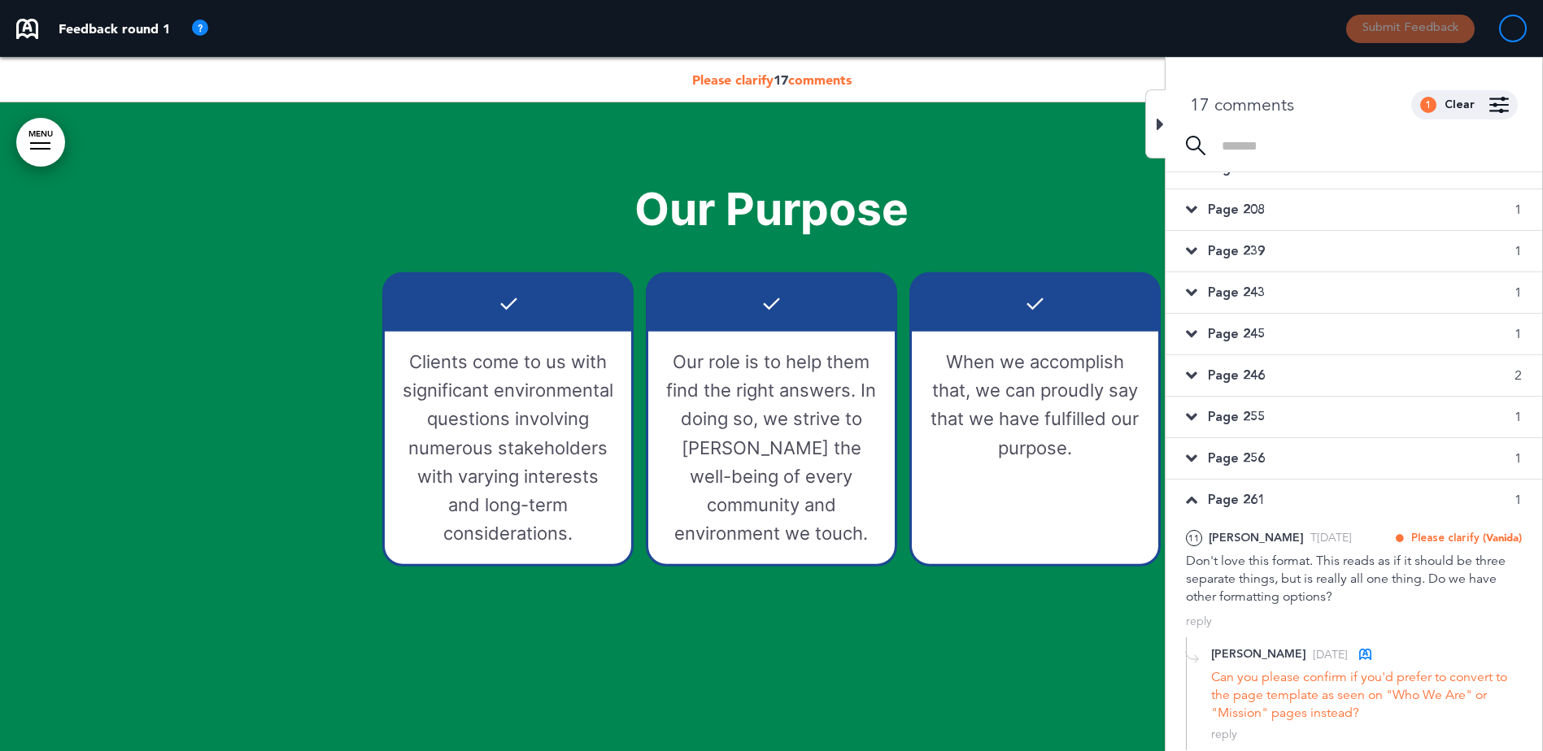
click at [1245, 454] on span "Page 256" at bounding box center [1236, 459] width 57 height 18
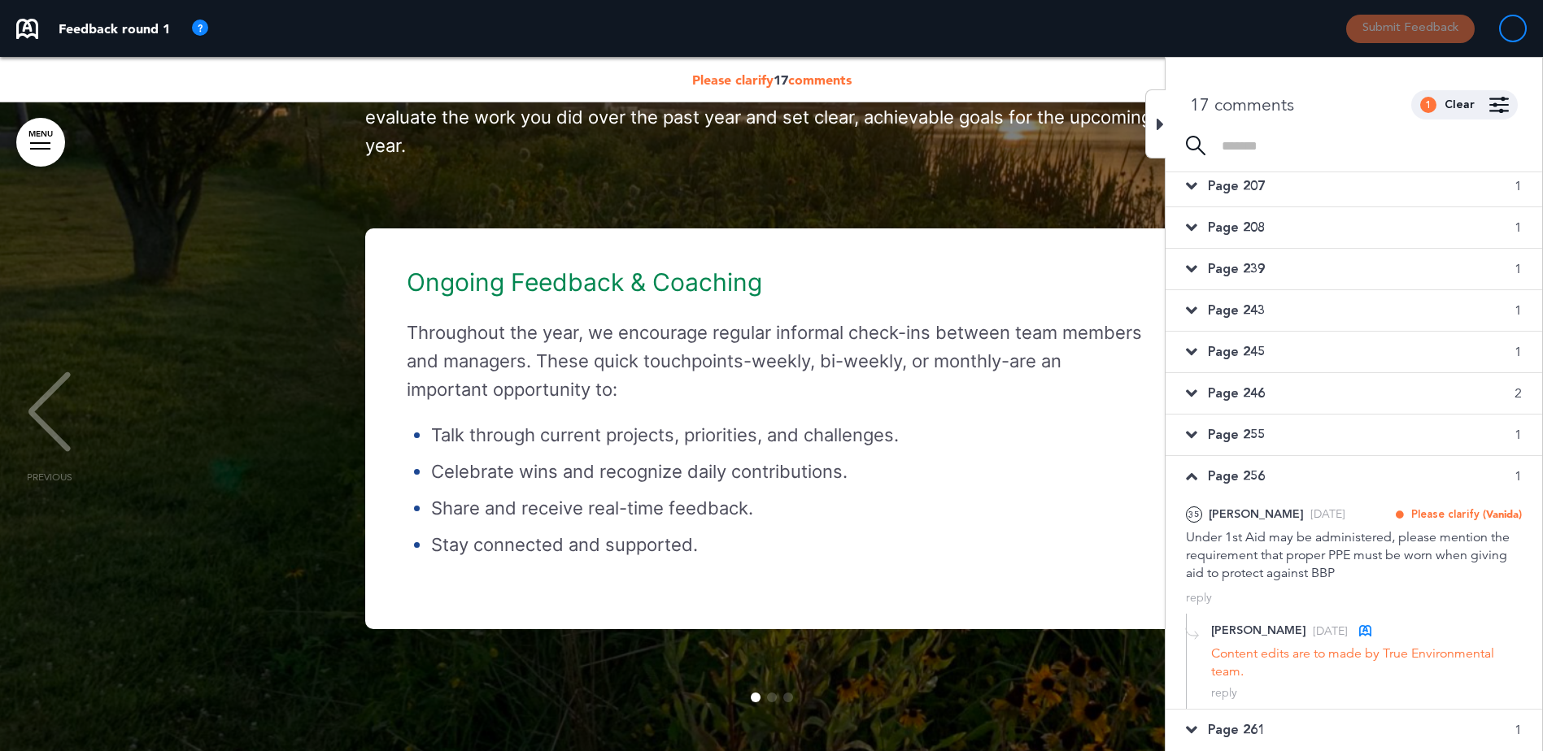
scroll to position [46862, 0]
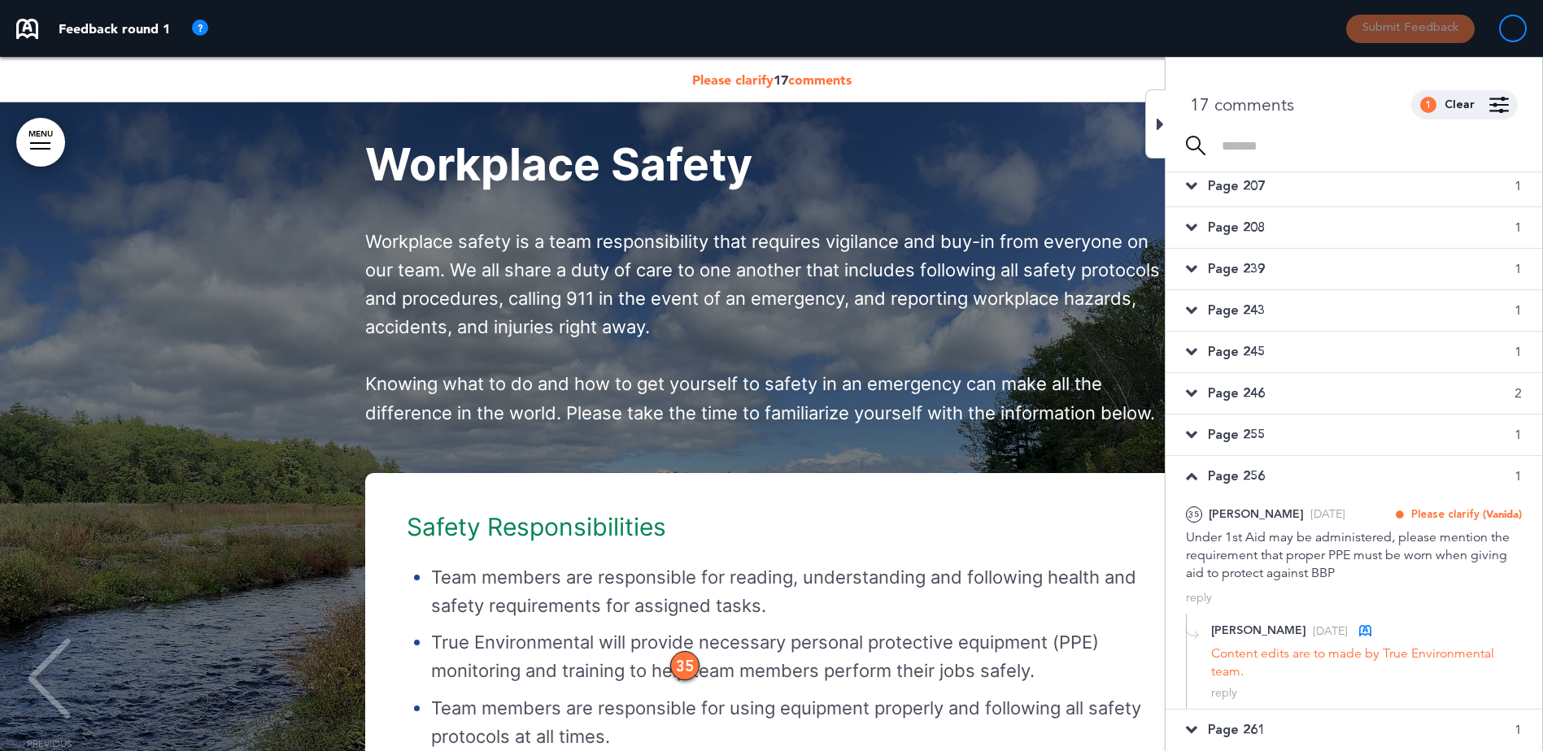
click at [1158, 118] on icon at bounding box center [1159, 125] width 7 height 20
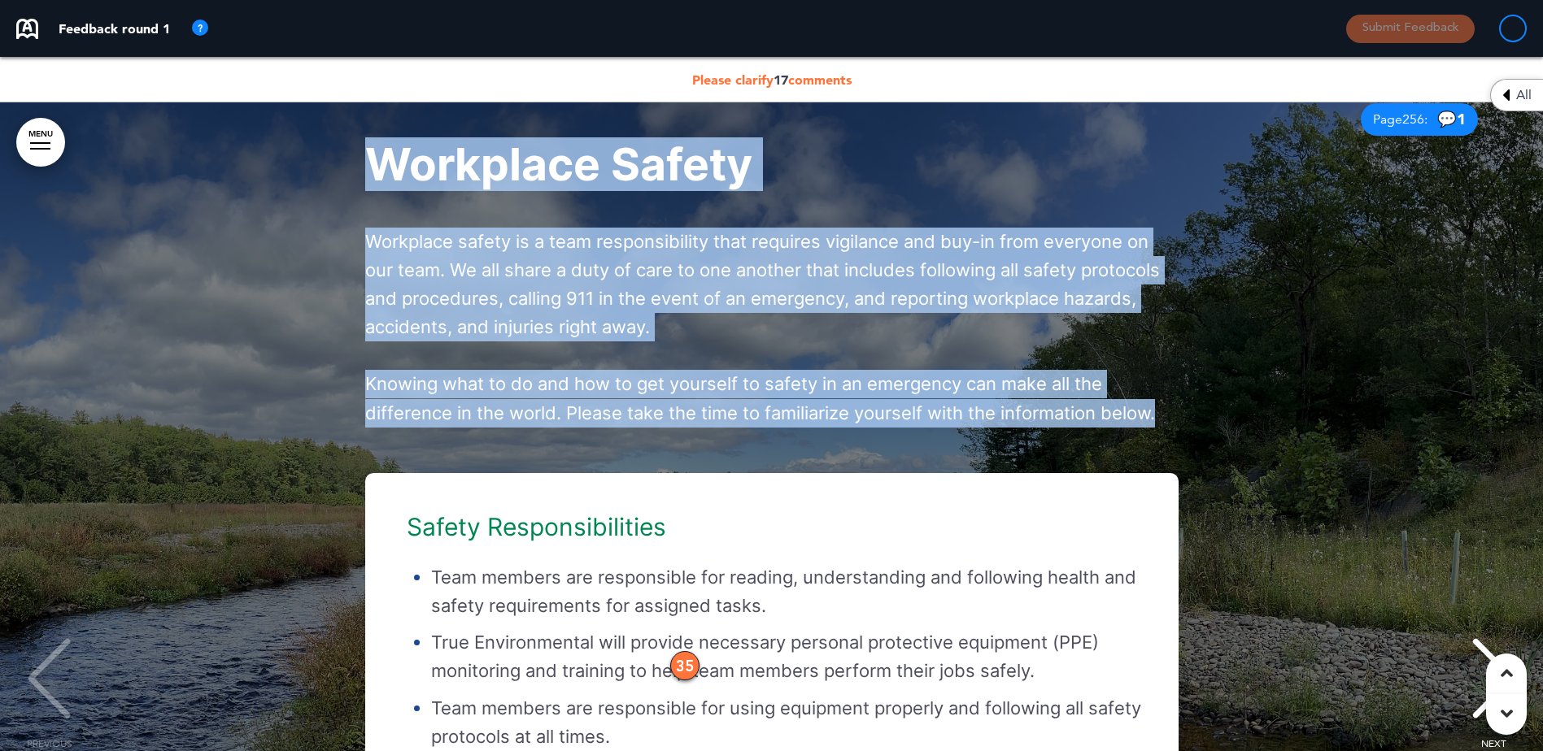
drag, startPoint x: 371, startPoint y: 175, endPoint x: 1166, endPoint y: 436, distance: 837.1
click at [1166, 428] on div "Workplace Safety Workplace safety is a team responsibility that requires vigila…" at bounding box center [771, 284] width 813 height 285
copy div "Workplace Safety Workplace safety is a team responsibility that requires vigila…"
click at [690, 681] on div "35" at bounding box center [684, 665] width 29 height 29
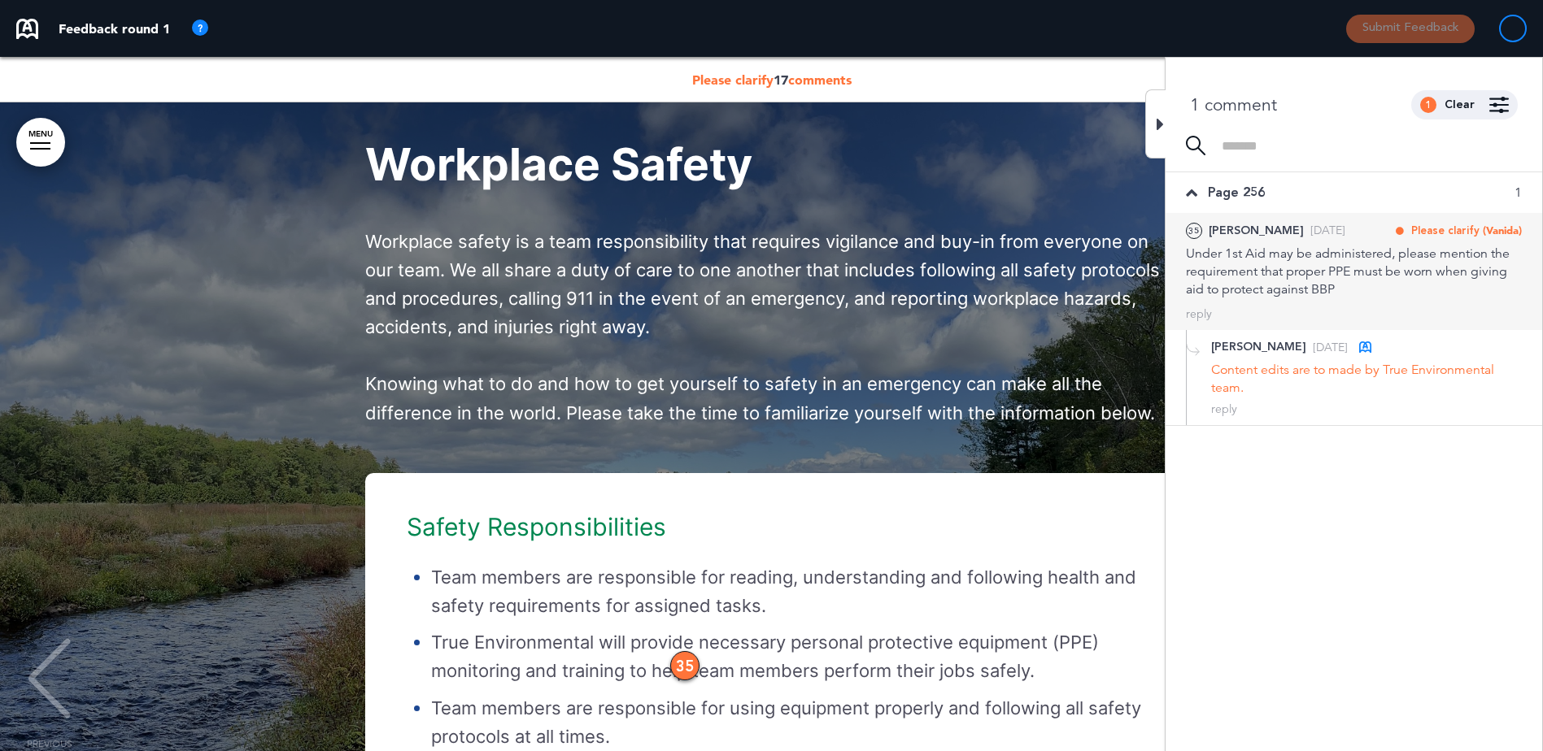
scroll to position [0, 0]
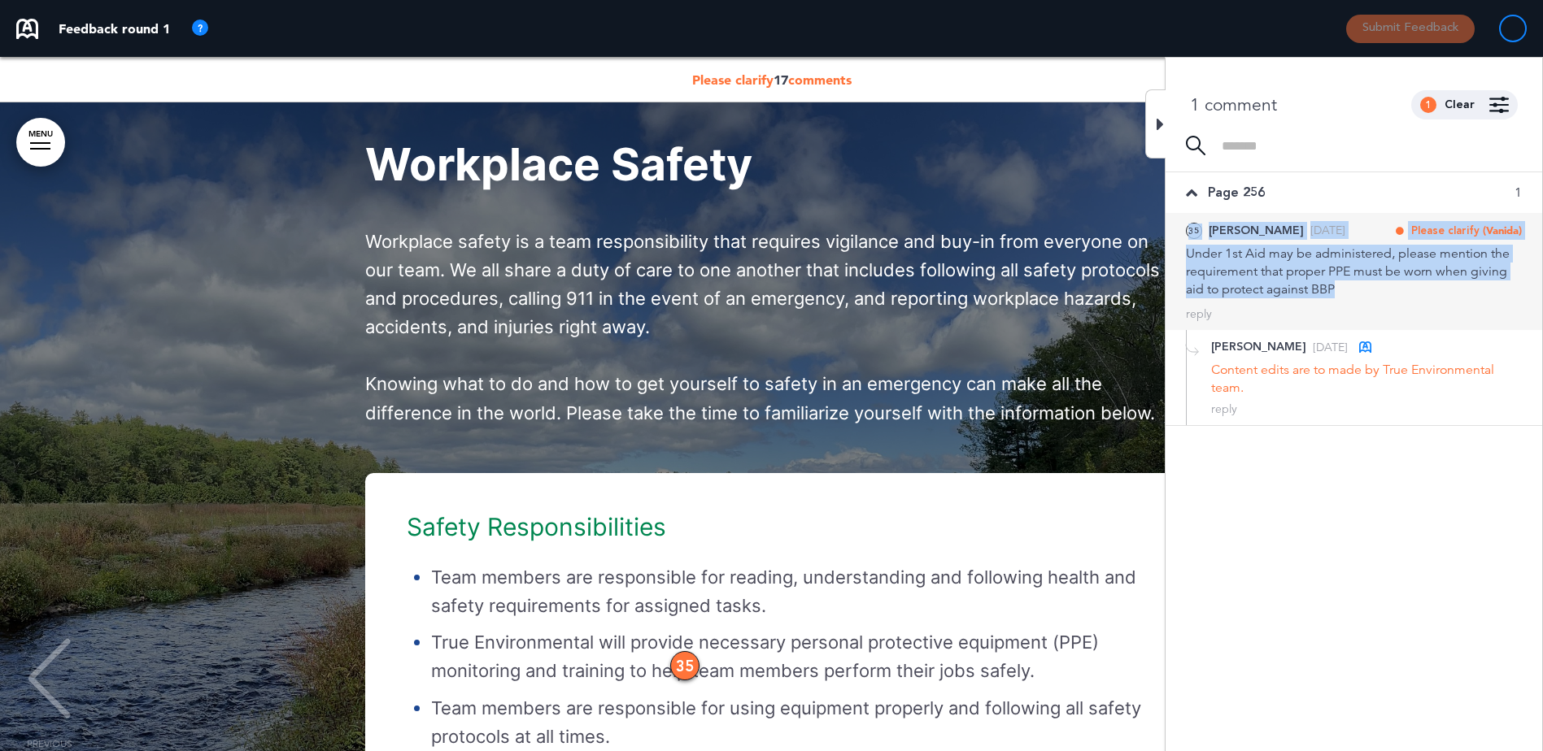
drag, startPoint x: 1179, startPoint y: 221, endPoint x: 1345, endPoint y: 290, distance: 179.4
click at [1345, 290] on div "35 [PERSON_NAME] [DATE] Please clarify (Vanida) [PERSON_NAME] as Open Mark as C…" at bounding box center [1353, 271] width 377 height 117
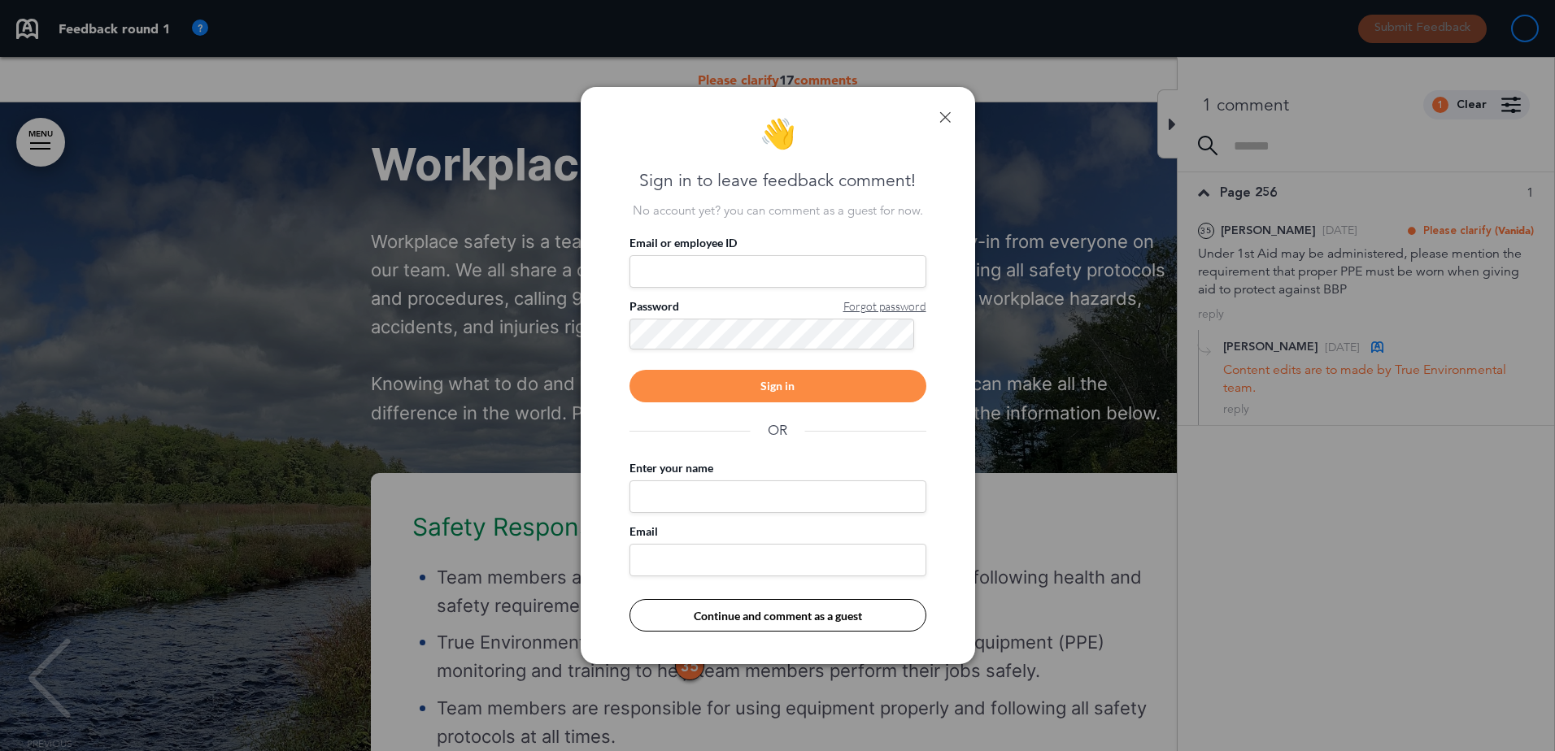
drag, startPoint x: 1345, startPoint y: 290, endPoint x: 1307, endPoint y: 270, distance: 42.9
drag, startPoint x: 1307, startPoint y: 270, endPoint x: 952, endPoint y: 118, distance: 386.6
click at [952, 118] on div "👋 Sign in to leave feedback comment! No account yet? you can comment as a guest…" at bounding box center [778, 375] width 394 height 577
click at [940, 115] on link at bounding box center [944, 116] width 11 height 11
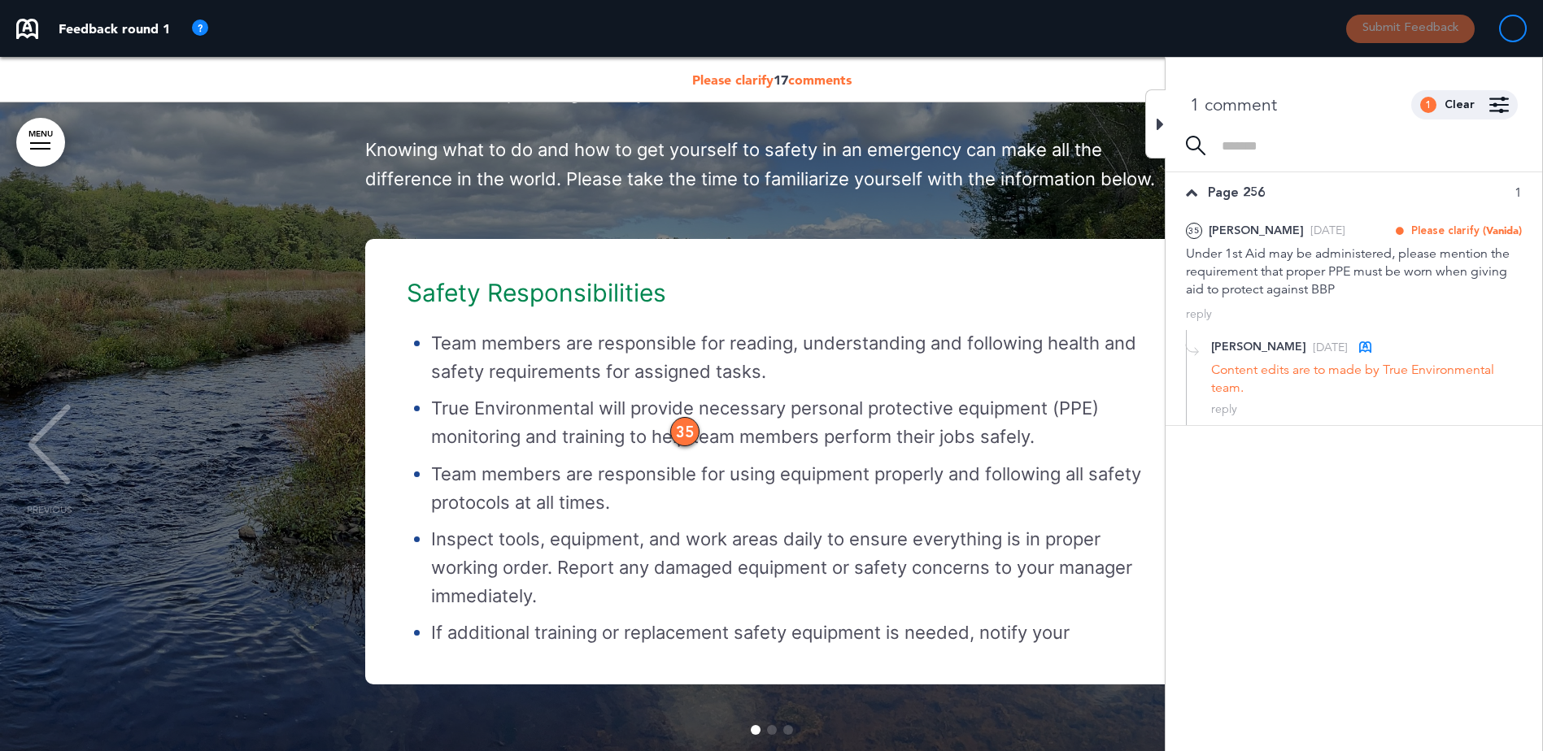
scroll to position [47106, 0]
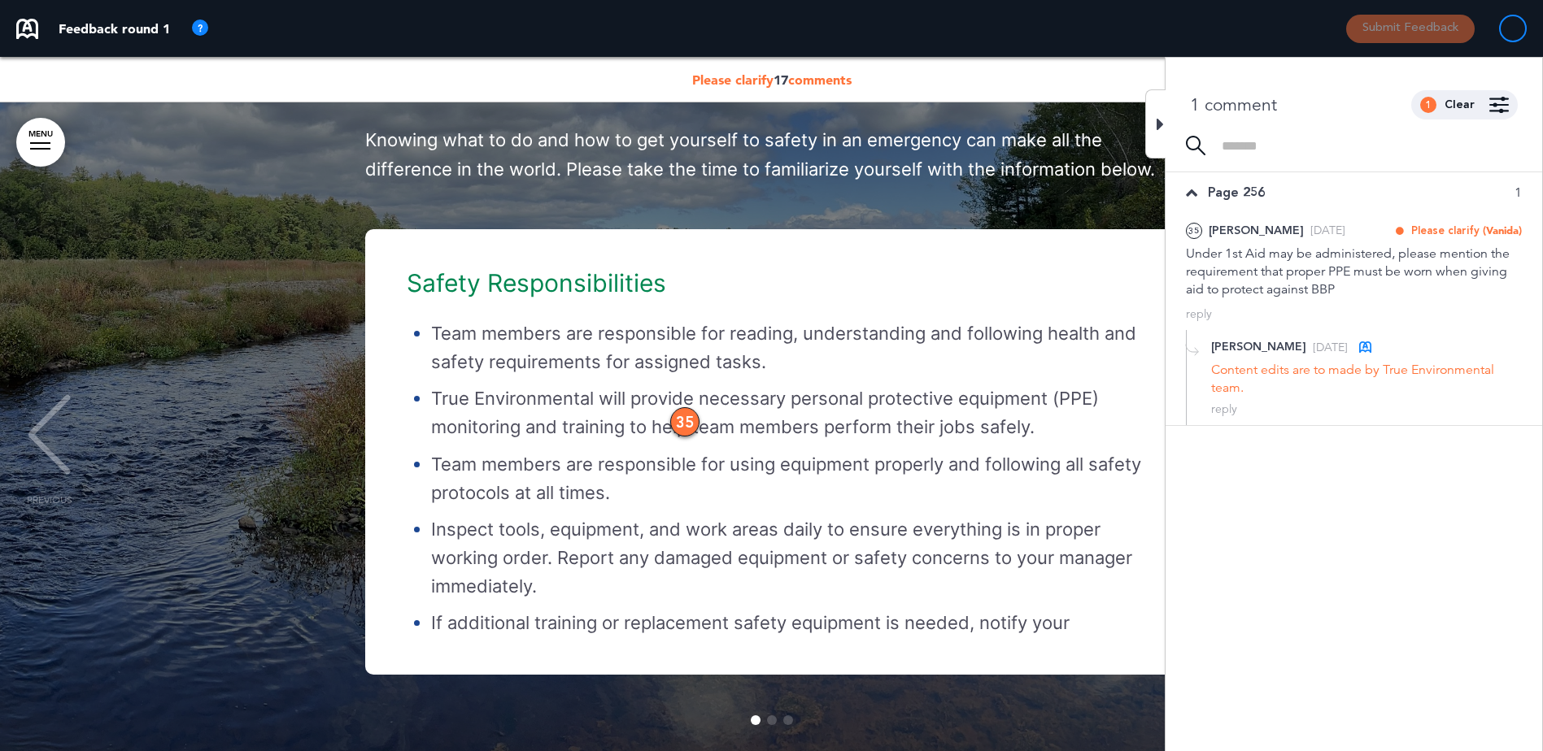
click at [1156, 128] on icon at bounding box center [1159, 125] width 7 height 20
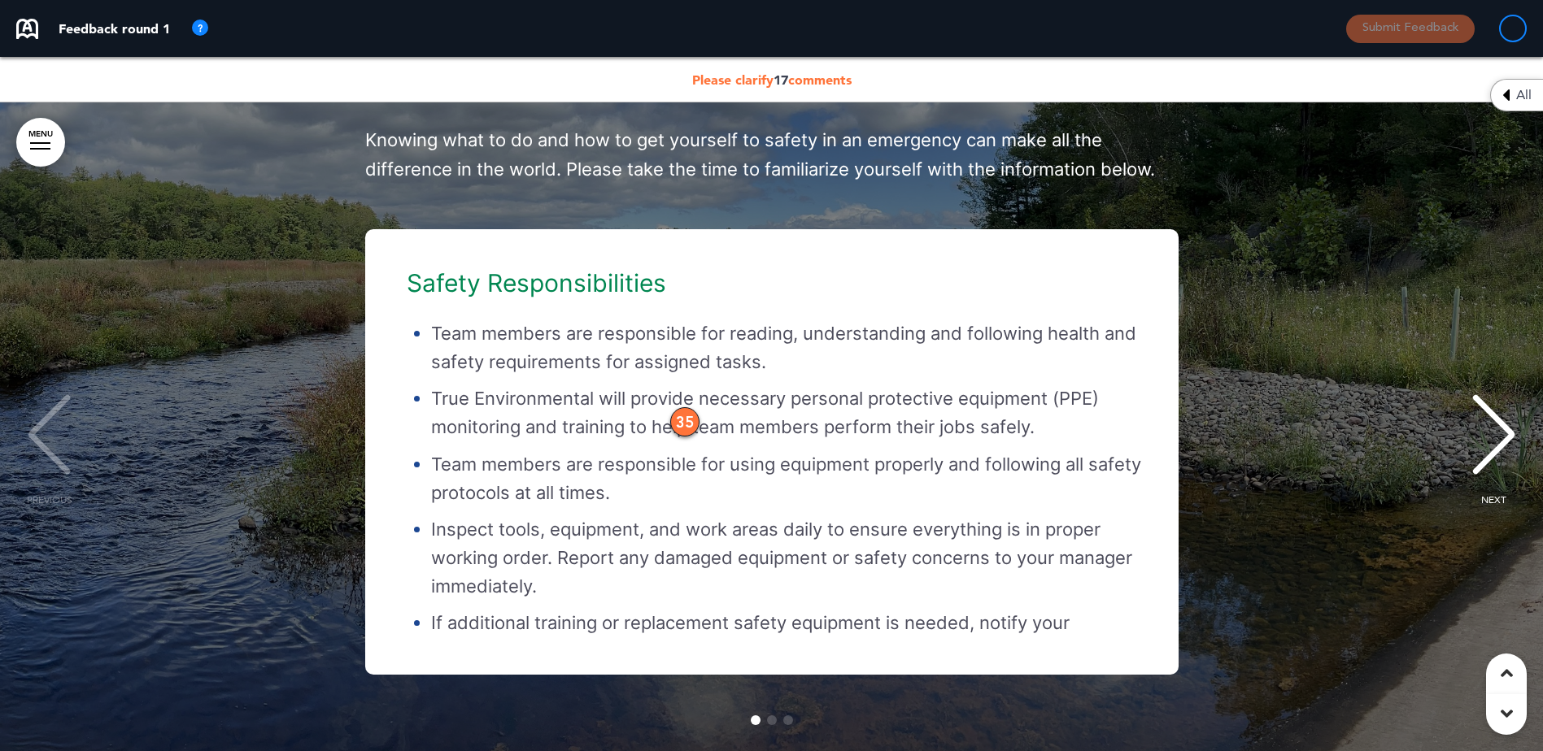
click at [554, 363] on div "Safety Responsibilities Team members are responsible for reading, understanding…" at bounding box center [763, 452] width 795 height 364
click at [468, 295] on h6 "Safety Responsibilities" at bounding box center [776, 283] width 738 height 24
click at [909, 461] on div "Safety Responsibilities Team members are responsible for reading, understanding…" at bounding box center [763, 452] width 795 height 364
click at [1162, 639] on div "Safety Responsibilities Team members are responsible for reading, understanding…" at bounding box center [771, 452] width 813 height 446
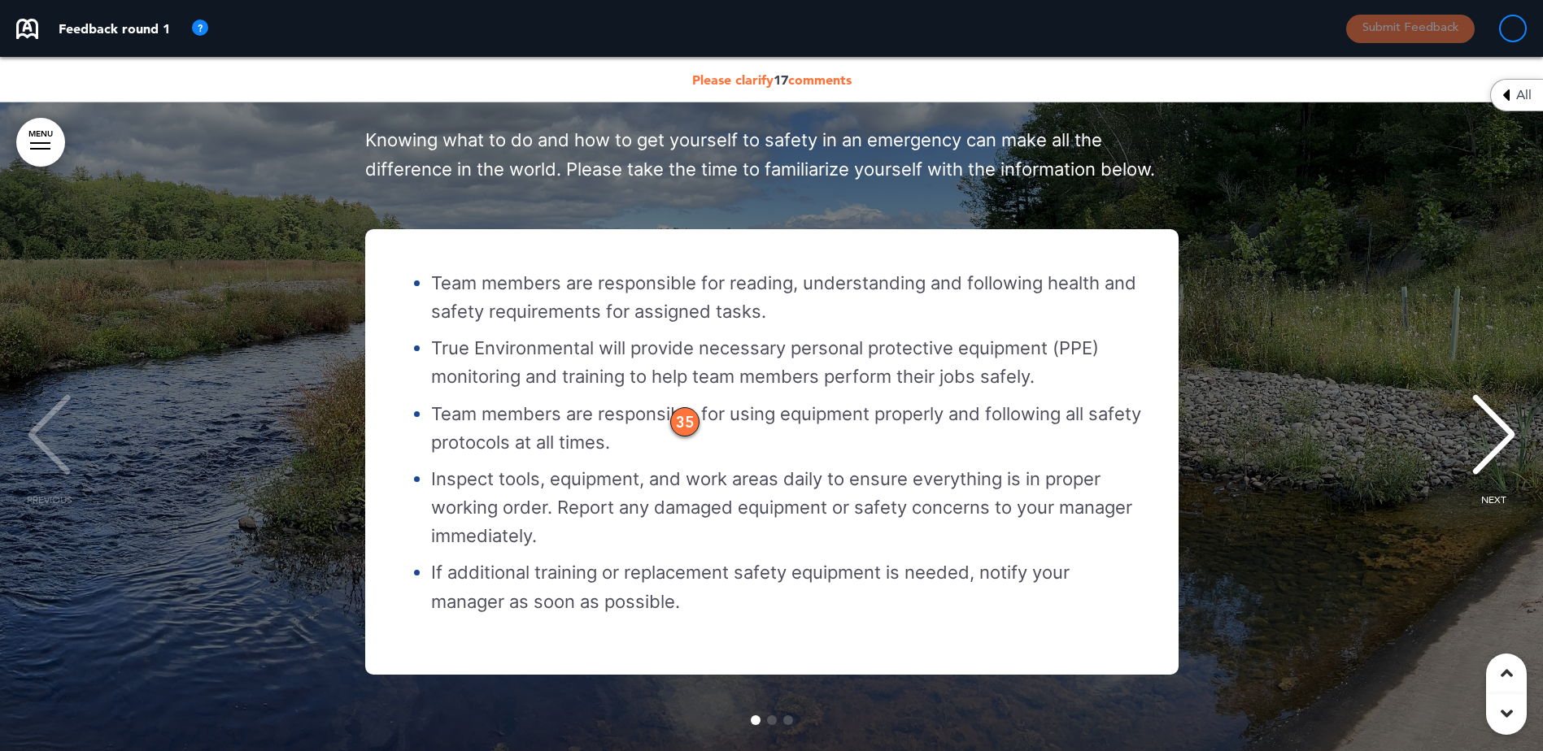
scroll to position [62, 0]
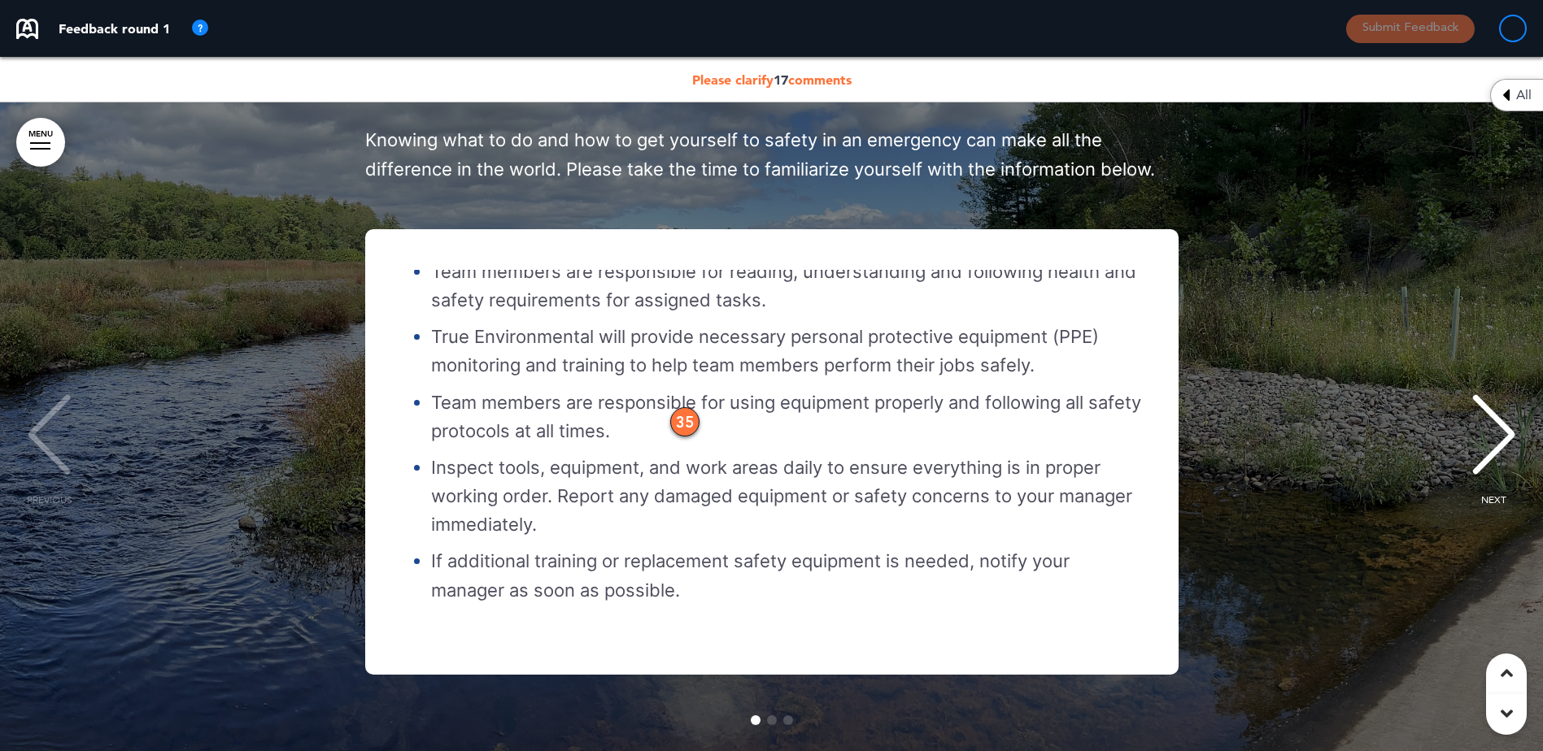
click at [439, 382] on ul "Team members are responsible for reading, understanding and following health an…" at bounding box center [776, 431] width 738 height 347
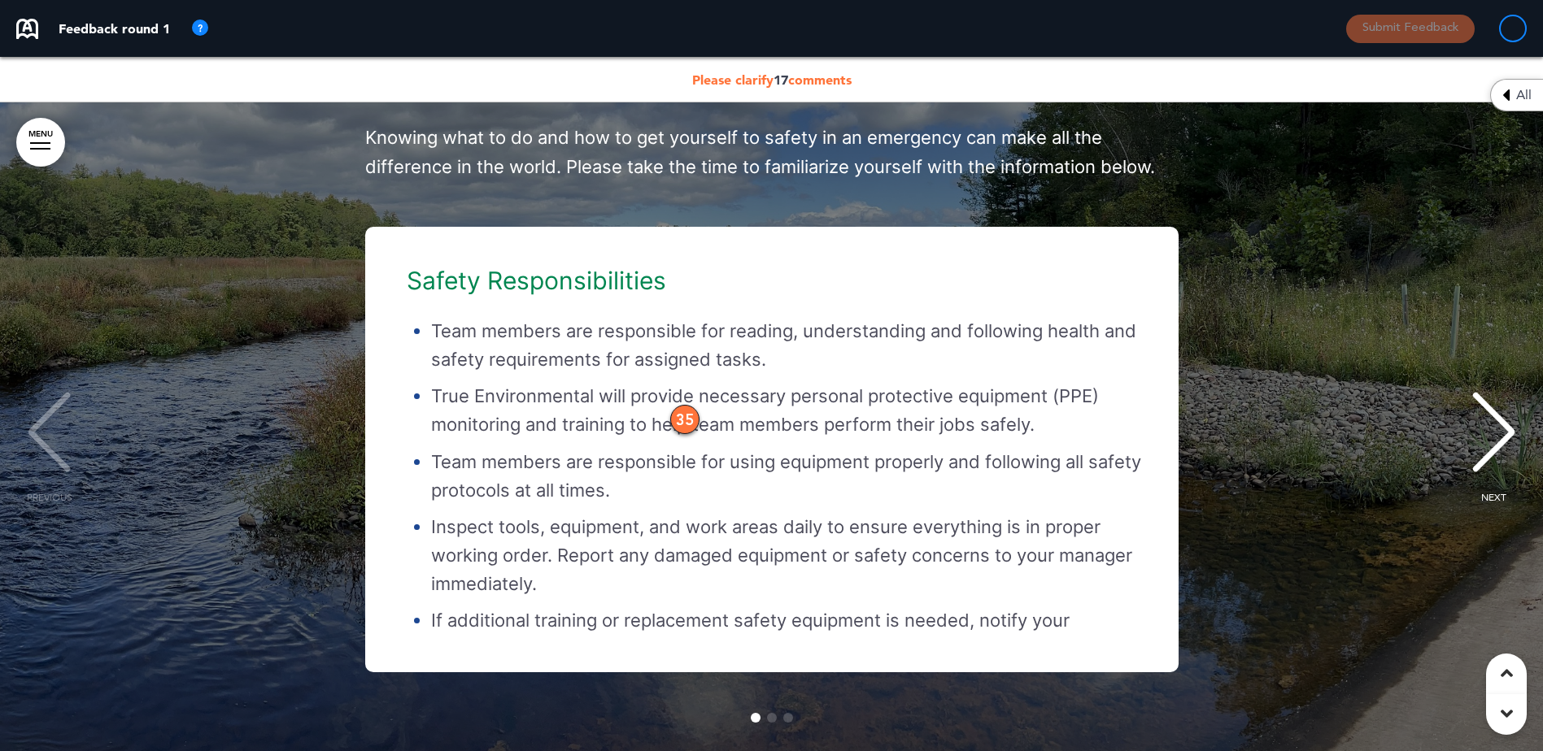
scroll to position [47187, 0]
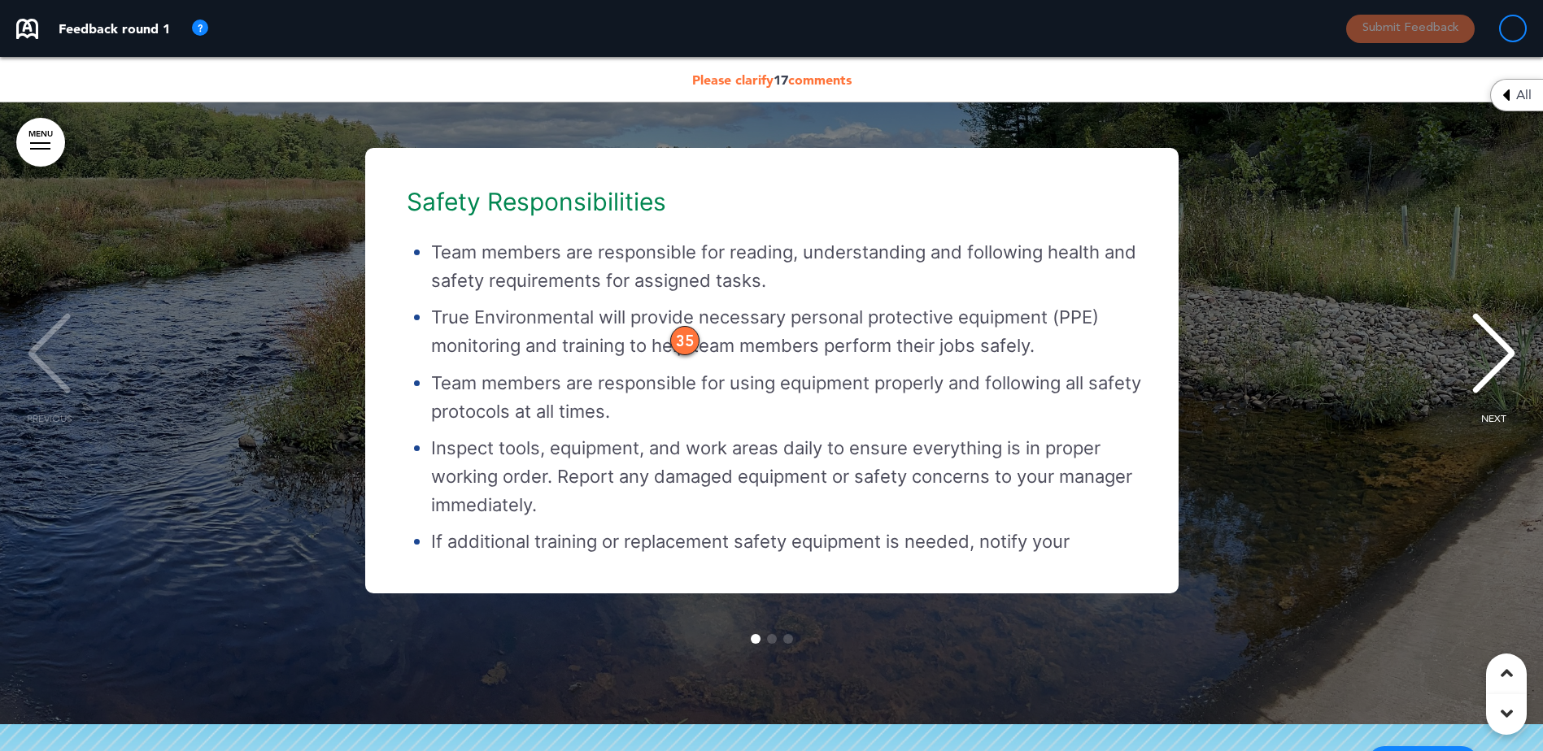
click at [498, 322] on ul "Team members are responsible for reading, understanding and following health an…" at bounding box center [776, 411] width 738 height 347
click at [444, 240] on div "Safety Responsibilities Team members are responsible for reading, understanding…" at bounding box center [763, 371] width 795 height 364
click at [50, 355] on div "PREVIOUS" at bounding box center [49, 368] width 50 height 81
click at [1497, 382] on div "NEXT" at bounding box center [1494, 368] width 50 height 81
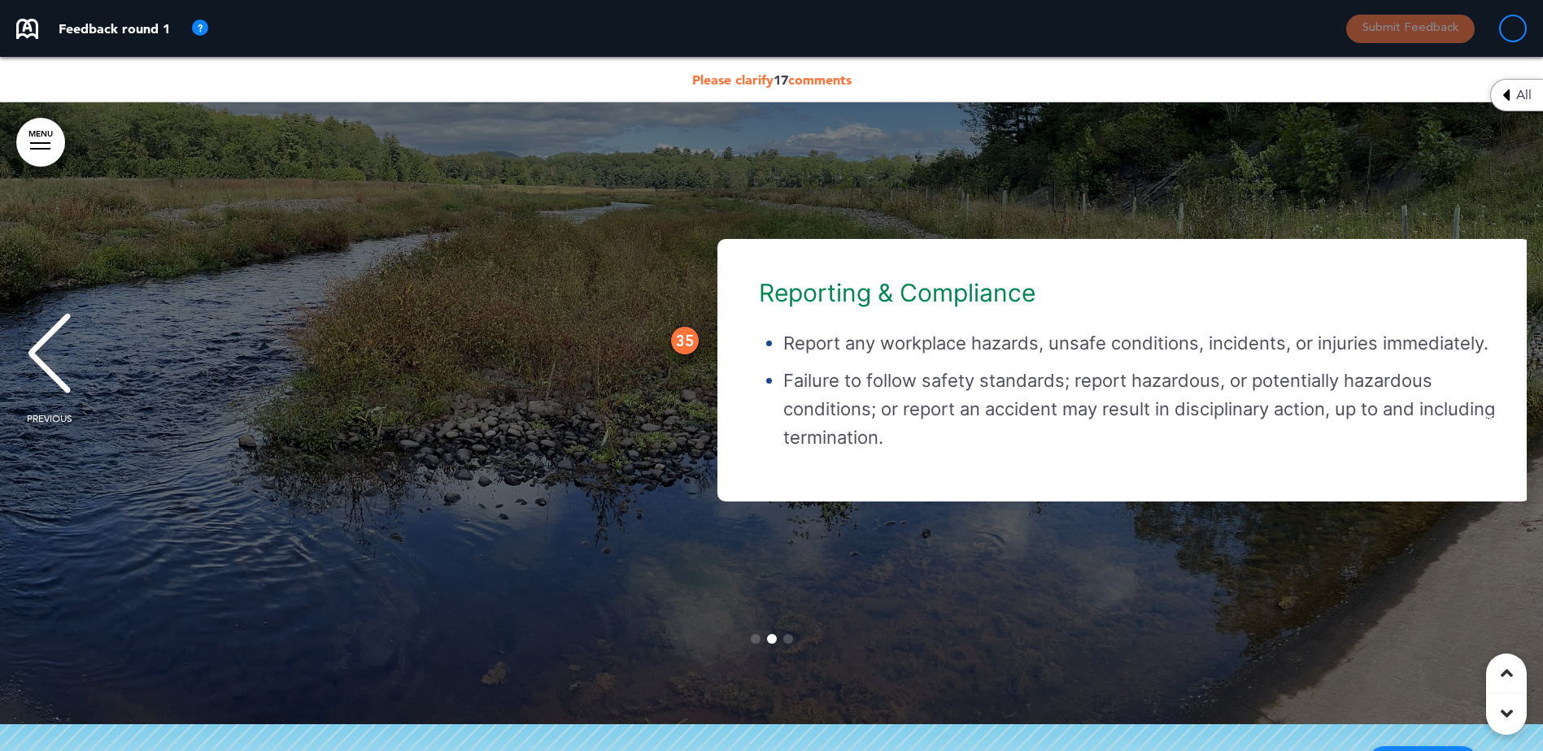
scroll to position [0, 1518]
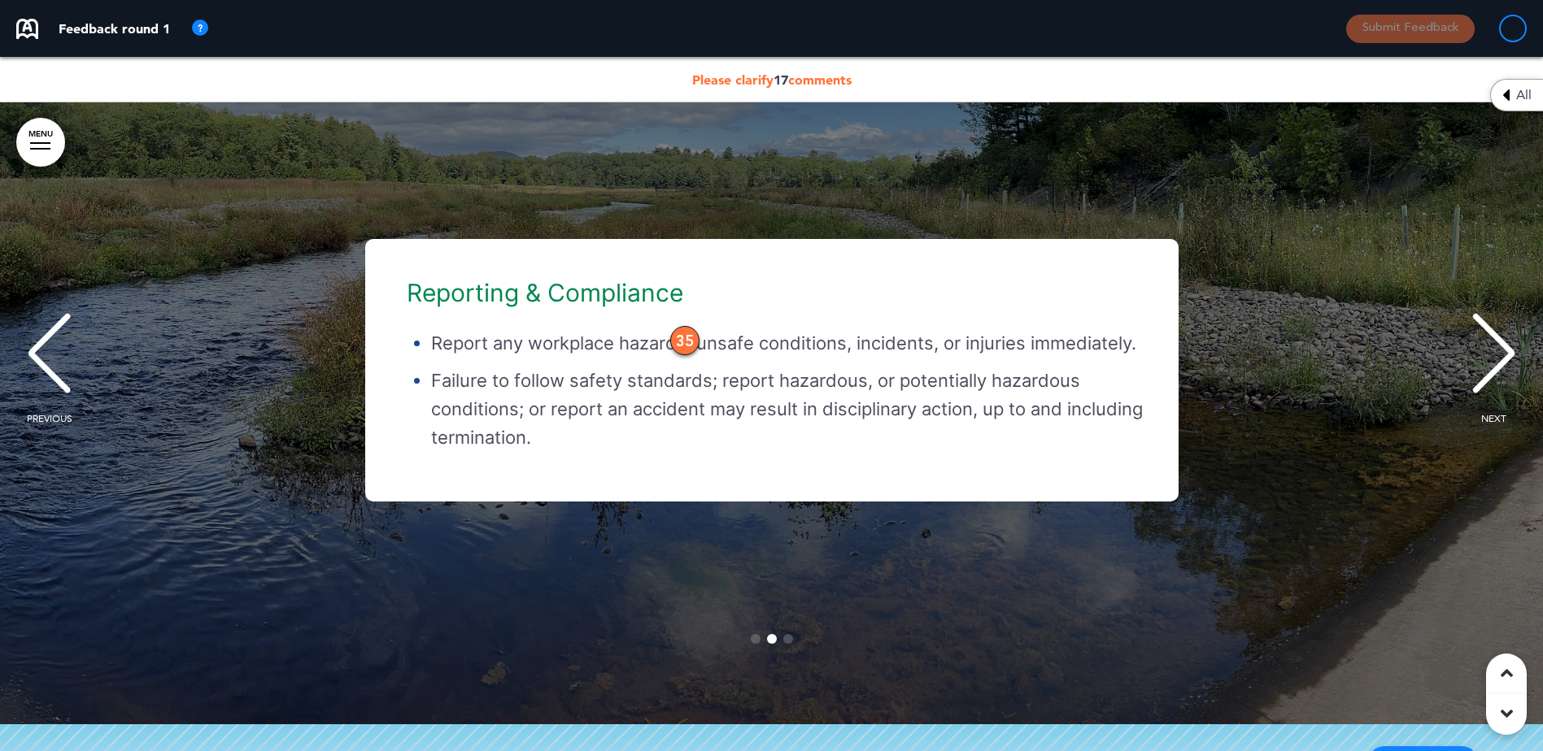
click at [64, 357] on div "PREVIOUS" at bounding box center [49, 368] width 50 height 81
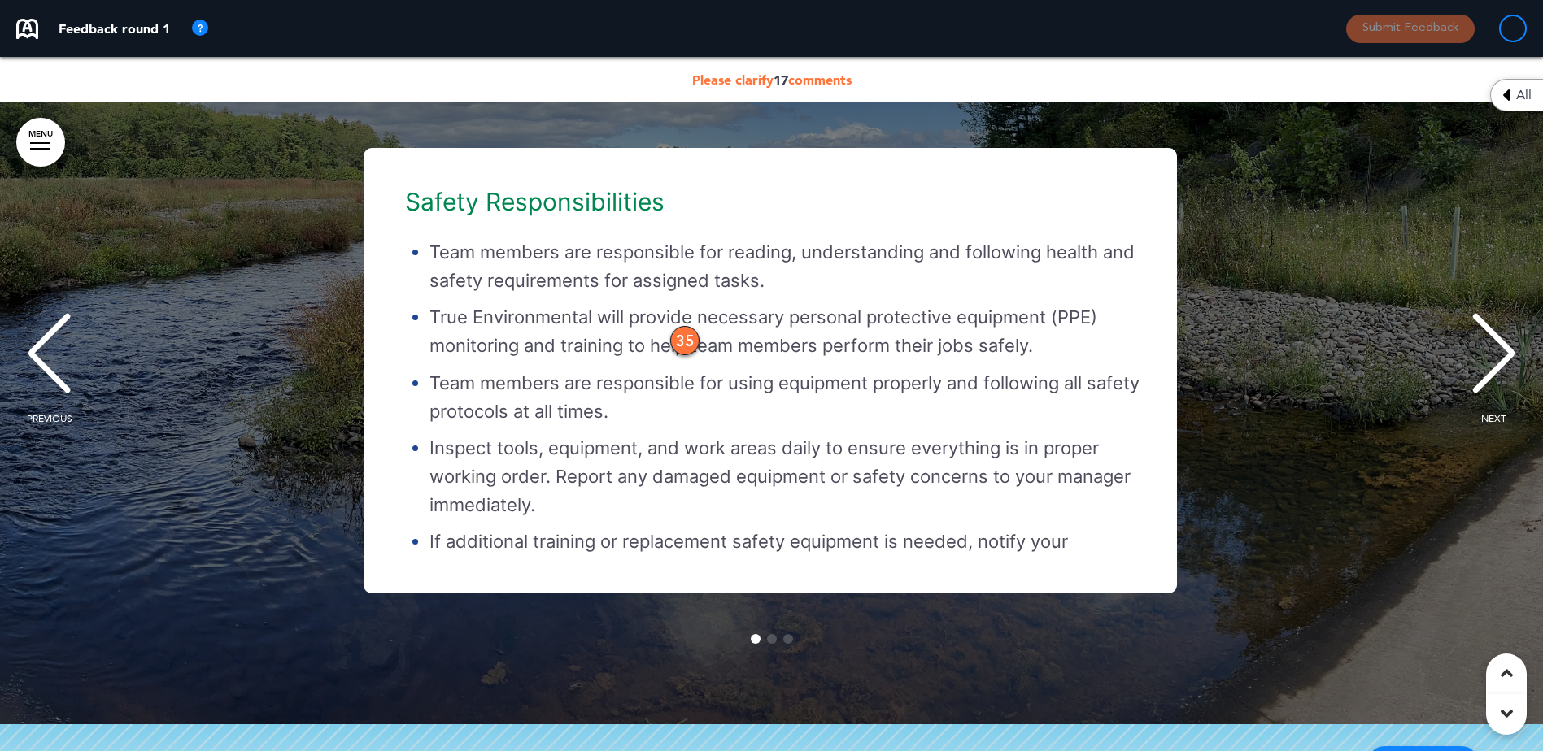
scroll to position [0, 0]
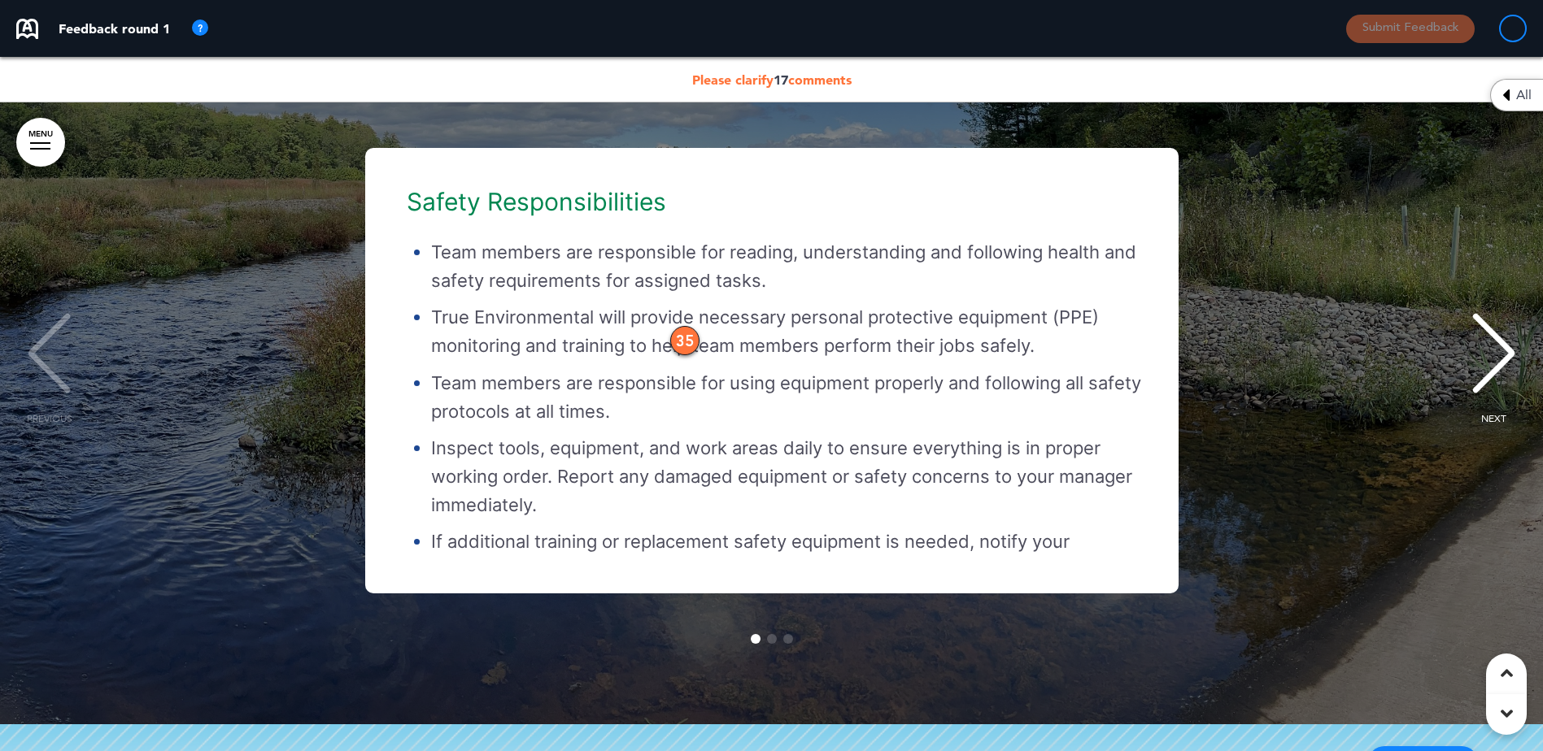
click at [690, 426] on p "Team members are responsible for using equipment properly and following all saf…" at bounding box center [788, 397] width 714 height 57
click at [1488, 373] on div "NEXT" at bounding box center [1494, 368] width 50 height 81
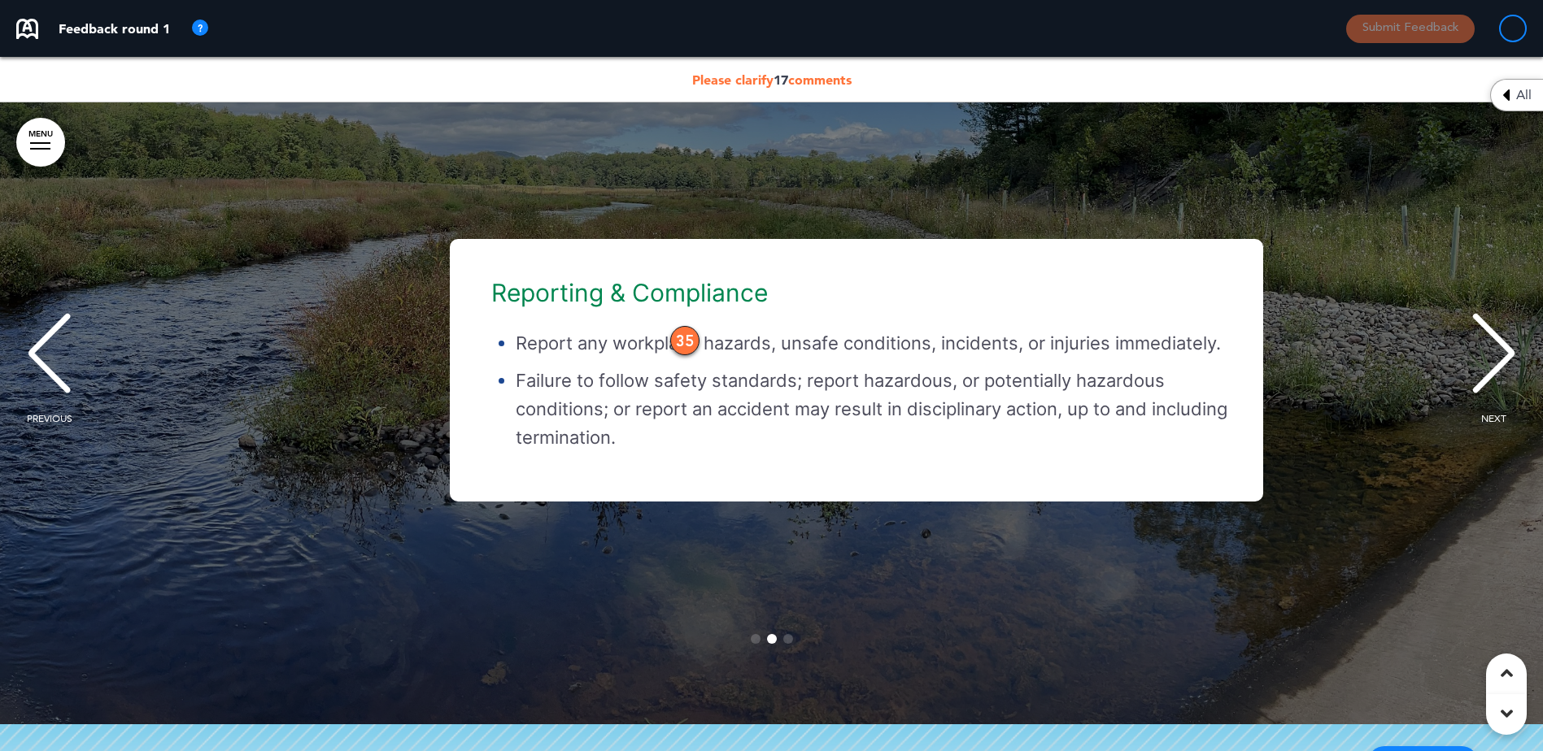
scroll to position [0, 1518]
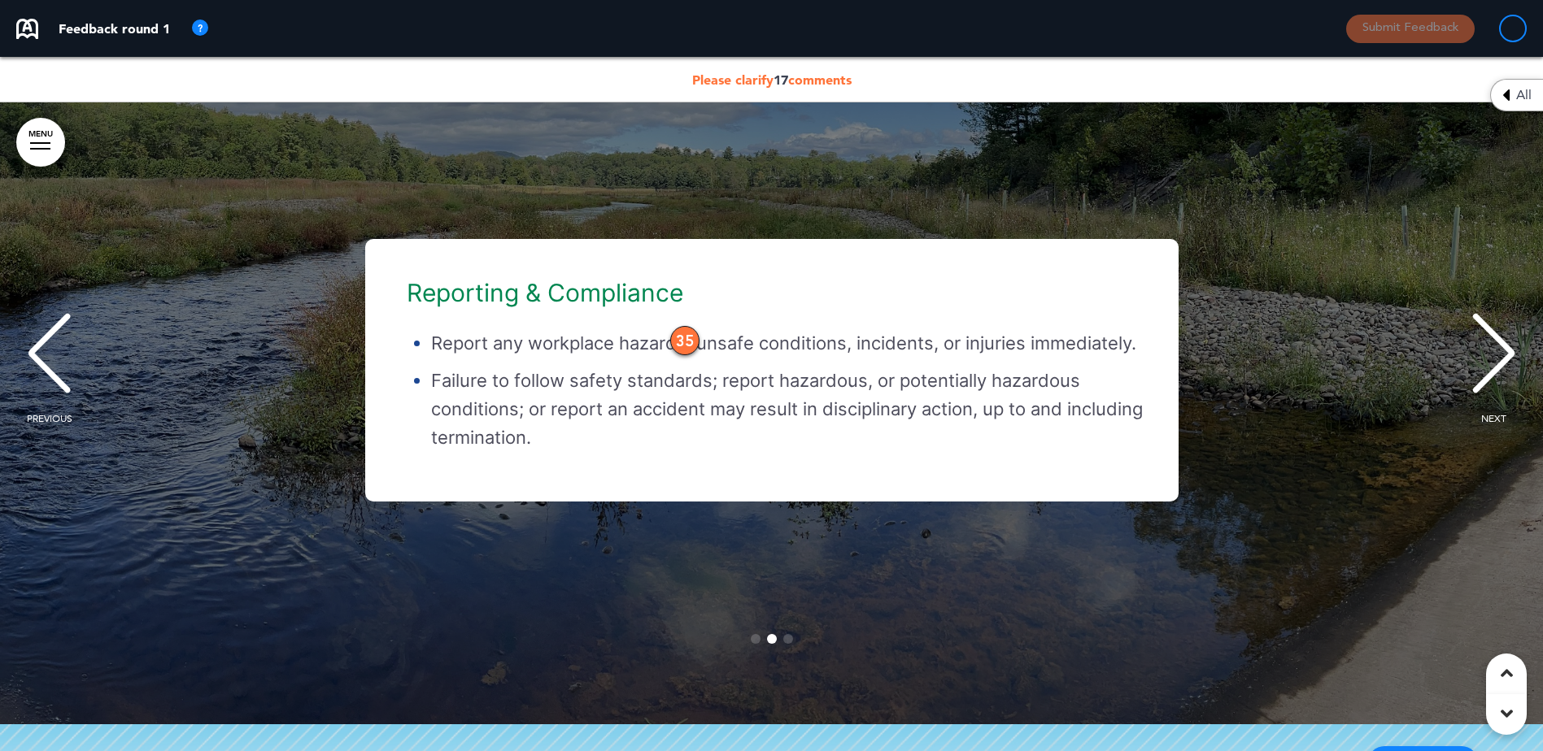
click at [1488, 373] on div "NEXT" at bounding box center [1494, 368] width 50 height 81
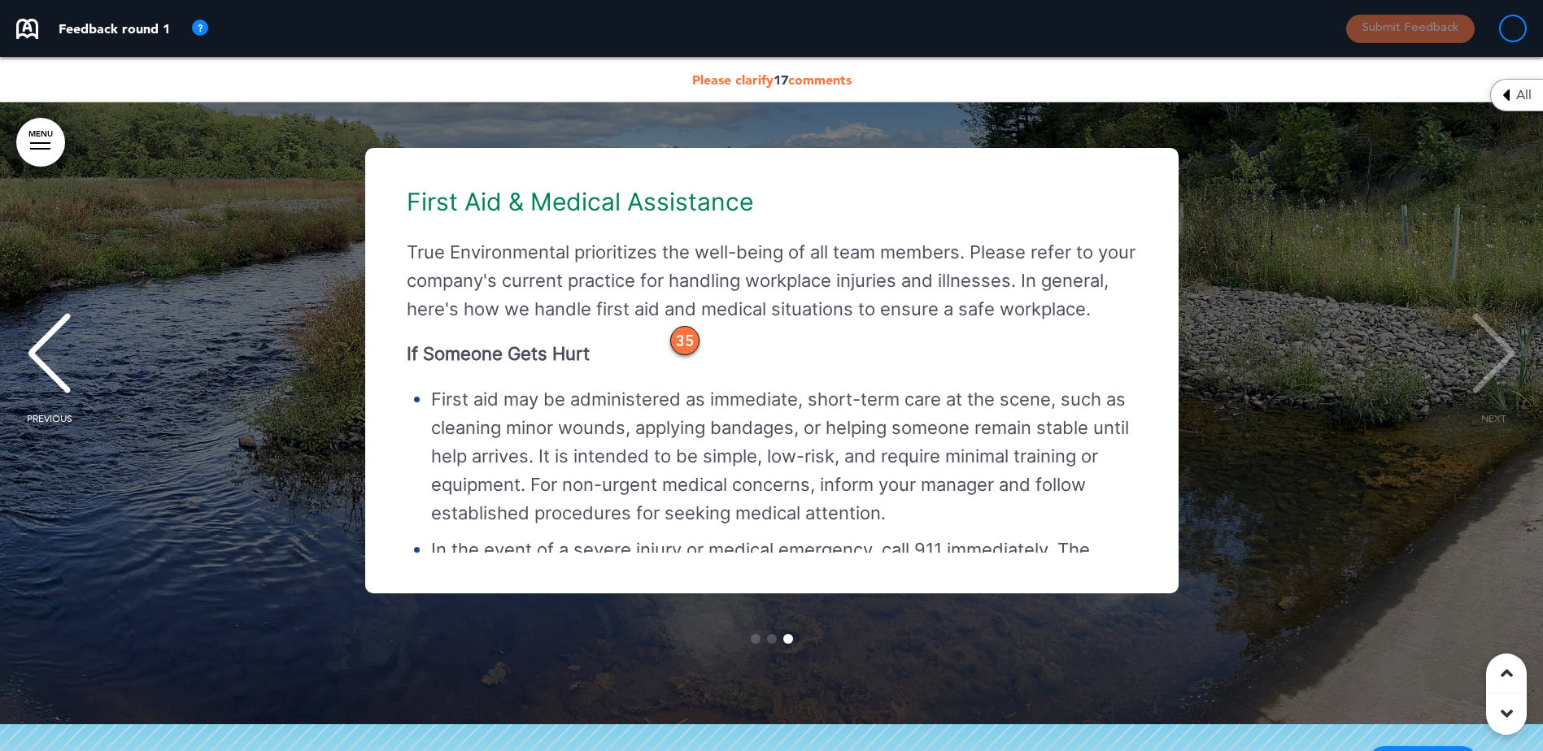
scroll to position [47025, 0]
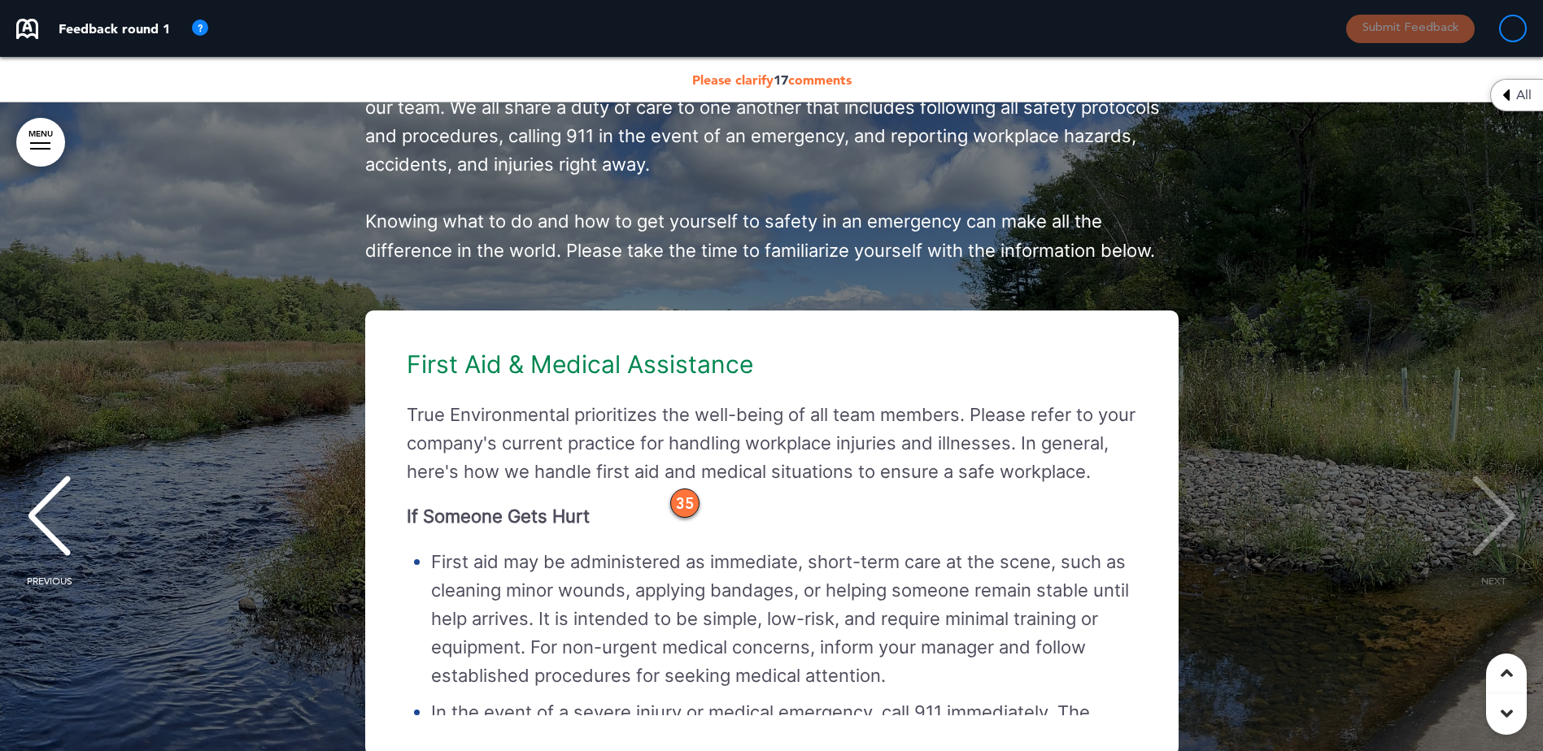
click at [48, 550] on div "PREVIOUS" at bounding box center [49, 530] width 50 height 81
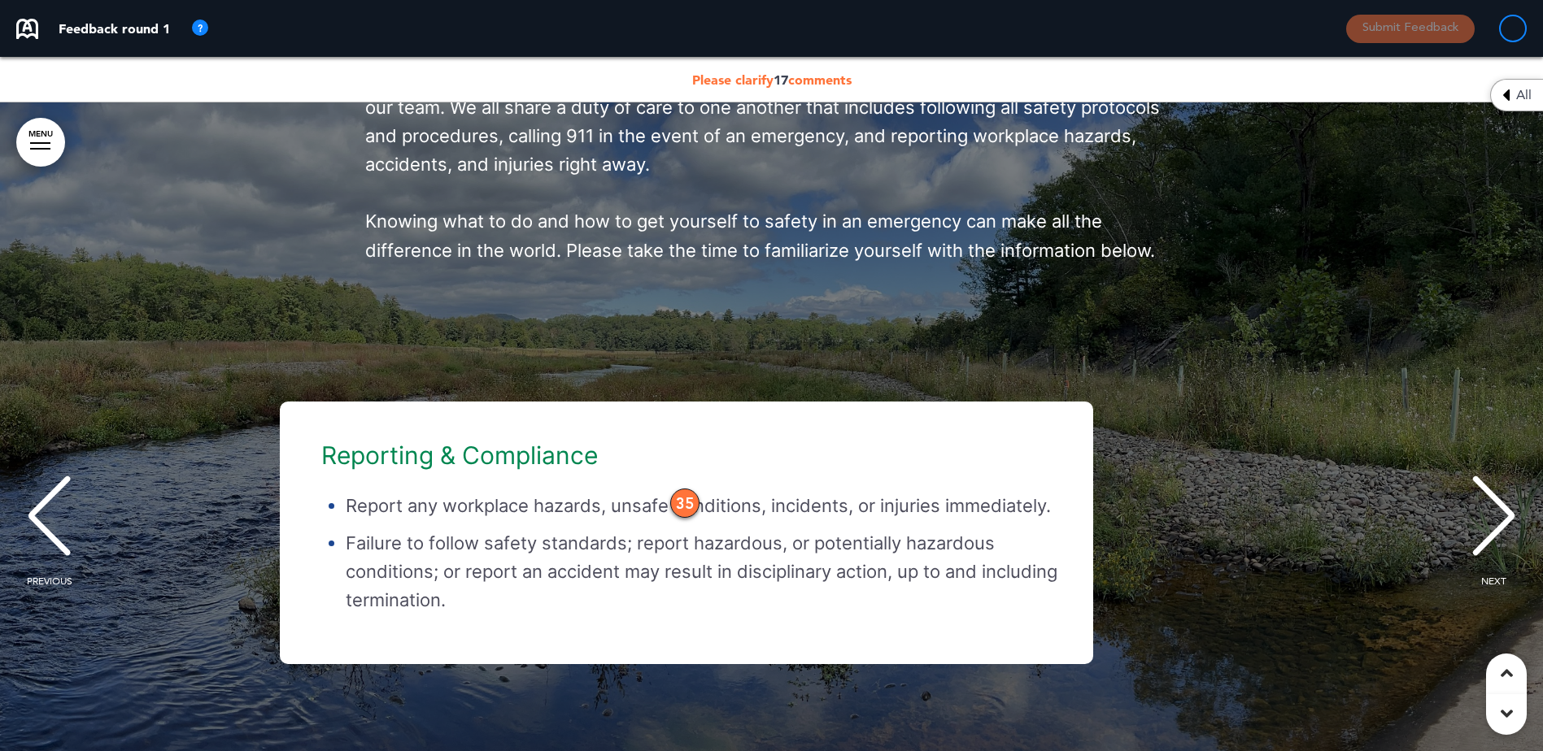
scroll to position [0, 1518]
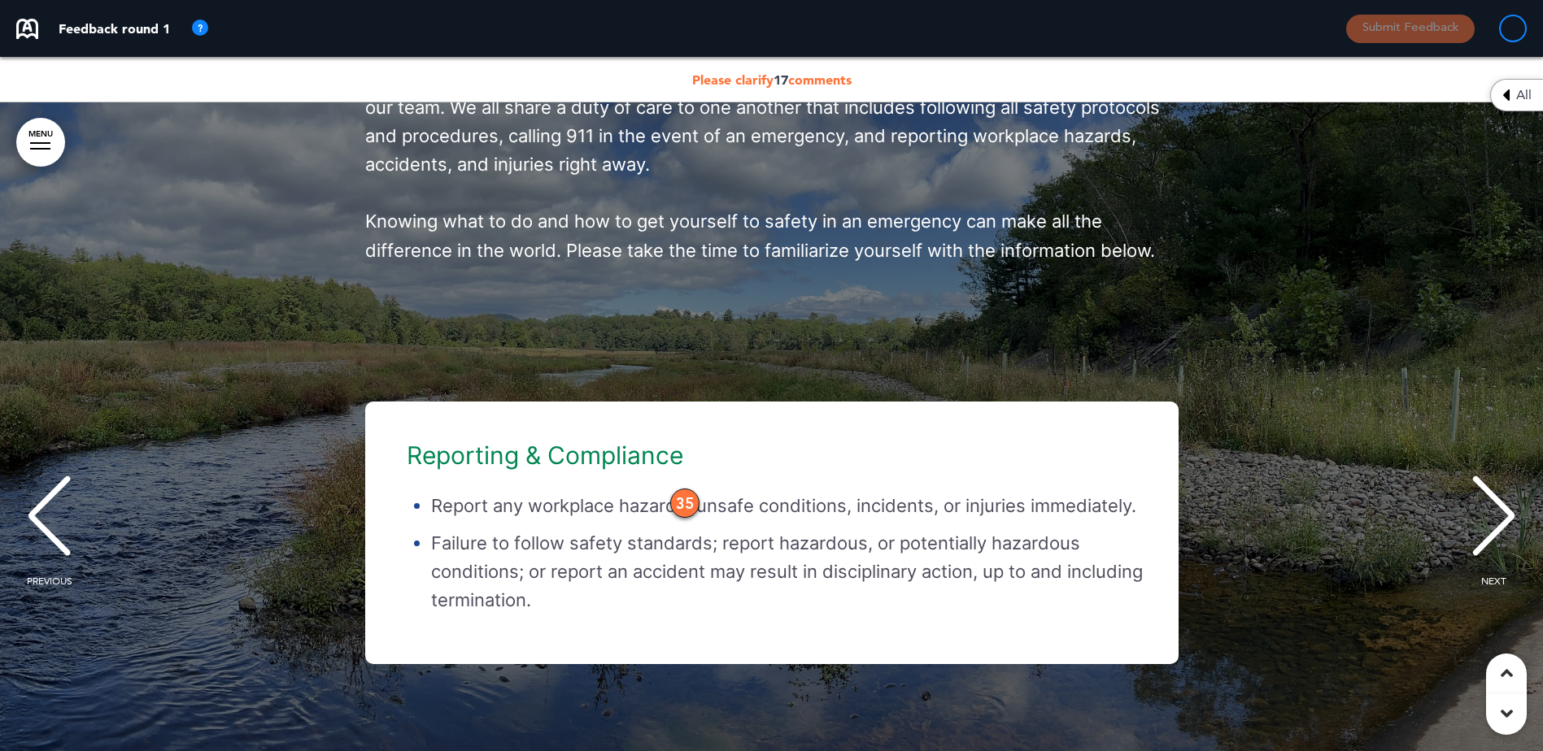
click at [46, 549] on div "PREVIOUS" at bounding box center [49, 530] width 50 height 81
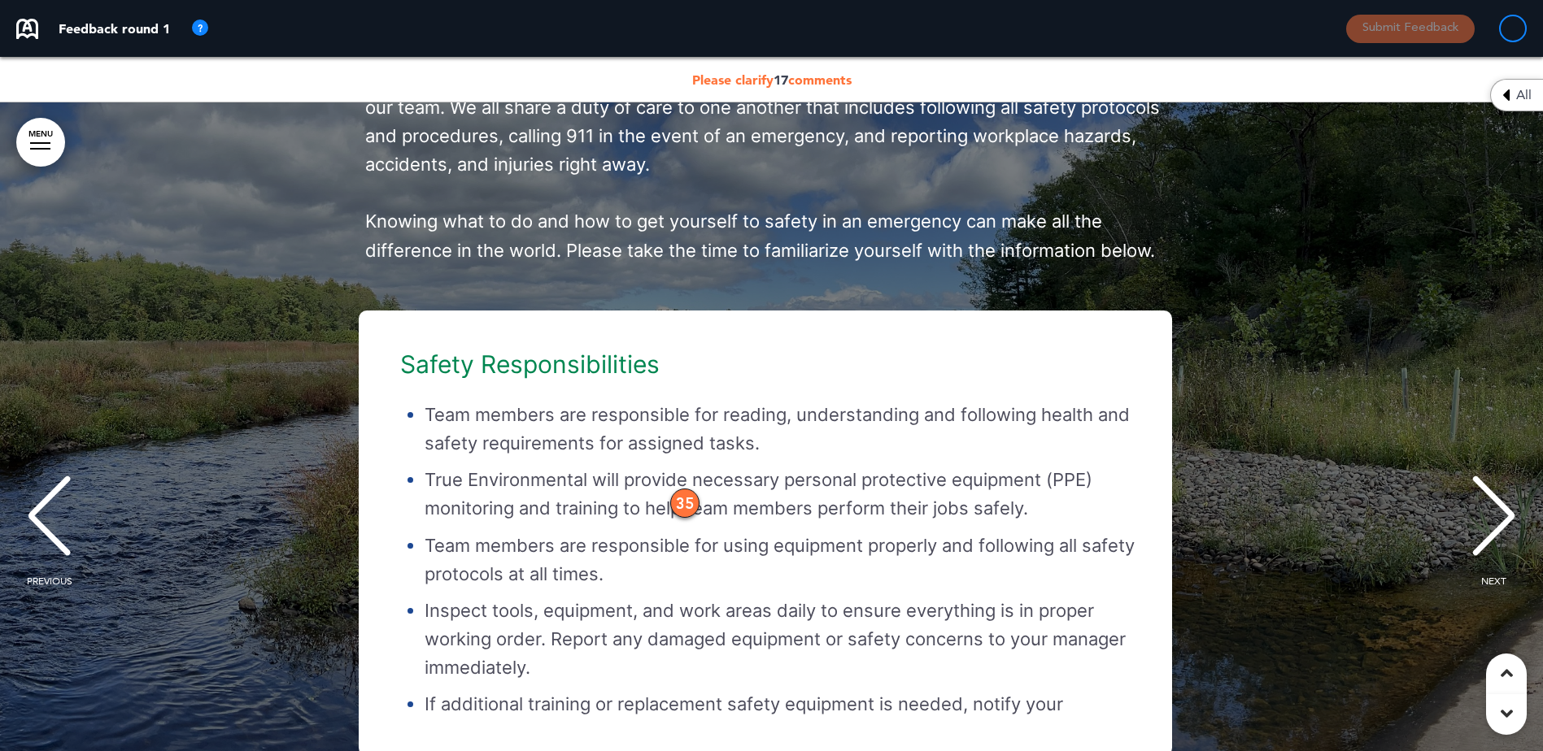
scroll to position [0, 0]
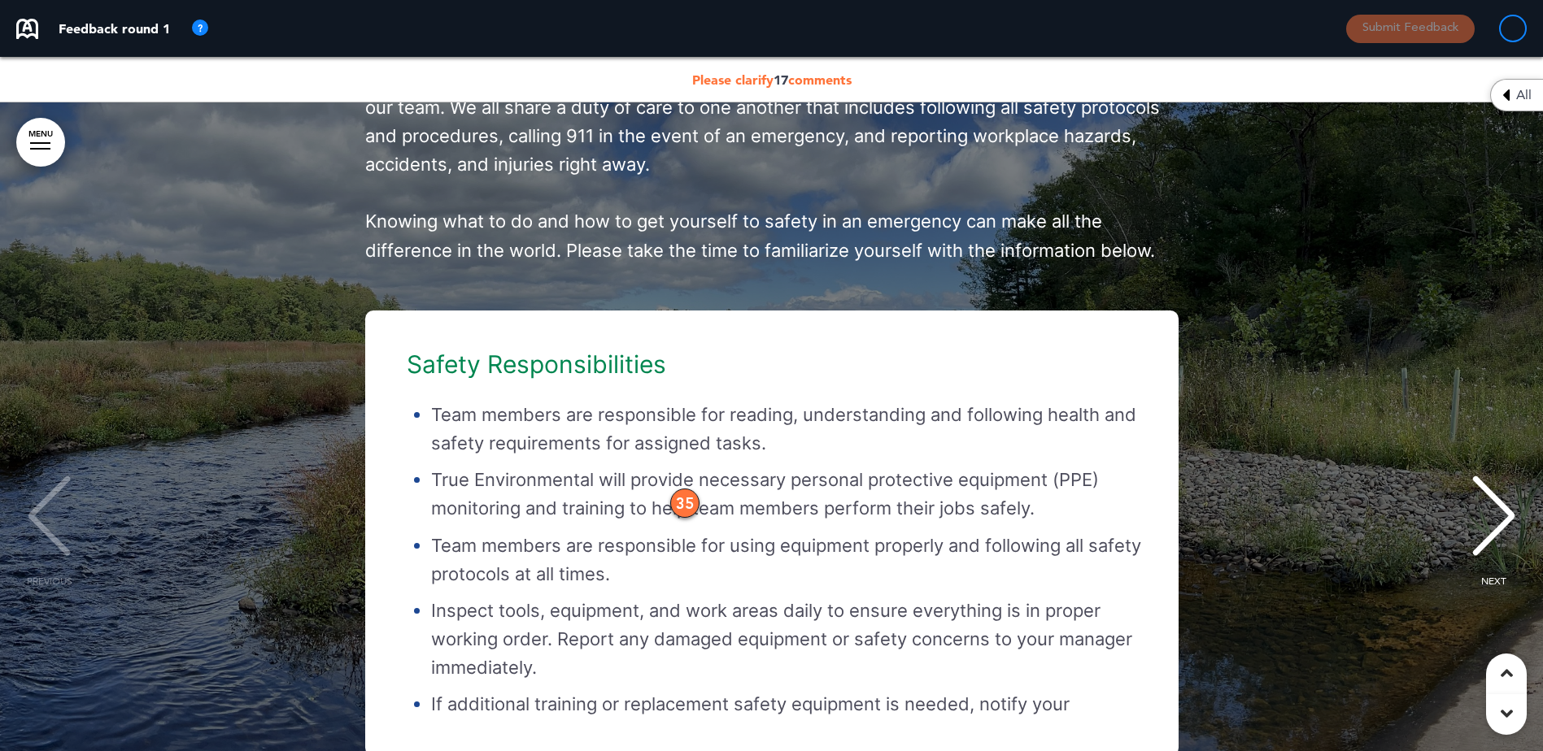
click at [783, 497] on p "True Environmental will provide necessary personal protective equipment (PPE) m…" at bounding box center [788, 494] width 714 height 57
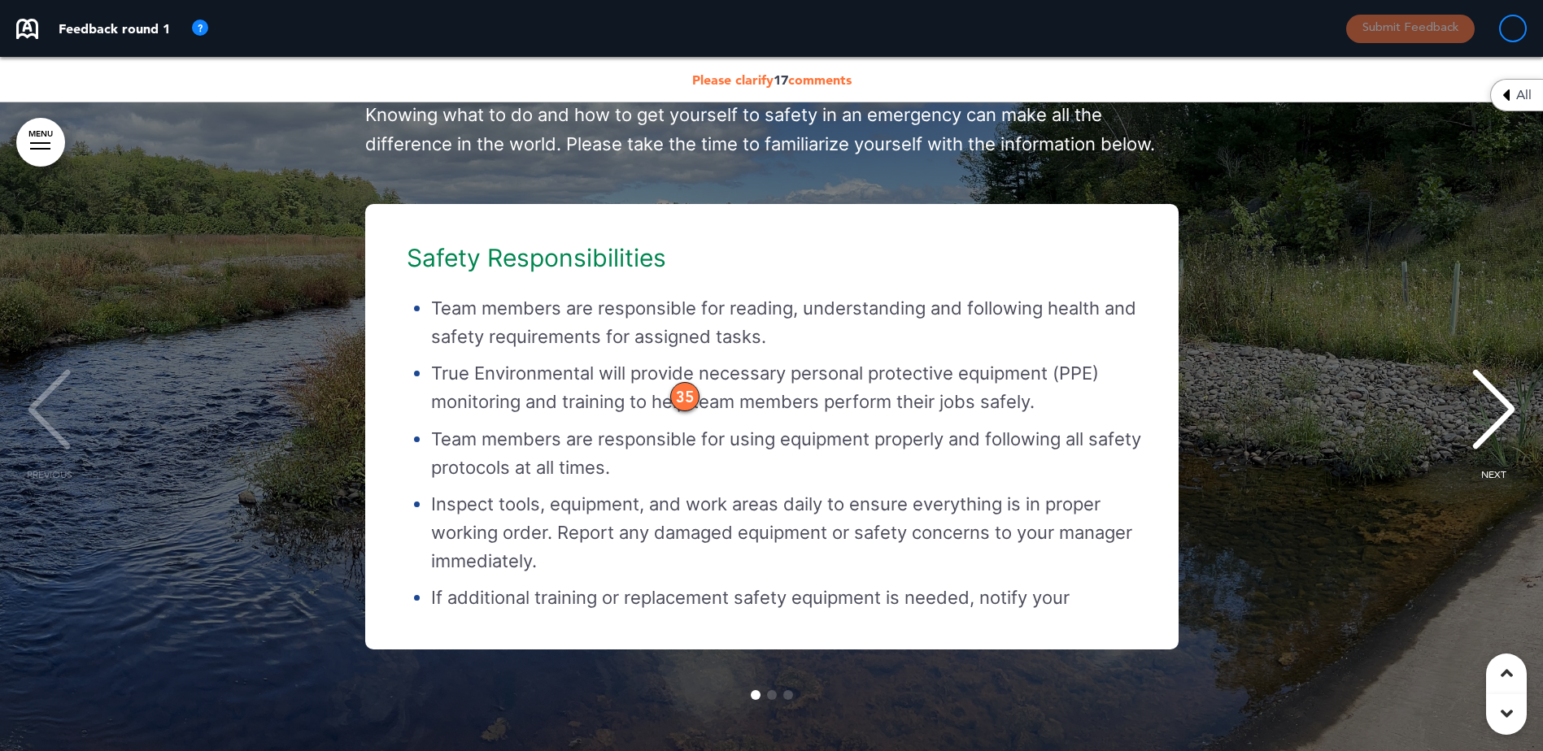
scroll to position [47106, 0]
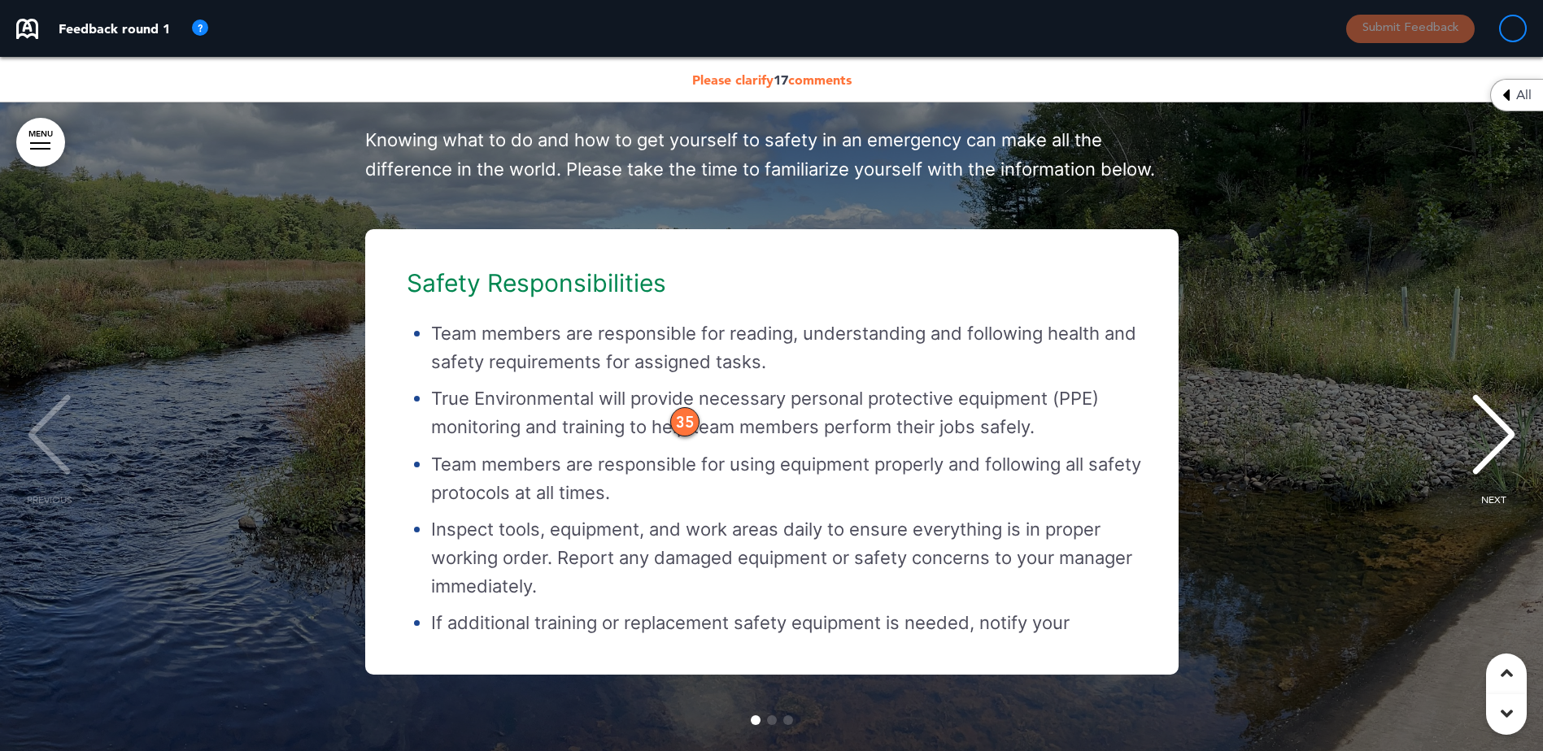
click at [568, 295] on h6 "Safety Responsibilities" at bounding box center [776, 283] width 738 height 24
click at [857, 530] on div "Safety Responsibilities Team members are responsible for reading, understanding…" at bounding box center [763, 452] width 795 height 364
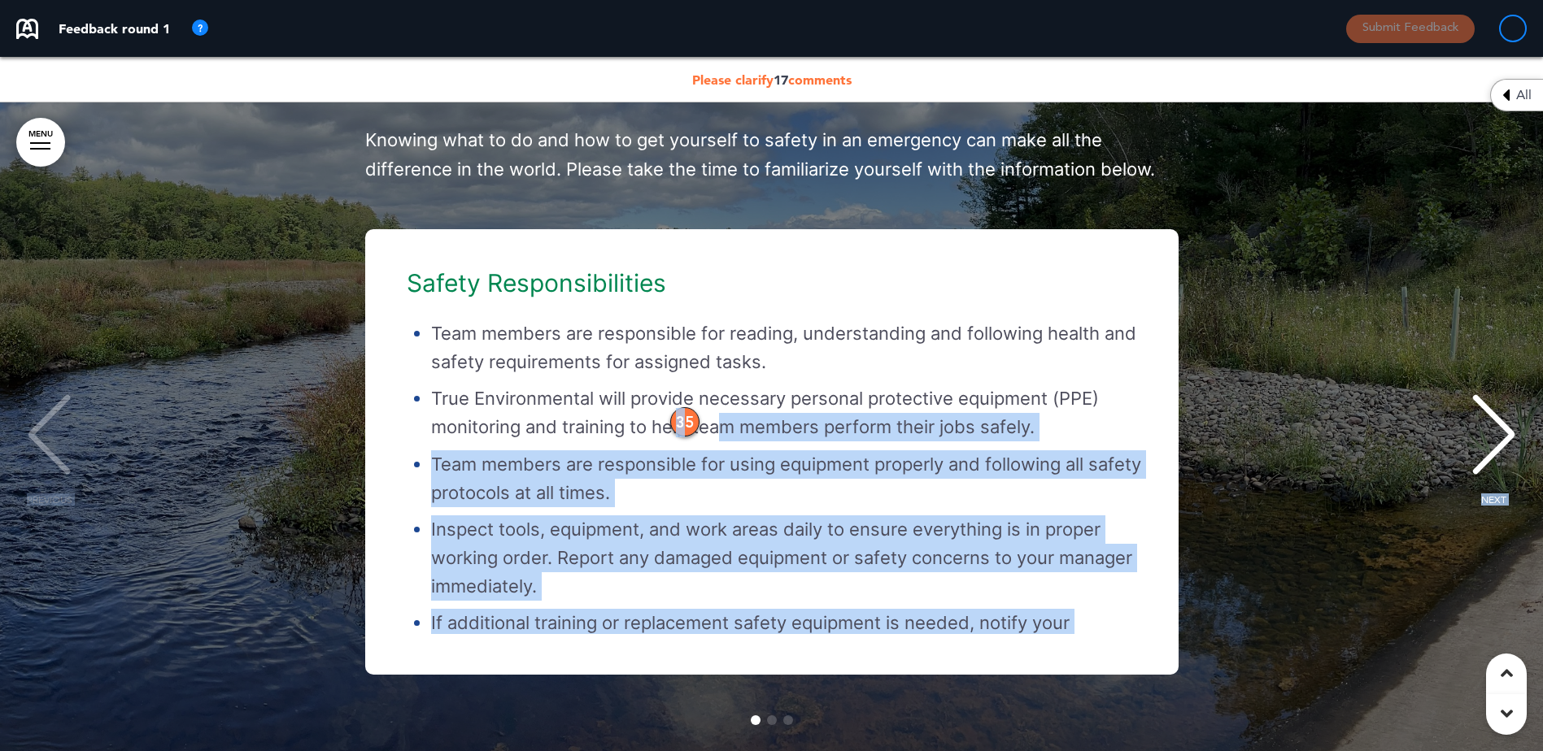
drag, startPoint x: 682, startPoint y: 442, endPoint x: 725, endPoint y: 457, distance: 45.5
click at [725, 457] on div "Workplace Safety Workplace safety is a team responsibility that requires vigila…" at bounding box center [771, 321] width 1543 height 969
click at [755, 442] on p "True Environmental will provide necessary personal protective equipment (PPE) m…" at bounding box center [788, 413] width 714 height 57
click at [773, 468] on ul "Team members are responsible for reading, understanding and following health an…" at bounding box center [776, 493] width 738 height 347
click at [743, 464] on ul "Team members are responsible for reading, understanding and following health an…" at bounding box center [776, 493] width 738 height 347
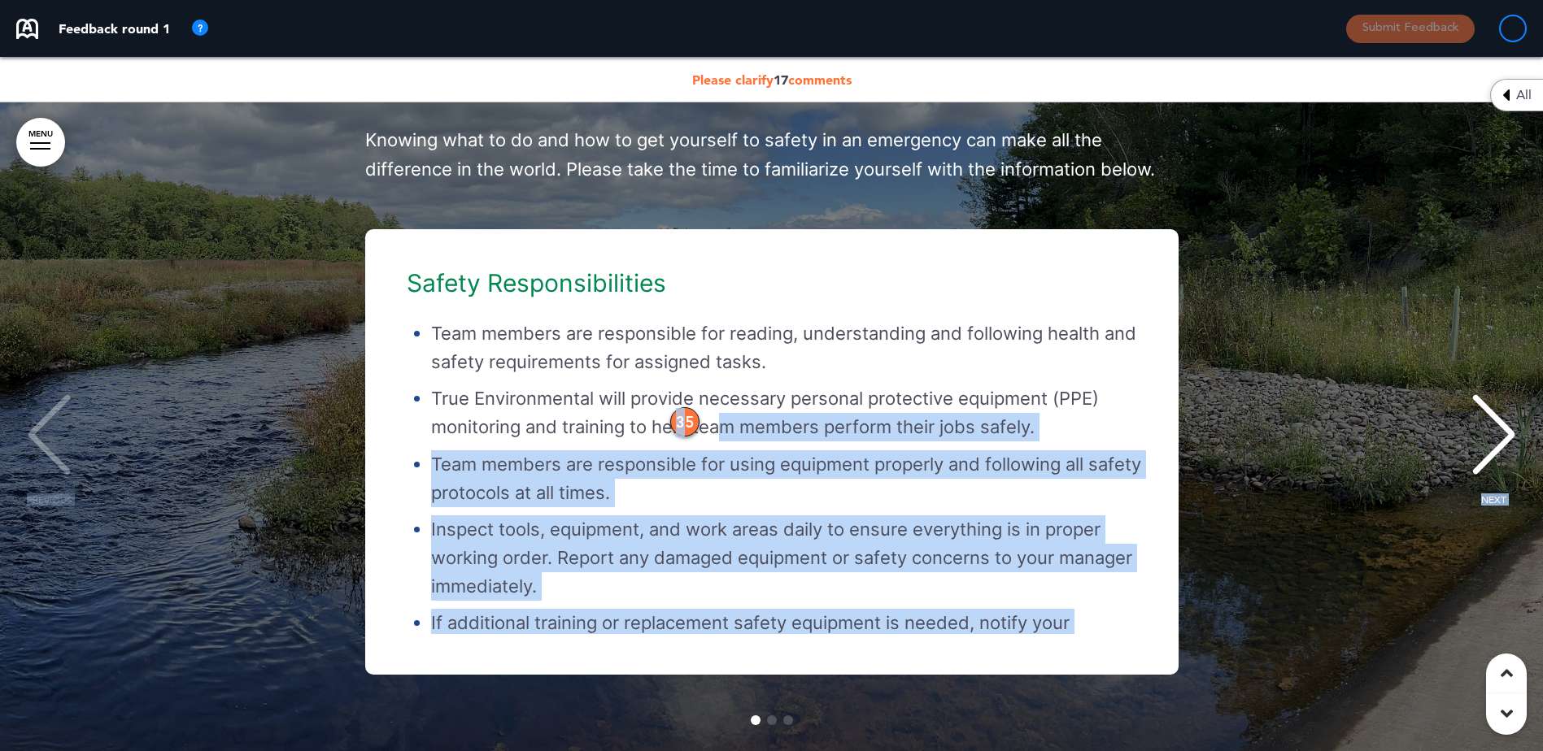
click at [753, 424] on p "True Environmental will provide necessary personal protective equipment (PPE) m…" at bounding box center [788, 413] width 714 height 57
click at [783, 367] on li "Team members are responsible for reading, understanding and following health an…" at bounding box center [788, 348] width 714 height 57
click at [895, 377] on li "Team members are responsible for reading, understanding and following health an…" at bounding box center [788, 348] width 714 height 57
click at [886, 469] on ul "Team members are responsible for reading, understanding and following health an…" at bounding box center [776, 493] width 738 height 347
click at [895, 535] on ul "Team members are responsible for reading, understanding and following health an…" at bounding box center [776, 493] width 738 height 347
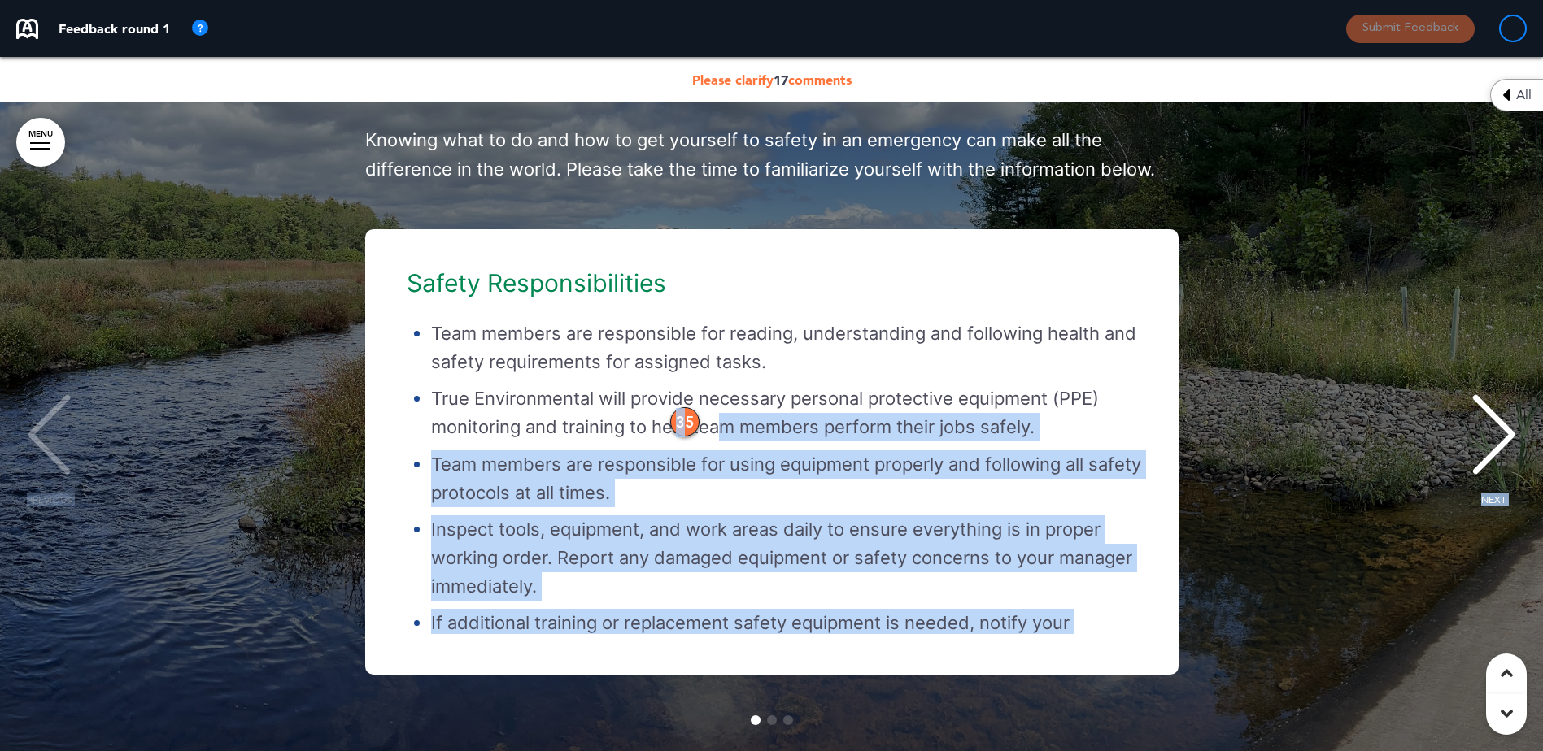
click at [1509, 451] on div "NEXT" at bounding box center [1494, 449] width 50 height 81
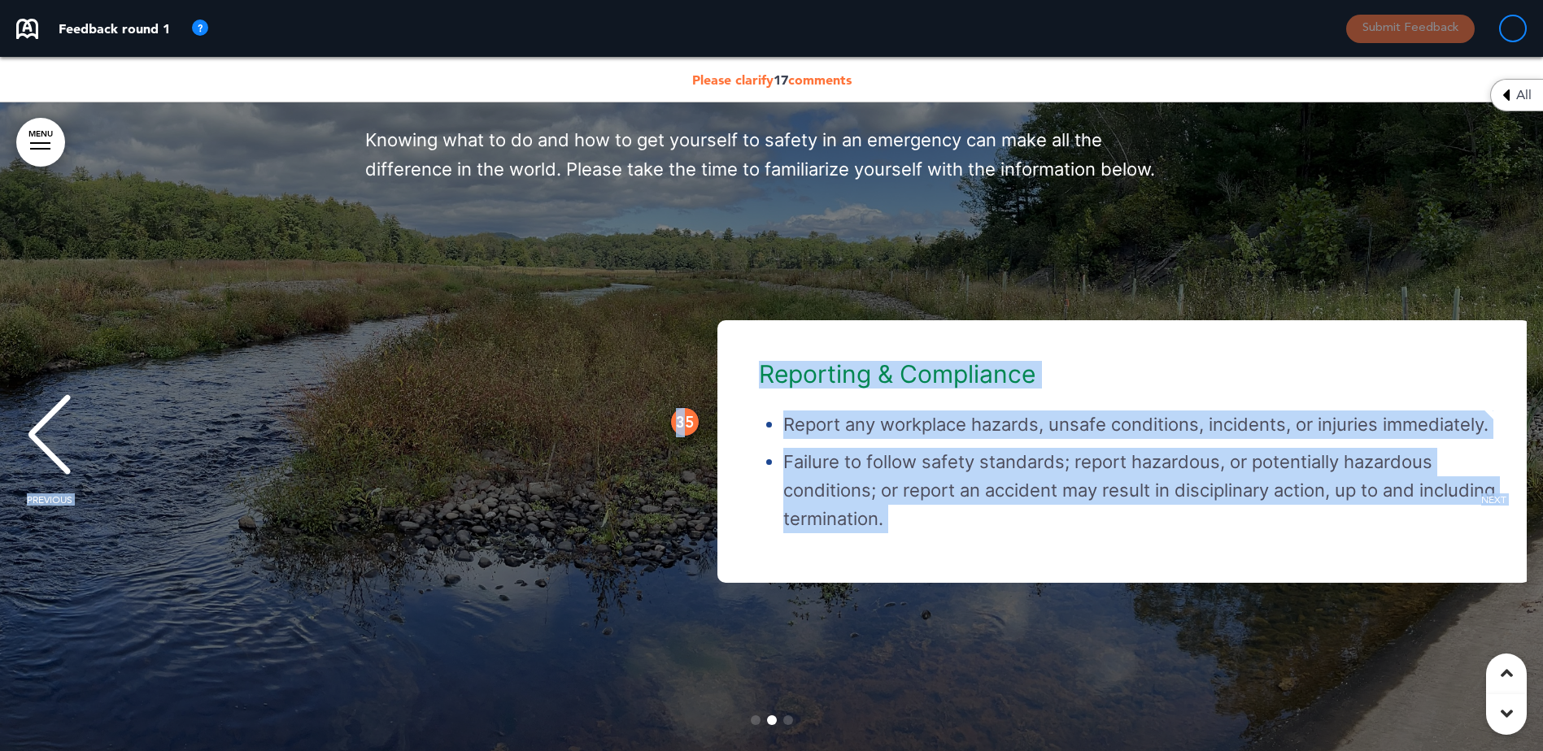
scroll to position [0, 1518]
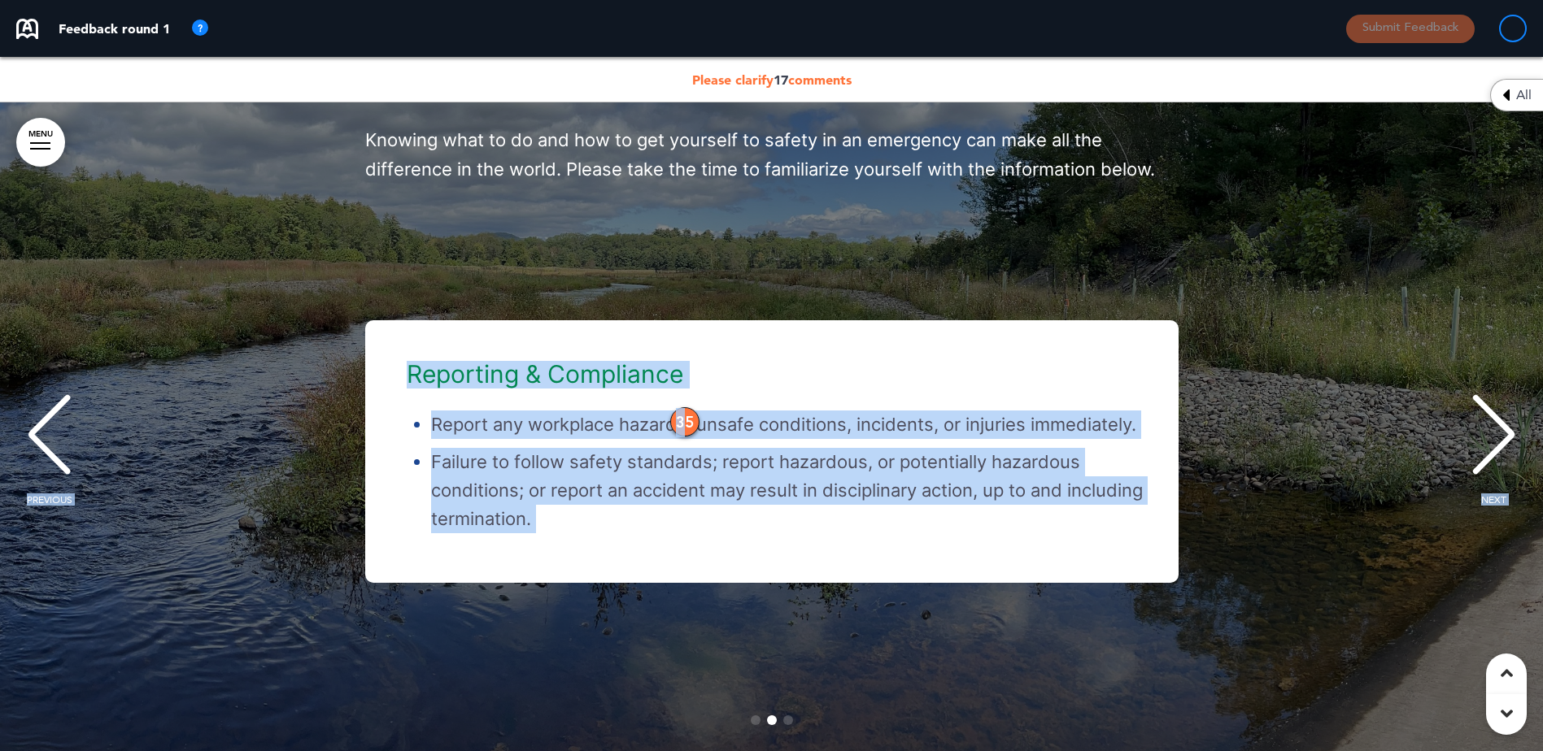
click at [1504, 450] on div "NEXT" at bounding box center [1494, 449] width 50 height 81
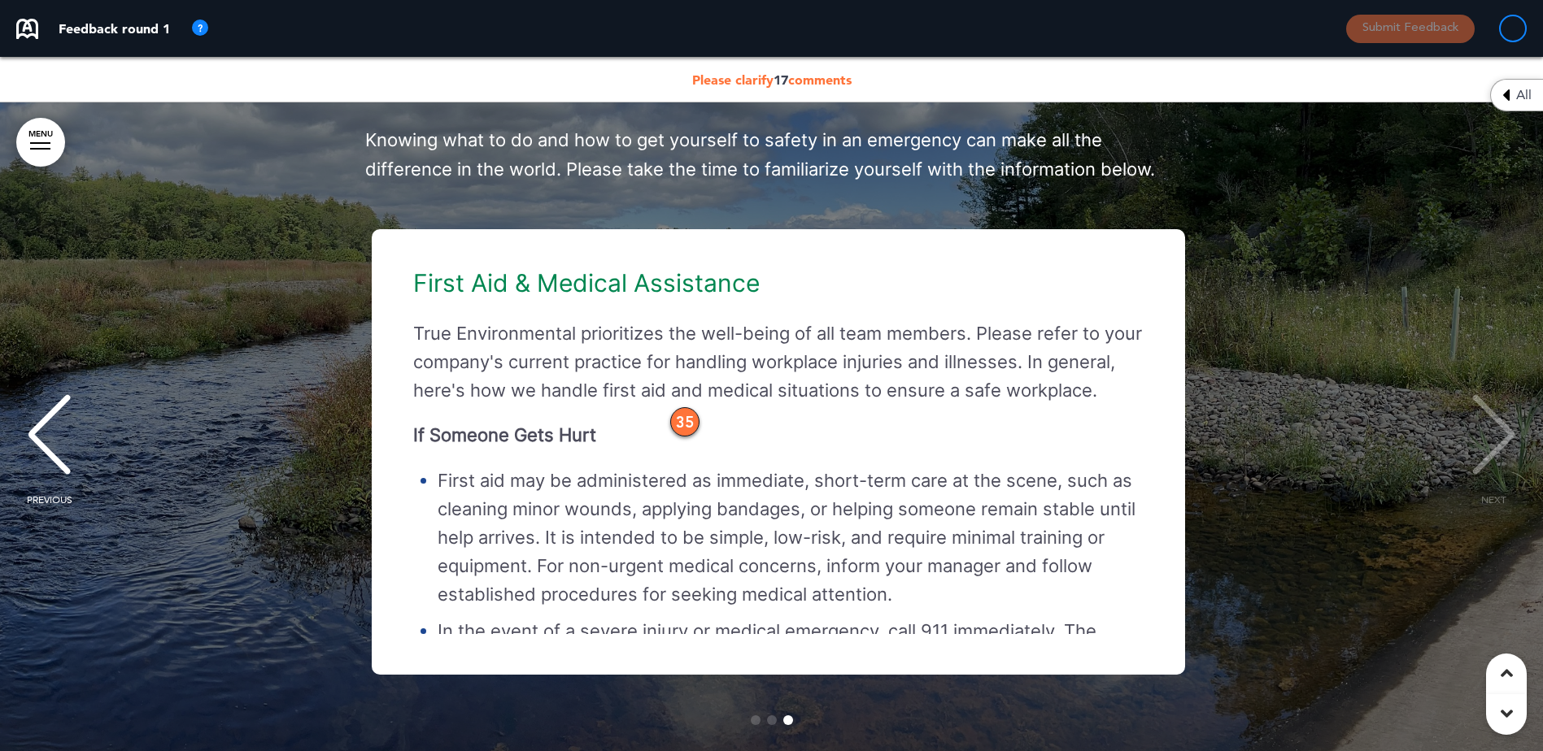
scroll to position [0, 3037]
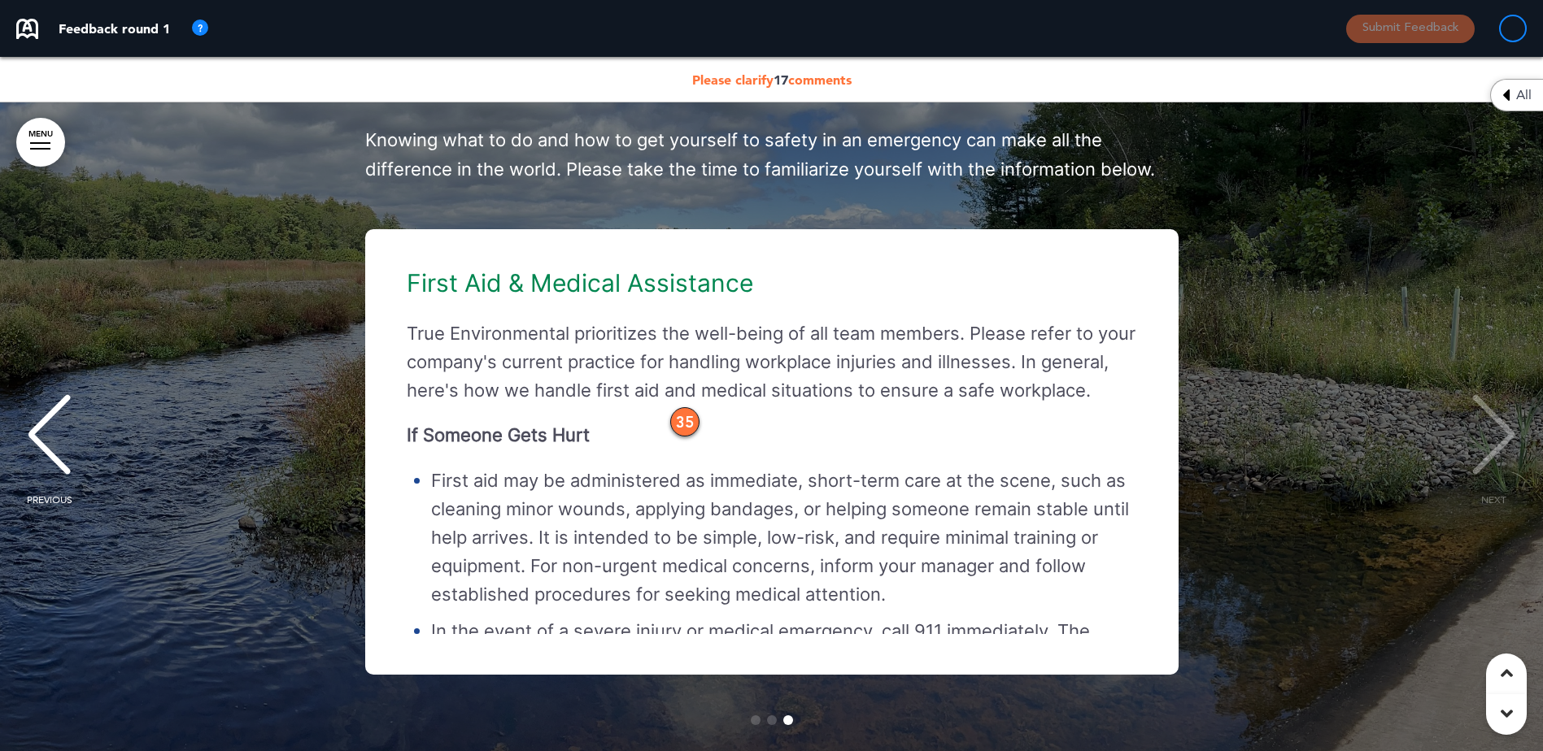
click at [56, 442] on div "PREVIOUS" at bounding box center [49, 449] width 50 height 81
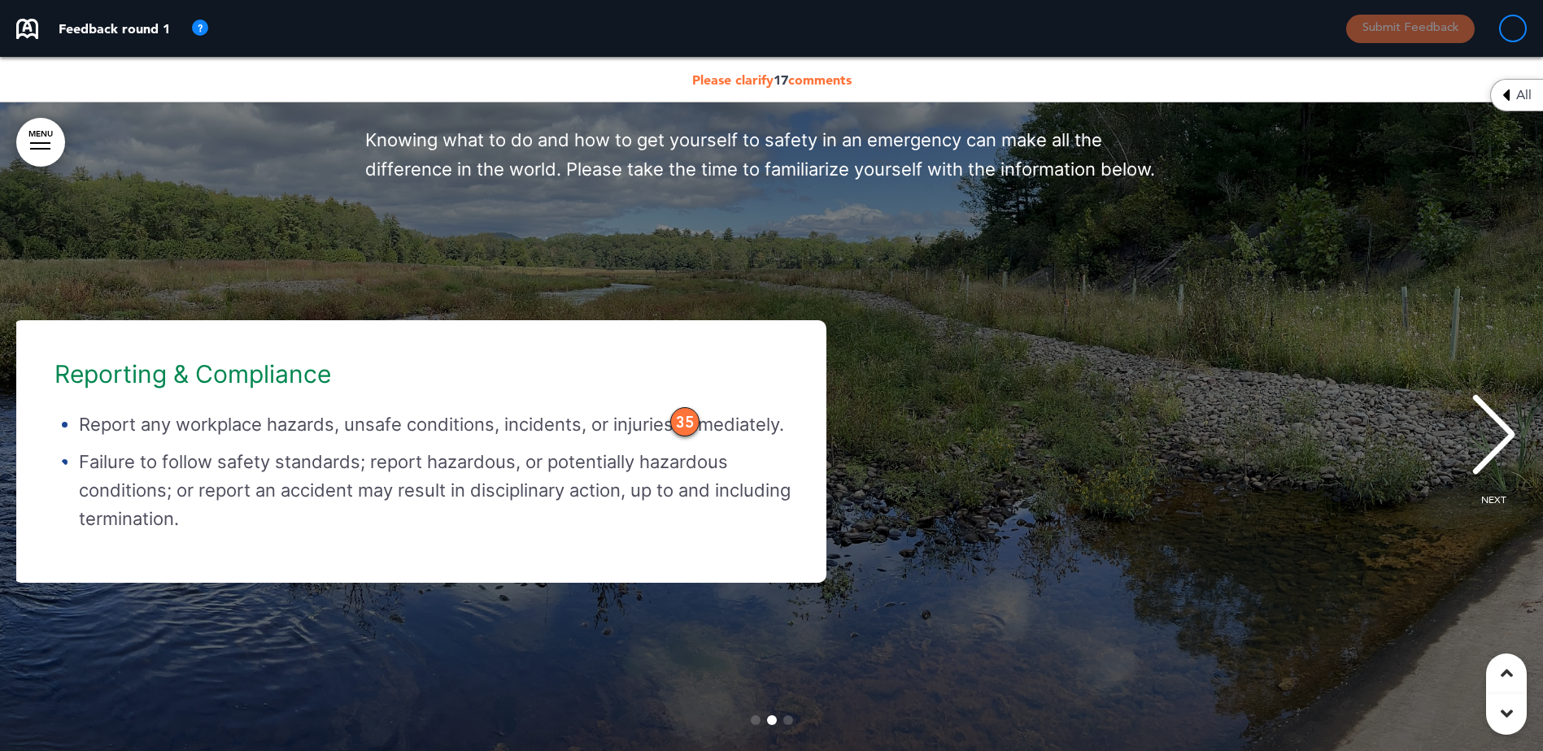
click at [56, 441] on div "PREVIOUS" at bounding box center [49, 449] width 50 height 81
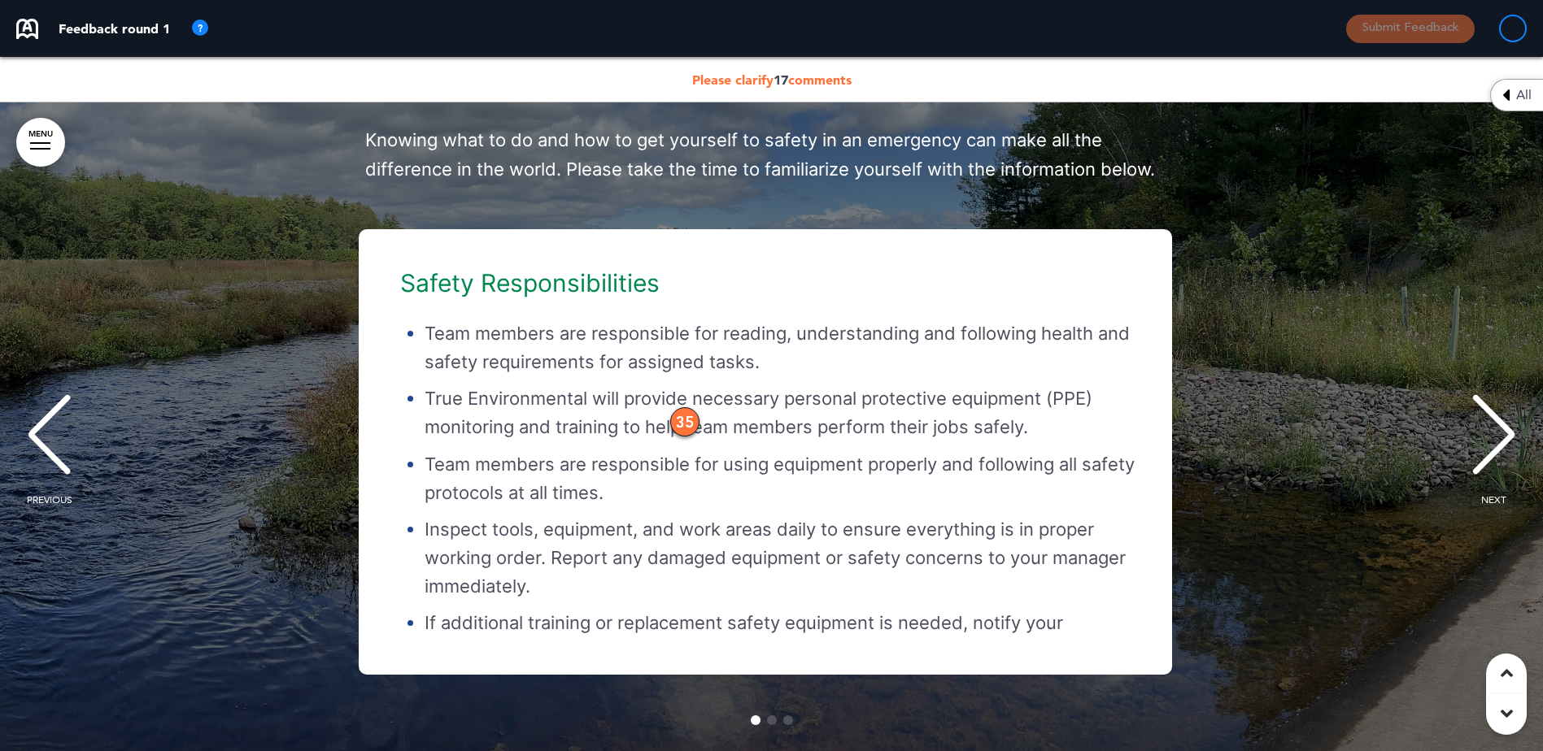
scroll to position [0, 0]
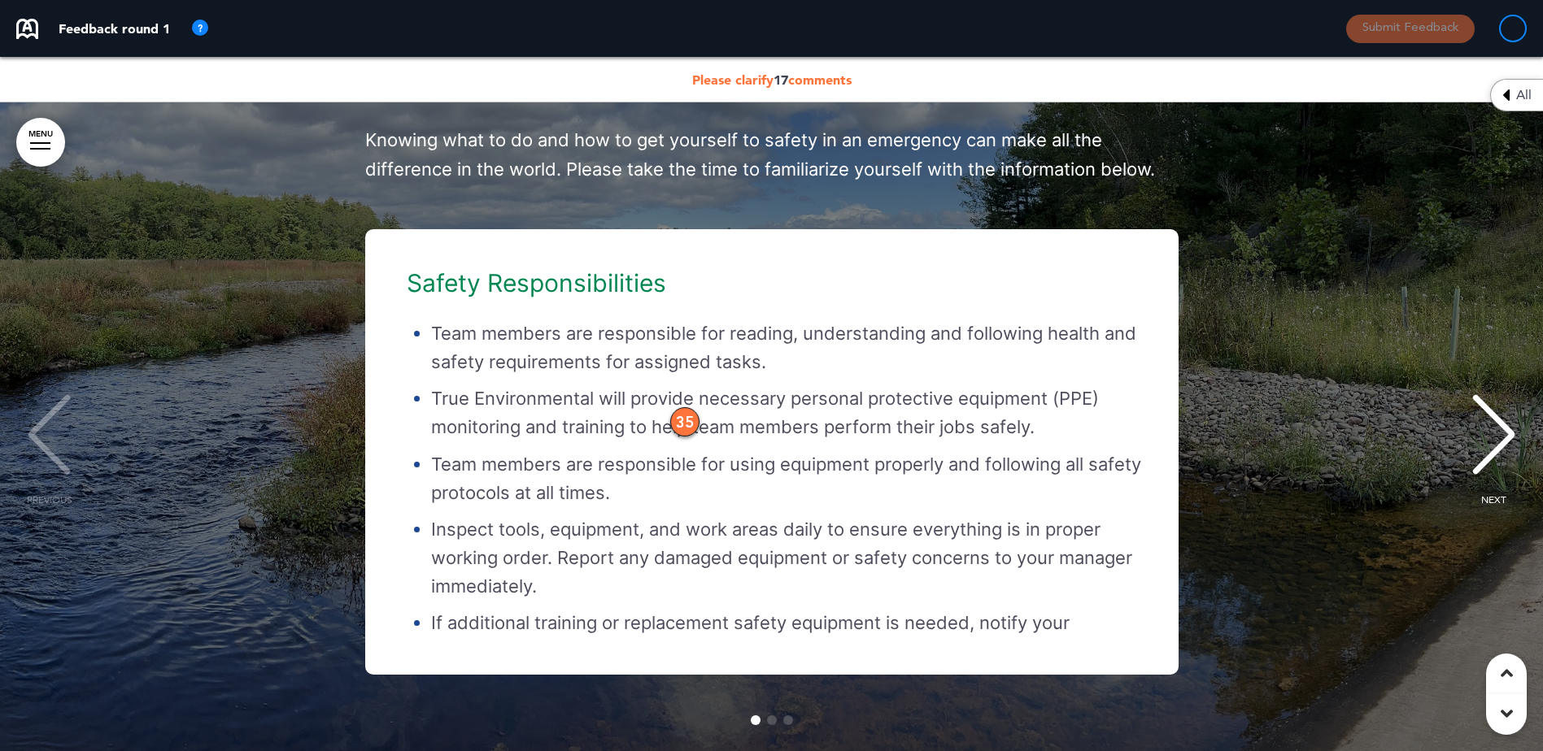
click at [1487, 461] on div "NEXT" at bounding box center [1494, 449] width 50 height 81
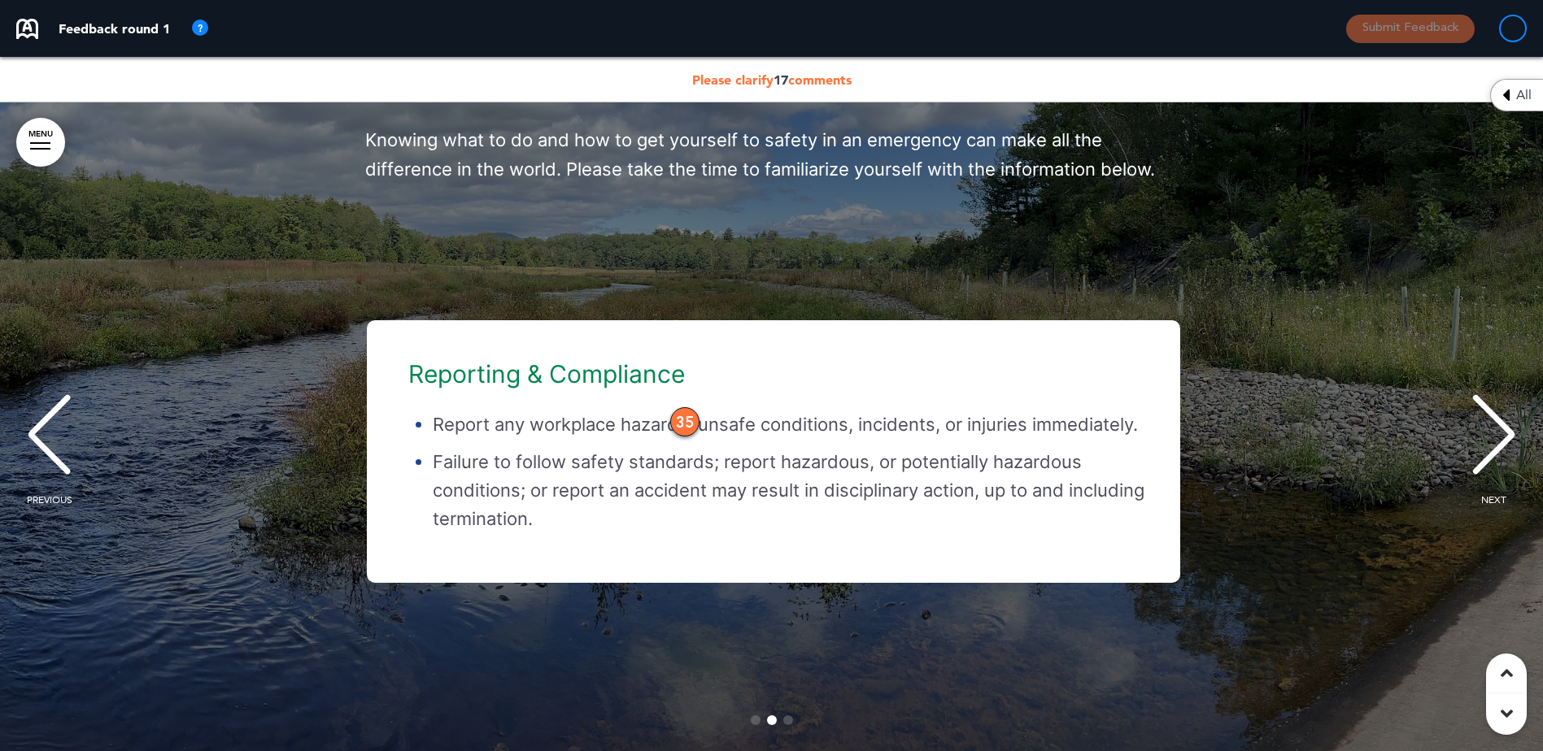
click at [1487, 461] on div "NEXT" at bounding box center [1494, 449] width 50 height 81
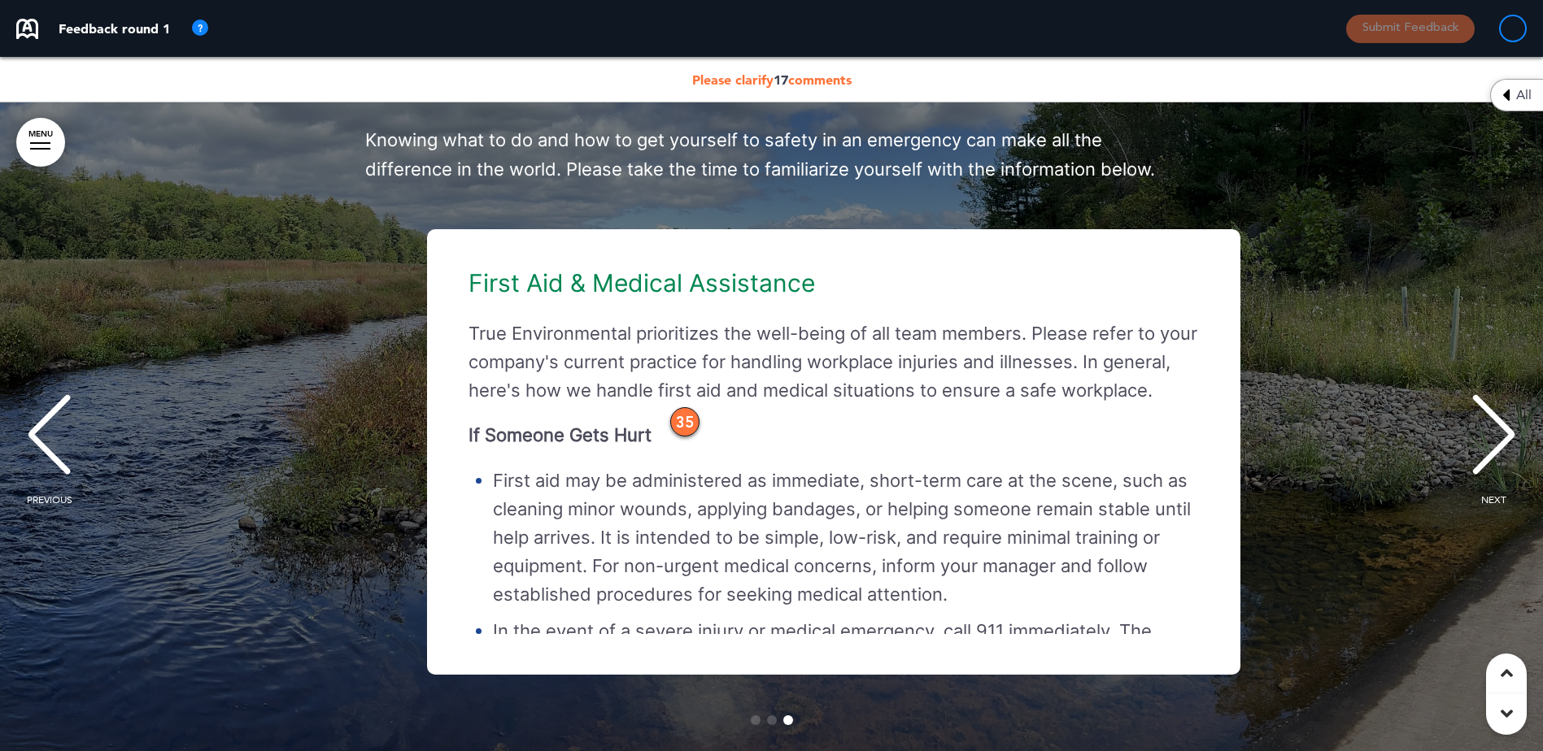
scroll to position [0, 3037]
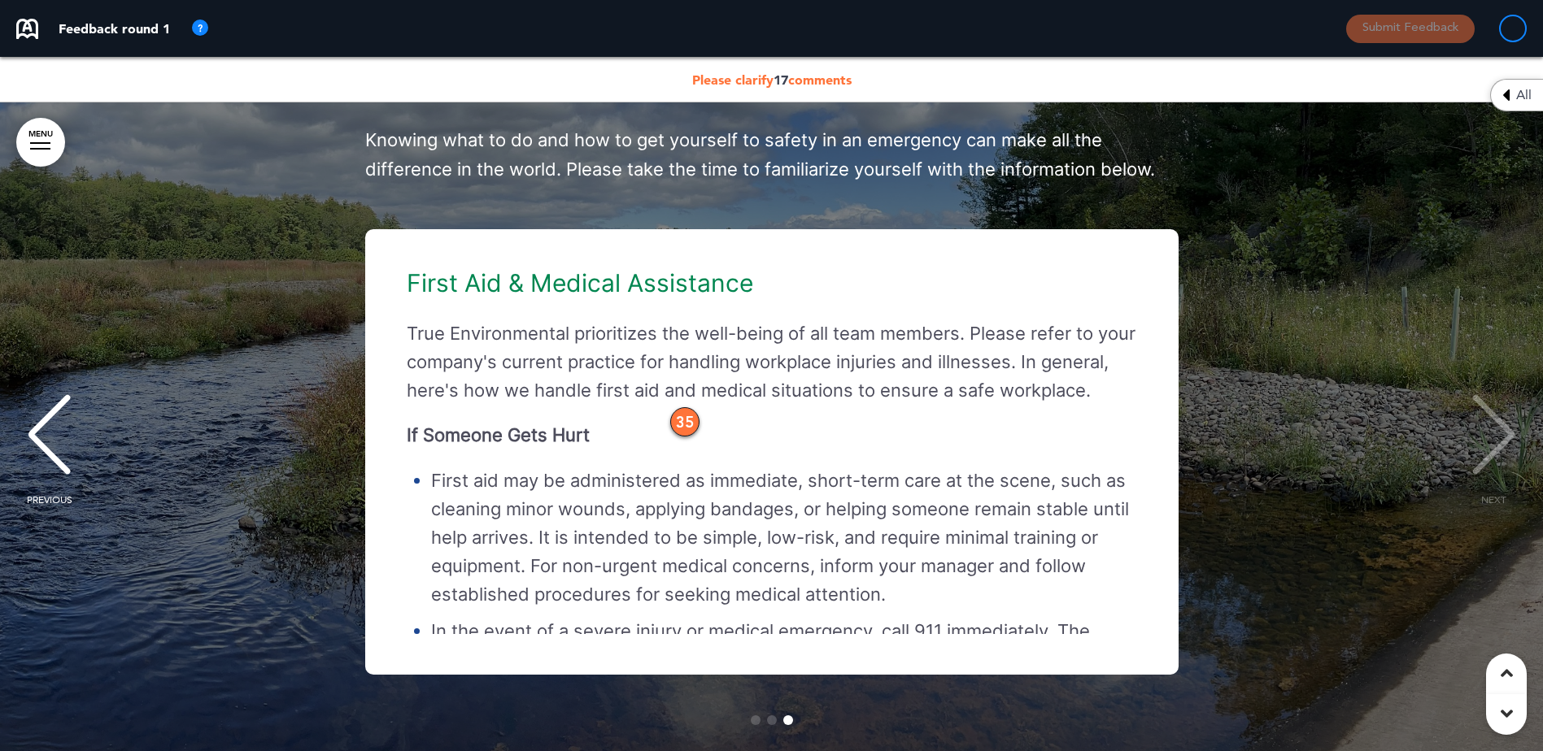
click at [1165, 584] on div "First Aid & Medical Assistance True Environmental prioritizes the well-being of…" at bounding box center [771, 452] width 813 height 446
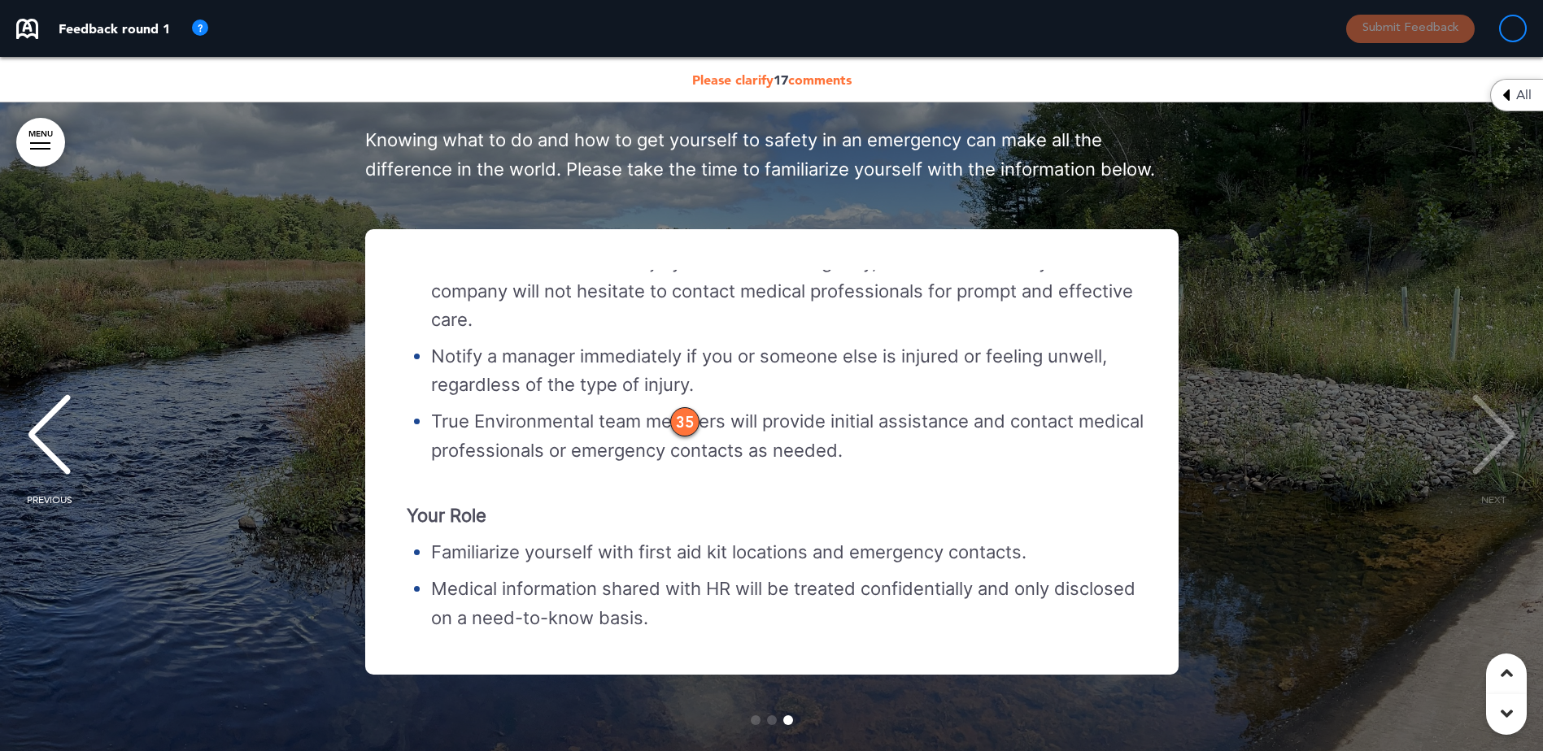
scroll to position [397, 0]
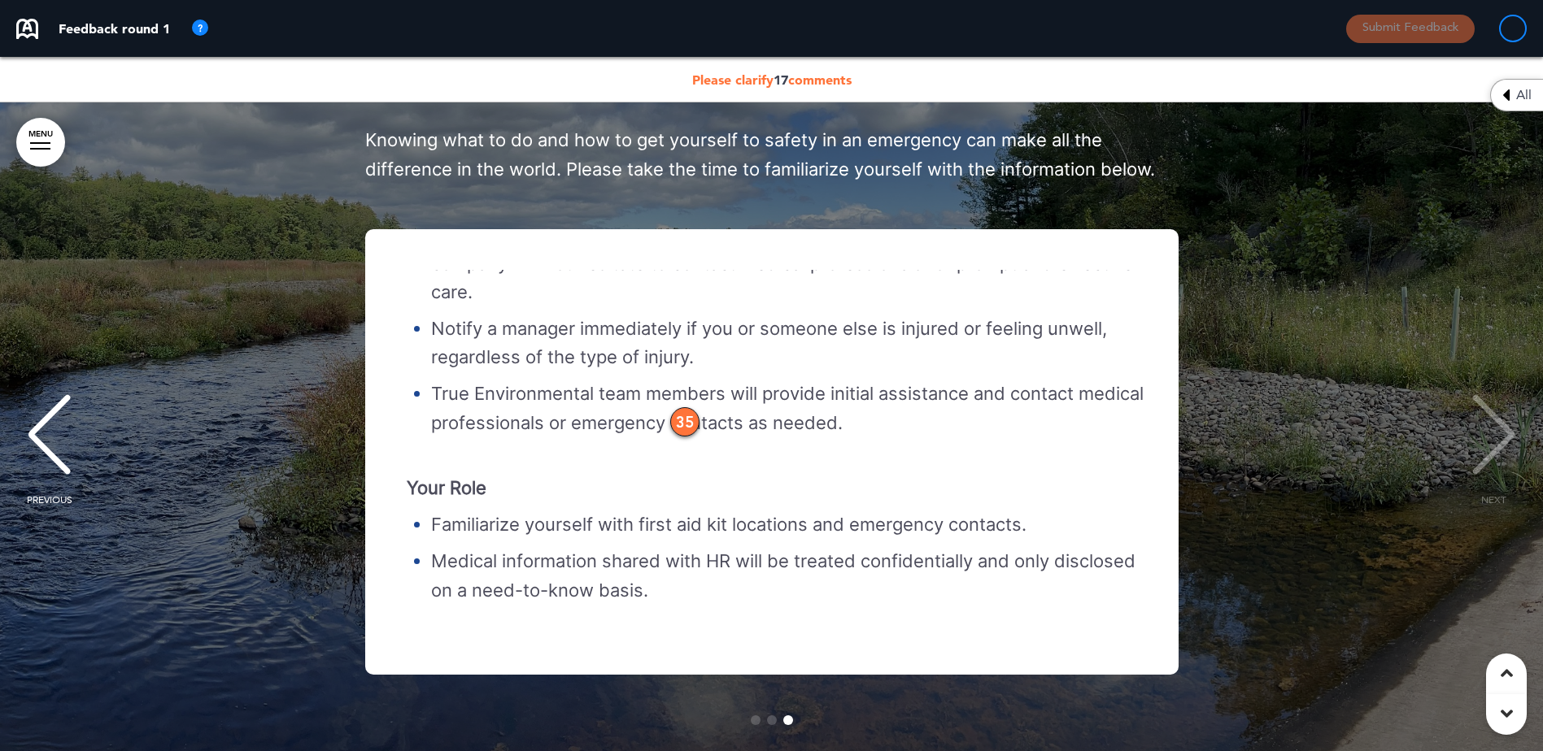
click at [558, 580] on p "Medical information shared with HR will be treated confidentially and only disc…" at bounding box center [788, 575] width 714 height 57
click at [764, 503] on p "Your Role" at bounding box center [776, 474] width 738 height 57
click at [658, 604] on p "Medical information shared with HR will be treated confidentially and only disc…" at bounding box center [788, 575] width 714 height 57
click at [687, 437] on div "35" at bounding box center [684, 421] width 29 height 29
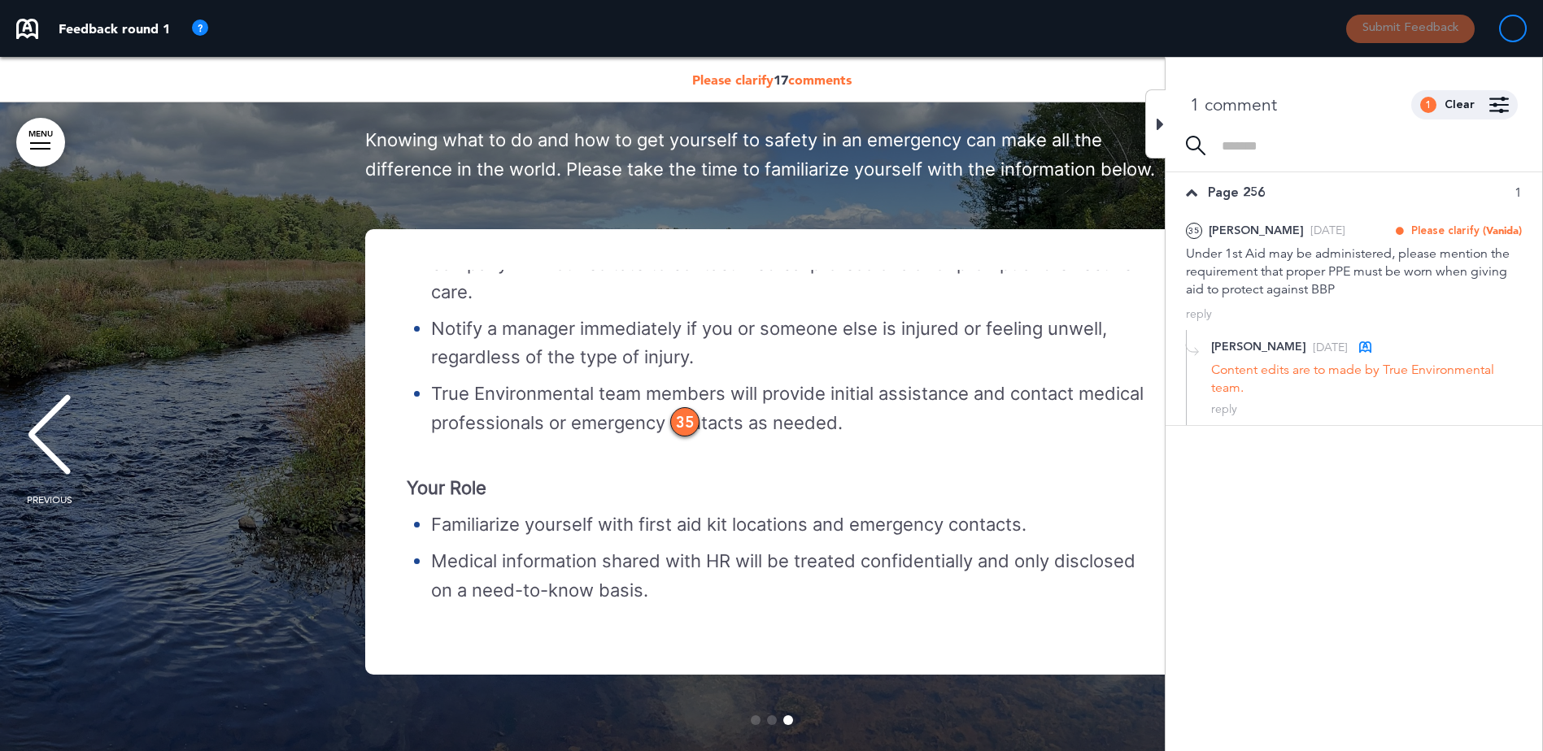
click at [1162, 133] on icon at bounding box center [1159, 125] width 7 height 20
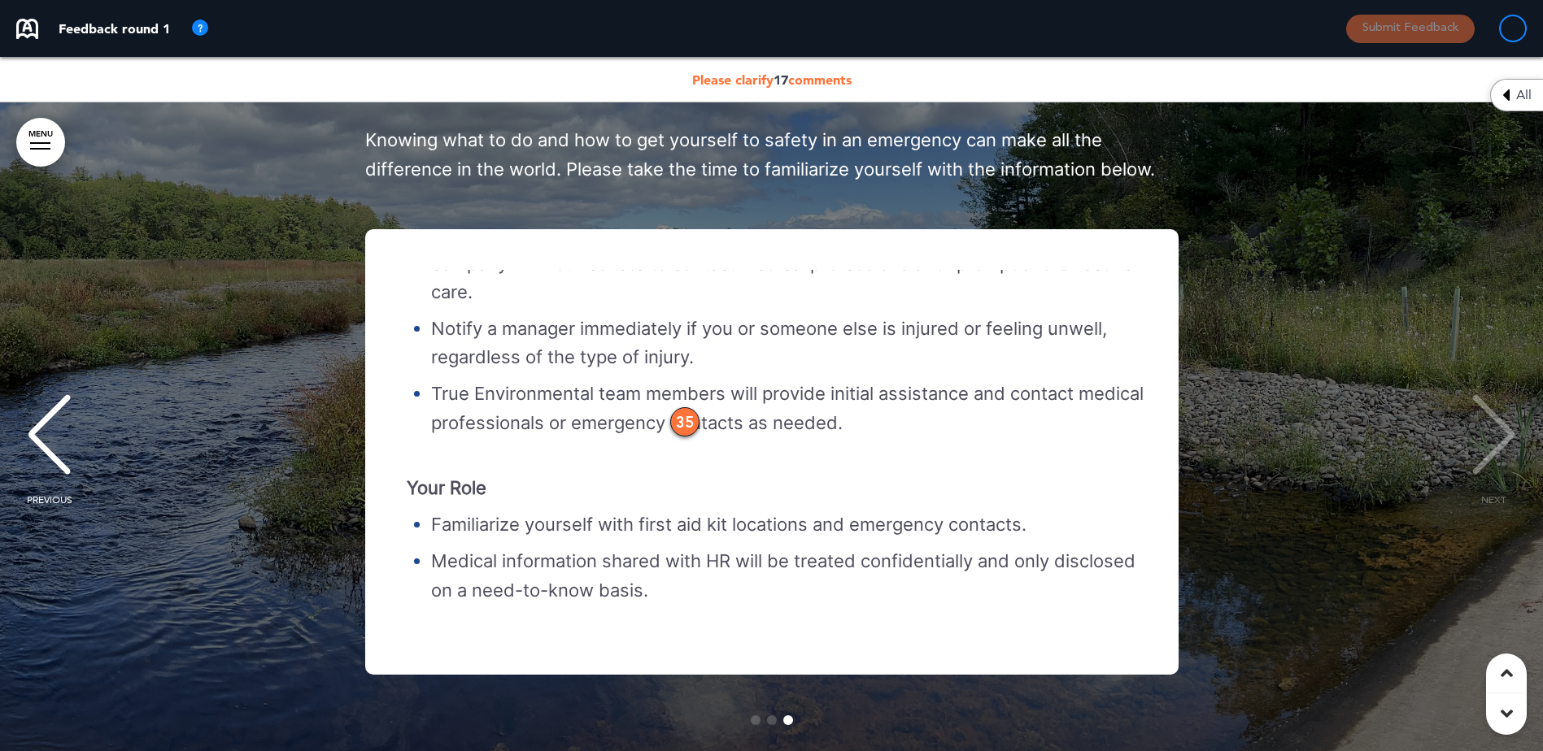
click at [522, 587] on p "Medical information shared with HR will be treated confidentially and only disc…" at bounding box center [788, 575] width 714 height 57
click at [446, 355] on p "Notify a manager immediately if you or someone else is injured or feeling unwel…" at bounding box center [788, 343] width 714 height 57
click at [29, 473] on div "PREVIOUS" at bounding box center [49, 449] width 50 height 81
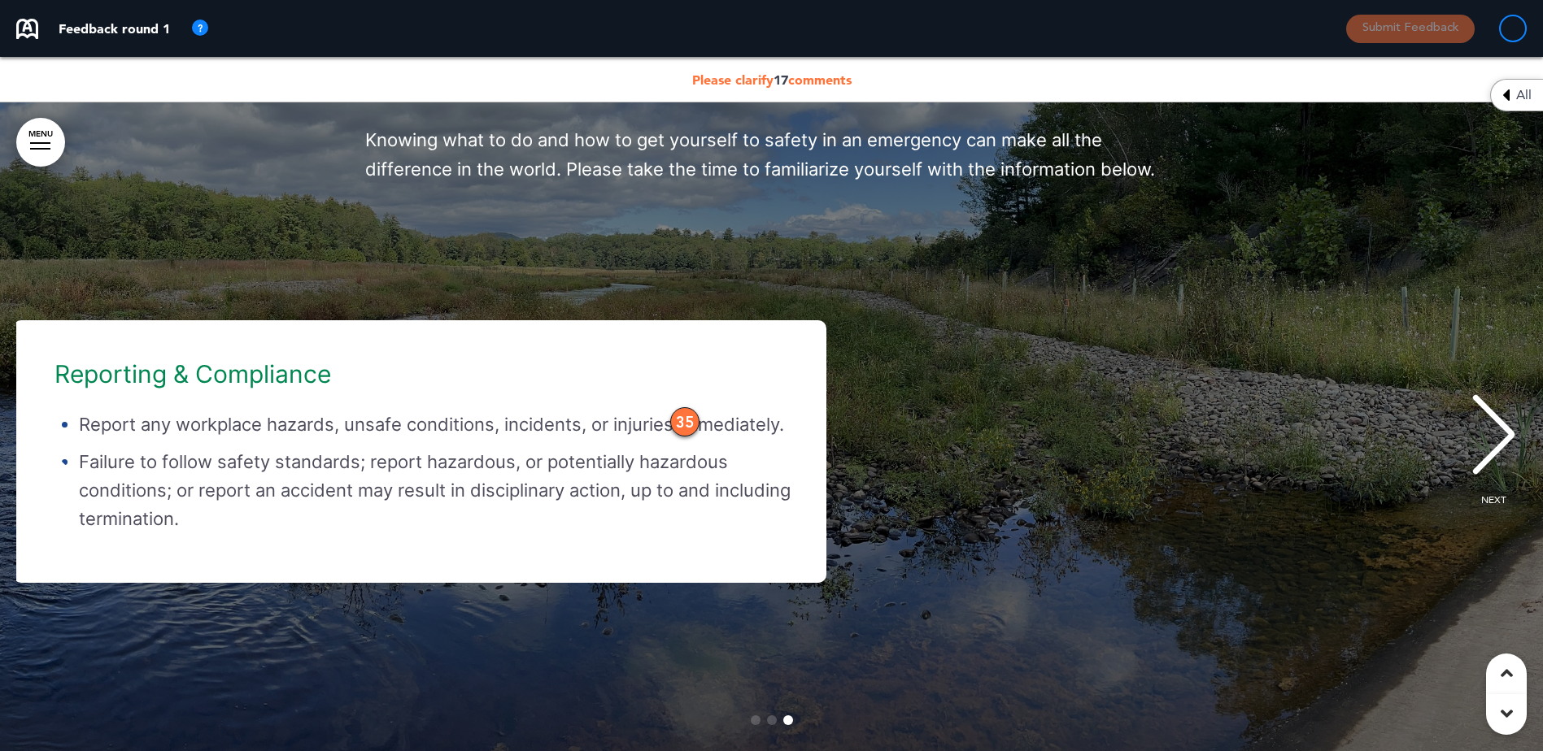
click at [42, 469] on div "PREVIOUS" at bounding box center [49, 449] width 50 height 81
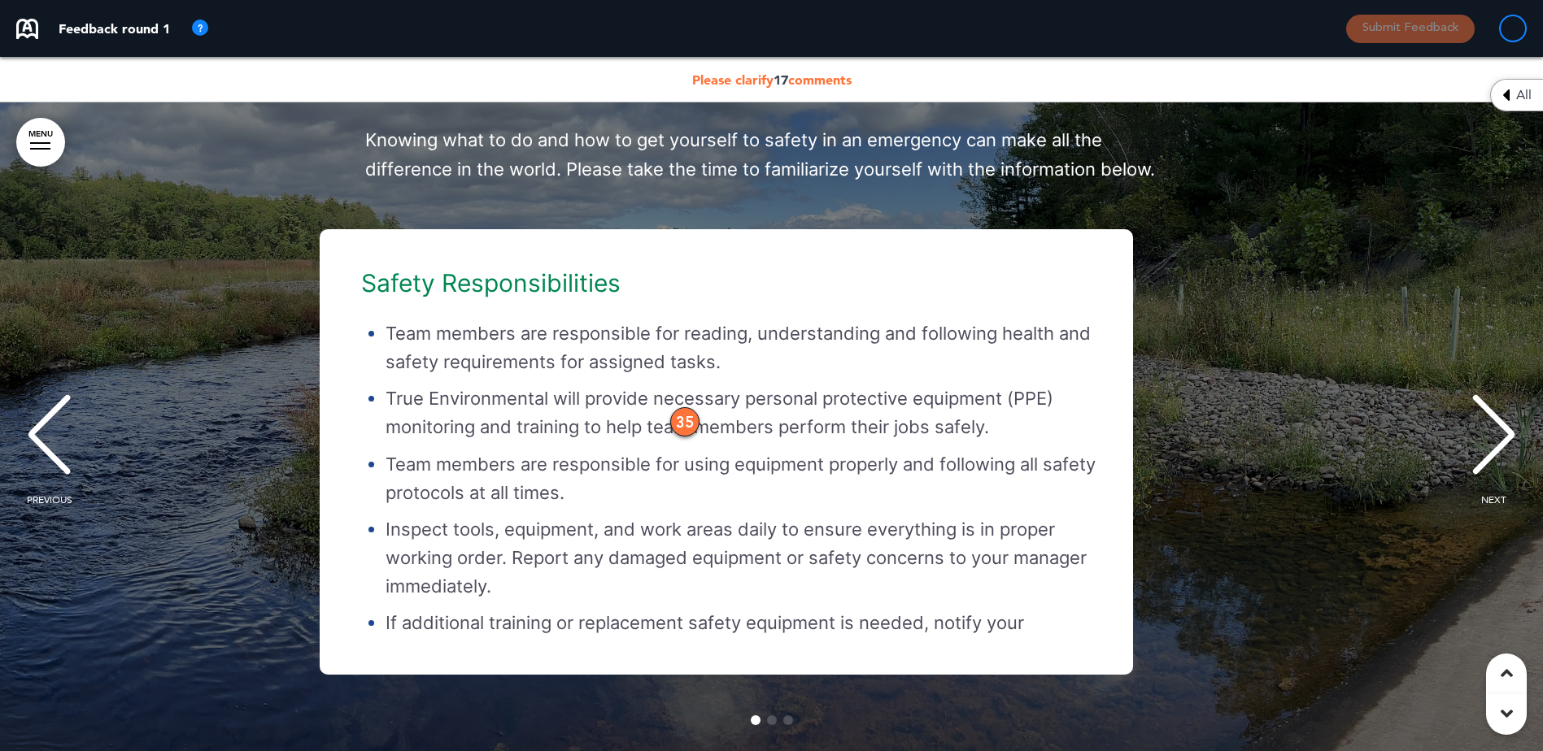
scroll to position [0, 0]
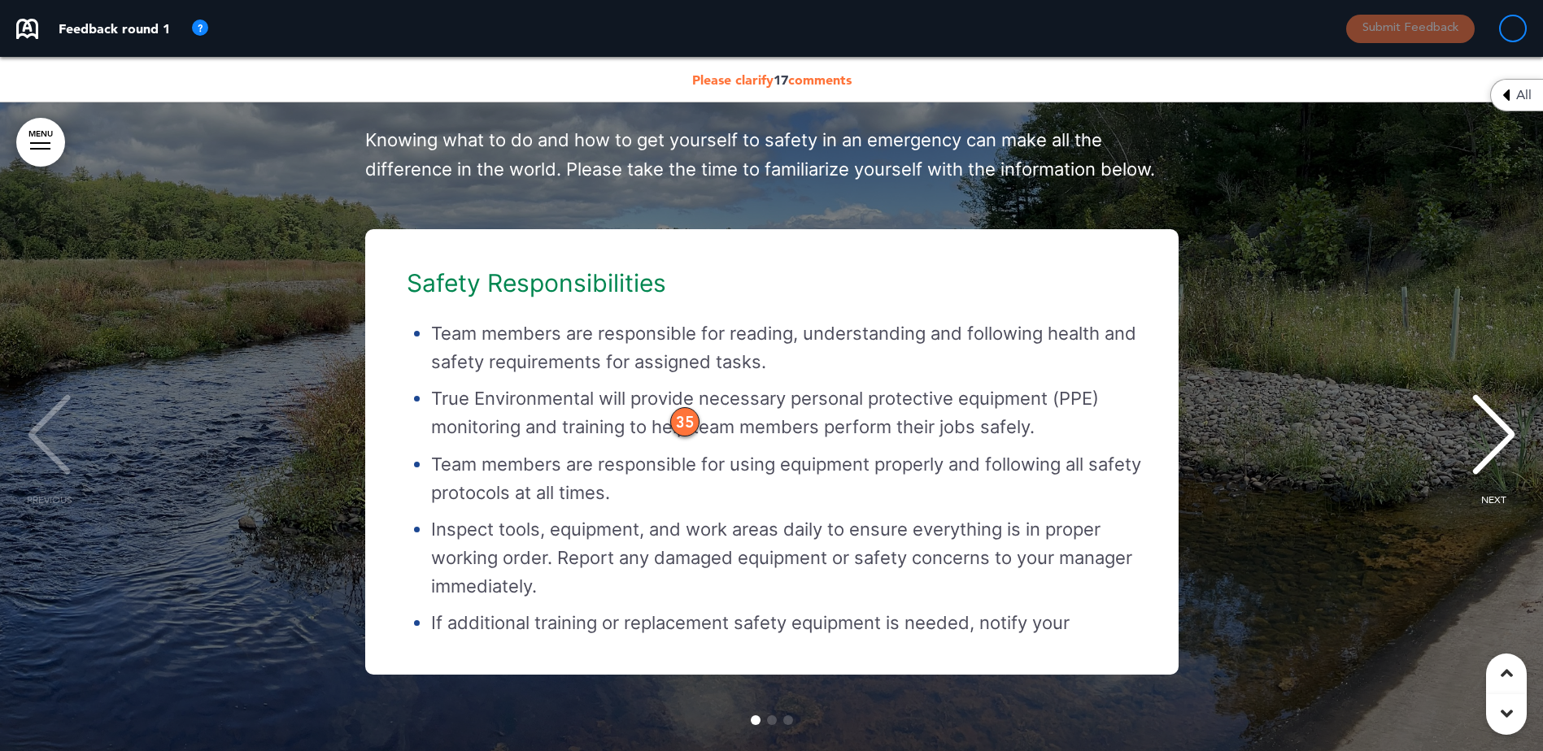
click at [43, 469] on div "PREVIOUS" at bounding box center [49, 449] width 50 height 81
click at [424, 295] on h6 "Safety Responsibilities" at bounding box center [776, 283] width 738 height 24
click at [651, 425] on div "Safety Responsibilities Team members are responsible for reading, understanding…" at bounding box center [763, 452] width 795 height 364
click at [684, 507] on p "Team members are responsible for using equipment properly and following all saf…" at bounding box center [788, 479] width 714 height 57
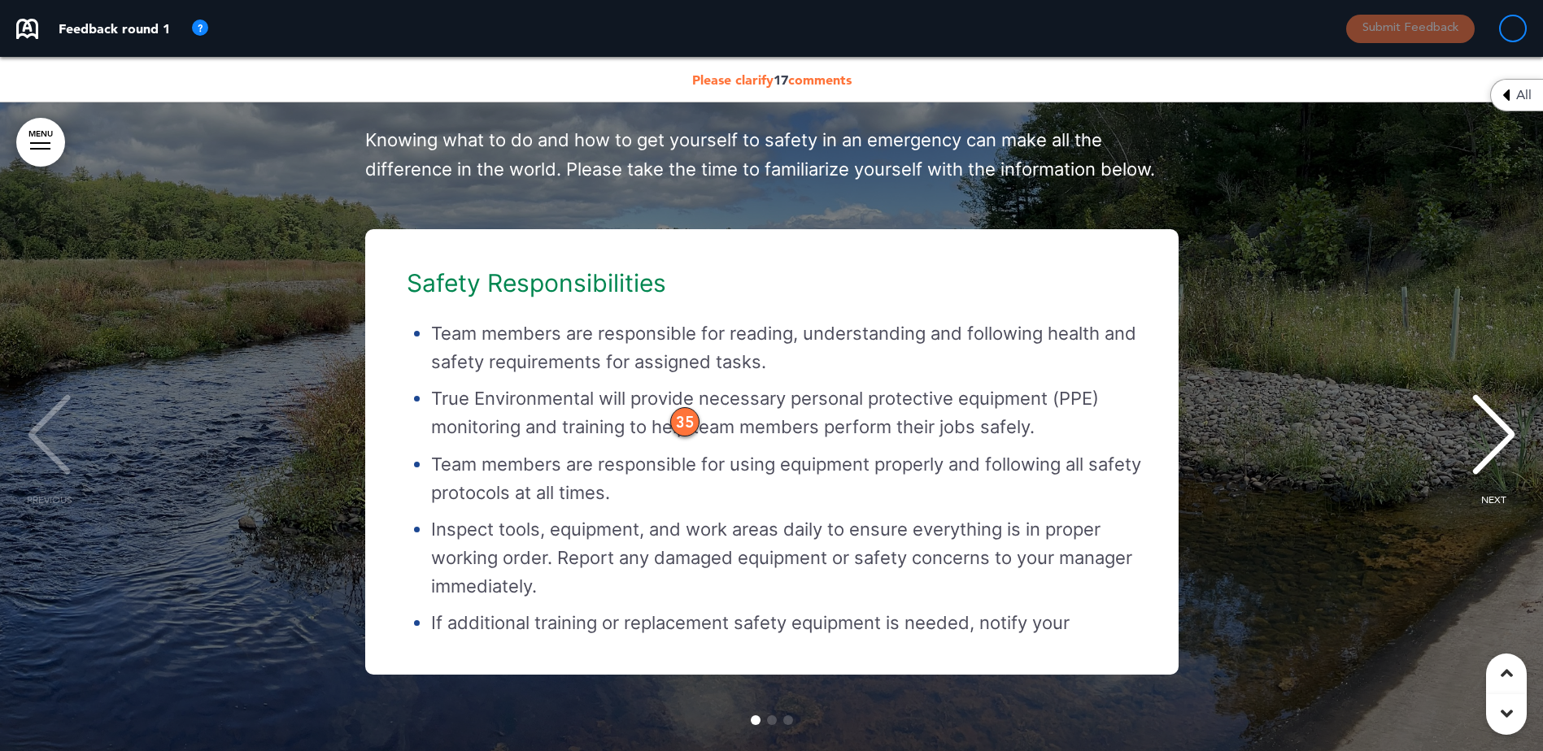
click at [568, 470] on ul "Team members are responsible for reading, understanding and following health an…" at bounding box center [776, 493] width 738 height 347
click at [568, 469] on ul "Team members are responsible for reading, understanding and following health an…" at bounding box center [776, 493] width 738 height 347
click at [681, 319] on div "Safety Responsibilities Team members are responsible for reading, understanding…" at bounding box center [763, 452] width 795 height 364
